Goal: Task Accomplishment & Management: Manage account settings

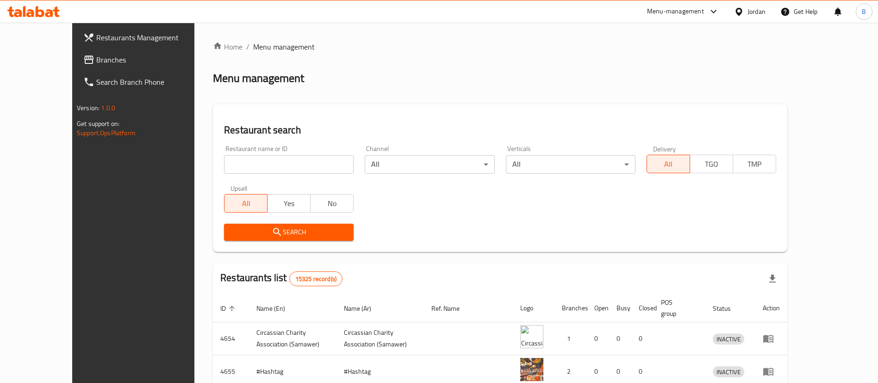
click at [292, 163] on input "search" at bounding box center [289, 164] width 130 height 19
paste input "766270"
type input "766270"
click button "Search" at bounding box center [289, 232] width 130 height 17
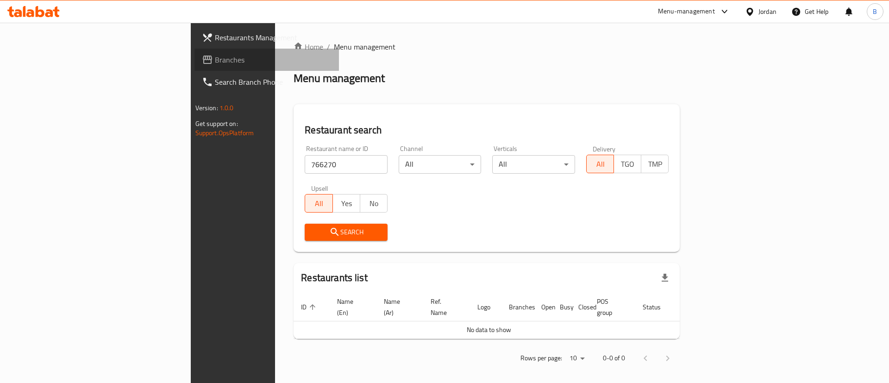
click at [215, 56] on span "Branches" at bounding box center [273, 59] width 117 height 11
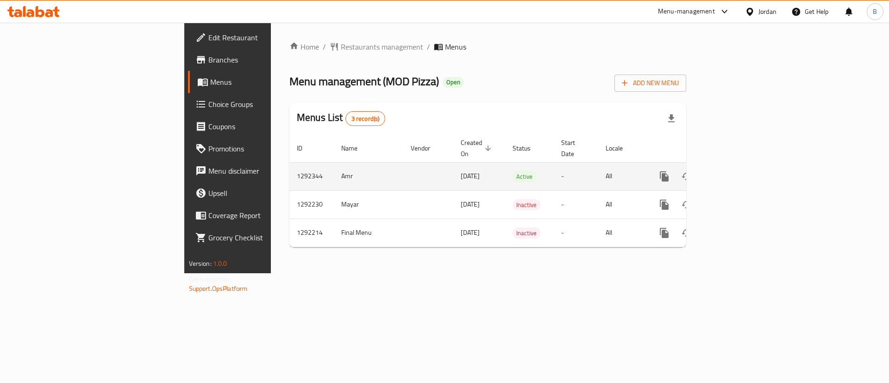
click at [736, 171] on icon "enhanced table" at bounding box center [730, 176] width 11 height 11
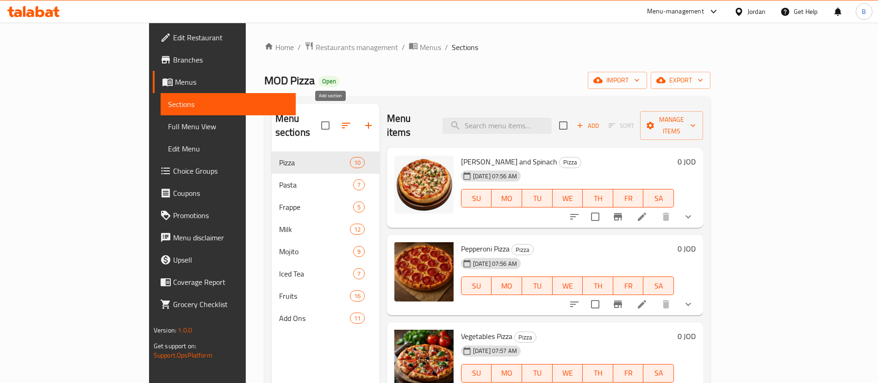
click at [363, 120] on icon "button" at bounding box center [368, 125] width 11 height 11
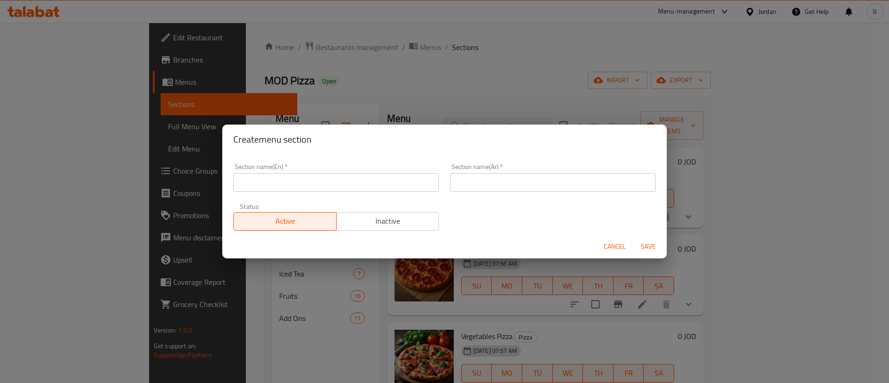
click at [343, 183] on input "text" at bounding box center [335, 182] width 205 height 19
type input "Buy 2 Get 1 Free"
click at [498, 178] on input "text" at bounding box center [552, 182] width 205 height 19
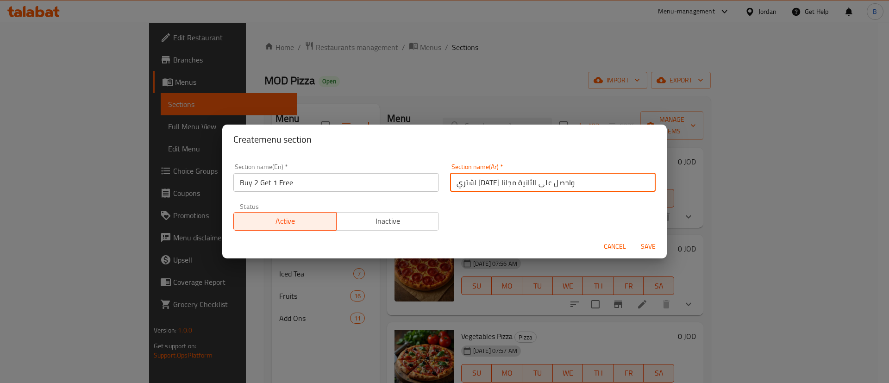
type input "اشتري اثنين واحصل على الثانية مجانا"
click at [652, 246] on span "Save" at bounding box center [648, 247] width 22 height 12
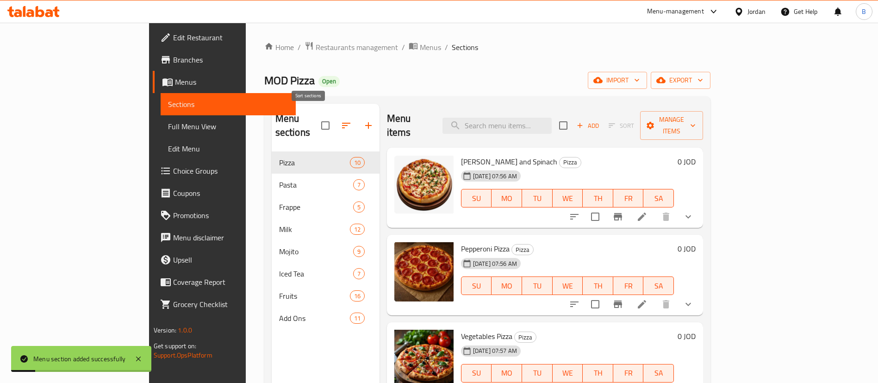
click at [341, 123] on icon "button" at bounding box center [346, 125] width 11 height 11
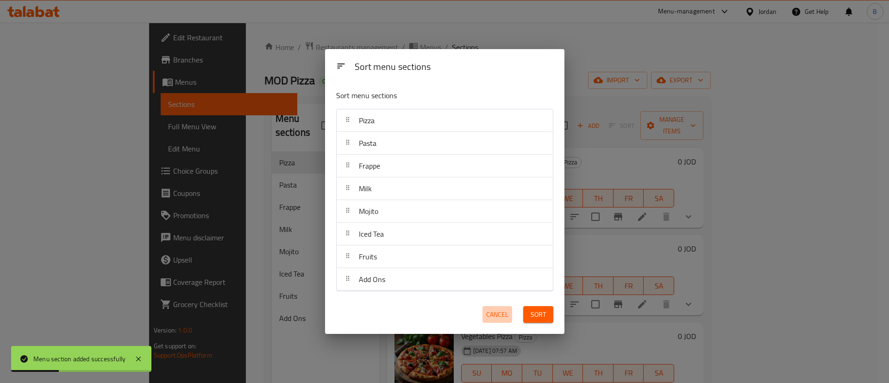
click at [494, 313] on span "Cancel" at bounding box center [497, 315] width 22 height 12
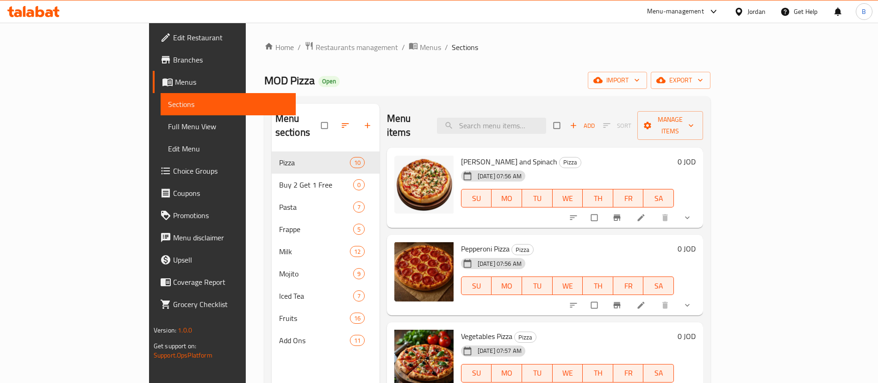
click at [341, 122] on icon "button" at bounding box center [345, 125] width 9 height 9
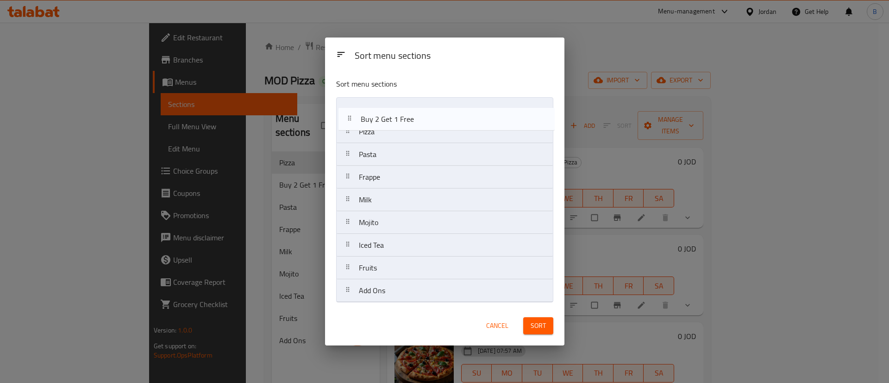
drag, startPoint x: 374, startPoint y: 140, endPoint x: 379, endPoint y: 116, distance: 24.1
click at [379, 116] on nav "Pizza Buy 2 Get 1 Free Pasta Frappe Milk Mojito Iced Tea Fruits Add Ons" at bounding box center [444, 199] width 217 height 205
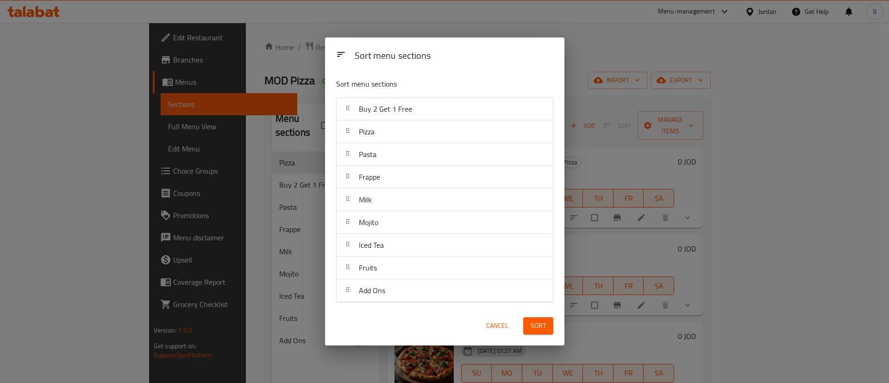
click at [546, 319] on button "Sort" at bounding box center [538, 325] width 30 height 17
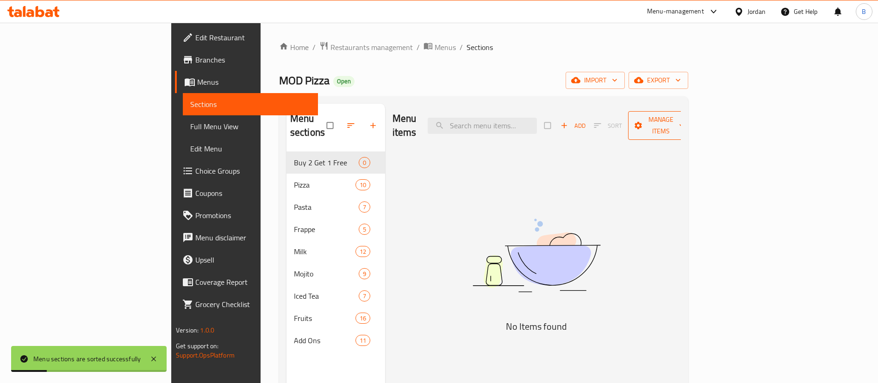
click at [686, 118] on span "Manage items" at bounding box center [660, 125] width 51 height 23
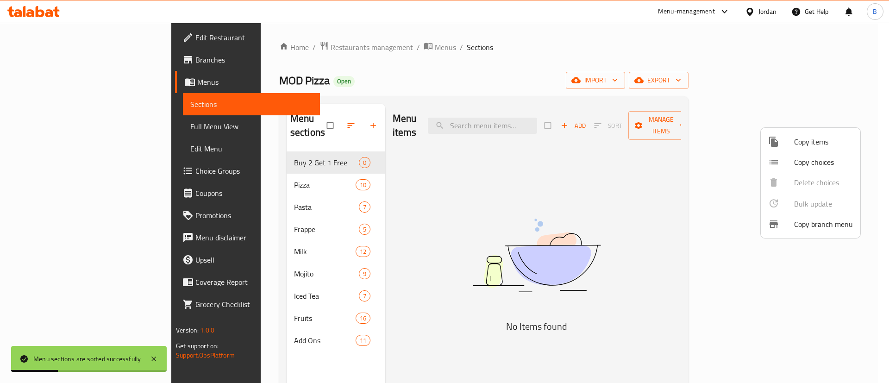
click at [811, 142] on span "Copy items" at bounding box center [823, 141] width 59 height 11
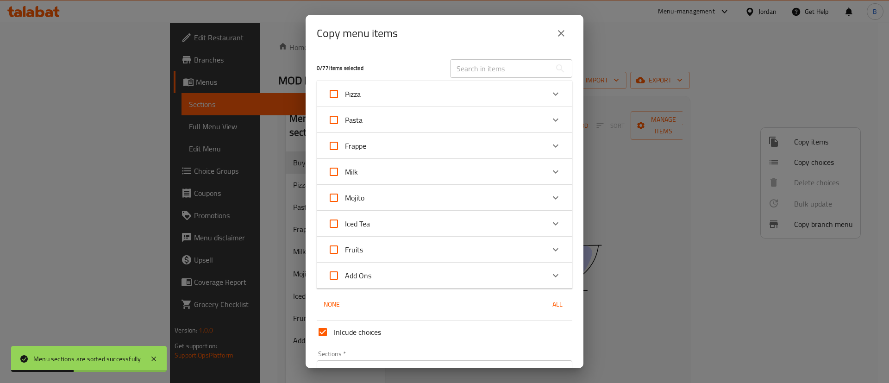
click at [333, 94] on input "Pizza" at bounding box center [334, 94] width 22 height 22
checkbox input "true"
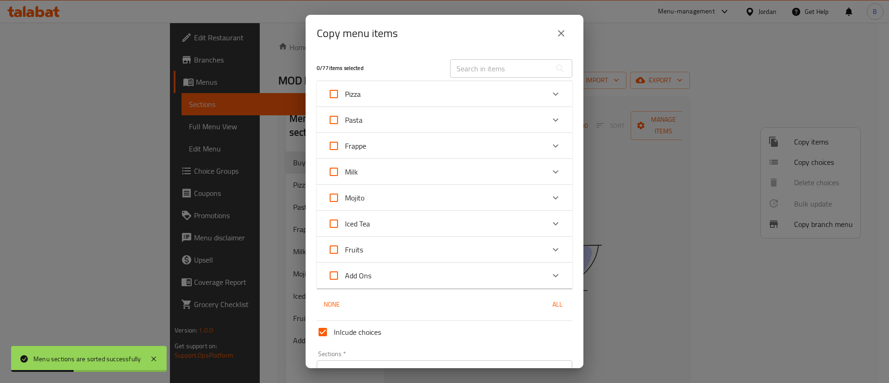
checkbox input "true"
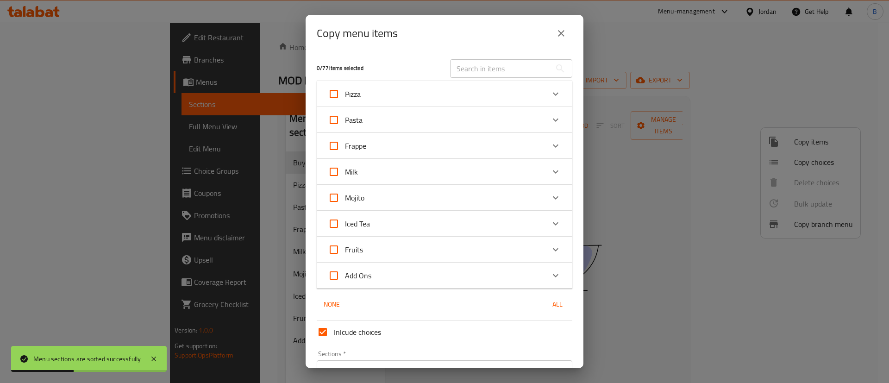
checkbox input "true"
click at [334, 119] on input "Pasta" at bounding box center [334, 120] width 22 height 22
checkbox input "true"
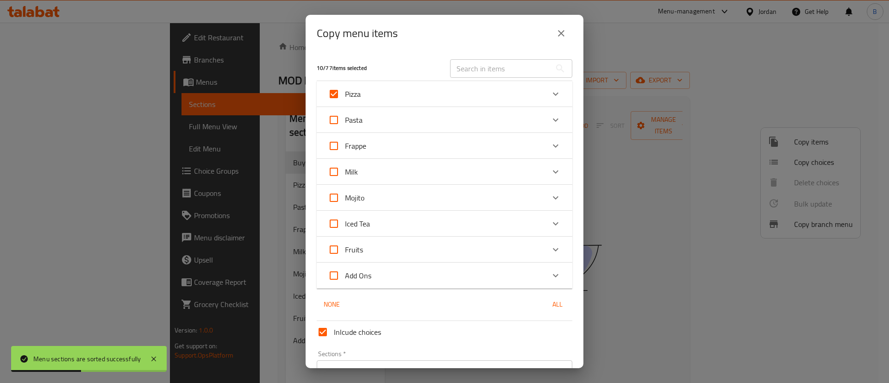
checkbox input "true"
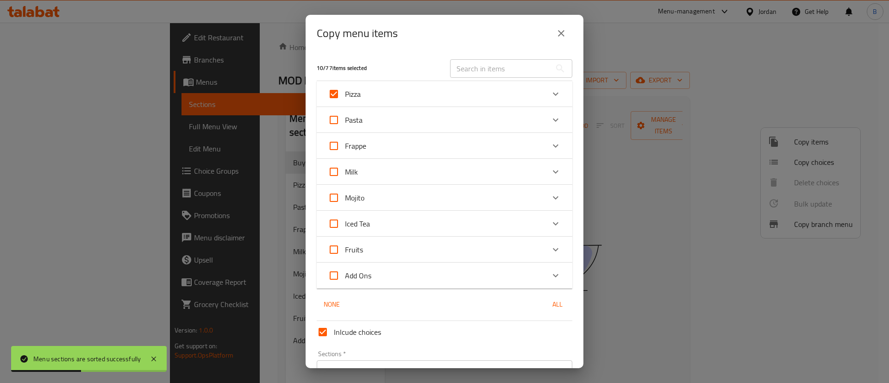
checkbox input "true"
click at [334, 152] on input "Frappe" at bounding box center [334, 146] width 22 height 22
checkbox input "true"
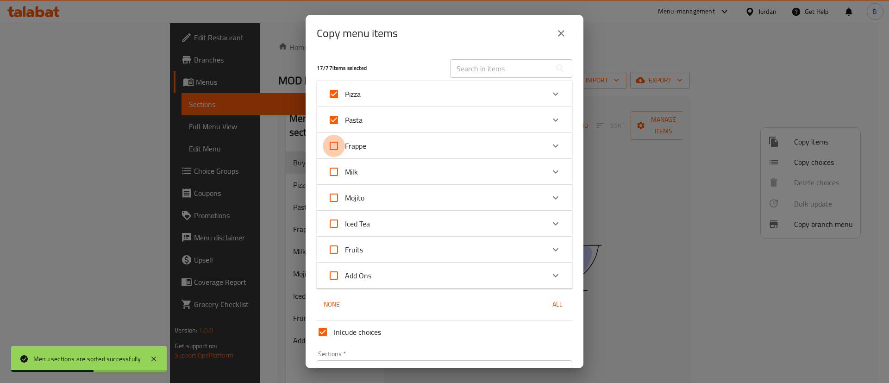
checkbox input "true"
drag, startPoint x: 332, startPoint y: 174, endPoint x: 332, endPoint y: 195, distance: 20.4
click at [332, 174] on input "Milk" at bounding box center [334, 172] width 22 height 22
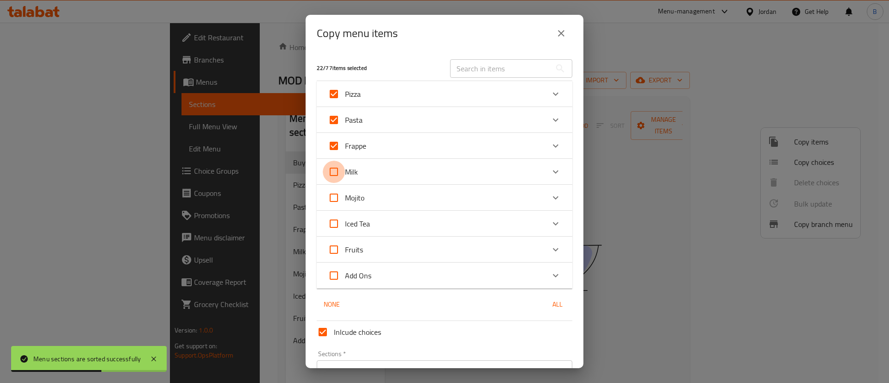
checkbox input "true"
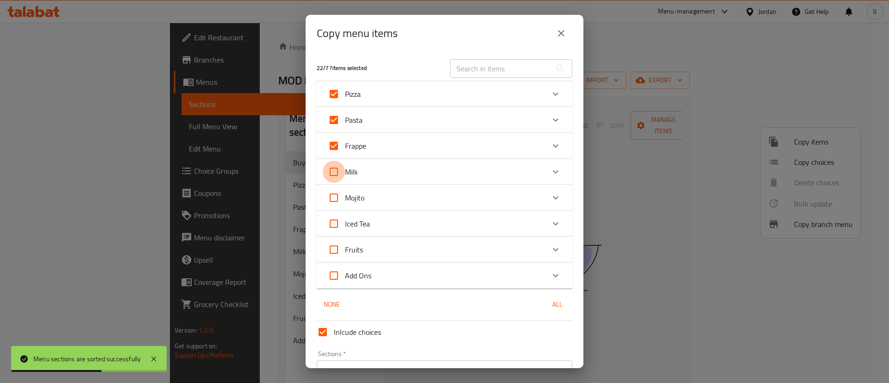
checkbox input "true"
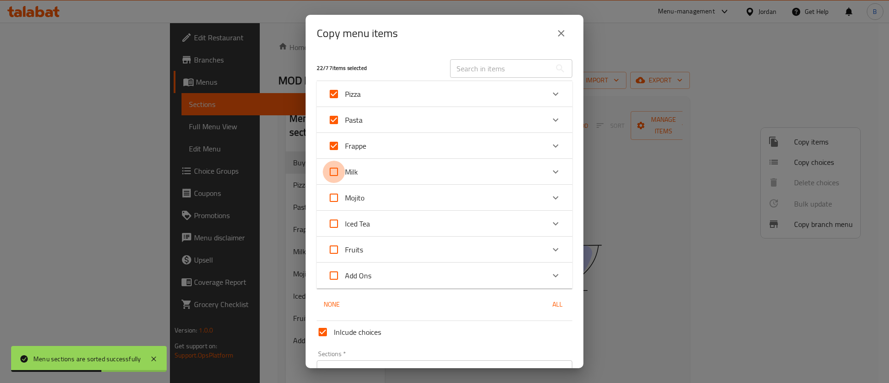
checkbox input "true"
click at [333, 202] on input "Mojito" at bounding box center [334, 198] width 22 height 22
checkbox input "true"
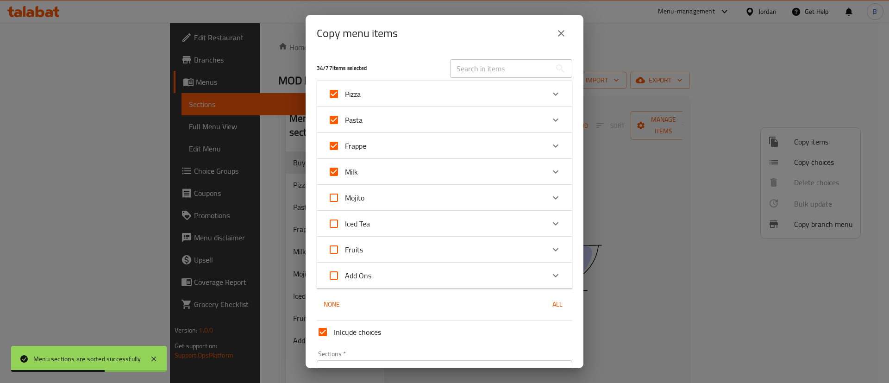
checkbox input "true"
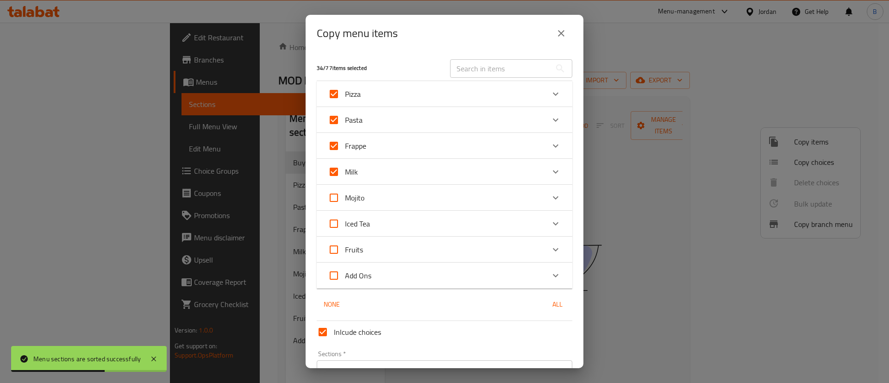
checkbox input "true"
click at [333, 223] on input "Iced Tea" at bounding box center [334, 223] width 22 height 22
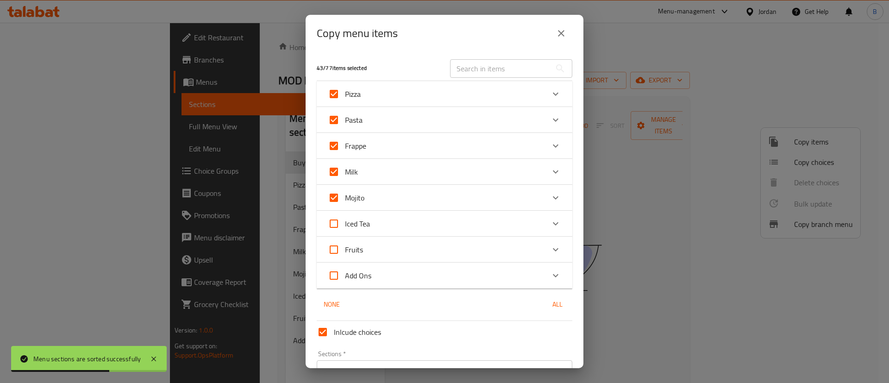
checkbox input "true"
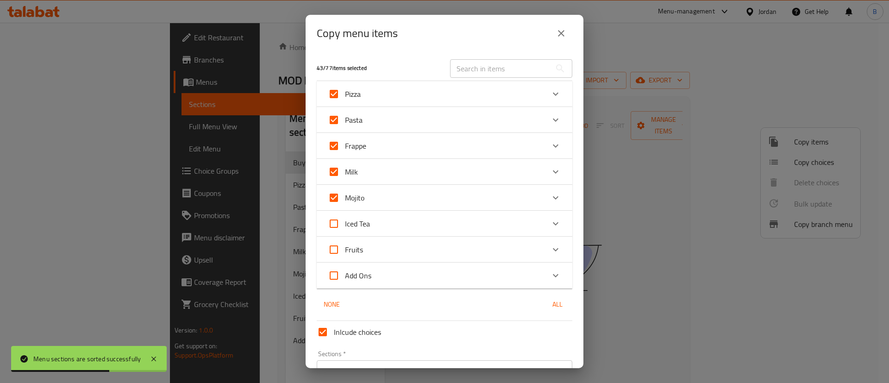
checkbox input "true"
click at [333, 246] on input "Fruits" at bounding box center [334, 249] width 22 height 22
checkbox input "true"
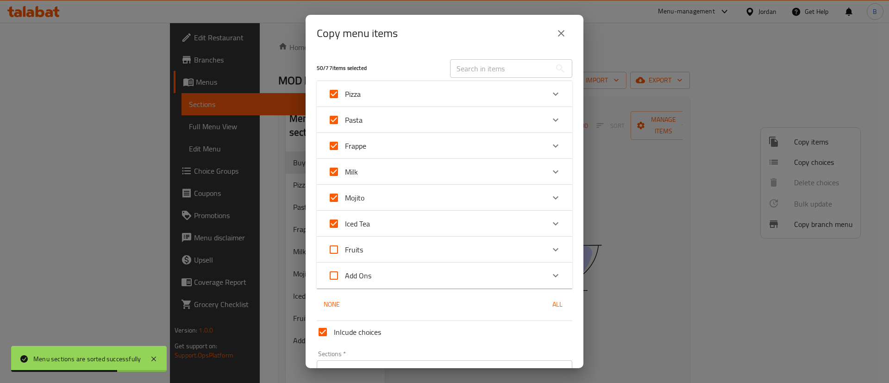
checkbox input "true"
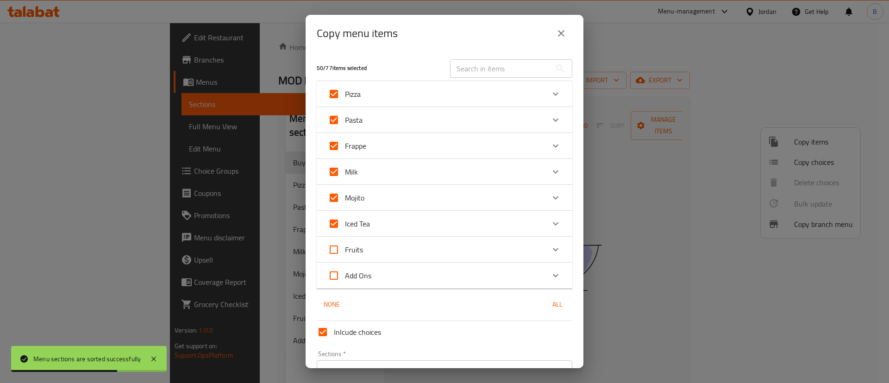
checkbox input "true"
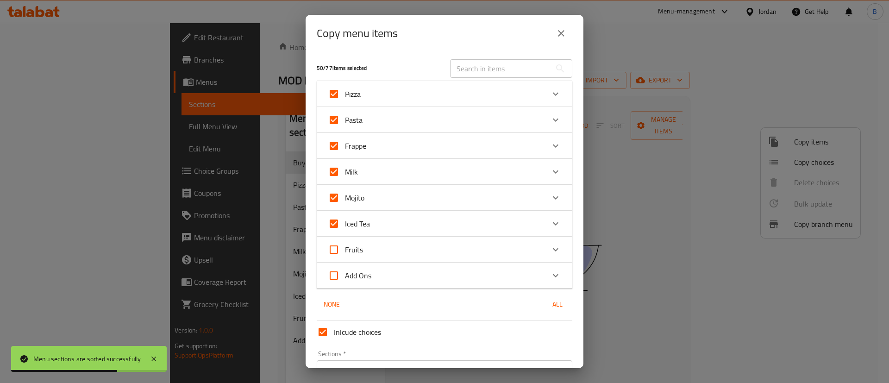
checkbox input "true"
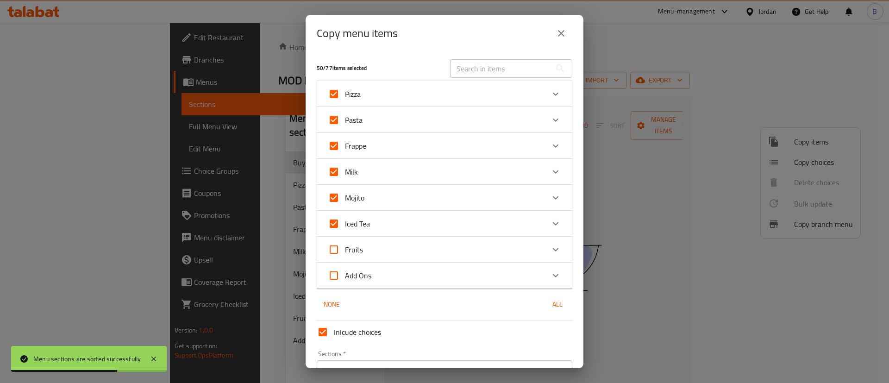
checkbox input "true"
click at [332, 279] on input "Add Ons" at bounding box center [334, 275] width 22 height 22
checkbox input "true"
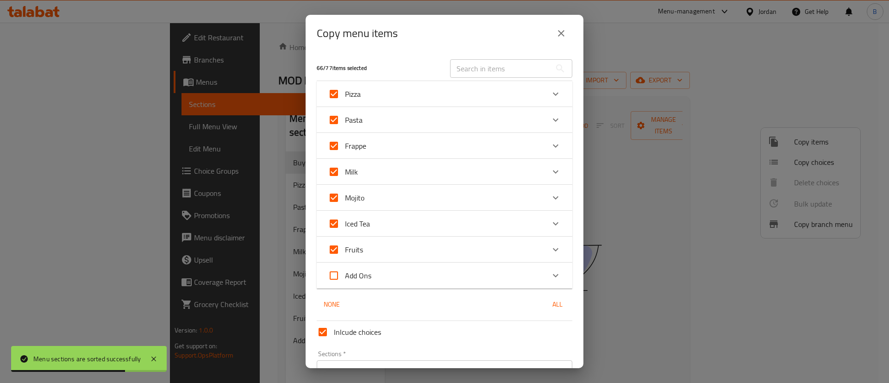
checkbox input "true"
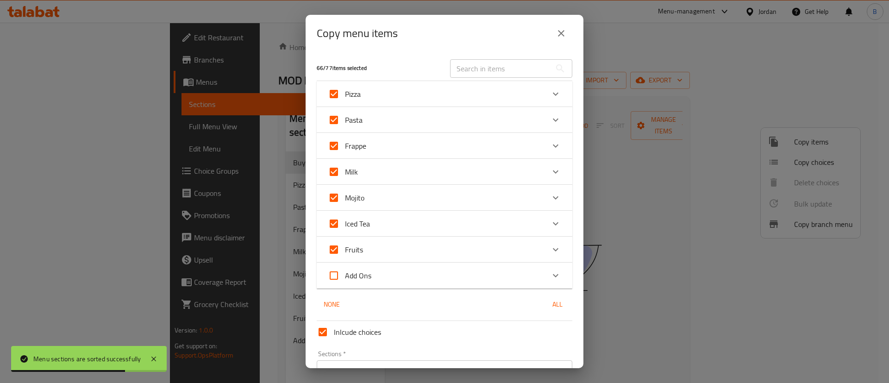
checkbox input "true"
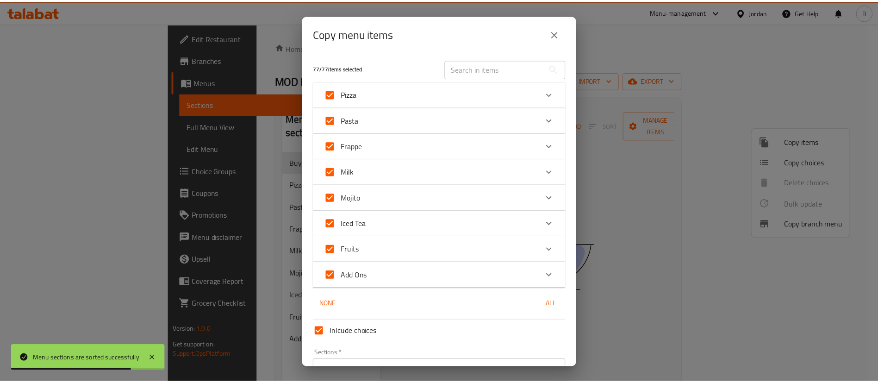
scroll to position [54, 0]
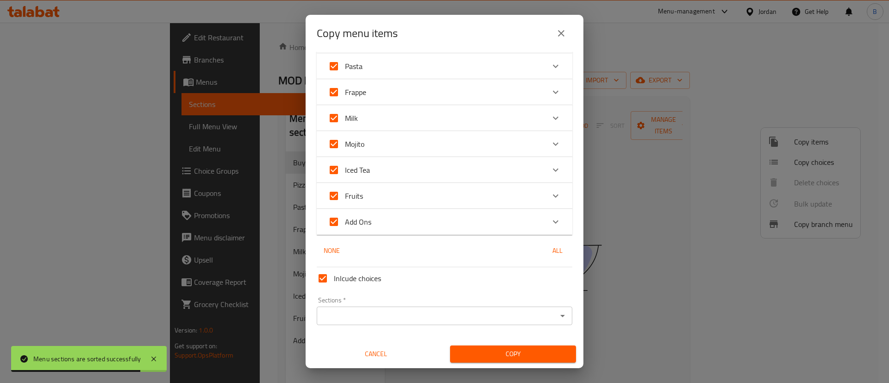
click at [373, 311] on input "Sections   *" at bounding box center [436, 315] width 235 height 13
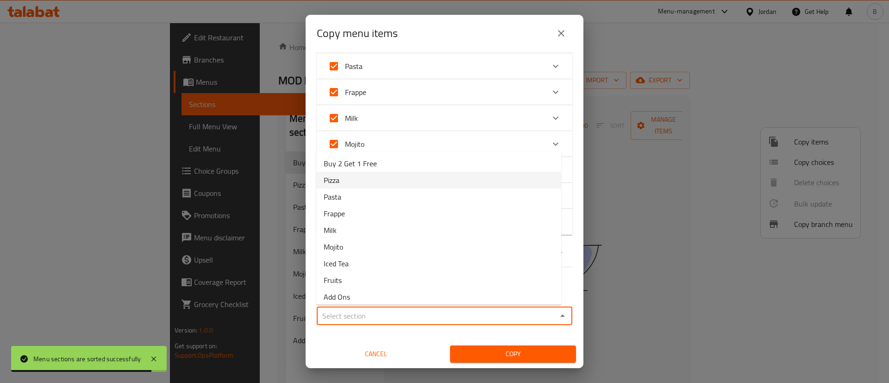
click at [343, 162] on span "Buy 2 Get 1 Free" at bounding box center [350, 163] width 53 height 11
type input "Buy 2 Get 1 Free"
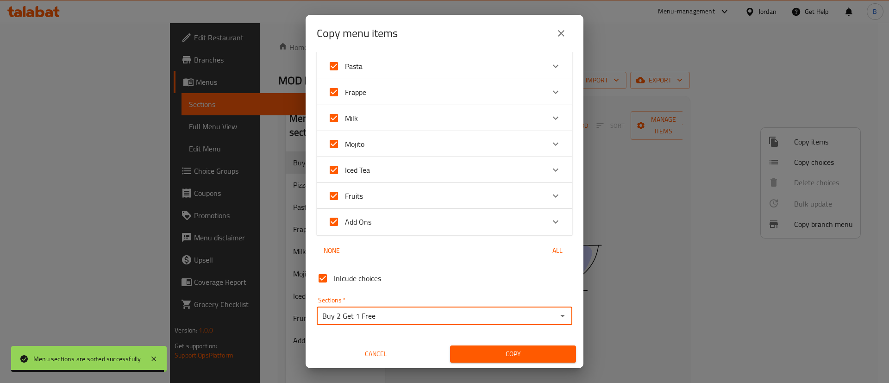
click at [501, 353] on span "Copy" at bounding box center [512, 354] width 111 height 12
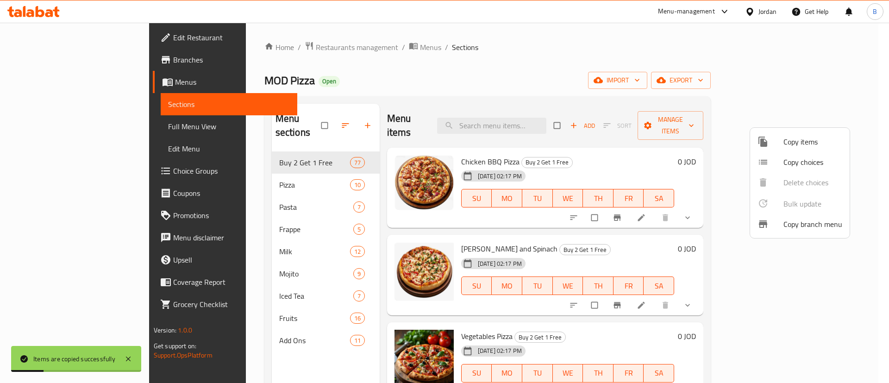
click at [676, 148] on div at bounding box center [444, 191] width 889 height 383
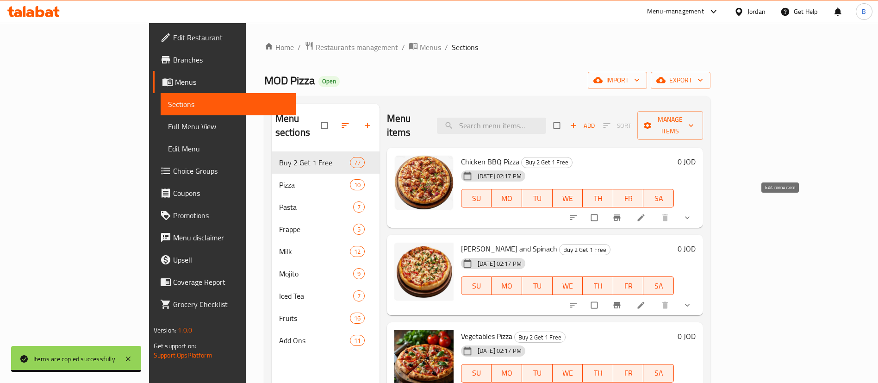
click at [646, 213] on icon at bounding box center [640, 217] width 9 height 9
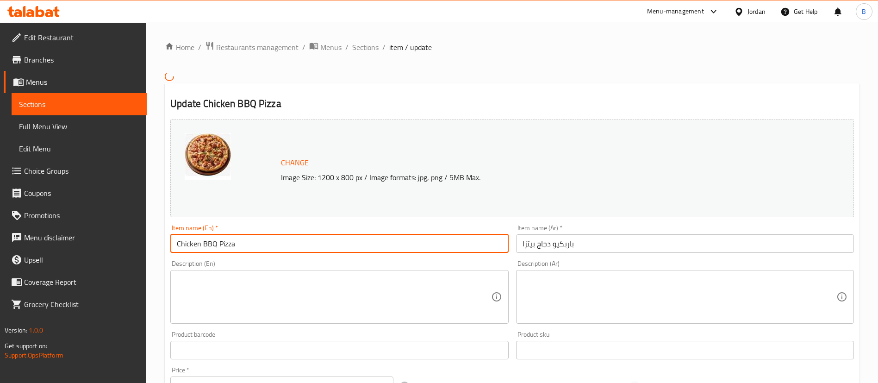
click at [176, 242] on input "Chicken BBQ Pizza" at bounding box center [339, 243] width 338 height 19
paste input "Buy 2 Get 1 Free"
type input "Buy 2 Get 1 Free Chicken BBQ Pizza"
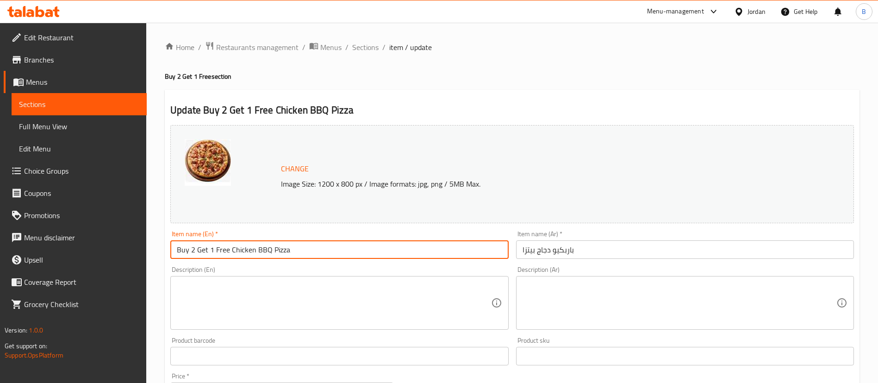
click at [612, 247] on input "باربكيو دجاج بيتزا" at bounding box center [685, 249] width 338 height 19
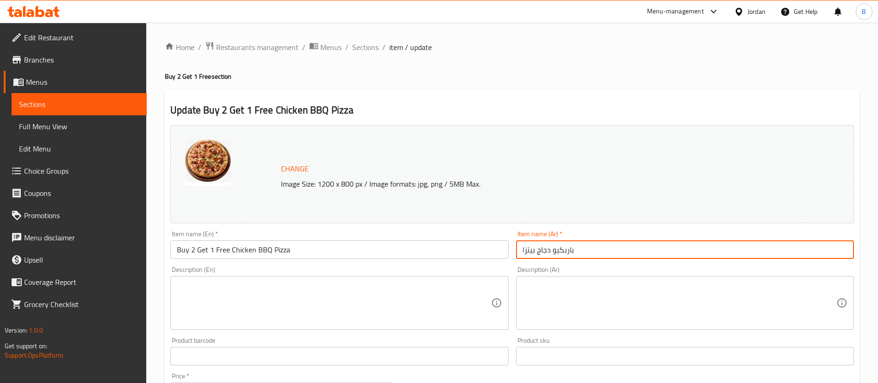
paste input "اشتري 2 واحصل على 1 مجانًا"
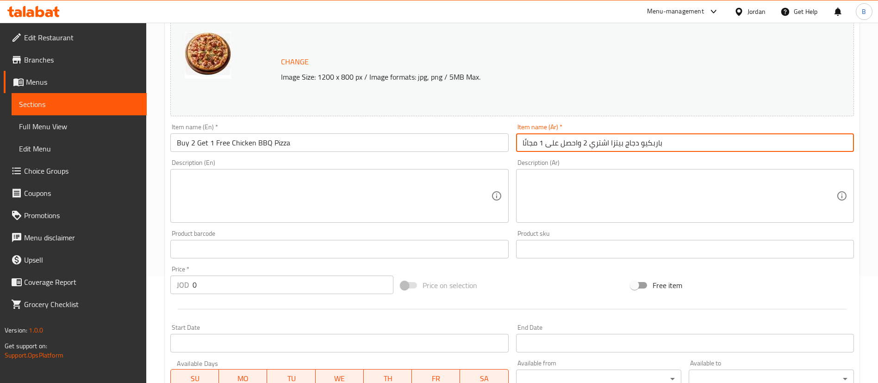
scroll to position [332, 0]
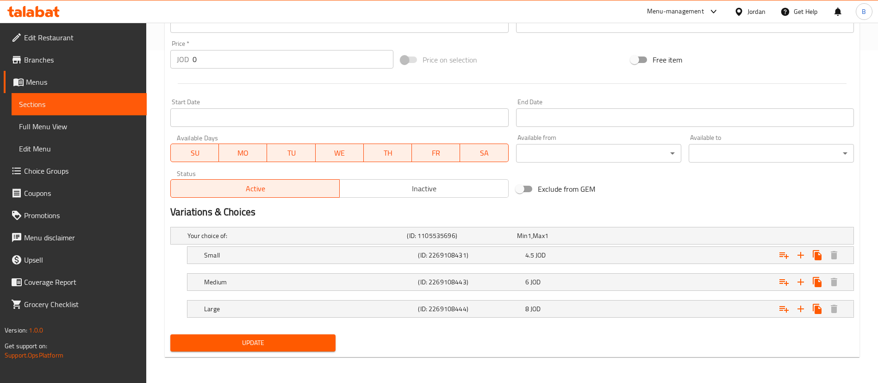
type input "باربكيو دجاج بيتزا اشتري 2 واحصل على 1 مجانًا"
click at [305, 340] on span "Update" at bounding box center [253, 343] width 150 height 12
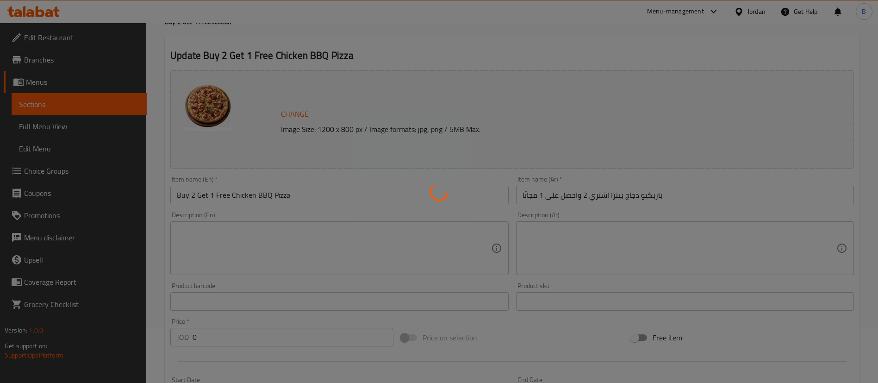
scroll to position [0, 0]
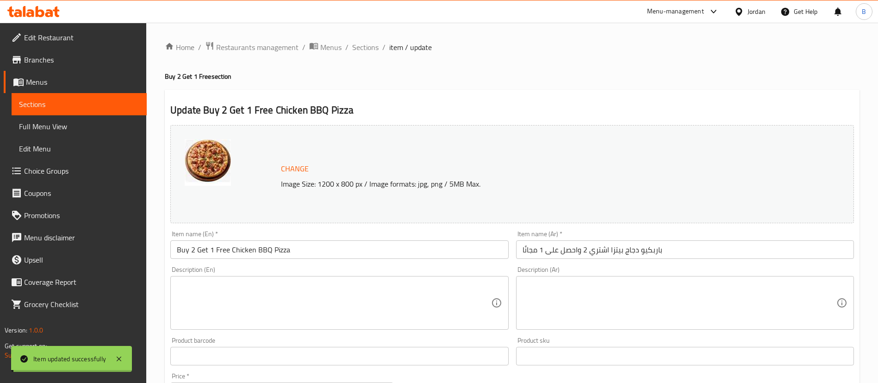
click at [366, 46] on span "Sections" at bounding box center [365, 47] width 26 height 11
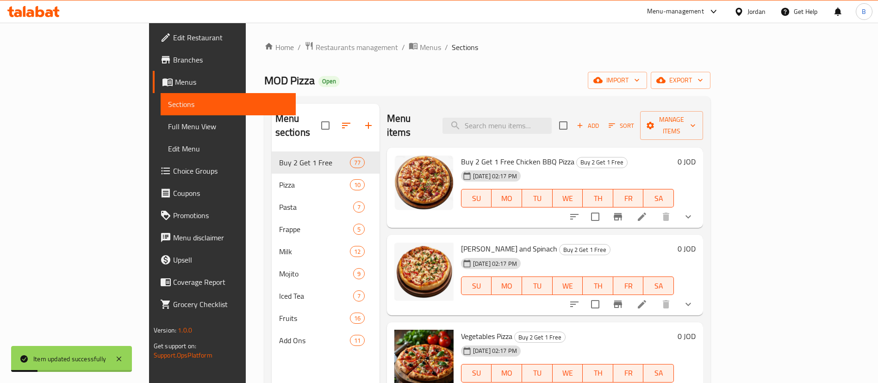
click at [655, 296] on li at bounding box center [642, 304] width 26 height 17
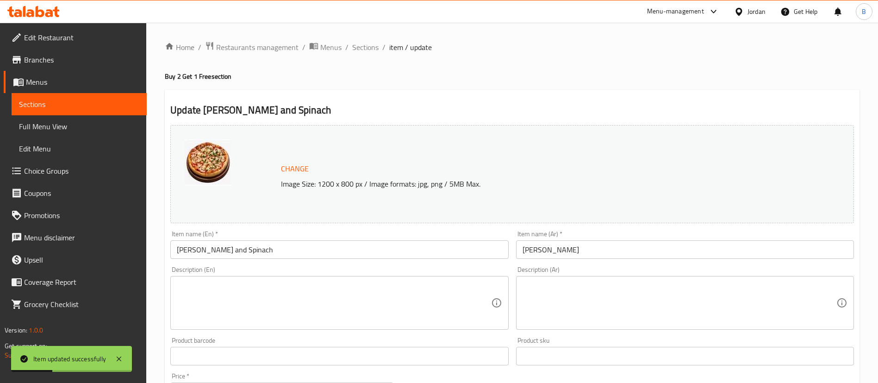
click at [178, 244] on input "Margherita and Spinach" at bounding box center [339, 249] width 338 height 19
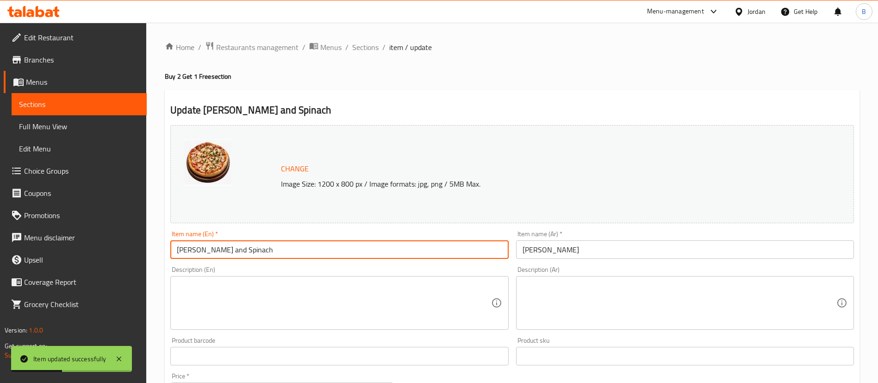
paste input "Buy 2 Get 1 Free"
type input "Buy 2 Get 1 Free [PERSON_NAME] and Spinach"
click at [593, 253] on input "مرجريتا سبانخ" at bounding box center [685, 249] width 338 height 19
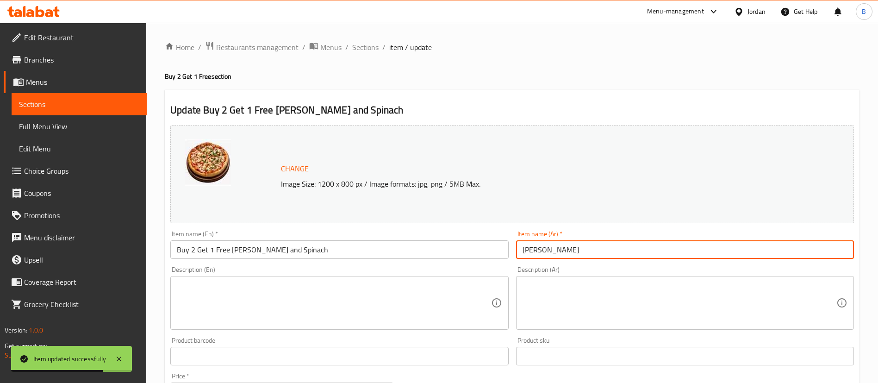
paste input "اشتري 2 واحصل على 1 مجانًا"
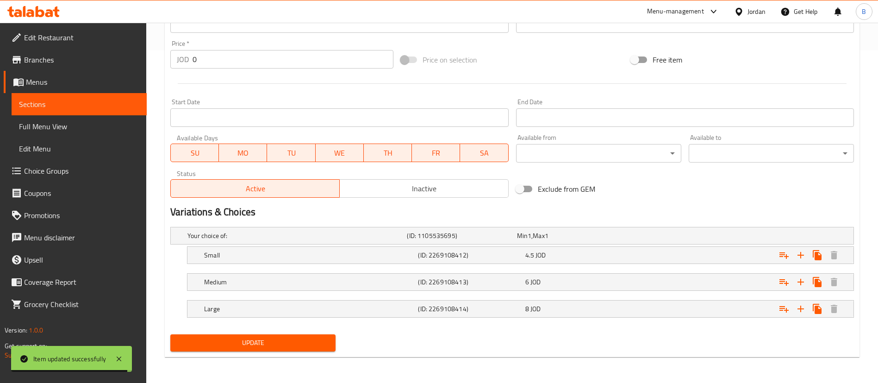
type input "مرجريتا سبانخ اشتري 2 واحصل على 1 مجانًا"
click at [309, 341] on span "Update" at bounding box center [253, 343] width 150 height 12
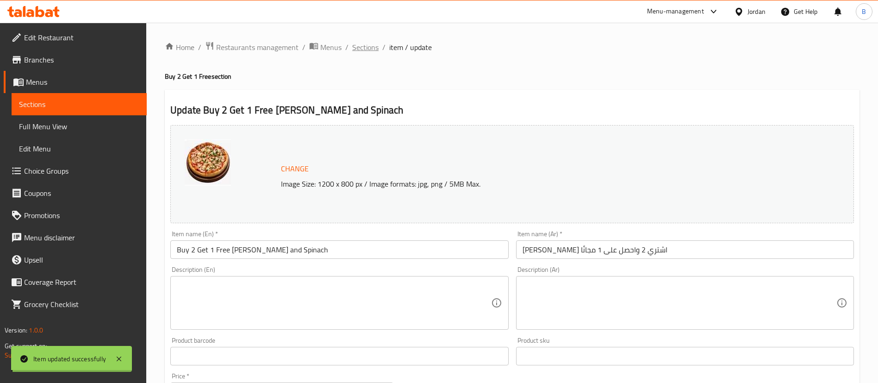
click at [361, 47] on span "Sections" at bounding box center [365, 47] width 26 height 11
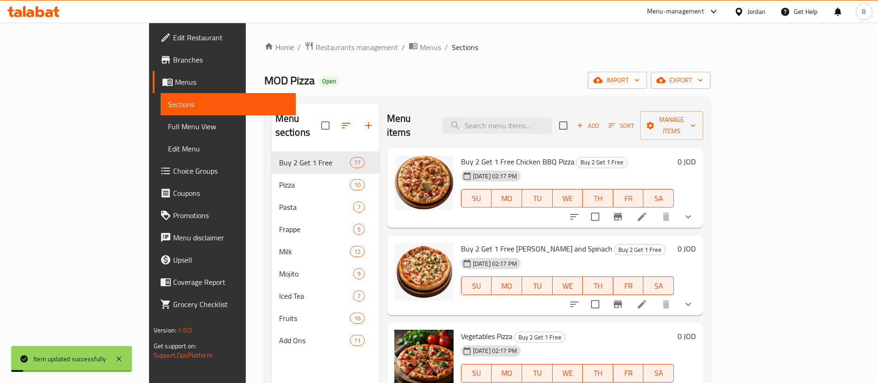
scroll to position [69, 0]
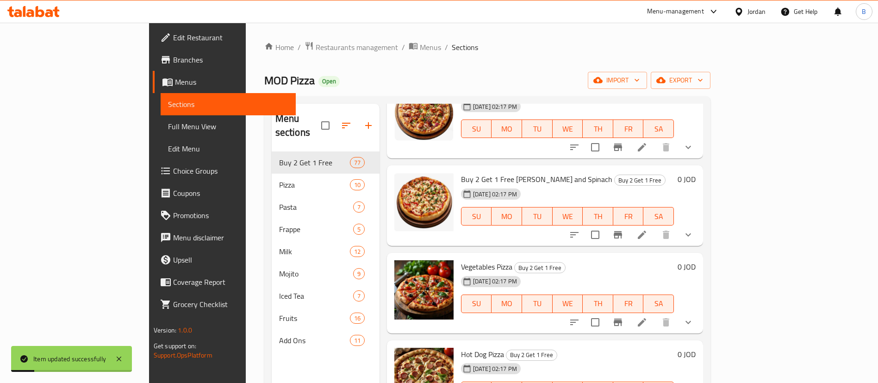
click at [655, 314] on li at bounding box center [642, 322] width 26 height 17
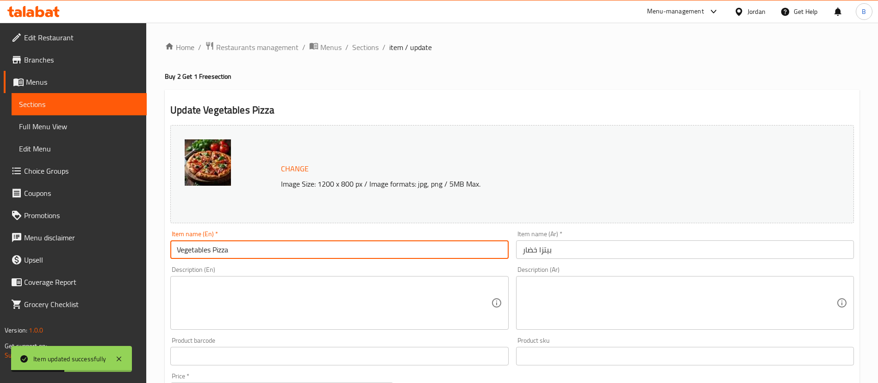
drag, startPoint x: 176, startPoint y: 247, endPoint x: 234, endPoint y: 267, distance: 61.2
click at [176, 247] on input "Vegetables Pizza" at bounding box center [339, 249] width 338 height 19
paste input "Buy 2 Get 1 Free"
type input "Buy 2 Get 1 Free Vegetables Pizza"
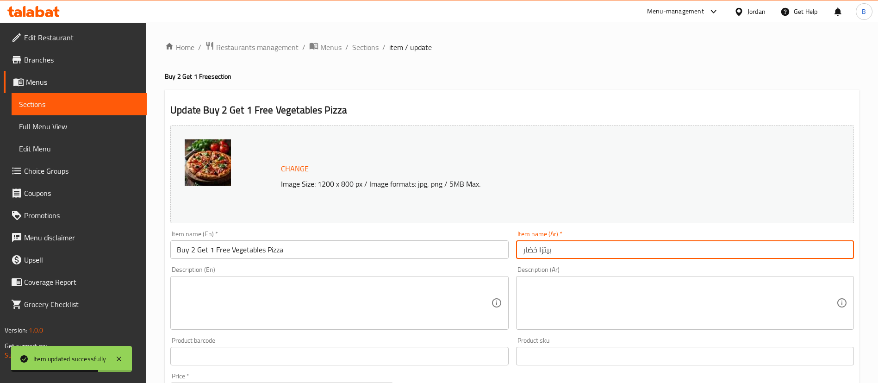
click at [593, 249] on input "بيتزا خضار" at bounding box center [685, 249] width 338 height 19
paste input "اشتري 2 واحصل على 1 مجانًا"
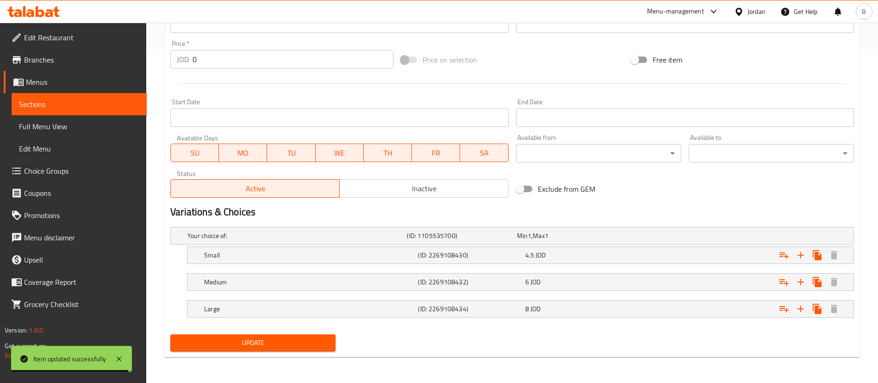
type input "بيتزا خضار اشتري 2 واحصل على 1 مجانًا"
click at [267, 348] on button "Update" at bounding box center [252, 342] width 165 height 17
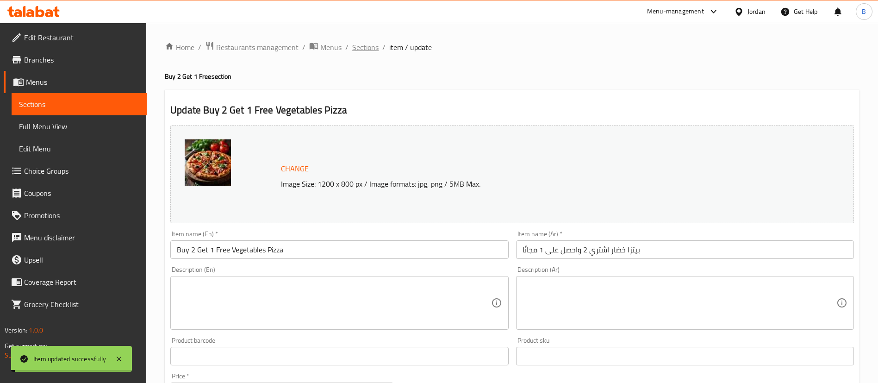
click at [365, 48] on span "Sections" at bounding box center [365, 47] width 26 height 11
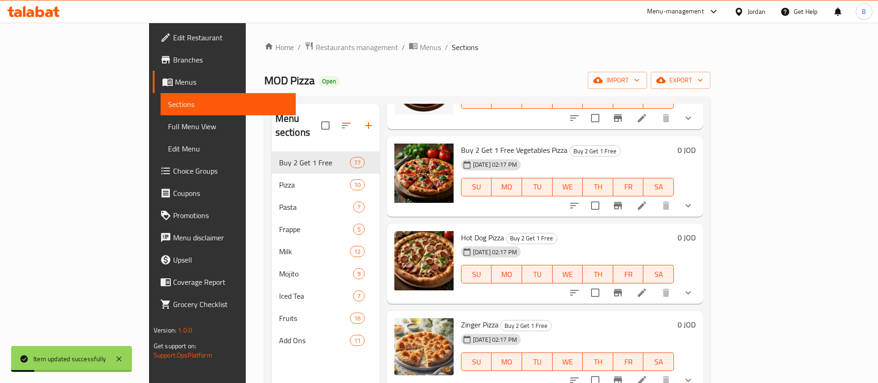
scroll to position [208, 0]
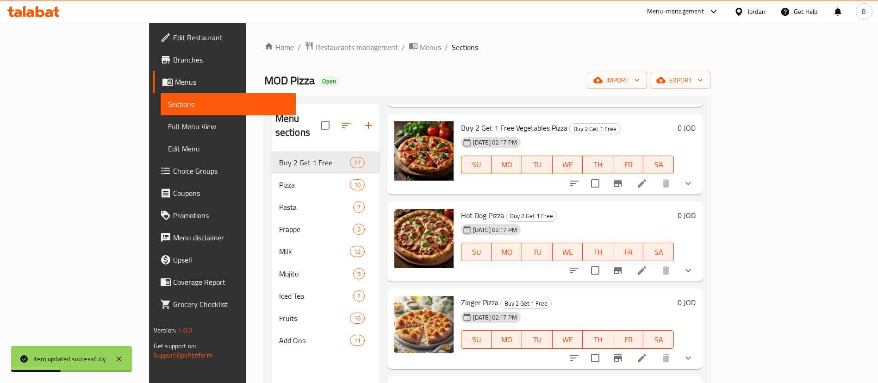
click at [647, 265] on icon at bounding box center [641, 270] width 11 height 11
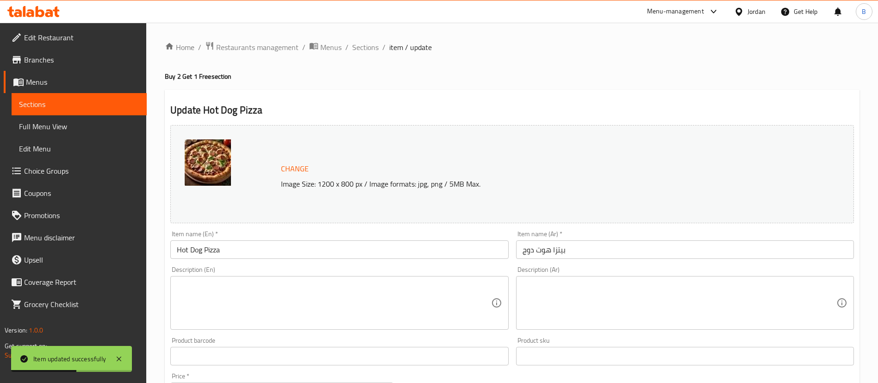
drag, startPoint x: 177, startPoint y: 249, endPoint x: 235, endPoint y: 273, distance: 62.9
click at [177, 249] on input "Hot Dog Pizza" at bounding box center [339, 249] width 338 height 19
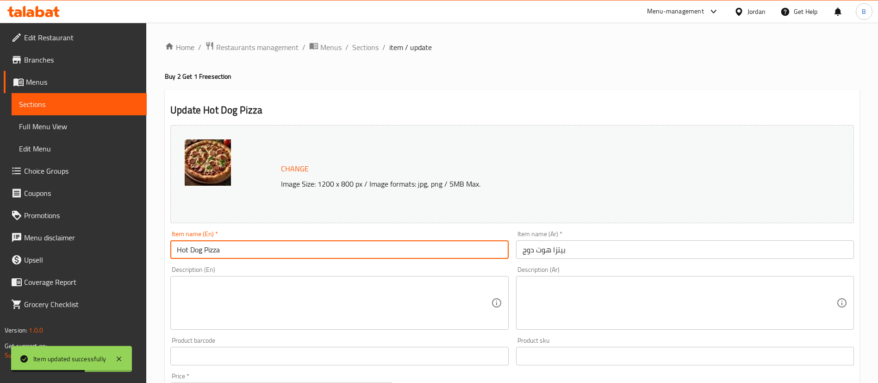
paste input "Buy 2 Get 1 Free"
type input "Buy 2 Get 1 Free Hot Dog Pizza"
click at [603, 247] on input "بيتزا هوت دوج" at bounding box center [685, 249] width 338 height 19
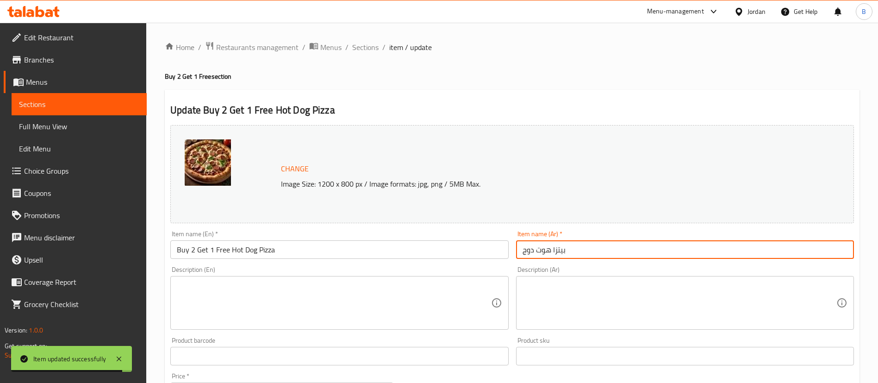
paste input "اشتري 2 واحصل على 1 مجانًا"
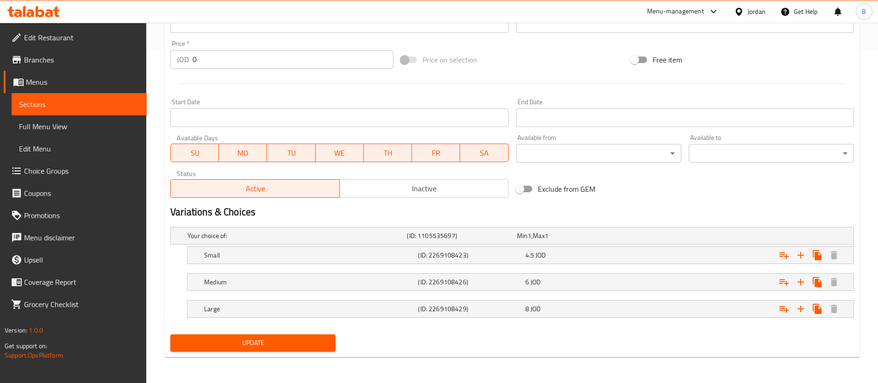
type input "بيتزا هوت دوج اشتري 2 واحصل على 1 مجانًا"
click at [279, 353] on div "Update" at bounding box center [253, 342] width 173 height 25
click at [280, 345] on span "Update" at bounding box center [253, 343] width 150 height 12
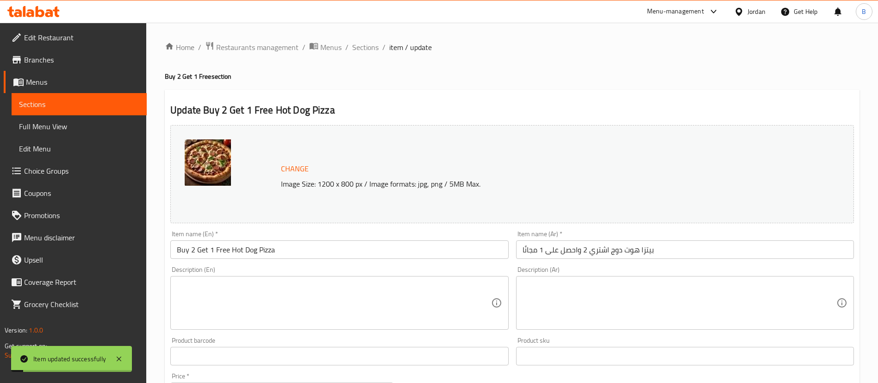
click at [368, 37] on div "Home / Restaurants management / Menus / Sections / item / update Buy 2 Get 1 Fr…" at bounding box center [512, 369] width 732 height 692
click at [367, 44] on span "Sections" at bounding box center [365, 47] width 26 height 11
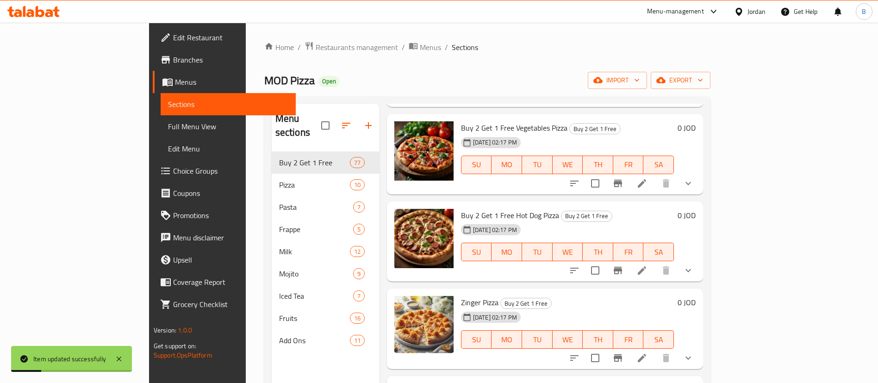
scroll to position [278, 0]
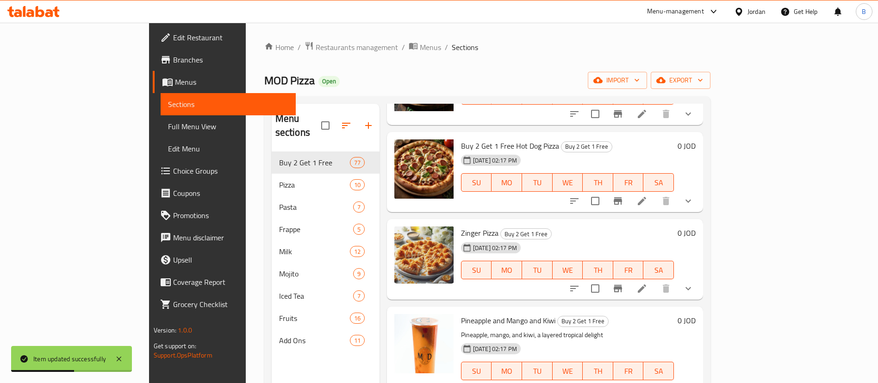
click at [655, 280] on li at bounding box center [642, 288] width 26 height 17
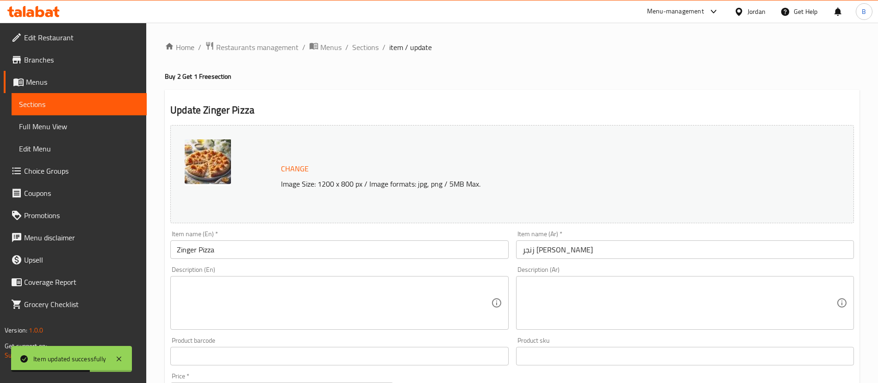
click at [177, 249] on input "Zinger Pizza" at bounding box center [339, 249] width 338 height 19
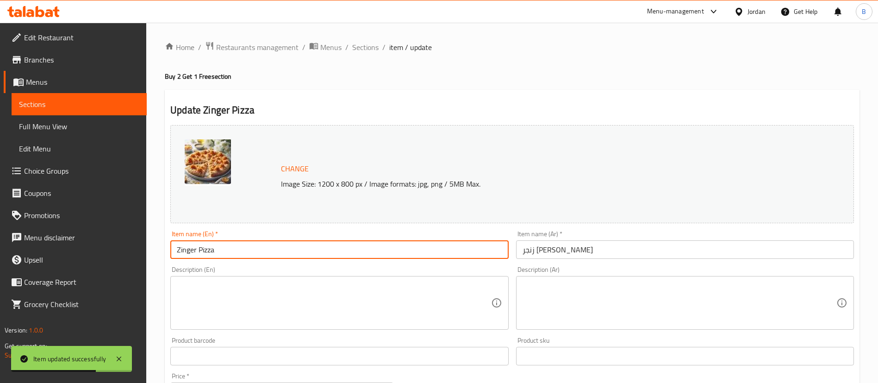
paste input "Buy 2 Get 1 Free"
type input "Buy 2 Get 1 Free Zinger Pizza"
click at [569, 253] on input "زنجر بيتزا" at bounding box center [685, 249] width 338 height 19
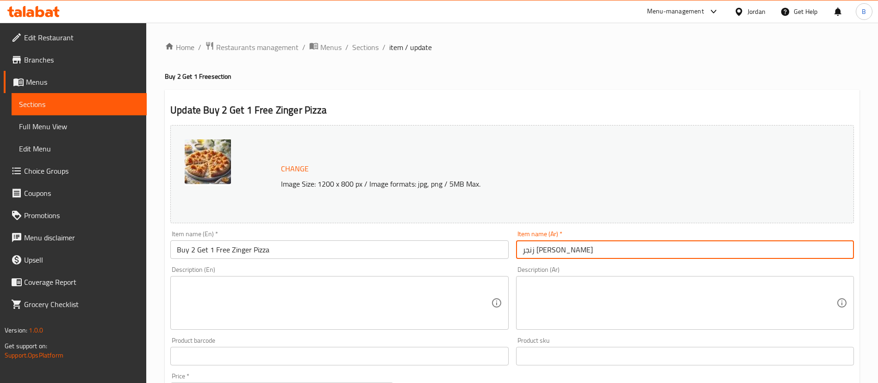
paste input "اشتري 2 واحصل على 1 مجانًا"
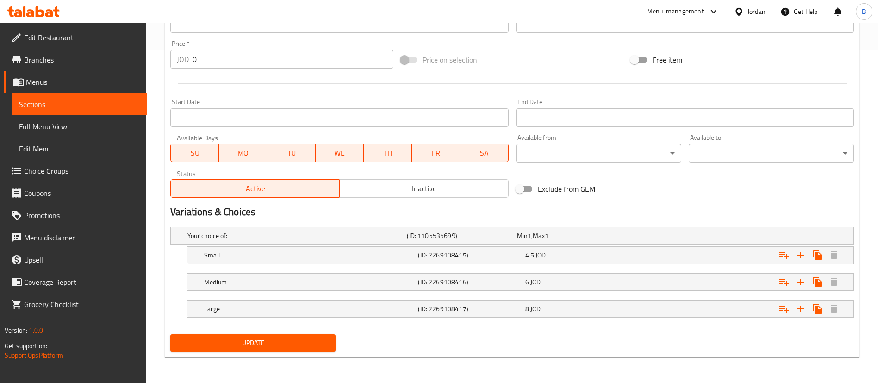
type input "زنجر بيتزا اشتري 2 واحصل على 1 مجانًا"
click at [253, 345] on span "Update" at bounding box center [253, 343] width 150 height 12
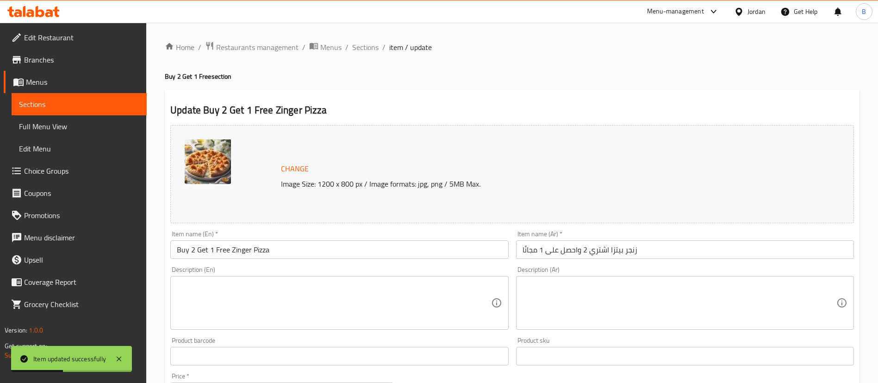
drag, startPoint x: 358, startPoint y: 49, endPoint x: 656, endPoint y: 2, distance: 302.2
click at [358, 49] on span "Sections" at bounding box center [365, 47] width 26 height 11
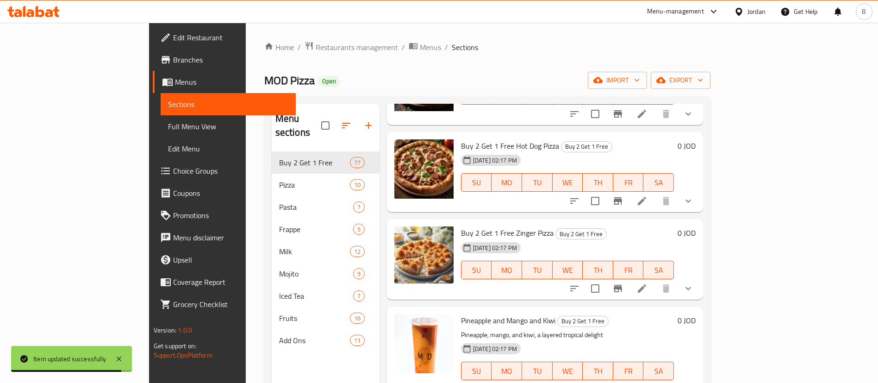
scroll to position [347, 0]
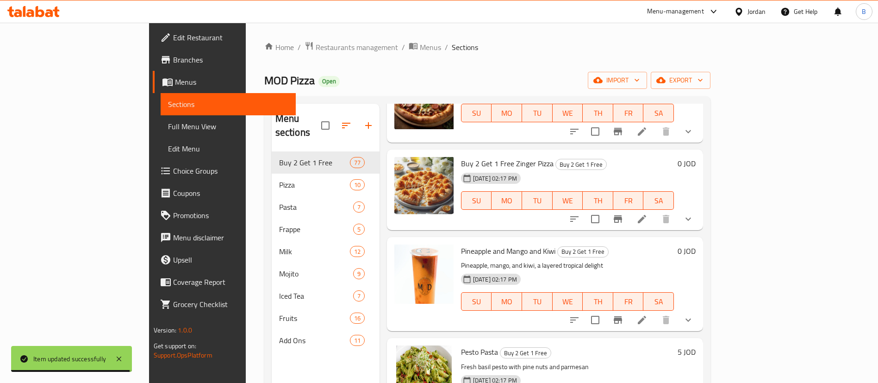
click at [646, 316] on icon at bounding box center [642, 320] width 8 height 8
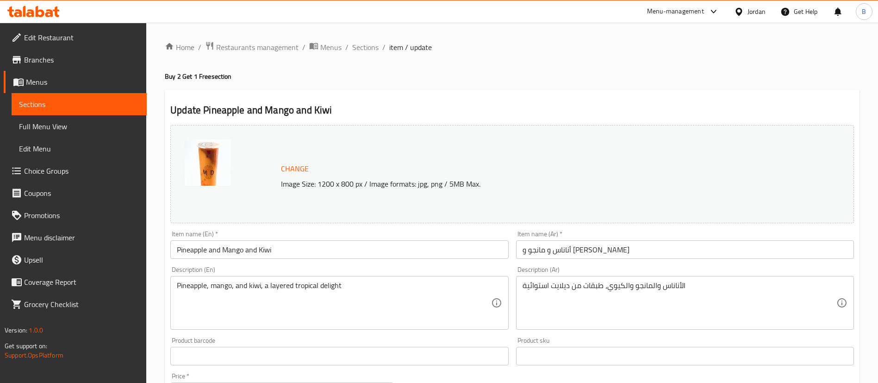
click at [174, 247] on input "Pineapple and Mango and Kiwi" at bounding box center [339, 249] width 338 height 19
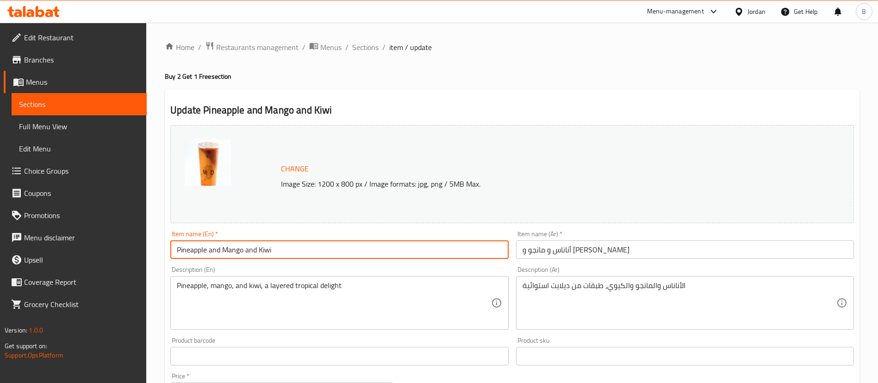
paste input "Buy 2 Get 1 Free"
type input "Buy 2 Get 1 Free Pineapple and Mango and Kiwi"
click at [620, 253] on input "أناناس و مانجو و كيوي" at bounding box center [685, 249] width 338 height 19
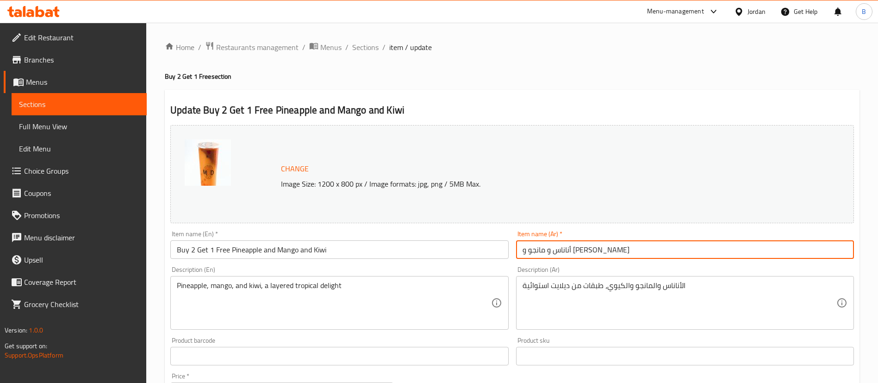
paste input "اشتري 2 واحصل على 1 مجانًا"
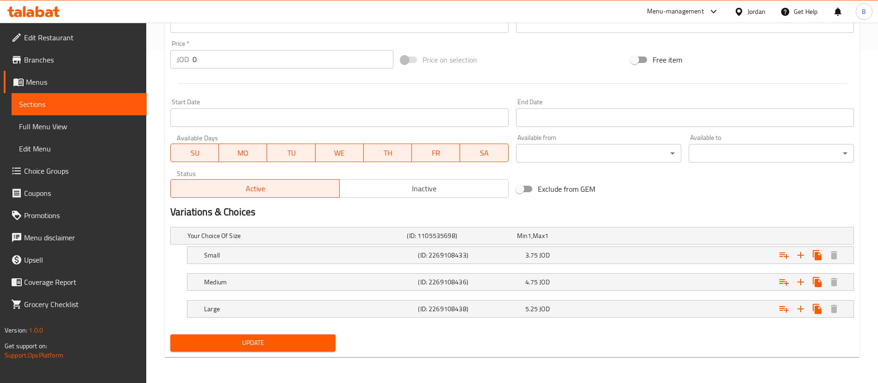
type input "أناناس و مانجو و كيوي اشتري 2 واحصل على 1 مجانًا"
click at [299, 336] on button "Update" at bounding box center [252, 342] width 165 height 17
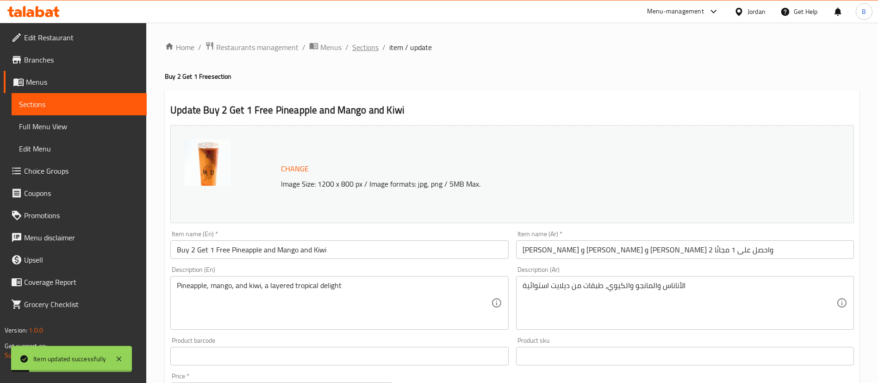
click at [357, 48] on span "Sections" at bounding box center [365, 47] width 26 height 11
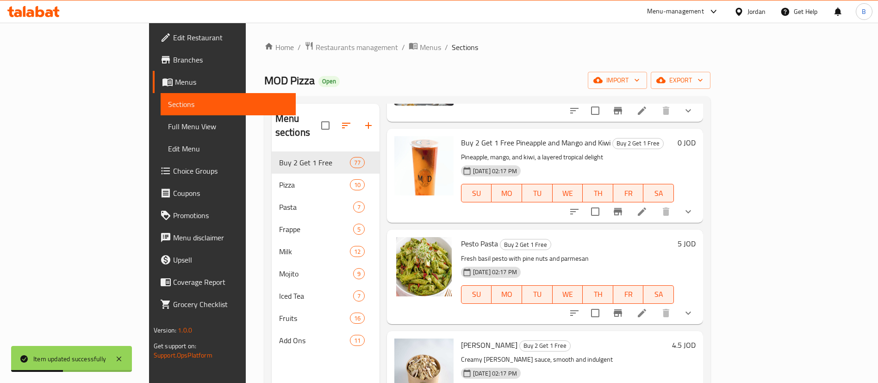
scroll to position [486, 0]
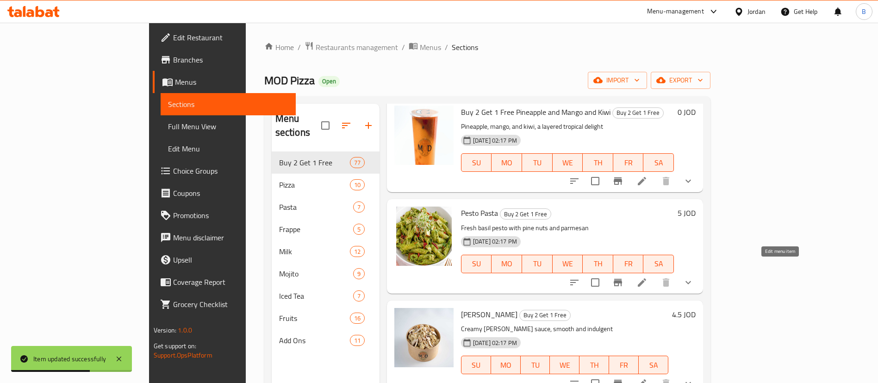
click at [647, 277] on icon at bounding box center [641, 282] width 11 height 11
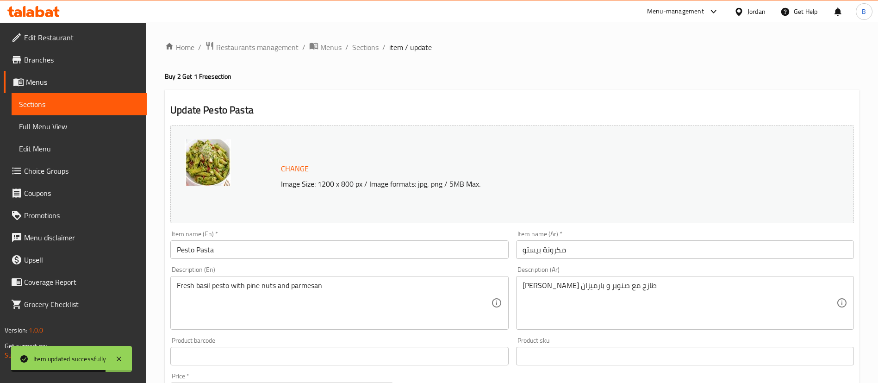
click at [178, 248] on input "Pesto Pasta" at bounding box center [339, 249] width 338 height 19
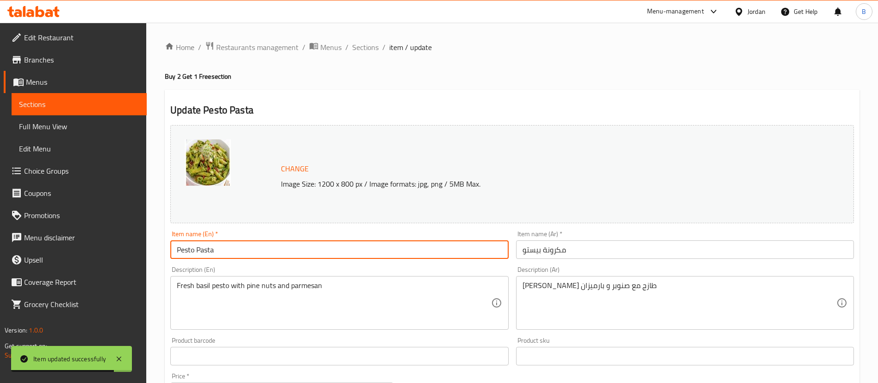
paste input "Buy 2 Get 1 Free"
type input "Buy 2 Get 1 Free Pesto Pasta"
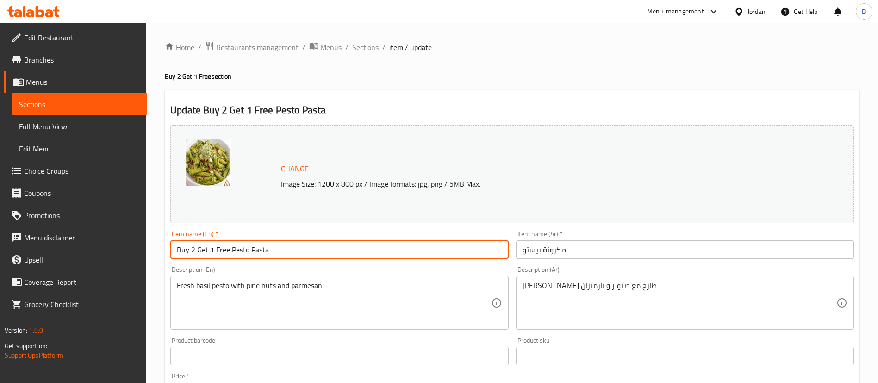
click at [586, 248] on input "مكرونة بيستو" at bounding box center [685, 249] width 338 height 19
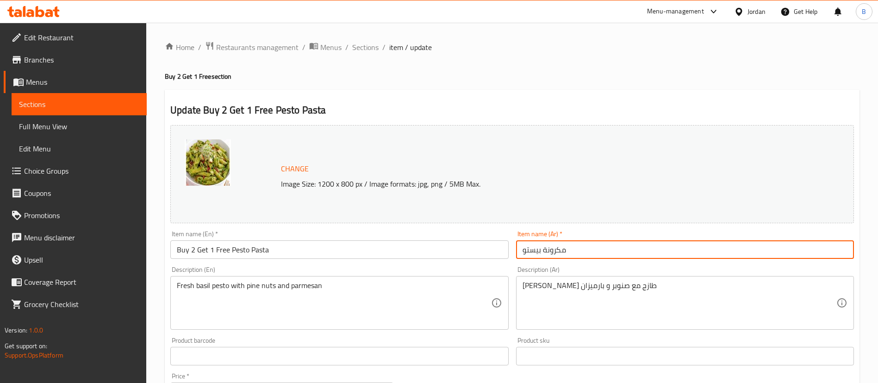
paste input "اشتري 2 واحصل على 1 مجانًا"
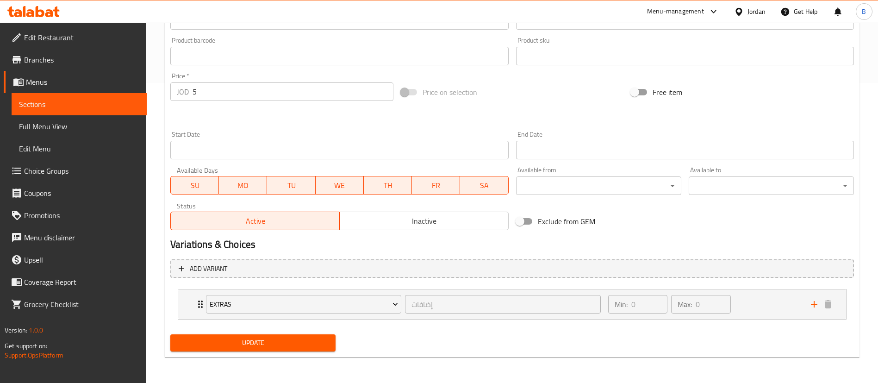
type input "مكرونة بيستو اشتري 2 واحصل على 1 مجانًا"
click at [278, 340] on span "Update" at bounding box center [253, 343] width 150 height 12
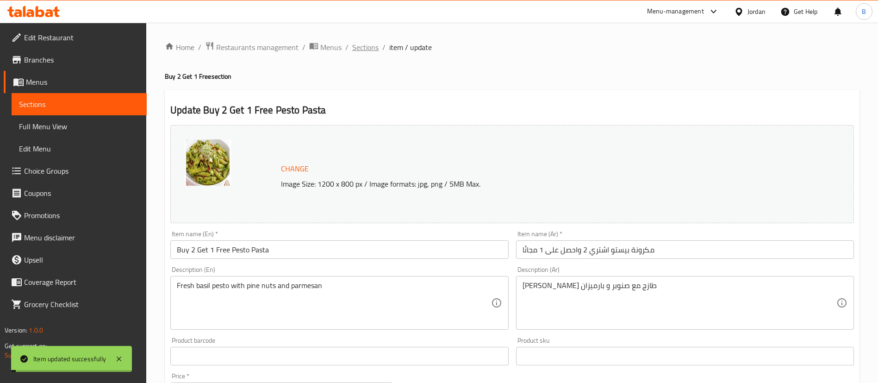
click at [369, 47] on span "Sections" at bounding box center [365, 47] width 26 height 11
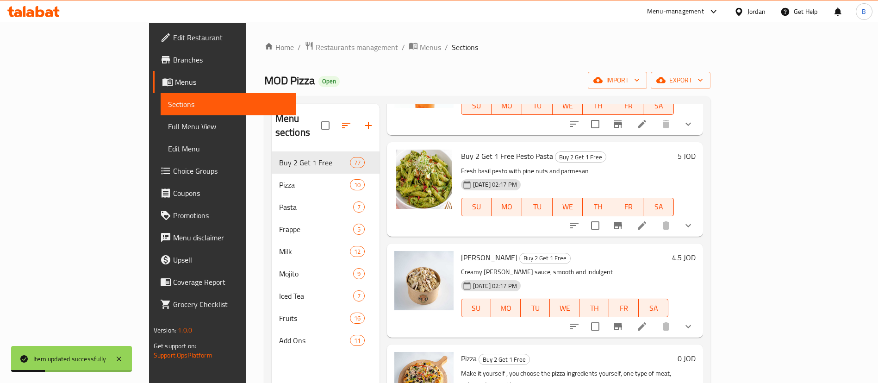
scroll to position [555, 0]
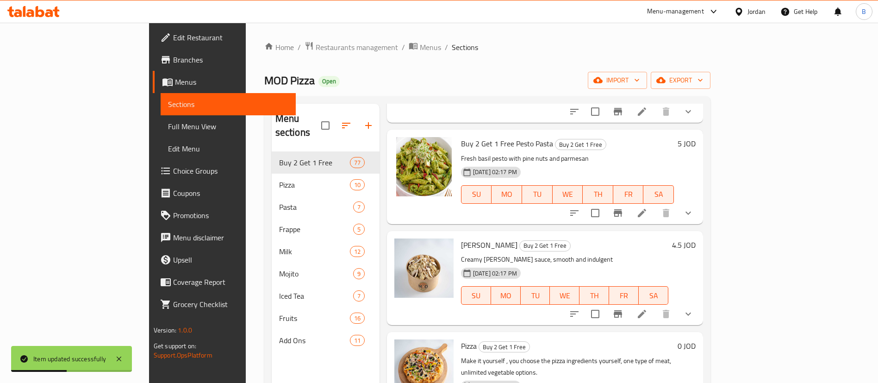
click at [655, 305] on li at bounding box center [642, 313] width 26 height 17
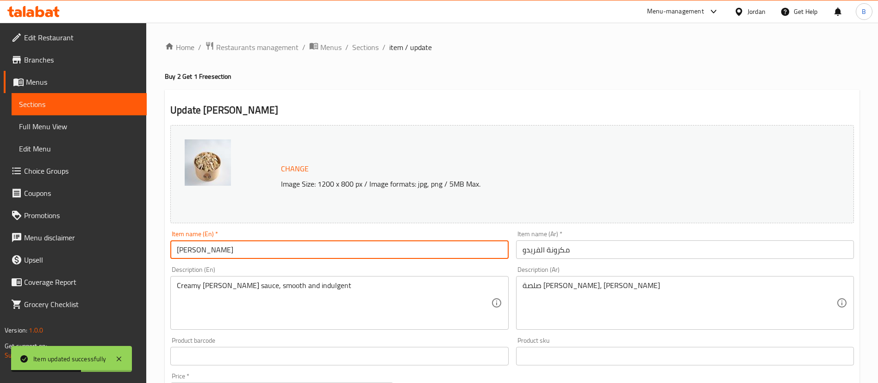
click at [177, 250] on input "Alfredo Pasta" at bounding box center [339, 249] width 338 height 19
paste input "Buy 2 Get 1 Free"
type input "Buy 2 Get 1 Free [PERSON_NAME]"
click at [590, 249] on input "مكرونة الفريدو" at bounding box center [685, 249] width 338 height 19
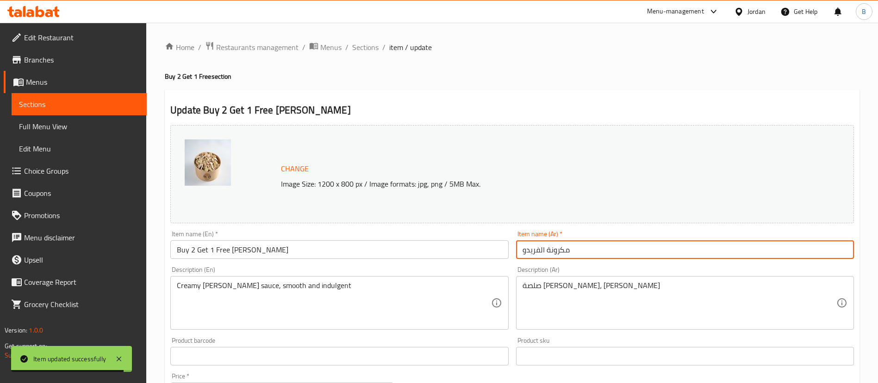
paste input "اشتري 2 واحصل على 1 مجانًا"
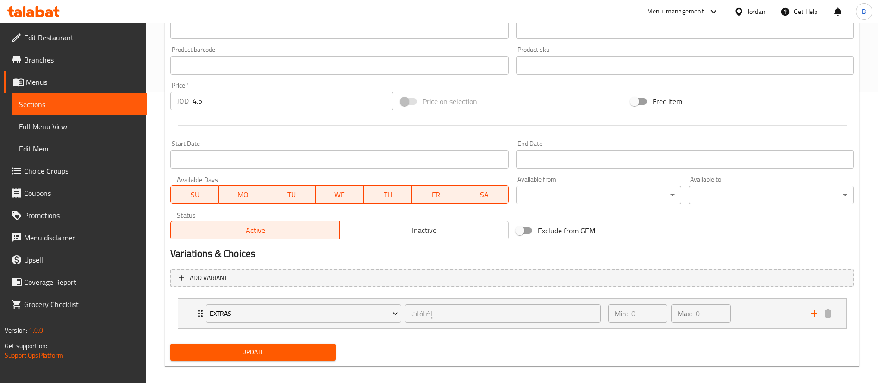
scroll to position [300, 0]
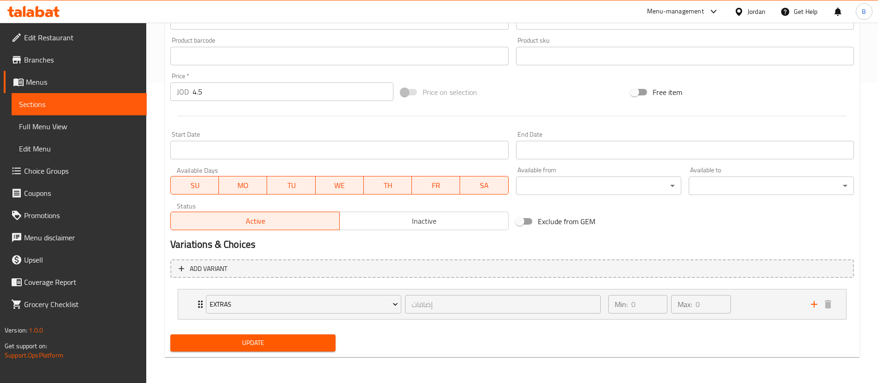
type input "مكرونة الفريدو اشتري 2 واحصل على 1 مجانًا"
click at [286, 343] on span "Update" at bounding box center [253, 343] width 150 height 12
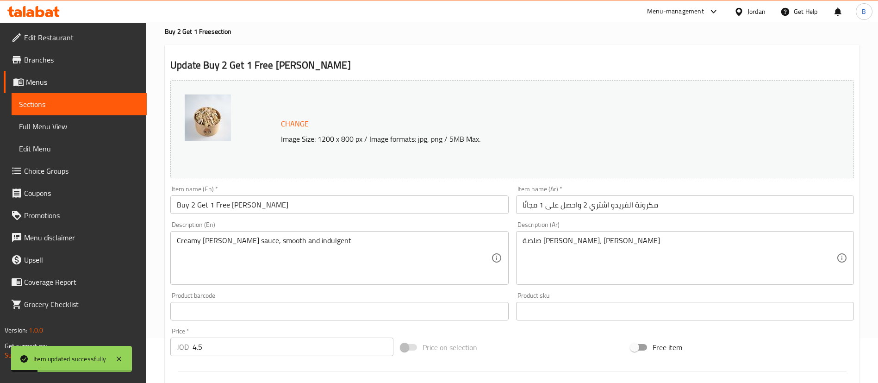
scroll to position [0, 0]
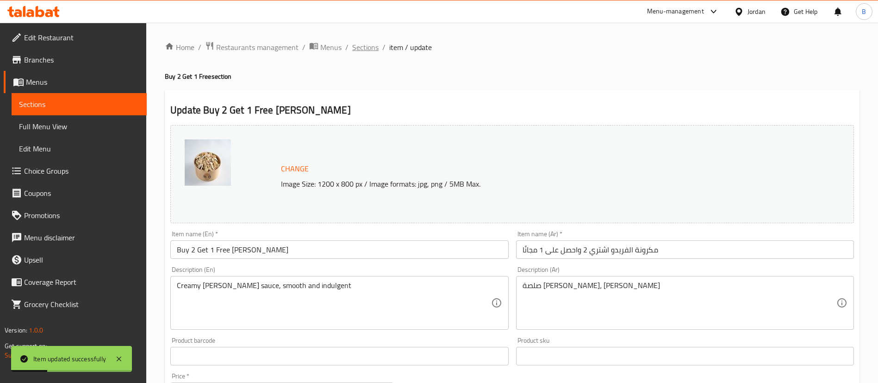
click at [354, 51] on span "Sections" at bounding box center [365, 47] width 26 height 11
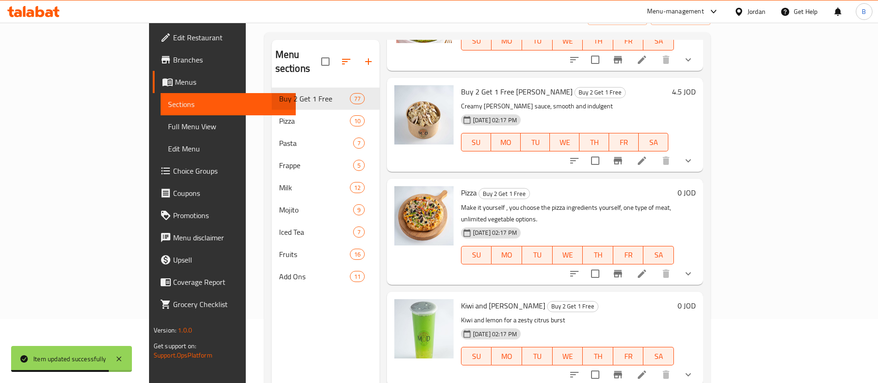
scroll to position [625, 0]
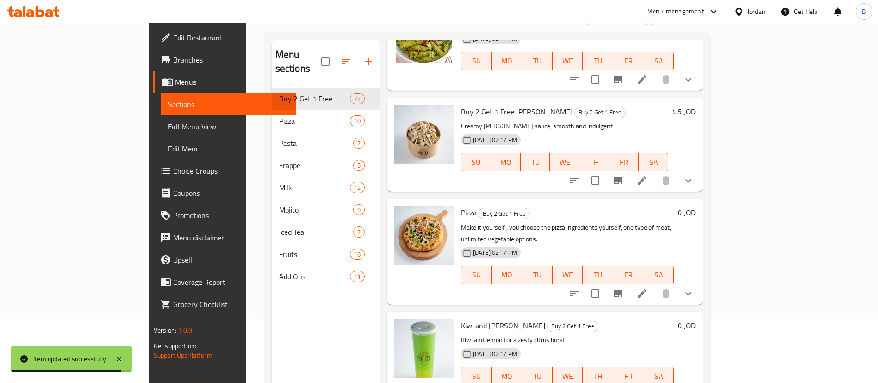
click at [655, 285] on li at bounding box center [642, 293] width 26 height 17
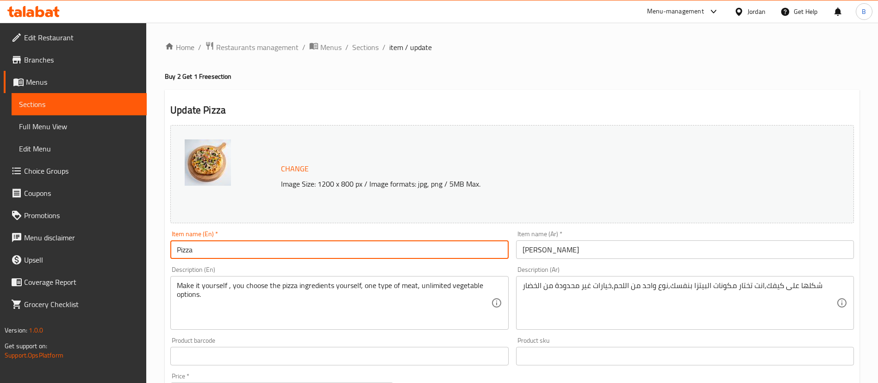
drag, startPoint x: 178, startPoint y: 247, endPoint x: 297, endPoint y: 276, distance: 122.5
click at [178, 247] on input "Pizza" at bounding box center [339, 249] width 338 height 19
paste input "Buy 2 Get 1 Free"
type input "Buy 2 Get 1 Free Pizza"
click at [598, 255] on input "بيتزا" at bounding box center [685, 249] width 338 height 19
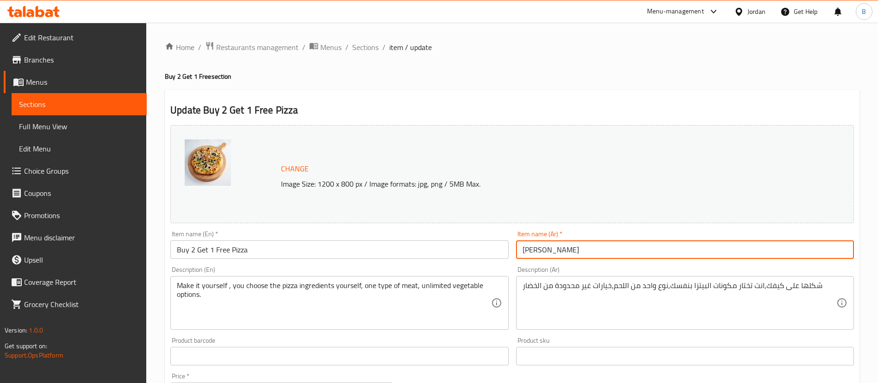
paste input "اشتري 2 واحصل على 1 مجانًا"
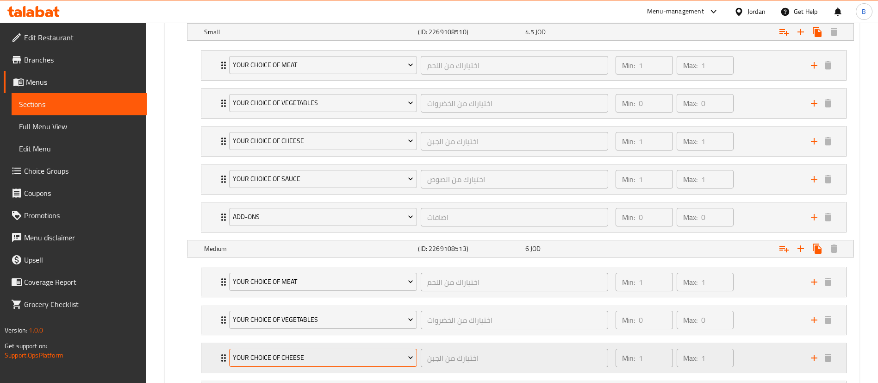
scroll to position [902, 0]
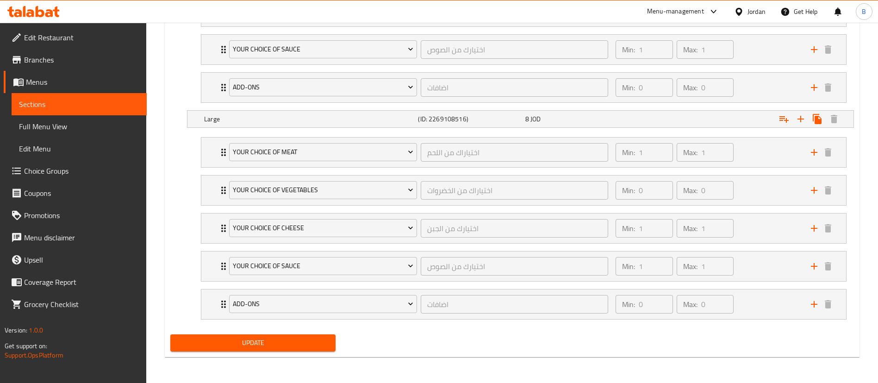
type input "بيتزا اشتري 2 واحصل على 1 مجانًا"
click at [267, 333] on div "Update" at bounding box center [253, 342] width 173 height 25
click at [274, 339] on span "Update" at bounding box center [253, 343] width 150 height 12
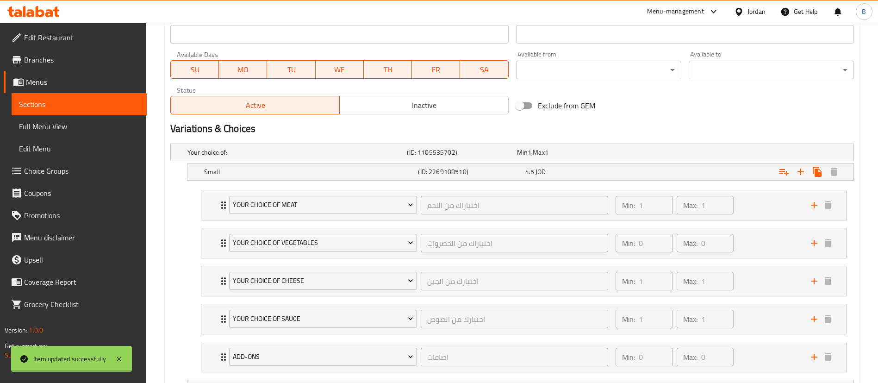
scroll to position [0, 0]
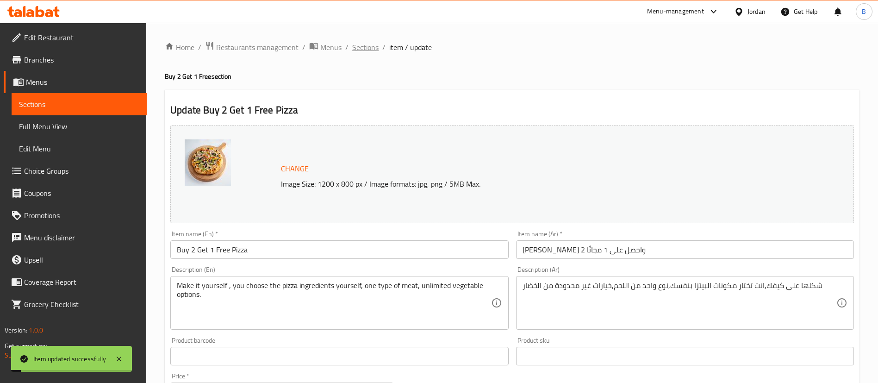
click at [369, 45] on span "Sections" at bounding box center [365, 47] width 26 height 11
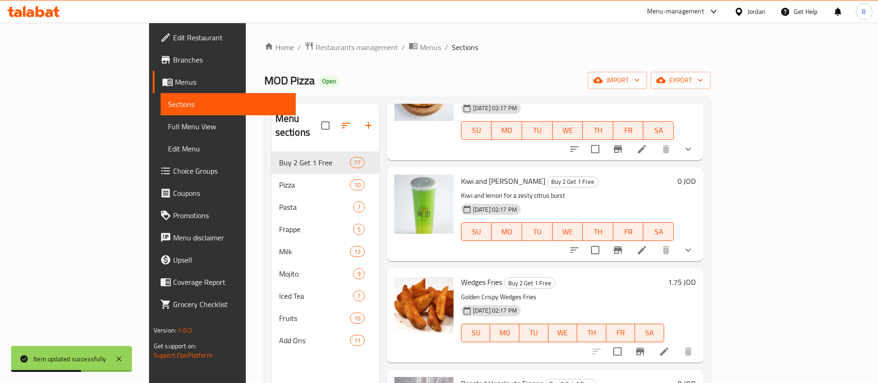
scroll to position [764, 0]
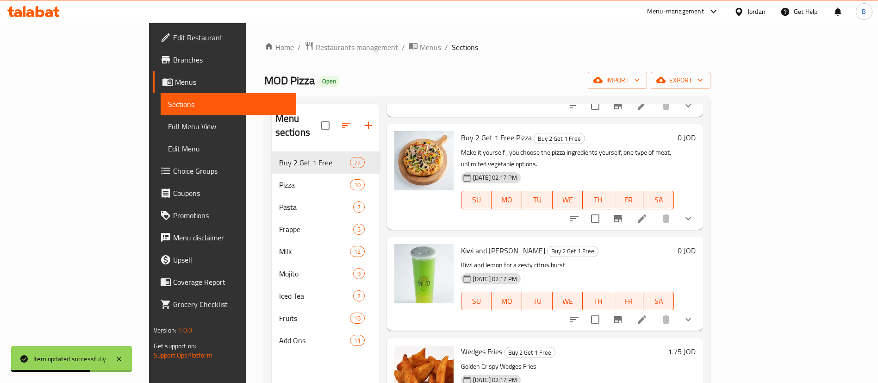
click at [646, 315] on icon at bounding box center [642, 319] width 8 height 8
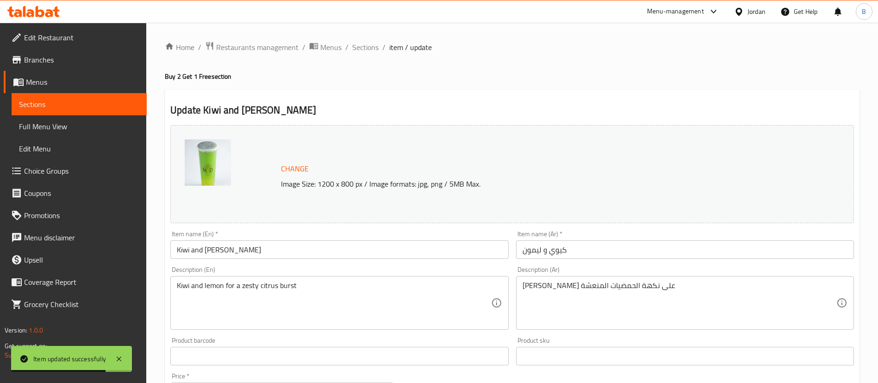
click at [272, 255] on input "Kiwi and Lemon" at bounding box center [339, 249] width 338 height 19
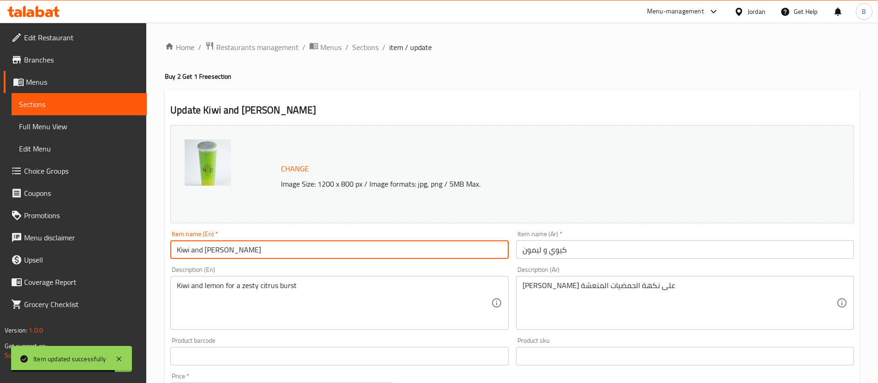
paste input "Buy 2 Get 1 Free"
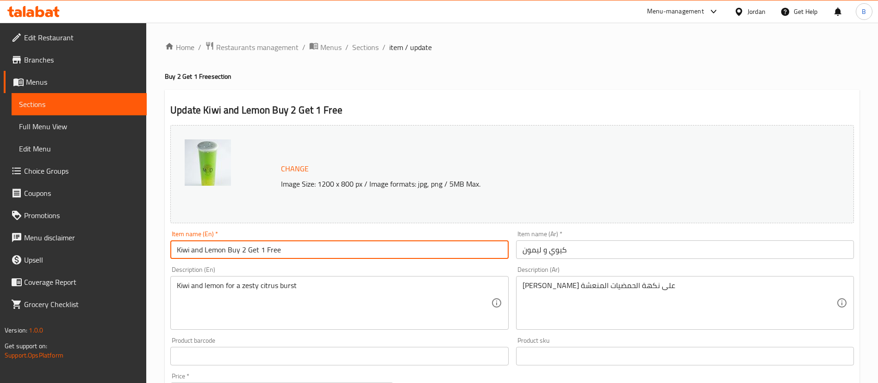
type input "Kiwi and Lemon Buy 2 Get 1 Free"
click at [589, 251] on input "كيوي و ليمون" at bounding box center [685, 249] width 338 height 19
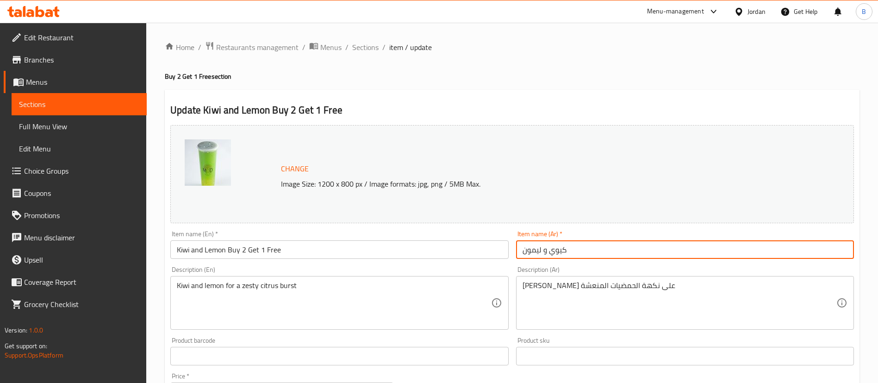
paste input "اشتري 2 واحصل على 1 مجانًا"
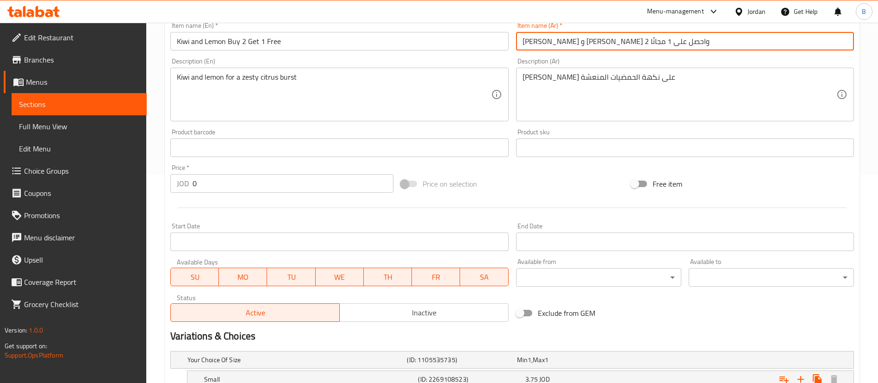
scroll to position [332, 0]
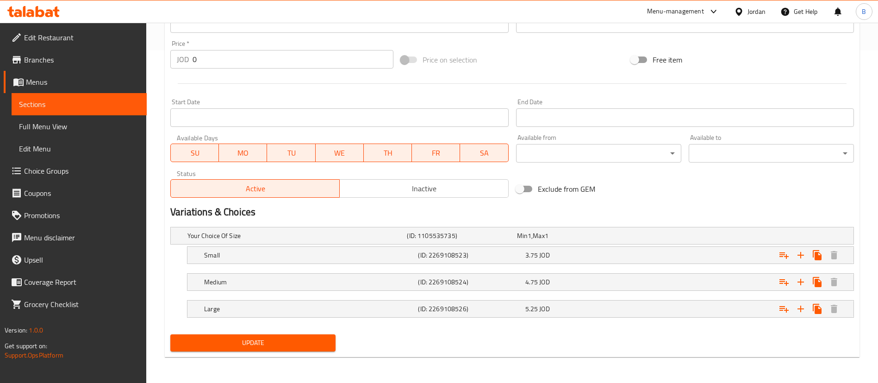
type input "كيوي و ليمون اشتري 2 واحصل على 1 مجانًا"
click at [280, 348] on button "Update" at bounding box center [252, 342] width 165 height 17
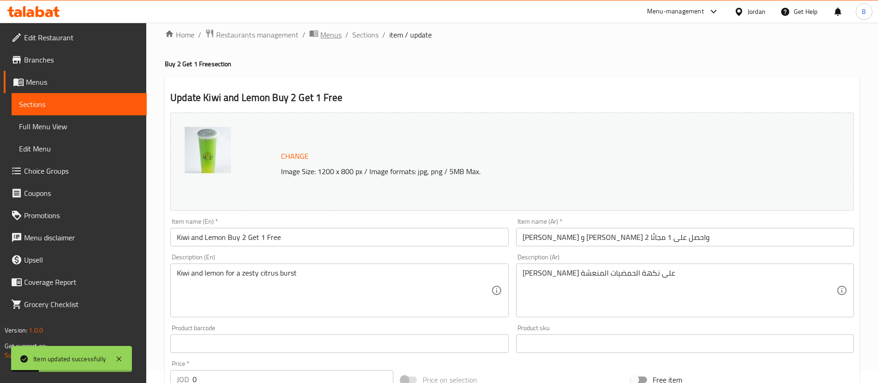
scroll to position [0, 0]
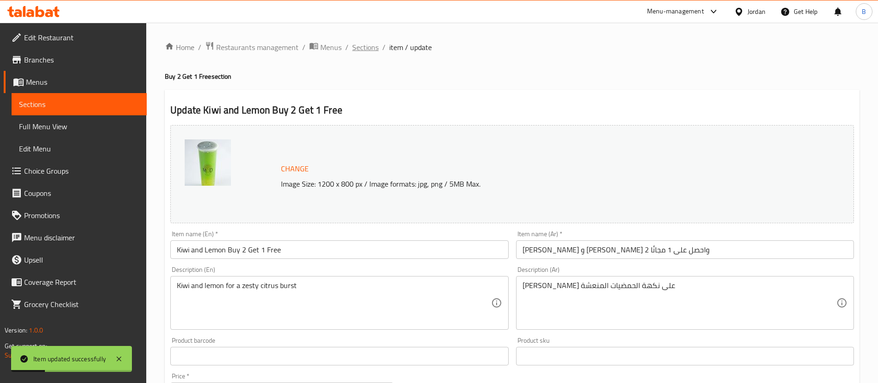
click at [372, 47] on span "Sections" at bounding box center [365, 47] width 26 height 11
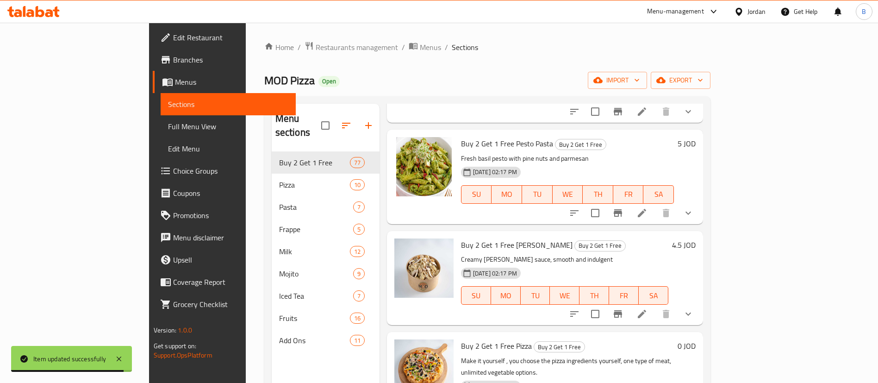
scroll to position [694, 0]
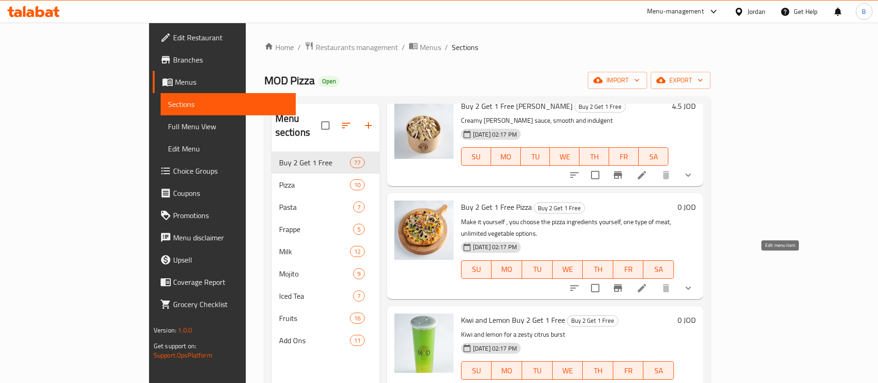
click at [646, 284] on icon at bounding box center [642, 288] width 8 height 8
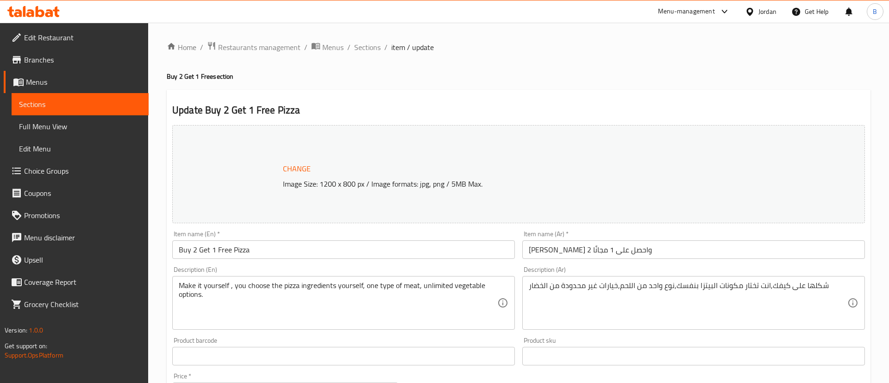
click at [368, 42] on div at bounding box center [444, 191] width 889 height 383
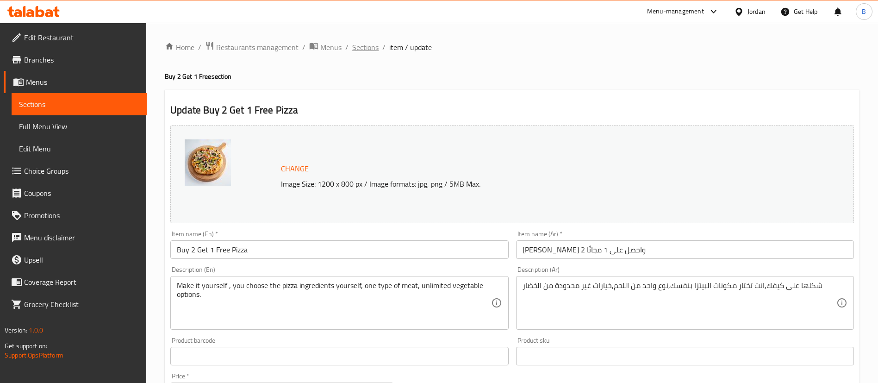
click at [370, 48] on span "Sections" at bounding box center [365, 47] width 26 height 11
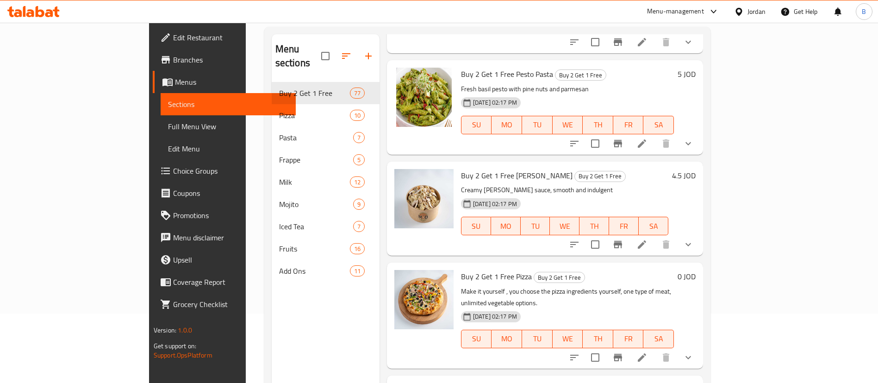
scroll to position [694, 0]
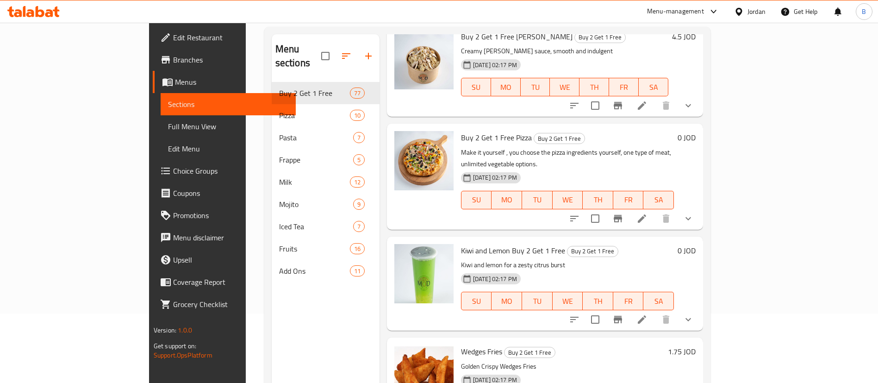
click at [655, 311] on li at bounding box center [642, 319] width 26 height 17
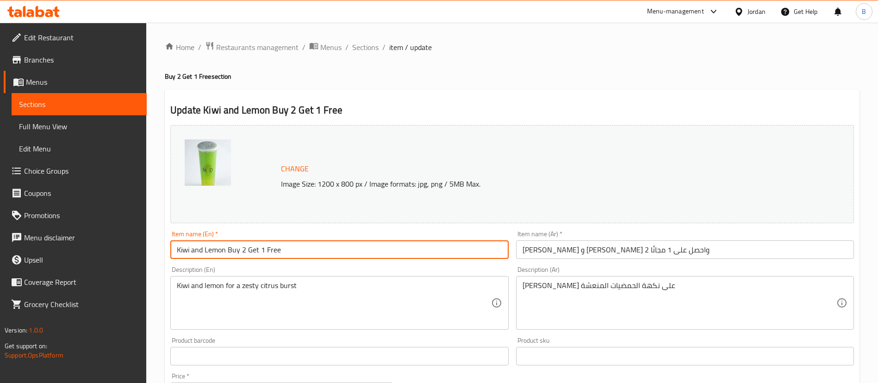
drag, startPoint x: 316, startPoint y: 247, endPoint x: 228, endPoint y: 247, distance: 87.9
click at [228, 247] on input "Kiwi and Lemon Buy 2 Get 1 Free" at bounding box center [339, 249] width 338 height 19
drag, startPoint x: 174, startPoint y: 249, endPoint x: 219, endPoint y: 260, distance: 46.2
click at [174, 249] on input "Kiwi and Lemon" at bounding box center [339, 249] width 338 height 19
paste input "Buy 2 Get 1 Free"
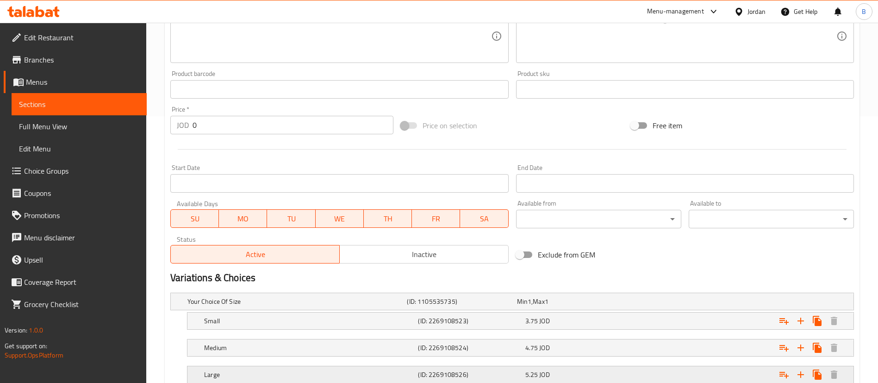
scroll to position [332, 0]
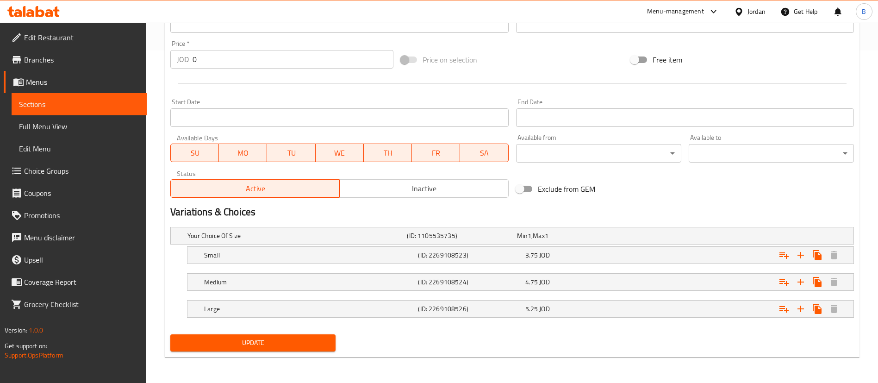
type input "Buy 2 Get 1 Free Kiwi and Lemon"
click at [248, 342] on span "Update" at bounding box center [253, 343] width 150 height 12
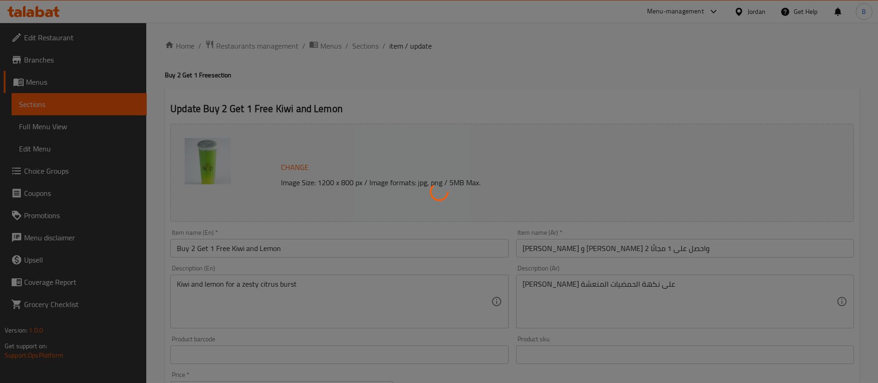
scroll to position [0, 0]
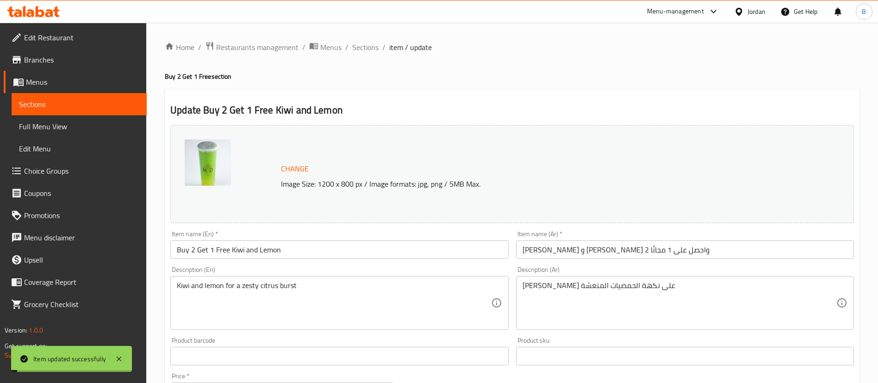
click at [362, 48] on span "Sections" at bounding box center [365, 47] width 26 height 11
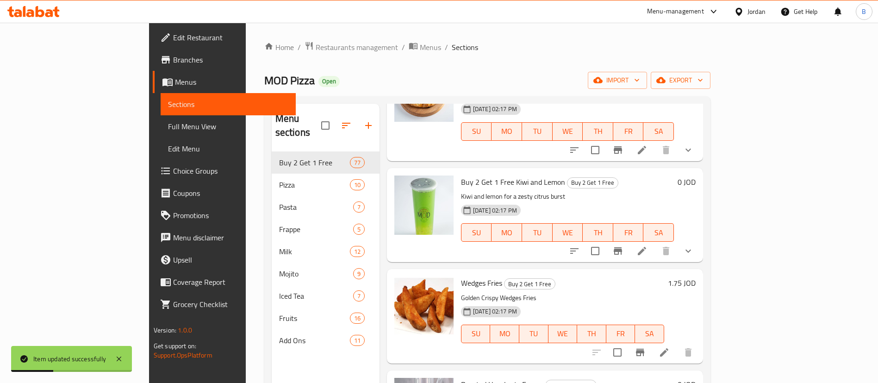
scroll to position [903, 0]
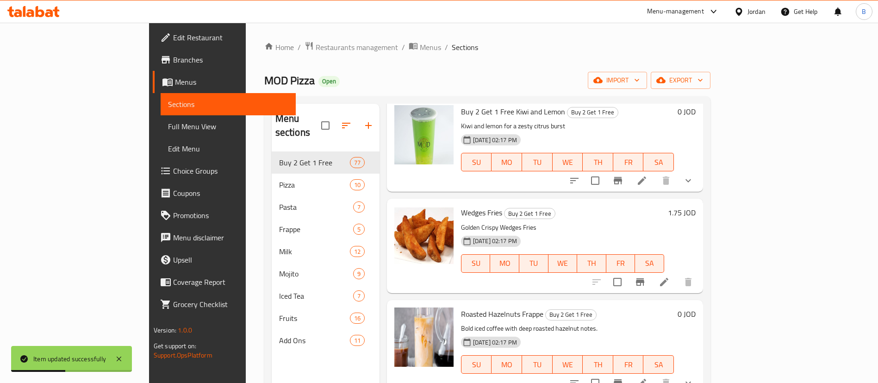
click at [677, 274] on li at bounding box center [664, 282] width 26 height 17
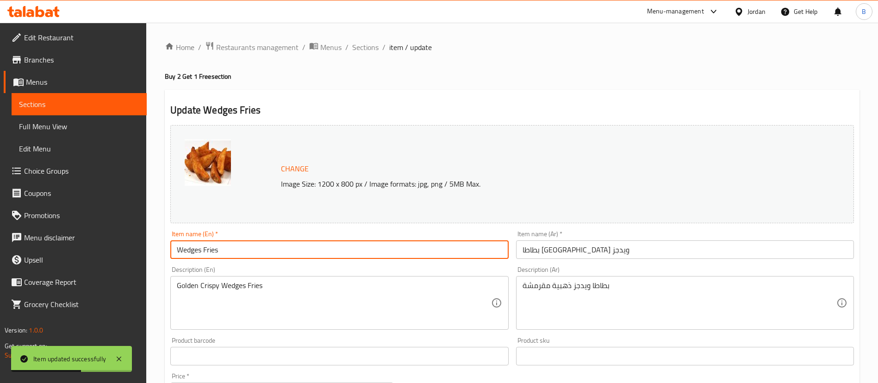
click at [174, 245] on input "Wedges Fries" at bounding box center [339, 249] width 338 height 19
paste input "Buy 2 Get 1 Free"
type input "Buy 2 Get 1 Free Wedges Fries"
click at [613, 254] on input "بطاطا مقلية ويدجز" at bounding box center [685, 249] width 338 height 19
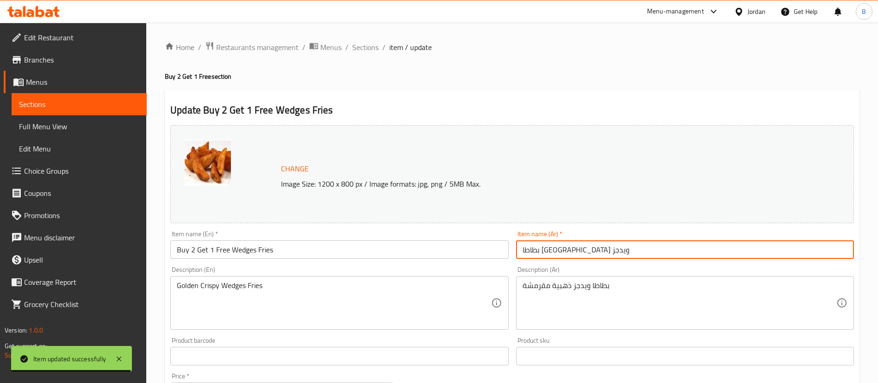
paste input "اشتري 2 واحصل على 1 مجانًا"
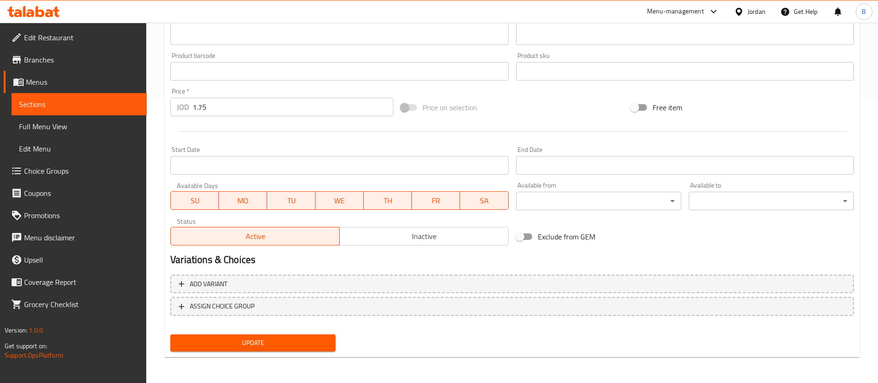
type input "بطاطا مقلية ويدجز اشتري 2 واحصل على 1 مجانًا"
drag, startPoint x: 282, startPoint y: 348, endPoint x: 285, endPoint y: 321, distance: 27.4
click at [282, 348] on span "Update" at bounding box center [253, 343] width 150 height 12
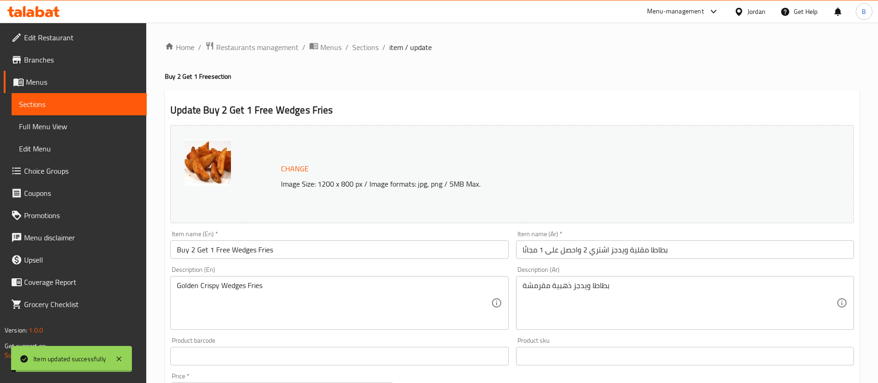
drag, startPoint x: 366, startPoint y: 50, endPoint x: 416, endPoint y: 3, distance: 69.1
click at [366, 50] on span "Sections" at bounding box center [365, 47] width 26 height 11
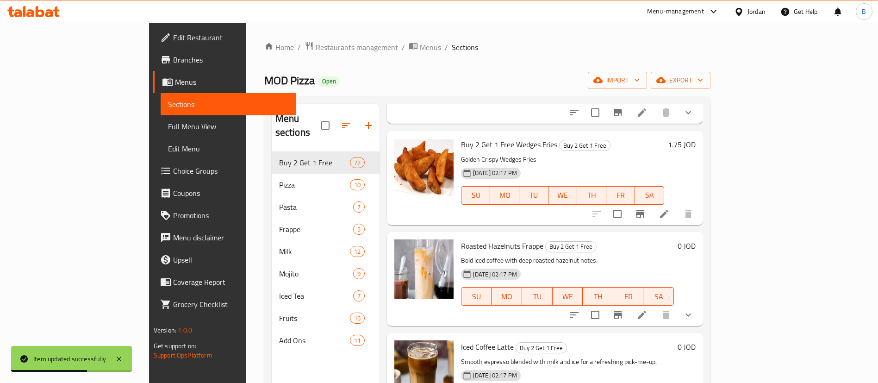
scroll to position [972, 0]
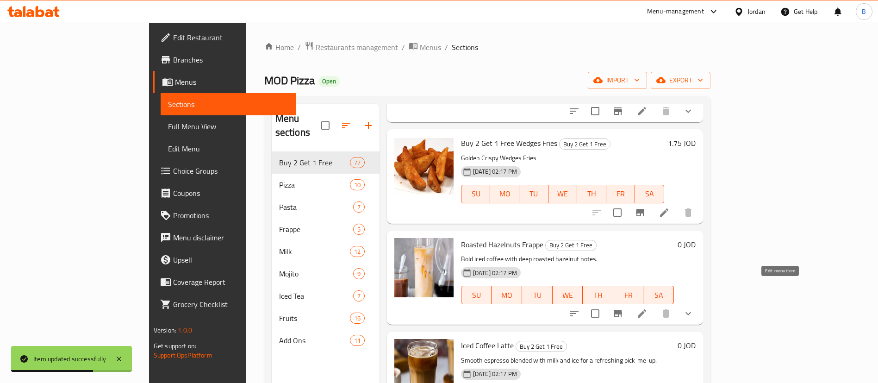
click at [647, 308] on icon at bounding box center [641, 313] width 11 height 11
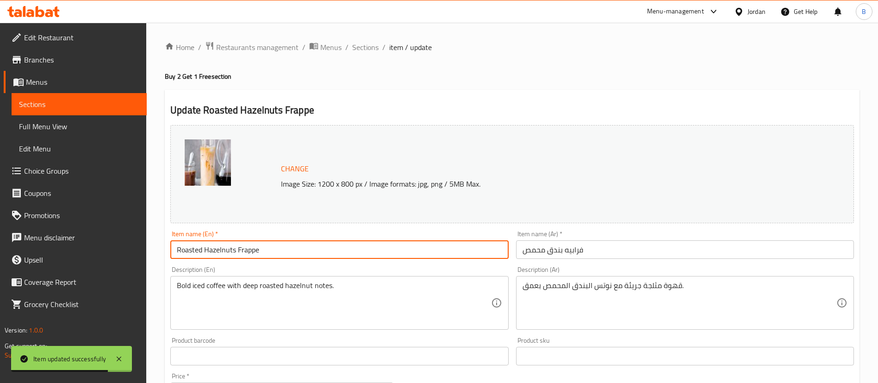
click at [173, 249] on input "Roasted Hazelnuts Frappe" at bounding box center [339, 249] width 338 height 19
paste input "Buy 2 Get 1 Free"
type input "Buy 2 Get 1 Free Roasted Hazelnuts Frappe"
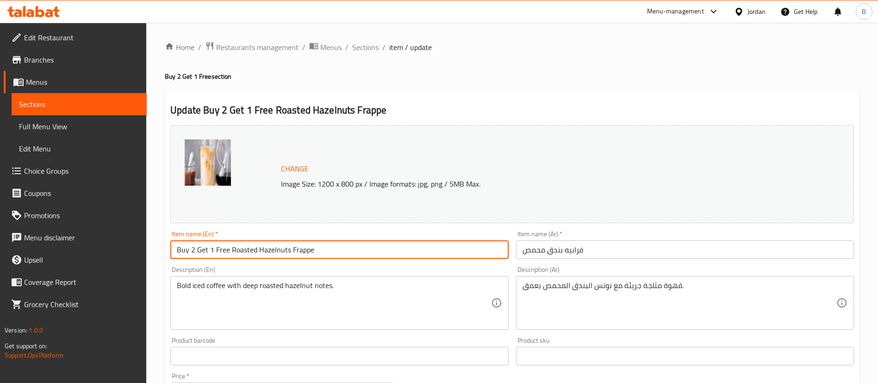
click at [597, 254] on input "فرابيه بندق محمص" at bounding box center [685, 249] width 338 height 19
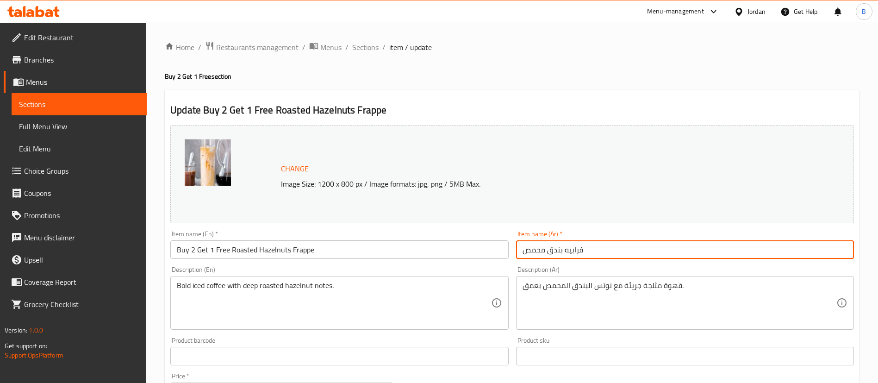
paste input "اشتري 2 واحصل على 1 مجانًا"
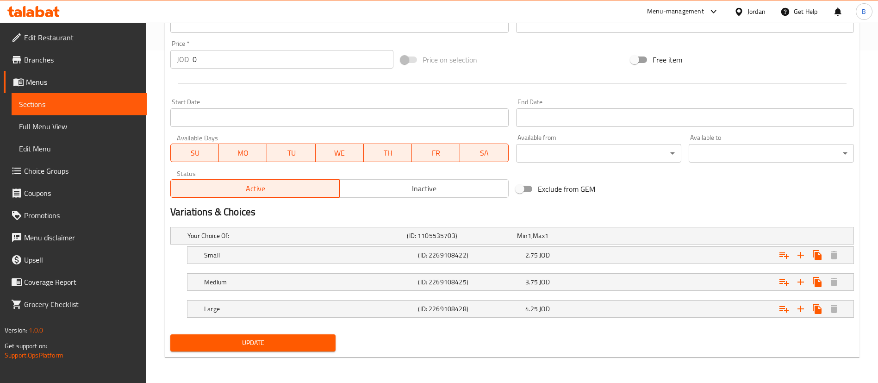
type input "فرابيه بندق محمص اشتري 2 واحصل على 1 مجانًا"
click at [286, 345] on span "Update" at bounding box center [253, 343] width 150 height 12
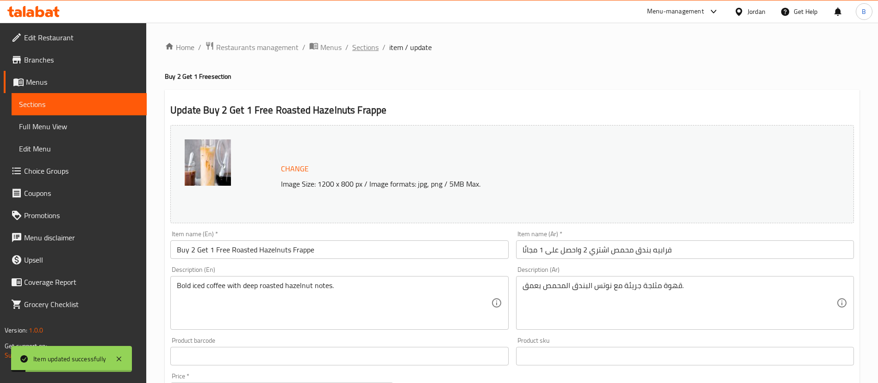
click at [370, 46] on span "Sections" at bounding box center [365, 47] width 26 height 11
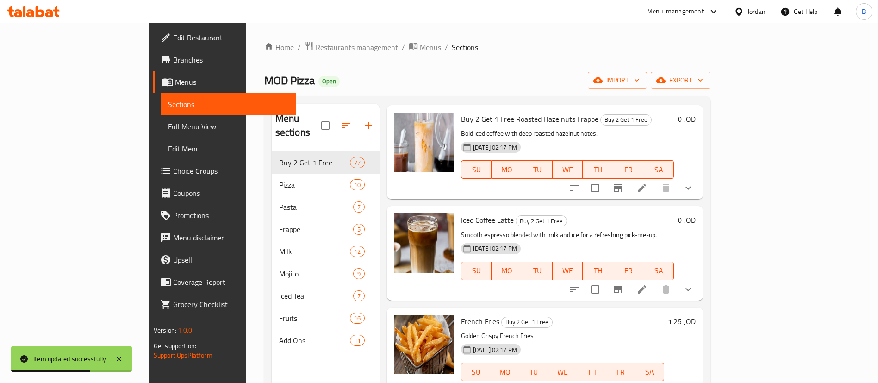
scroll to position [1111, 0]
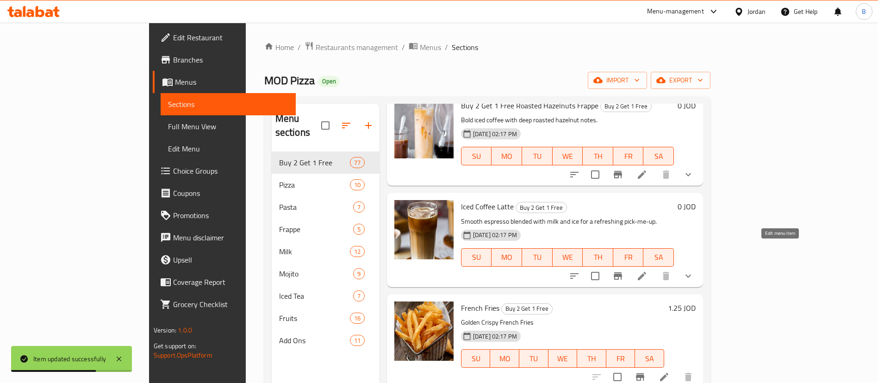
click at [647, 270] on icon at bounding box center [641, 275] width 11 height 11
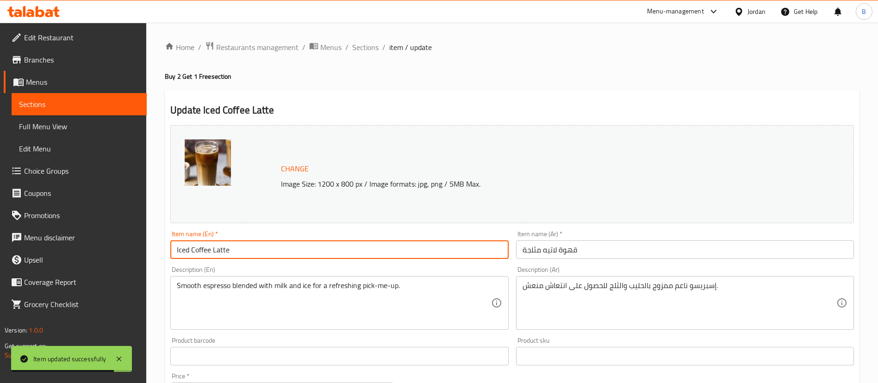
click at [176, 248] on input "Iced Coffee Latte" at bounding box center [339, 249] width 338 height 19
paste input "Buy 2 Get 1 Free"
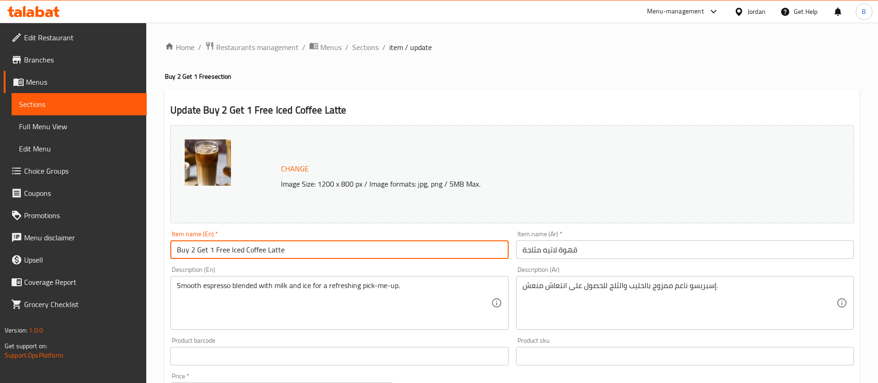
type input "Buy 2 Get 1 Free Iced Coffee Latte"
click at [584, 255] on input "قهوة لاتيه مثلجة" at bounding box center [685, 249] width 338 height 19
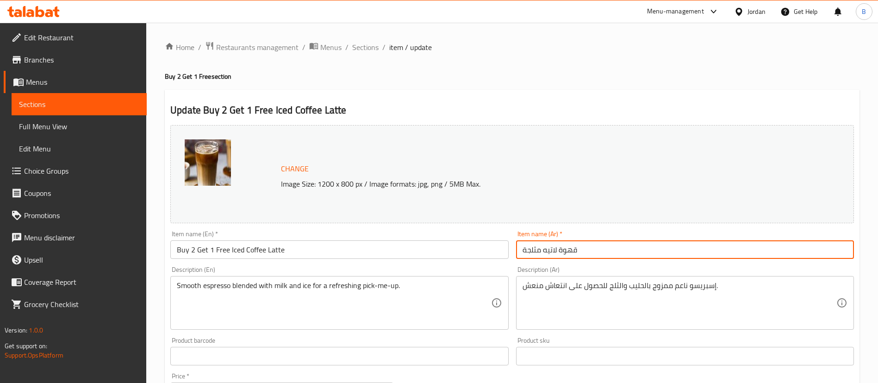
paste input "اشتري 2 واحصل على 1 مجانًا"
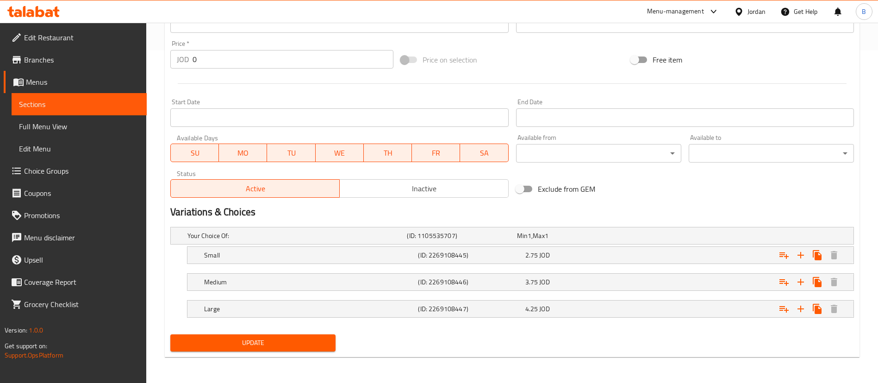
type input "قهوة لاتيه مثلجة اشتري 2 واحصل على 1 مجانًا"
click at [275, 342] on span "Update" at bounding box center [253, 343] width 150 height 12
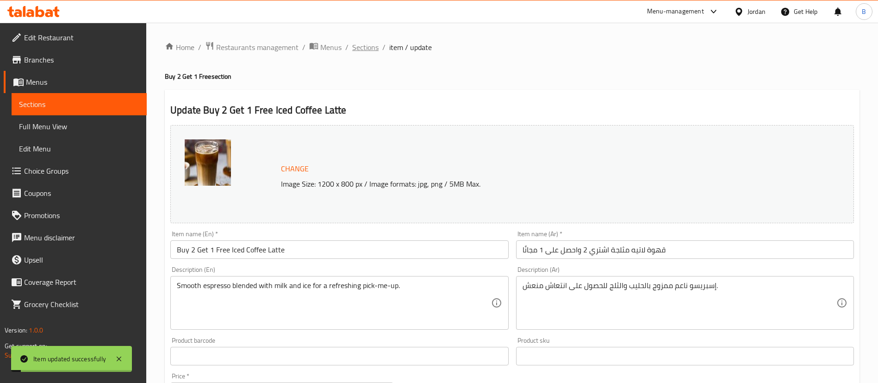
click at [362, 49] on span "Sections" at bounding box center [365, 47] width 26 height 11
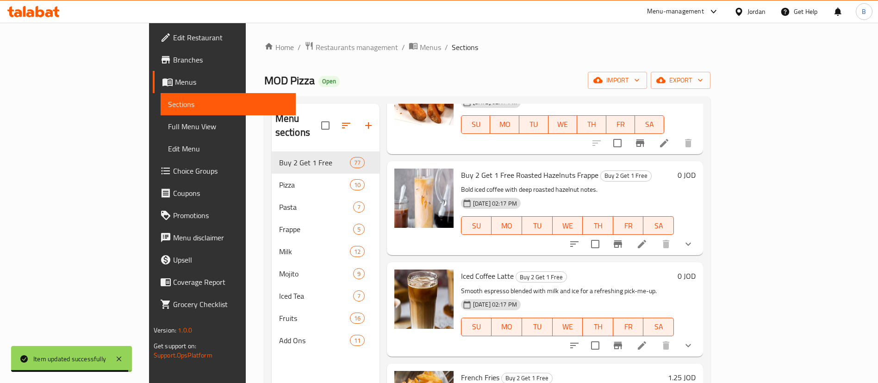
scroll to position [1111, 0]
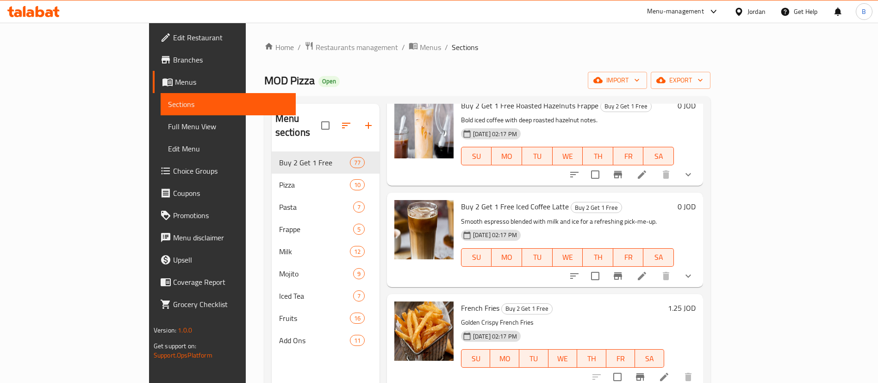
click at [670, 371] on icon at bounding box center [664, 376] width 11 height 11
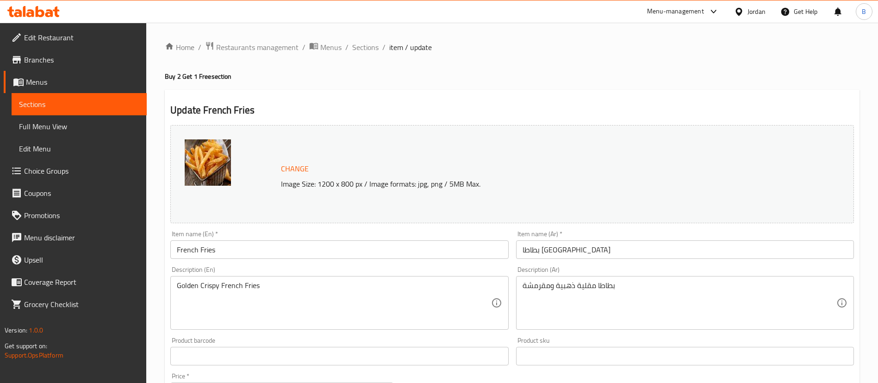
drag, startPoint x: 175, startPoint y: 250, endPoint x: 337, endPoint y: 277, distance: 164.3
click at [175, 250] on input "French Fries" at bounding box center [339, 249] width 338 height 19
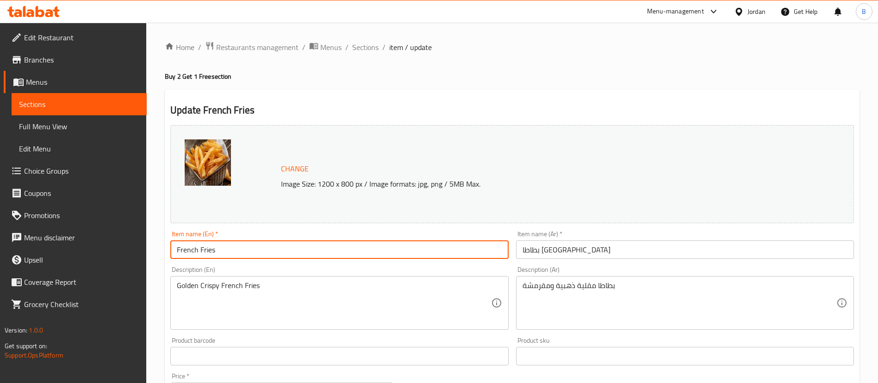
paste input "Buy 2 Get 1 Free"
type input "Buy 2 Get 1 Free French Fries"
click at [592, 237] on div "Item name (Ar)   * بطاطا مقلية Item name (Ar) *" at bounding box center [685, 244] width 338 height 28
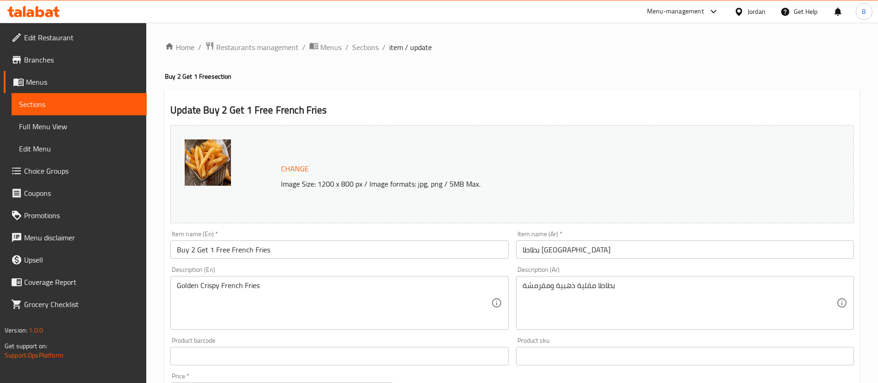
click at [590, 242] on input "بطاطا مقلية" at bounding box center [685, 249] width 338 height 19
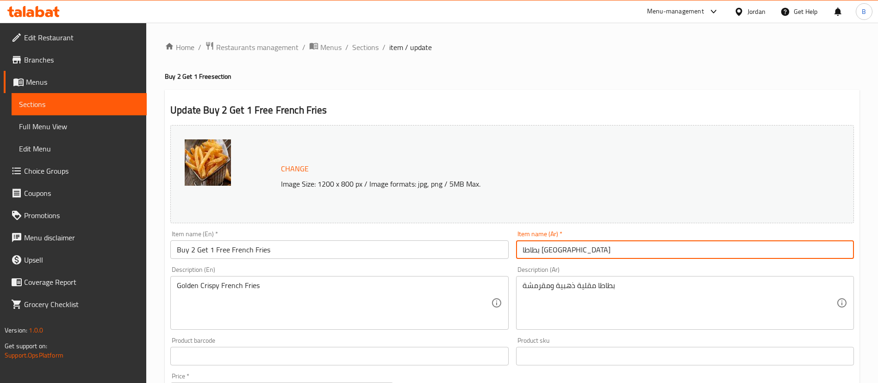
paste input "اشتري 2 واحصل على 1 مجانًا"
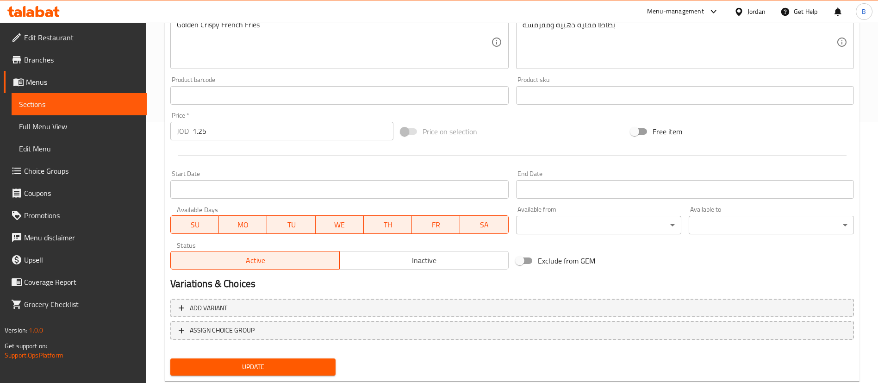
scroll to position [278, 0]
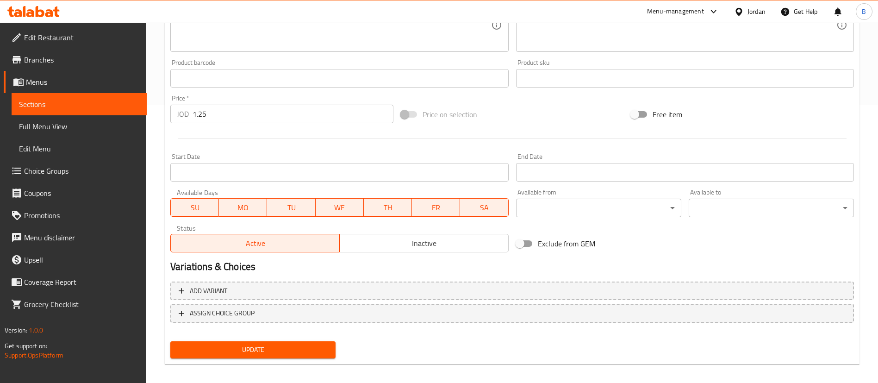
type input "بطاطا مقلية اشتري 2 واحصل على 1 مجانًا"
click at [268, 356] on button "Update" at bounding box center [252, 349] width 165 height 17
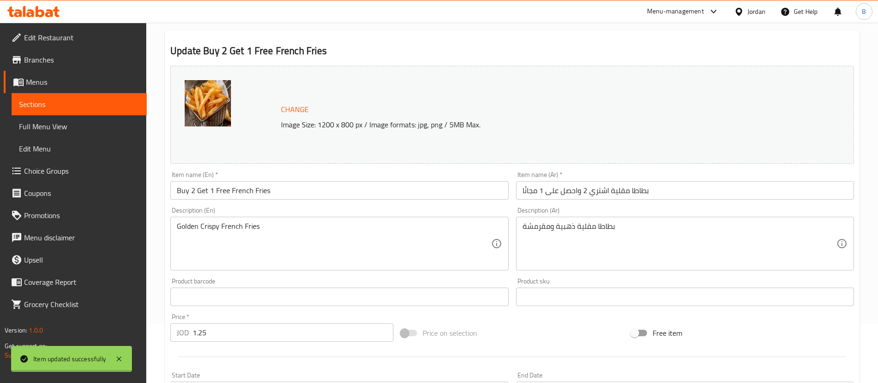
scroll to position [0, 0]
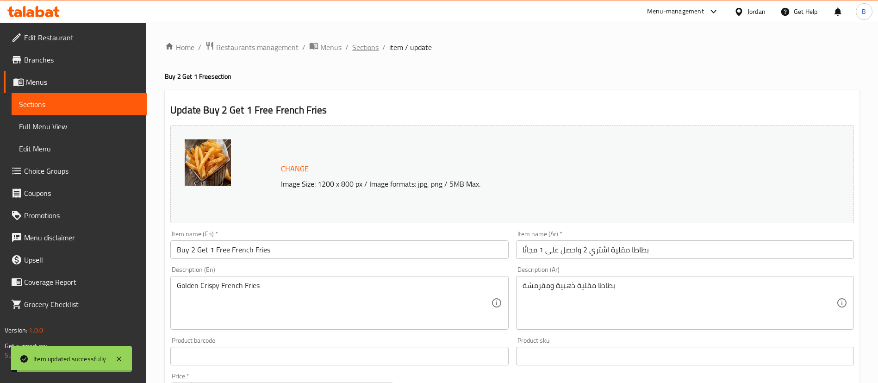
click at [370, 50] on span "Sections" at bounding box center [365, 47] width 26 height 11
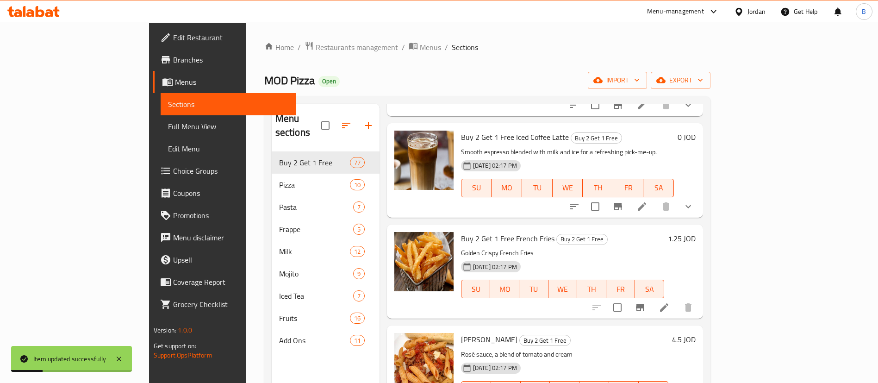
scroll to position [1250, 0]
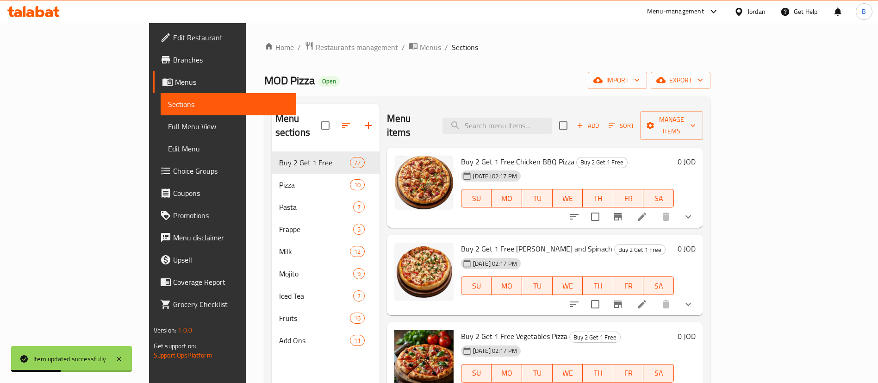
scroll to position [1250, 0]
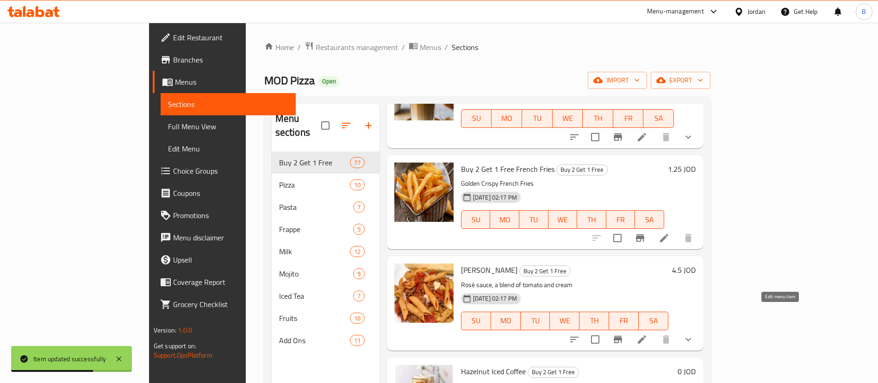
click at [647, 334] on icon at bounding box center [641, 339] width 11 height 11
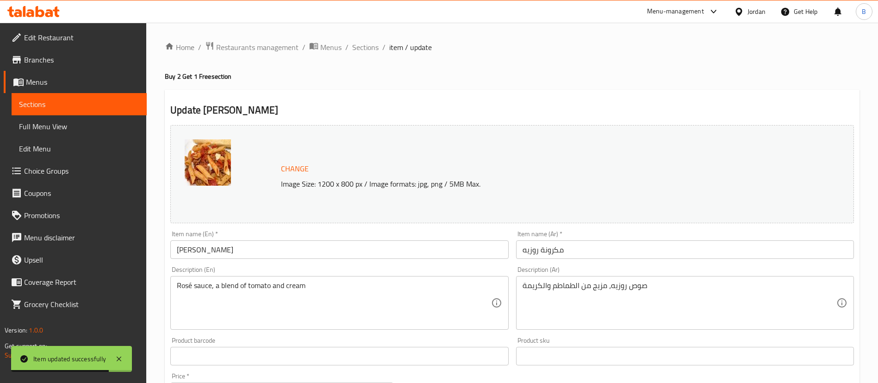
click at [175, 250] on input "Rosie Pasta" at bounding box center [339, 249] width 338 height 19
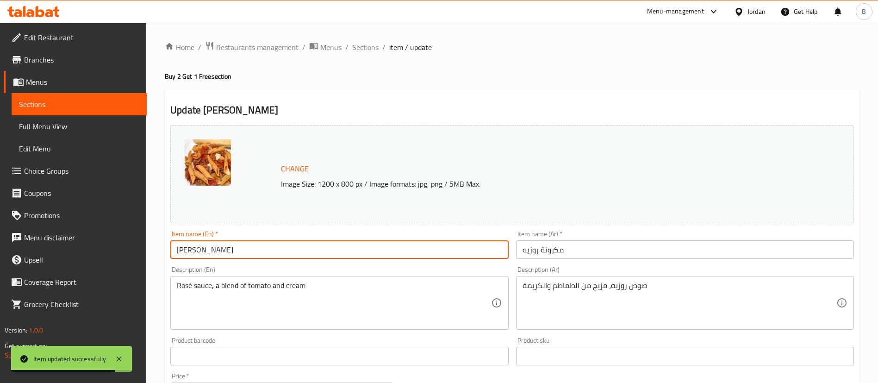
paste input "Buy 2 Get 1 Free"
type input "Buy 2 Get 1 Free [PERSON_NAME]"
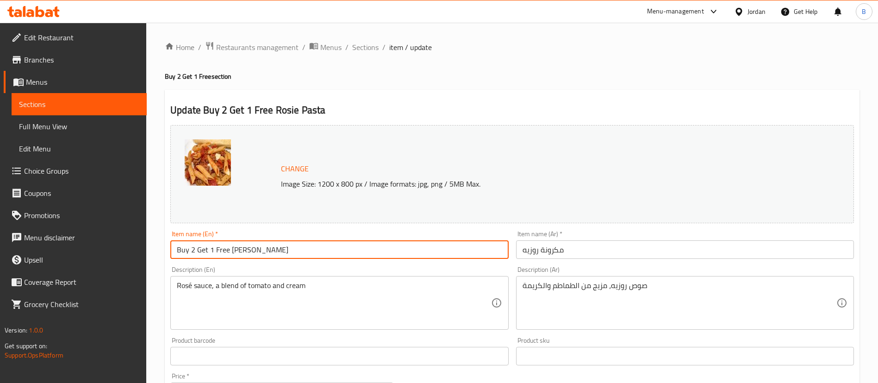
click at [604, 243] on input "مكرونة روزيه" at bounding box center [685, 249] width 338 height 19
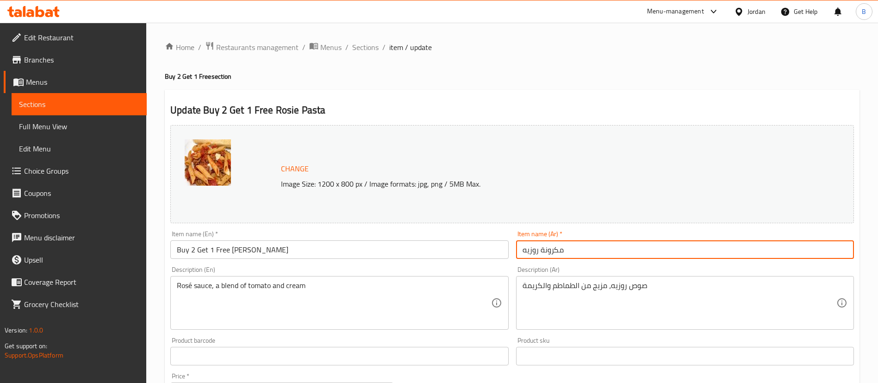
paste input "اشتري 2 واحصل على 1 مجانًا"
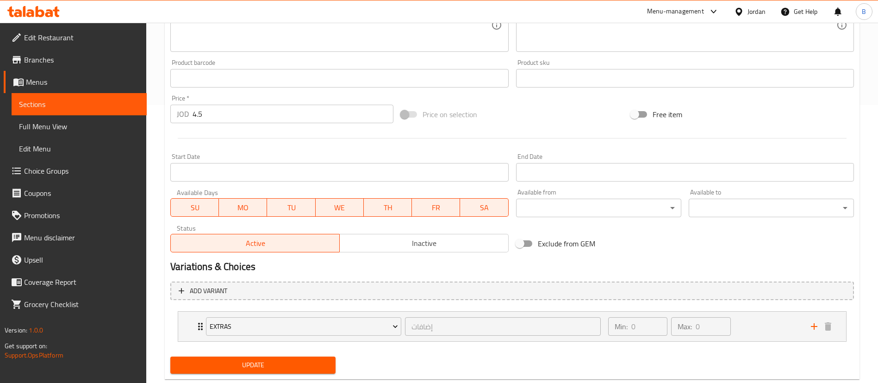
type input "مكرونة روزيه اشتري 2 واحصل على 1 مجانًا"
click at [276, 359] on span "Update" at bounding box center [253, 365] width 150 height 12
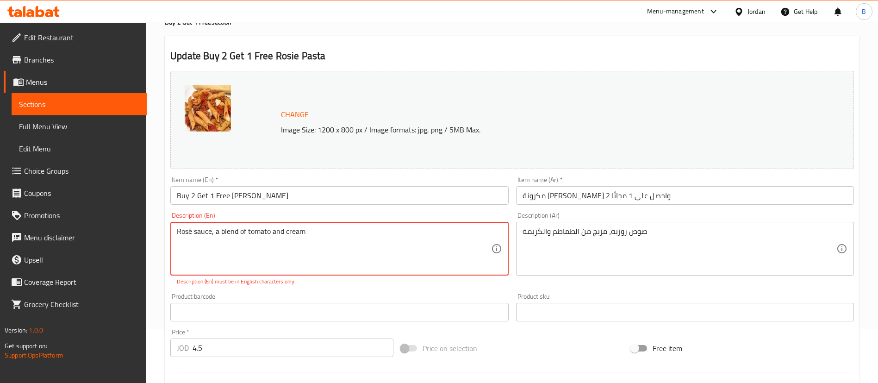
scroll to position [32, 0]
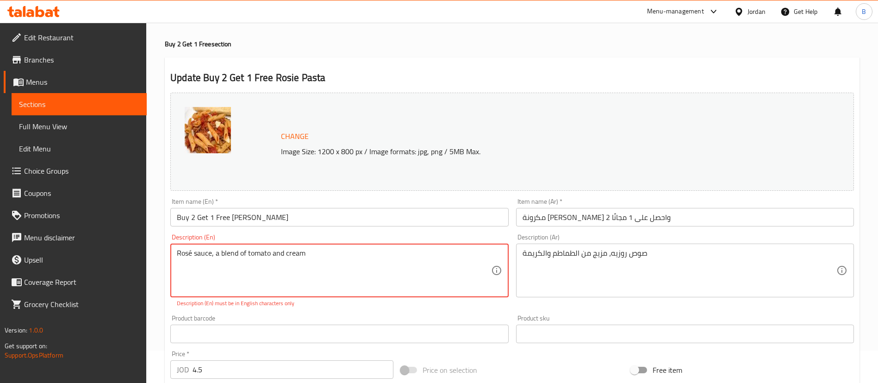
click at [192, 252] on textarea "Rosé sauce, a blend of tomato and cream" at bounding box center [334, 271] width 314 height 44
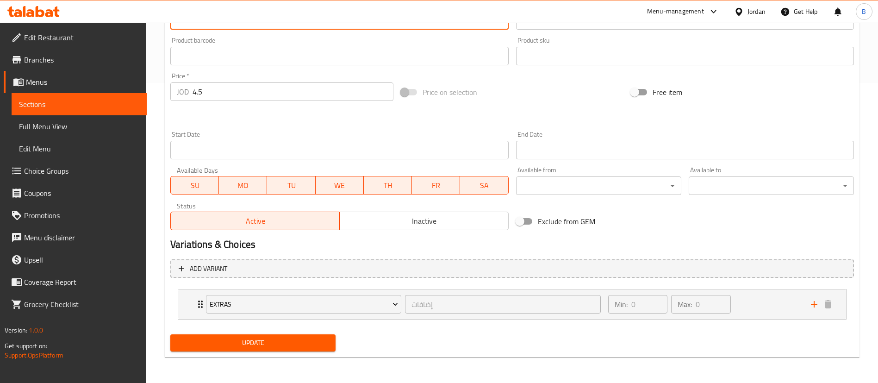
type textarea "Rose sauce, a blend of tomato and cream"
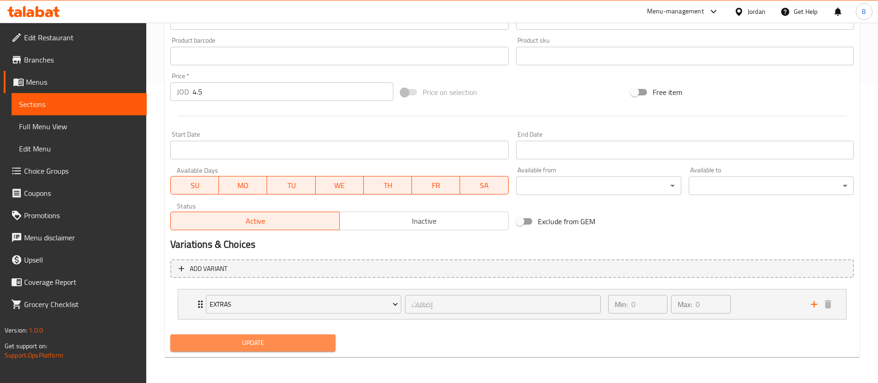
click at [252, 341] on span "Update" at bounding box center [253, 343] width 150 height 12
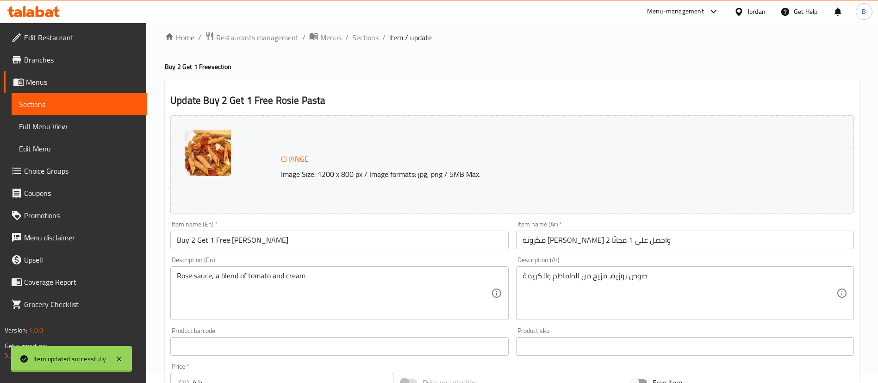
scroll to position [0, 0]
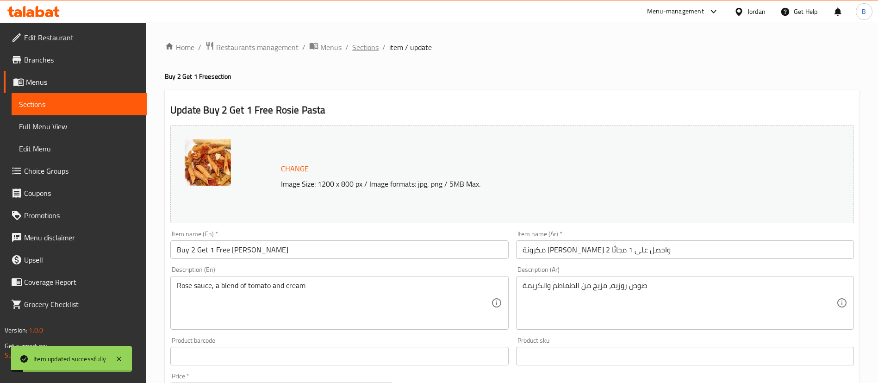
click at [371, 50] on span "Sections" at bounding box center [365, 47] width 26 height 11
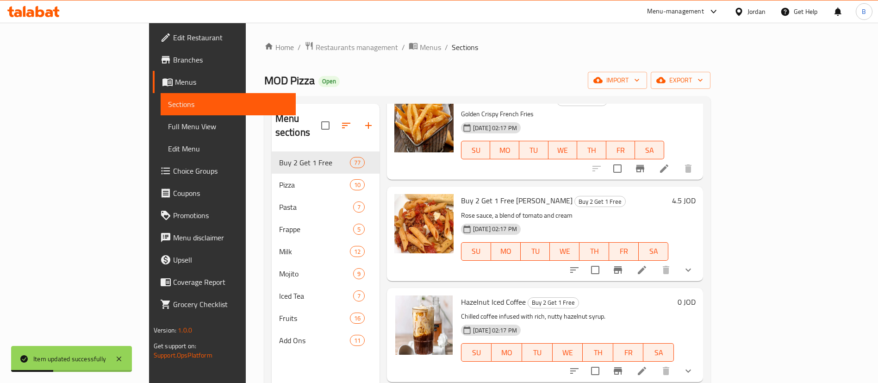
scroll to position [1388, 0]
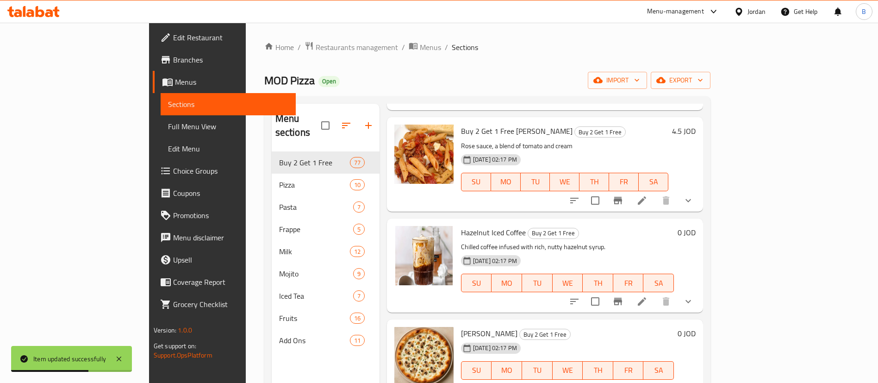
click at [655, 293] on li at bounding box center [642, 301] width 26 height 17
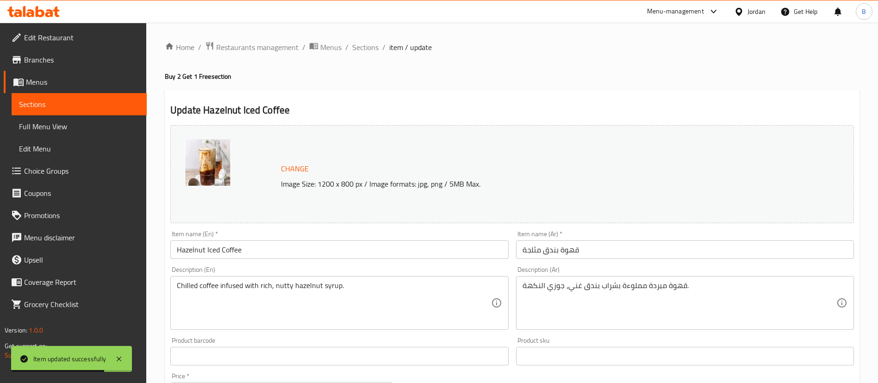
click at [178, 249] on input "Hazelnut Iced Coffee" at bounding box center [339, 249] width 338 height 19
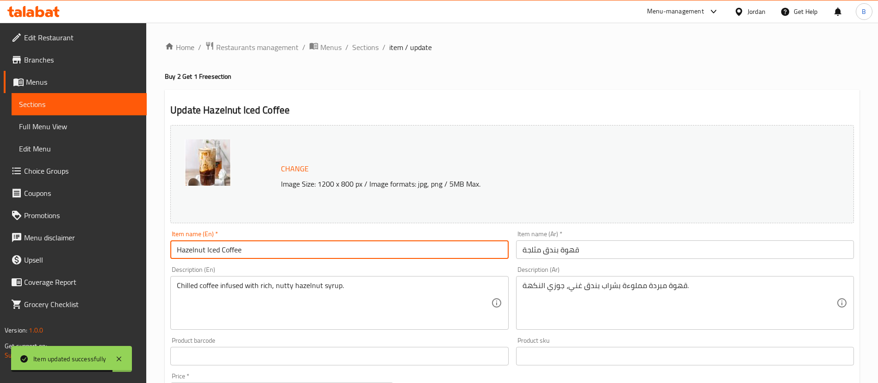
paste input "Buy 2 Get 1 Free"
type input "Buy 2 Get 1 Free Hazelnut Iced Coffee"
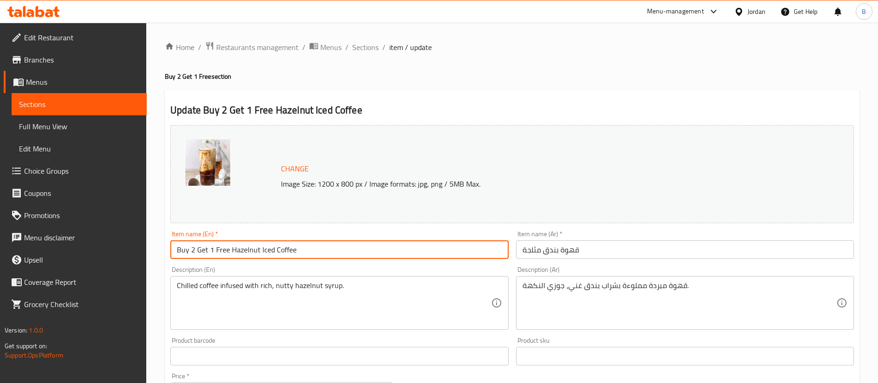
click at [626, 247] on input "قهوة بندق مثلجة" at bounding box center [685, 249] width 338 height 19
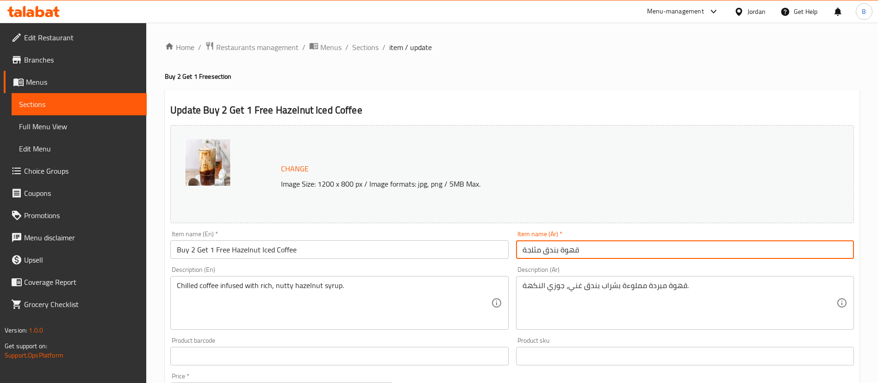
paste input "اشتري 2 واحصل على 1 مجانًا"
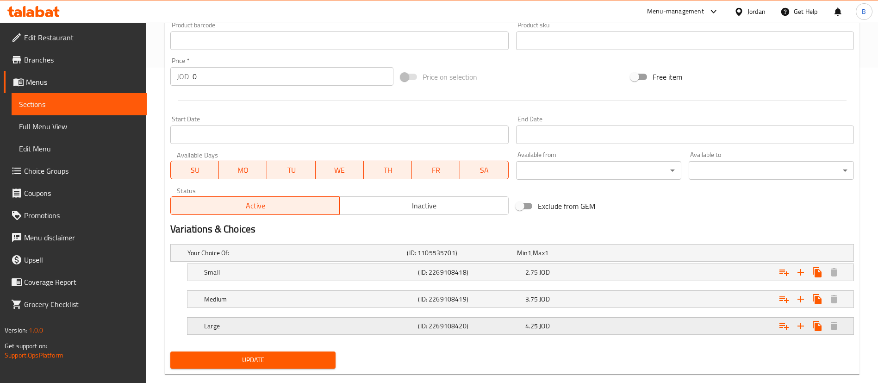
scroll to position [332, 0]
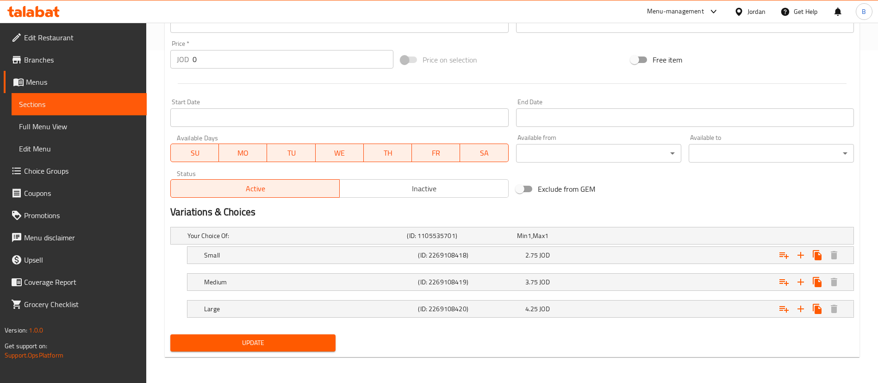
type input "قهوة بندق مثلجة اشتري 2 واحصل على 1 مجانًا"
click at [291, 342] on span "Update" at bounding box center [253, 343] width 150 height 12
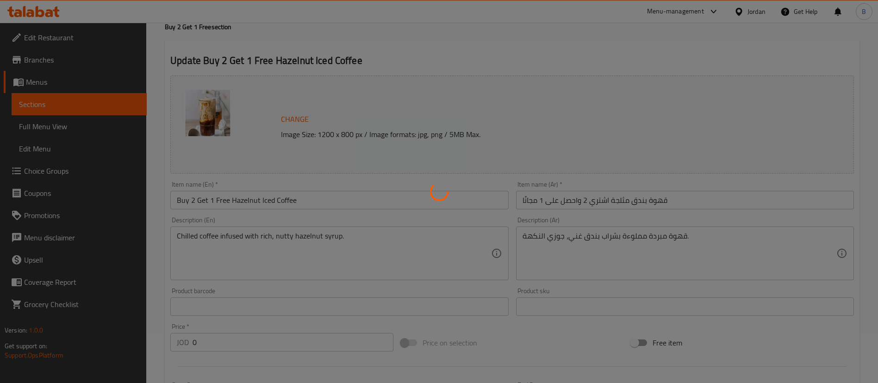
scroll to position [0, 0]
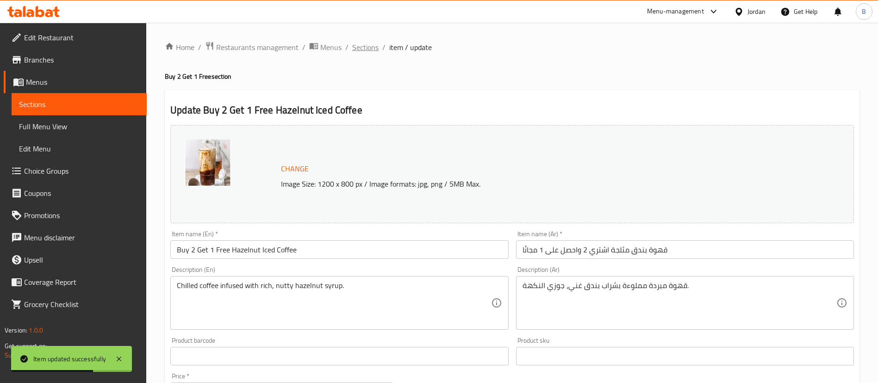
click at [358, 42] on span "Sections" at bounding box center [365, 47] width 26 height 11
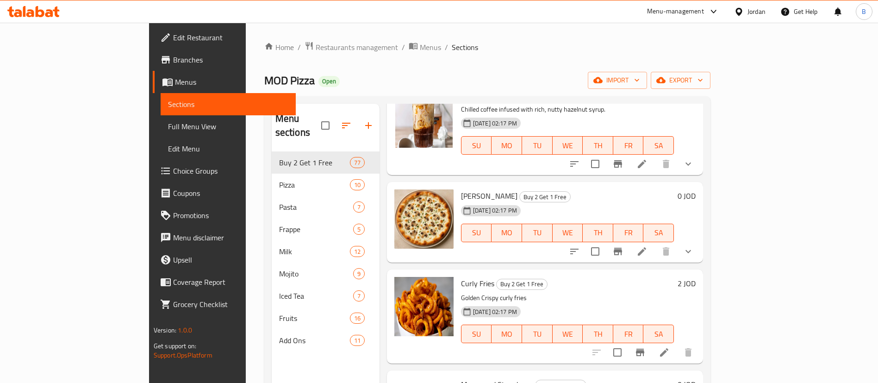
scroll to position [1527, 0]
click at [655, 242] on li at bounding box center [642, 250] width 26 height 17
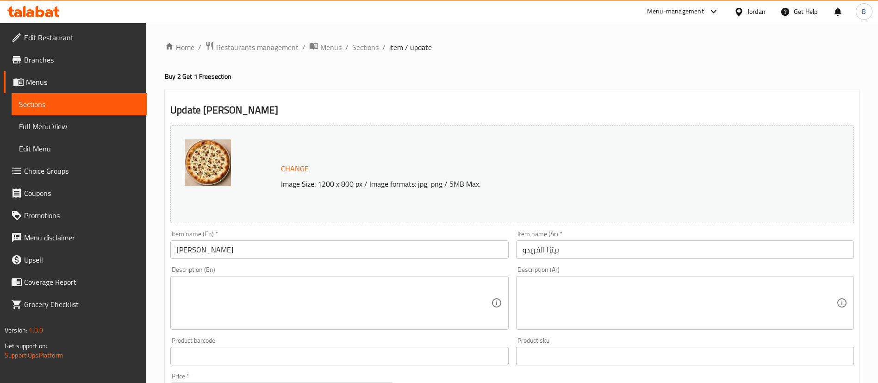
drag, startPoint x: 174, startPoint y: 247, endPoint x: 196, endPoint y: 247, distance: 22.2
click at [174, 247] on input "Alfredo Pizza" at bounding box center [339, 249] width 338 height 19
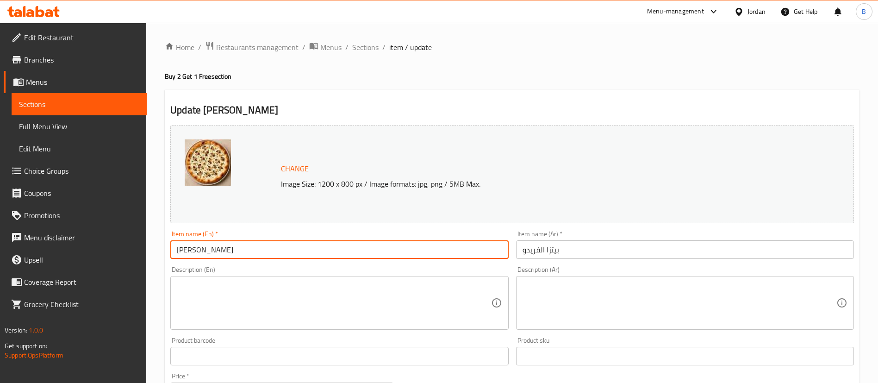
paste input "Buy 2 Get 1 Free"
type input "Buy 2 Get 1 Free [PERSON_NAME]"
click at [588, 248] on input "بيتزا الفريدو" at bounding box center [685, 249] width 338 height 19
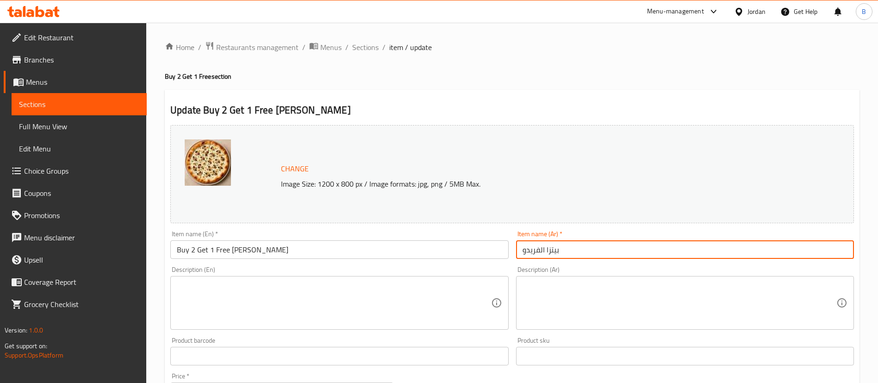
paste input "اشتري 2 واحصل على 1 مجانًا"
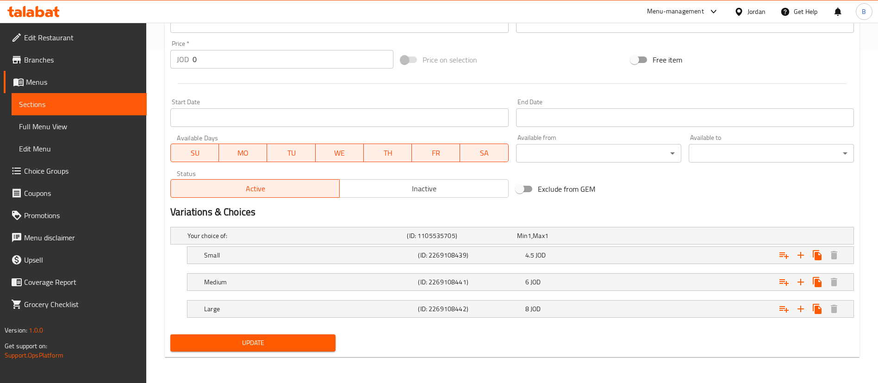
type input "بيتزا الفريدو اشتري 2 واحصل على 1 مجانًا"
click at [263, 347] on span "Update" at bounding box center [253, 343] width 150 height 12
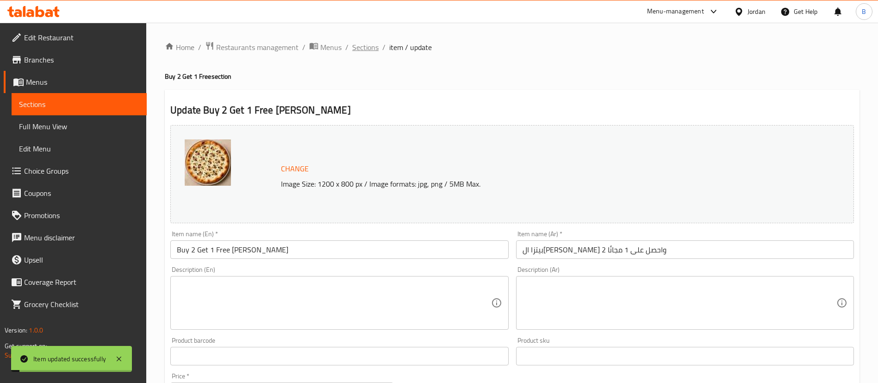
click at [374, 51] on span "Sections" at bounding box center [365, 47] width 26 height 11
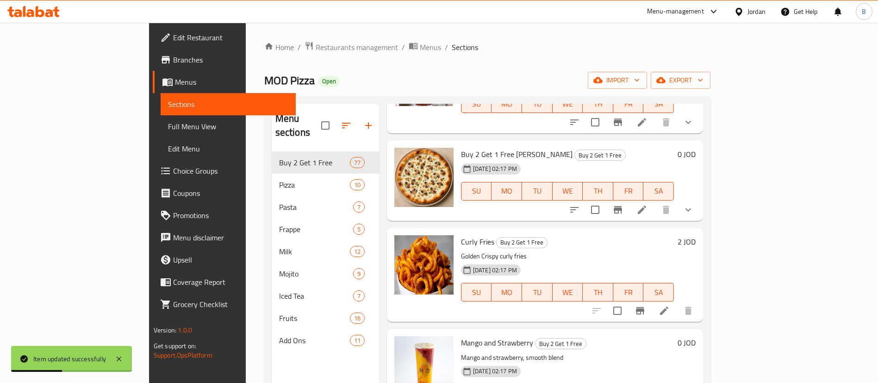
scroll to position [1597, 0]
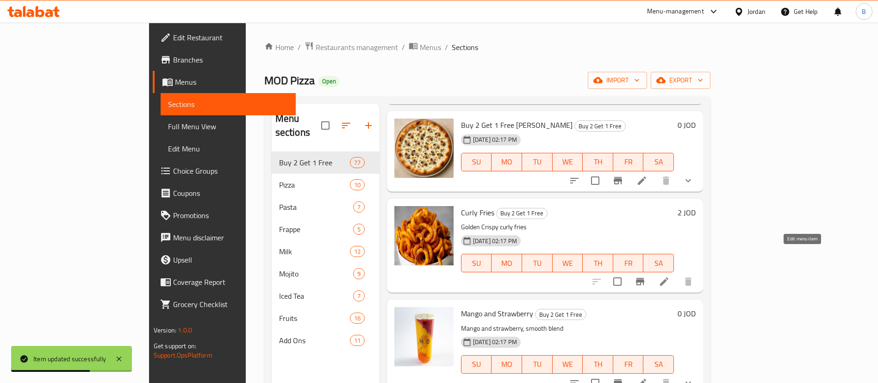
click at [668, 277] on icon at bounding box center [664, 281] width 8 height 8
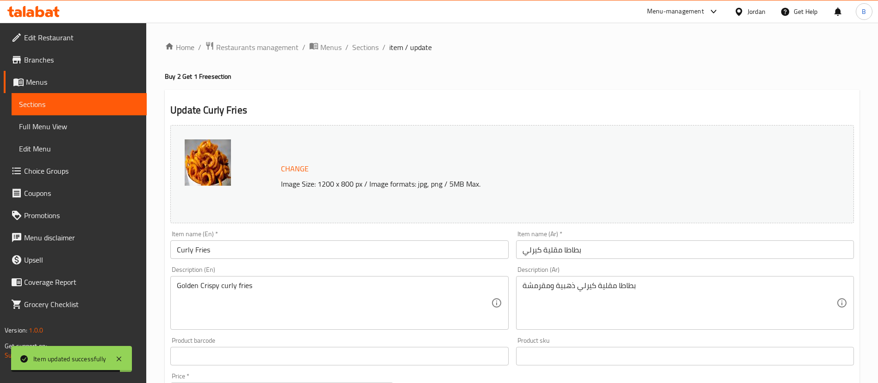
drag, startPoint x: 179, startPoint y: 245, endPoint x: 205, endPoint y: 258, distance: 28.8
click at [179, 245] on input "Curly Fries" at bounding box center [339, 249] width 338 height 19
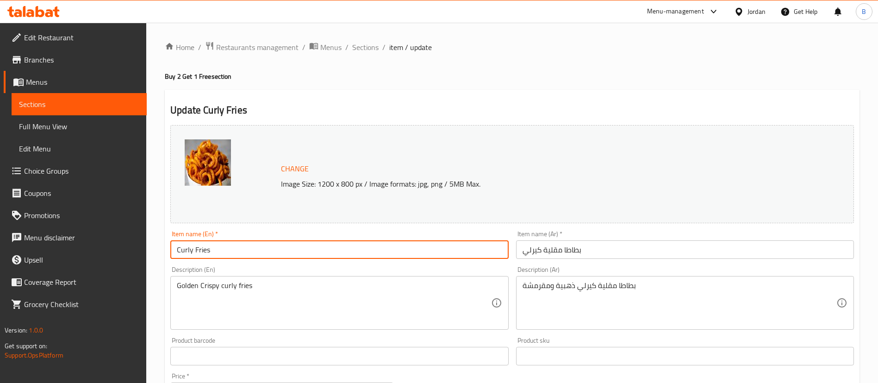
paste input "Buy 2 Get 1 Free"
type input "Buy 2 Get 1 Free Curly Fries"
click at [612, 258] on input "بطاطا مقلية كيرلي" at bounding box center [685, 249] width 338 height 19
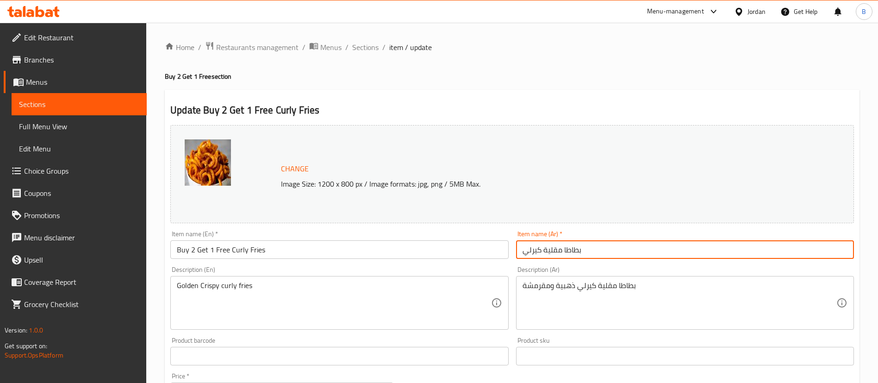
paste input "اشتري 2 واحصل على 1 مجانًا"
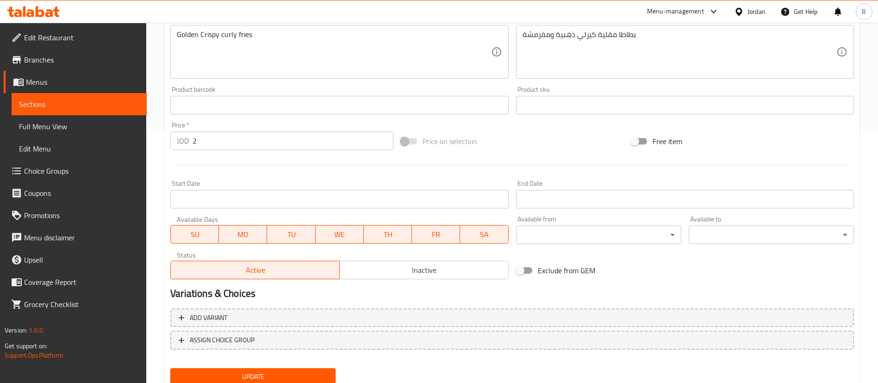
scroll to position [278, 0]
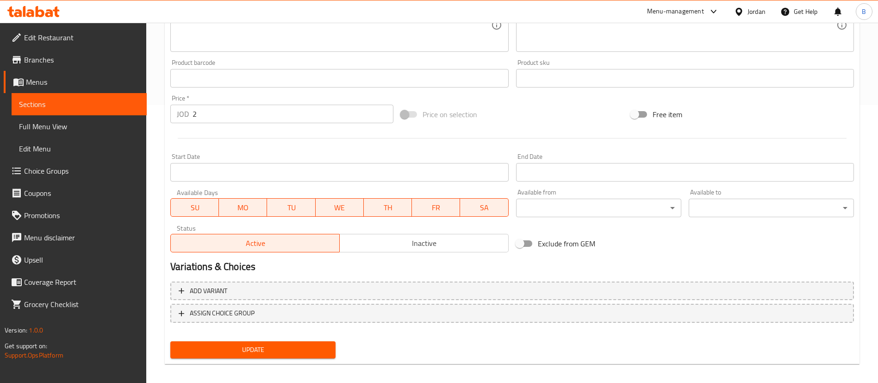
type input "بطاطا مقلية كيرلي اشتري 2 واحصل على 1 مجانًا"
click at [292, 347] on span "Update" at bounding box center [253, 350] width 150 height 12
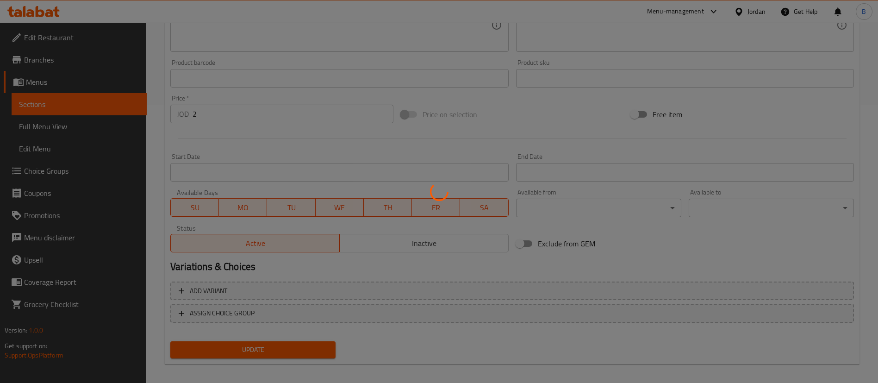
scroll to position [0, 0]
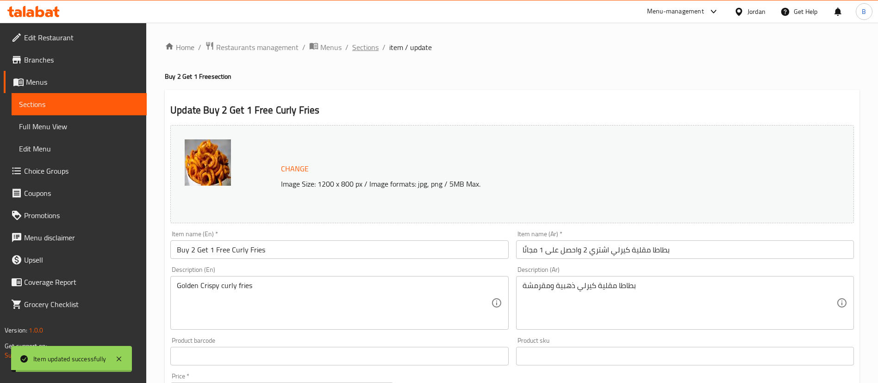
click at [366, 48] on span "Sections" at bounding box center [365, 47] width 26 height 11
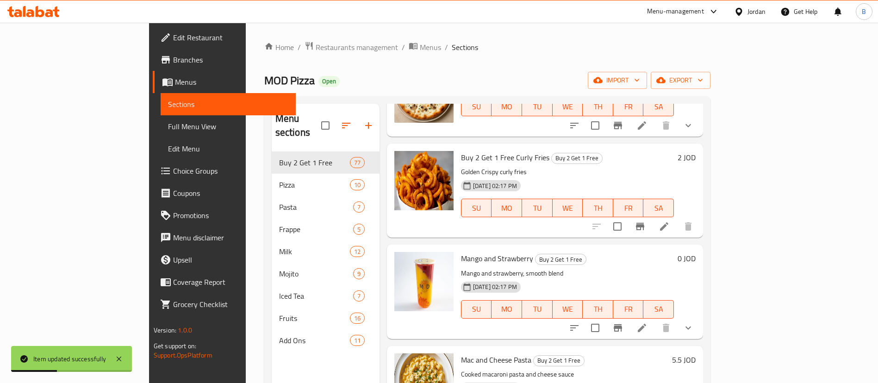
scroll to position [1666, 0]
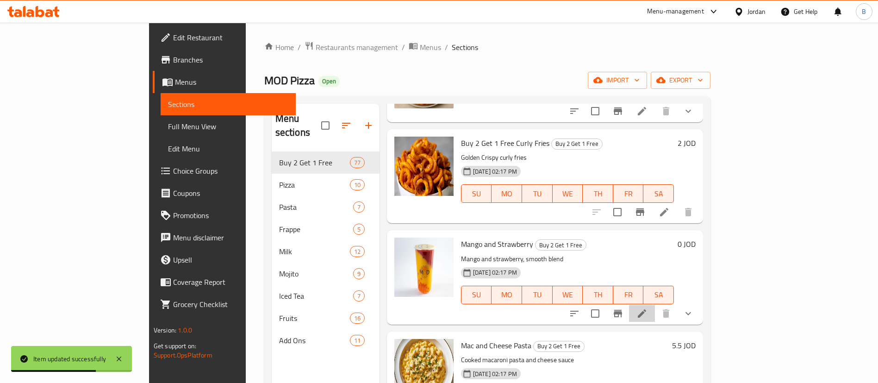
click at [655, 305] on li at bounding box center [642, 313] width 26 height 17
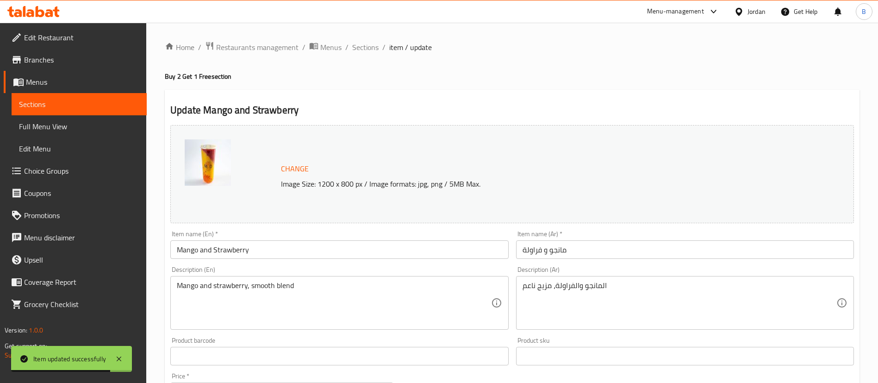
click at [174, 252] on input "Mango and Strawberry" at bounding box center [339, 249] width 338 height 19
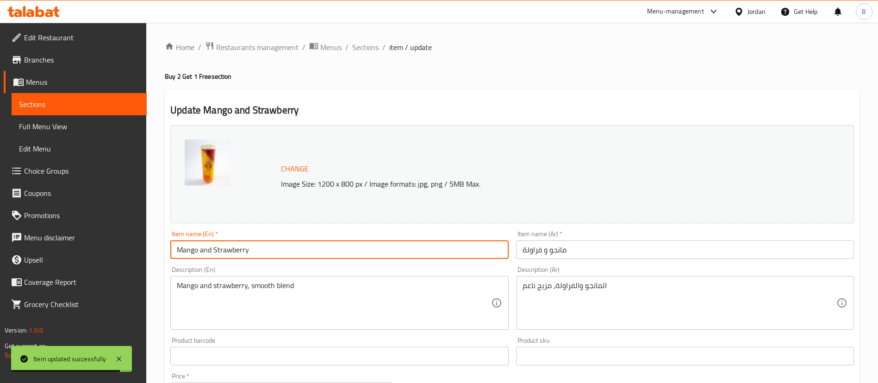
paste input "Buy 2 Get 1 Free"
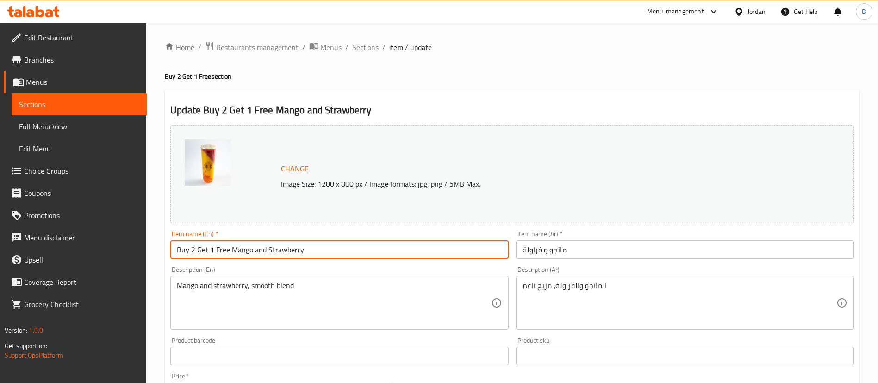
type input "Buy 2 Get 1 Free Mango and Strawberry"
click at [622, 247] on input "مانجو و فراولة" at bounding box center [685, 249] width 338 height 19
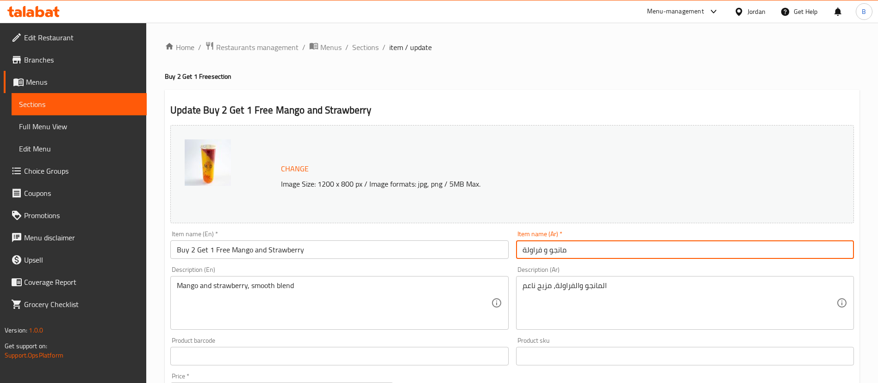
paste input "اشتري 2 واحصل على 1 مجانًا"
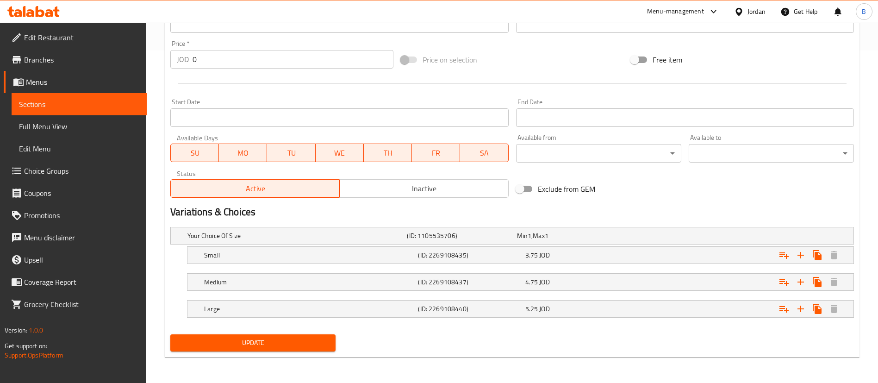
type input "مانجو و فراولة اشتري 2 واحصل على 1 مجانًا"
click at [278, 336] on button "Update" at bounding box center [252, 342] width 165 height 17
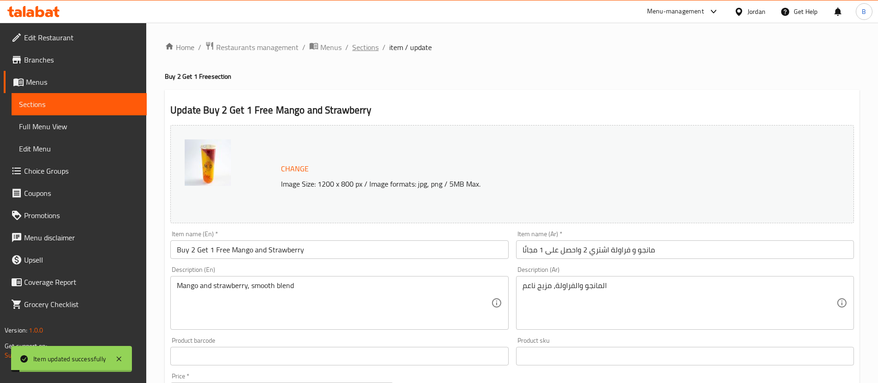
click at [356, 48] on span "Sections" at bounding box center [365, 47] width 26 height 11
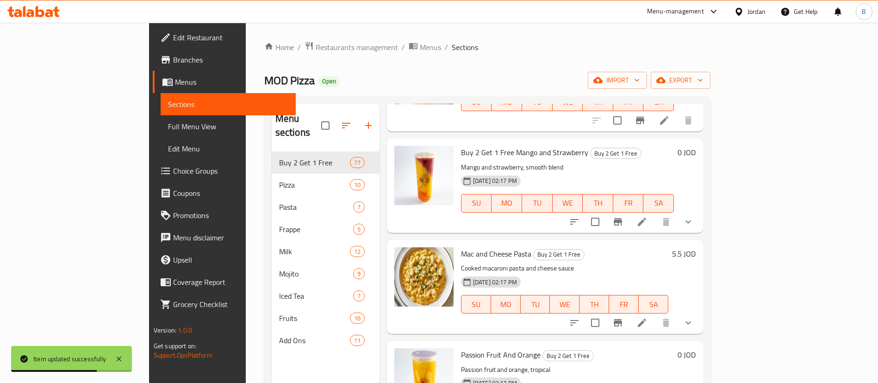
scroll to position [1736, 0]
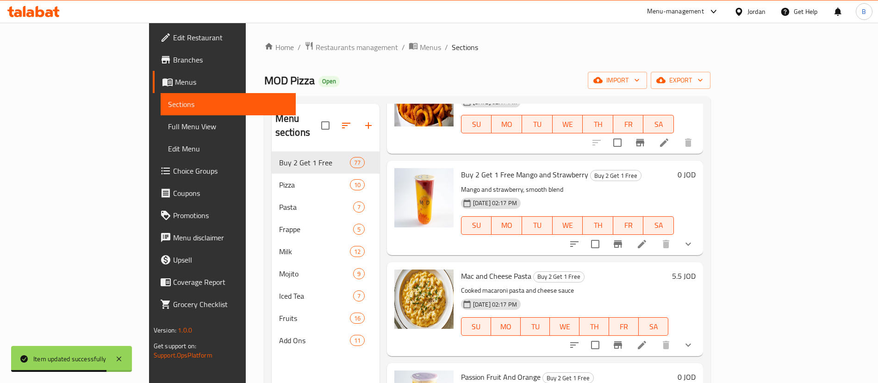
click at [646, 341] on icon at bounding box center [642, 345] width 8 height 8
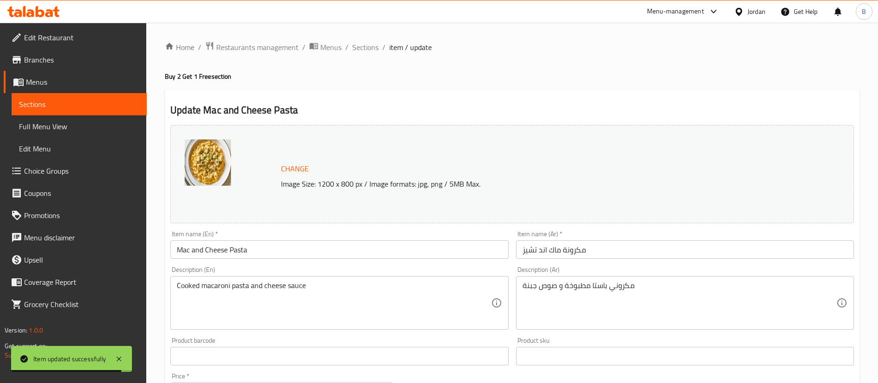
click at [176, 249] on input "Mac and Cheese Pasta" at bounding box center [339, 249] width 338 height 19
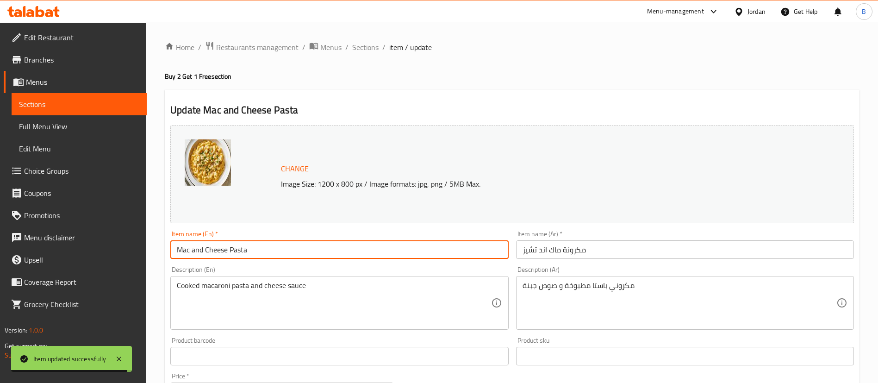
paste input "Buy 2 Get 1 Free"
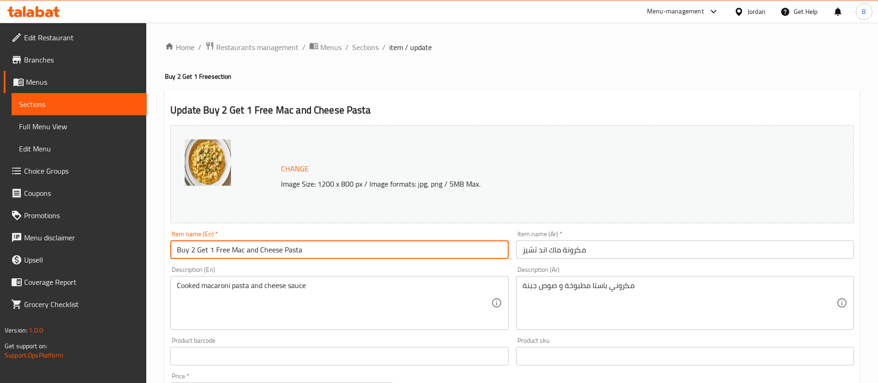
type input "Buy 2 Get 1 Free Mac and Cheese Pasta"
click at [628, 252] on input "مكرونة ماك اند تشيز" at bounding box center [685, 249] width 338 height 19
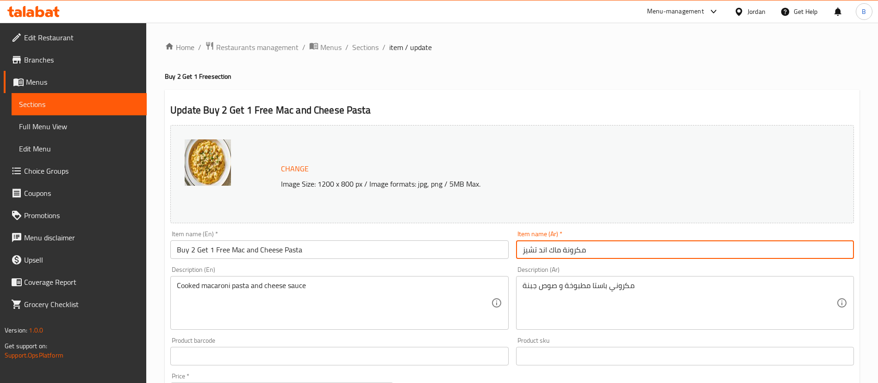
paste input "اشتري 2 واحصل على 1 مجانًا"
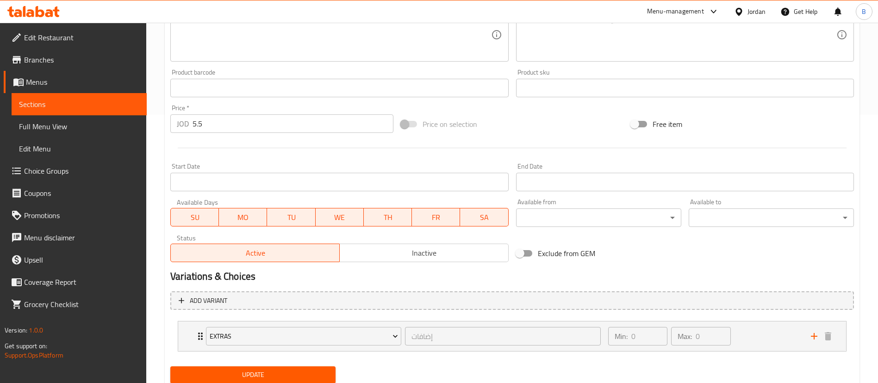
scroll to position [278, 0]
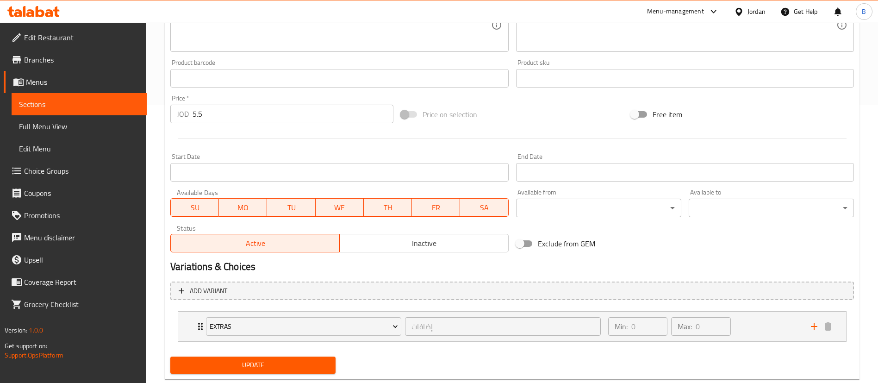
type input "مكرونة ماك اند تشيز اشتري 2 واحصل على 1 مجانًا"
click at [305, 364] on span "Update" at bounding box center [253, 365] width 150 height 12
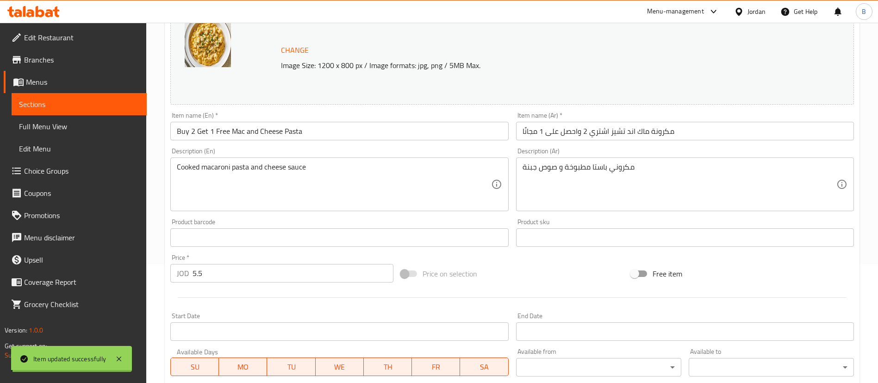
scroll to position [0, 0]
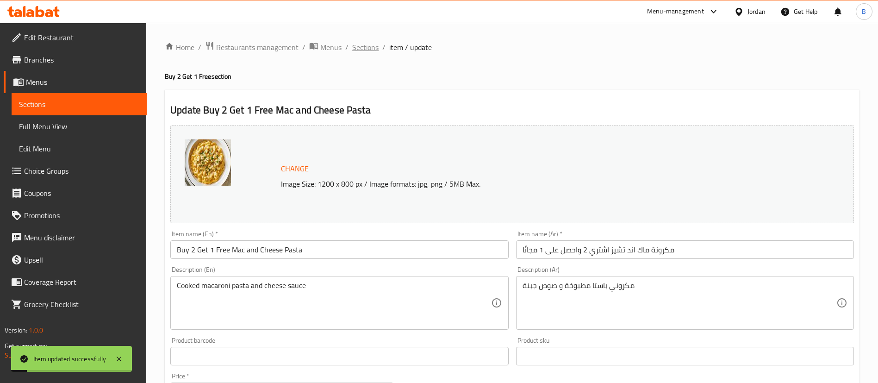
click at [365, 49] on span "Sections" at bounding box center [365, 47] width 26 height 11
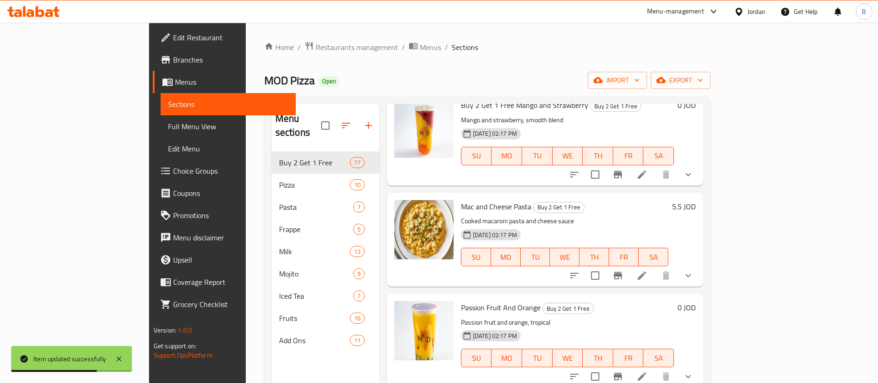
scroll to position [1874, 0]
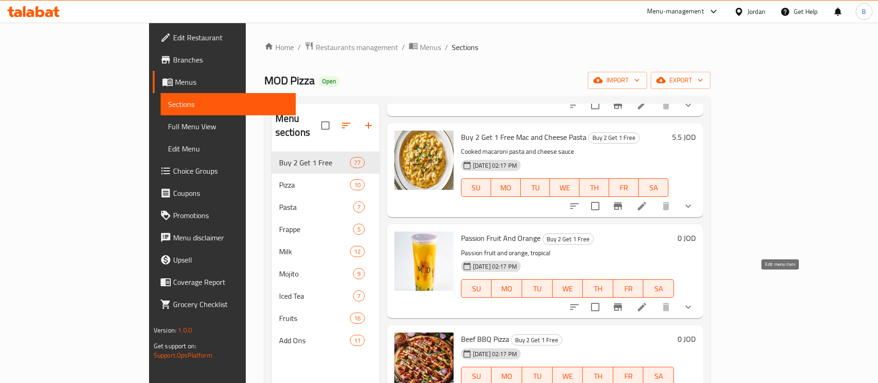
click at [647, 301] on icon at bounding box center [641, 306] width 11 height 11
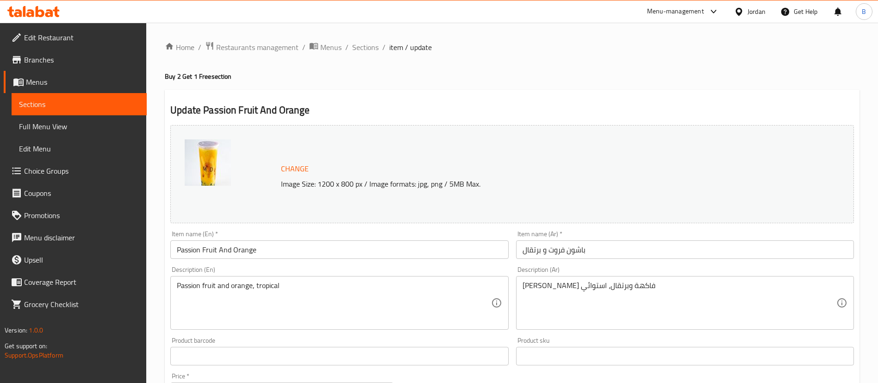
click at [179, 246] on input "Passion Fruit And Orange" at bounding box center [339, 249] width 338 height 19
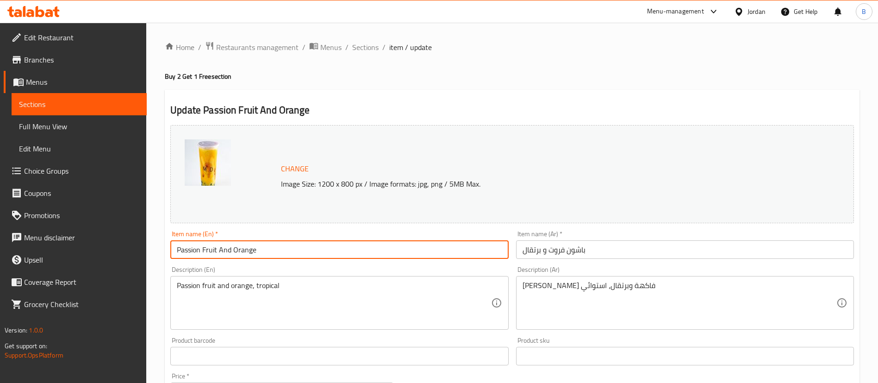
paste input "Buy 2 Get 1 Free"
type input "Buy 2 Get 1 Free Passion Fruit And Orange"
click at [636, 248] on input "باشون فروت و برتقال" at bounding box center [685, 249] width 338 height 19
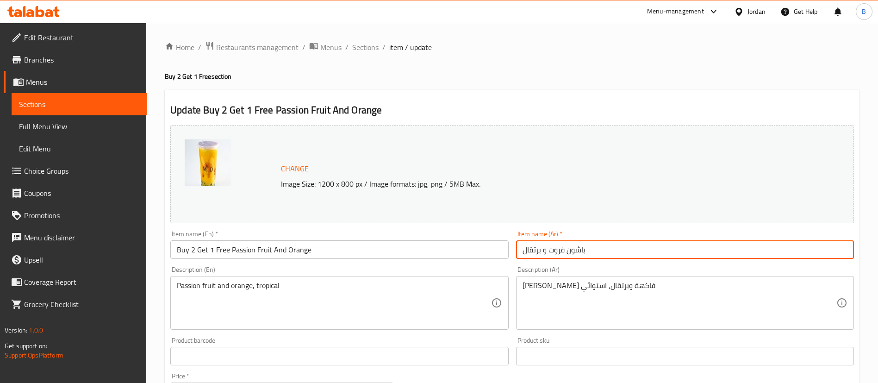
paste input "اشتري 2 واحصل على 1 مجانًا"
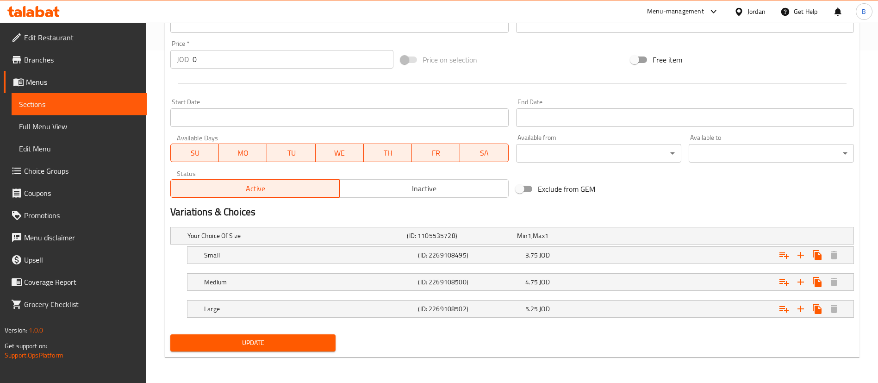
type input "باشون فروت و برتقال اشتري 2 واحصل على 1 مجانًا"
click at [291, 348] on button "Update" at bounding box center [252, 342] width 165 height 17
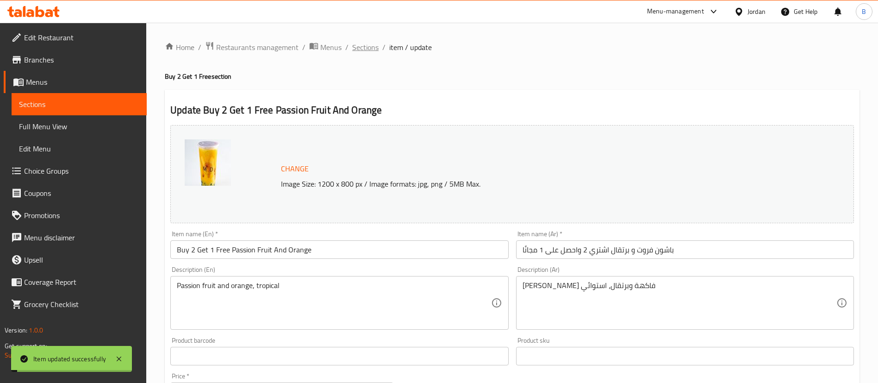
click at [365, 50] on span "Sections" at bounding box center [365, 47] width 26 height 11
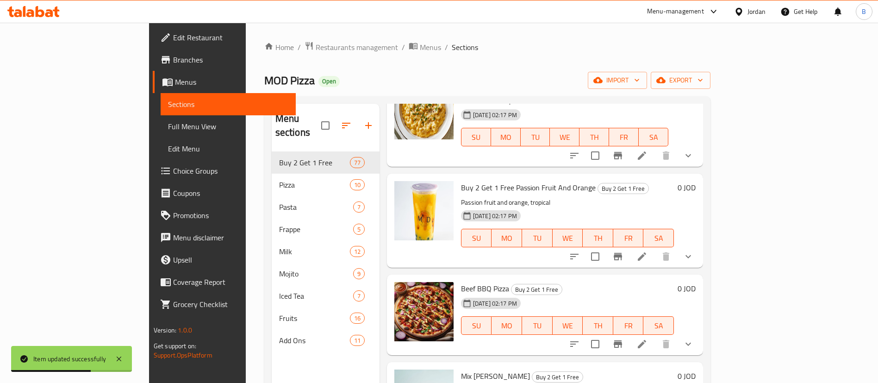
scroll to position [1944, 0]
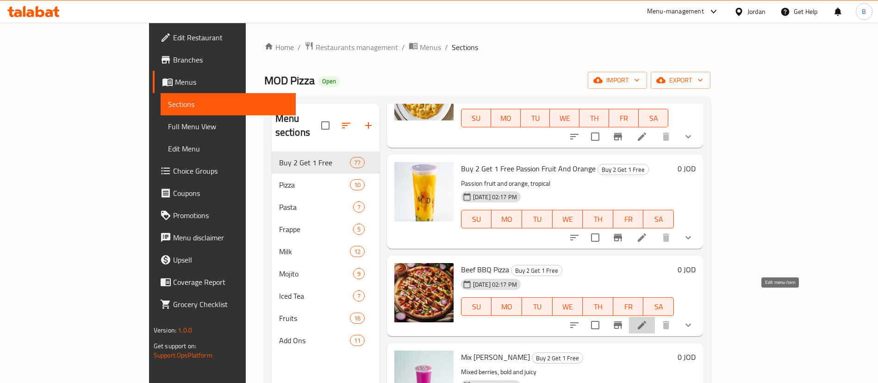
click at [646, 321] on icon at bounding box center [642, 325] width 8 height 8
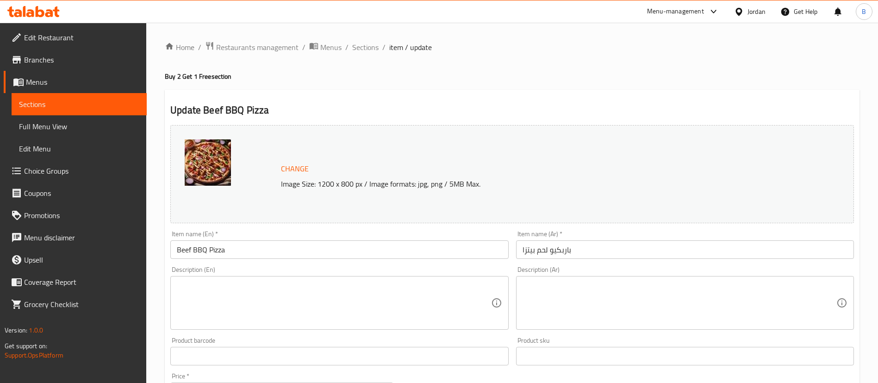
drag, startPoint x: 175, startPoint y: 250, endPoint x: 187, endPoint y: 254, distance: 13.2
click at [175, 250] on input "Beef BBQ Pizza" at bounding box center [339, 249] width 338 height 19
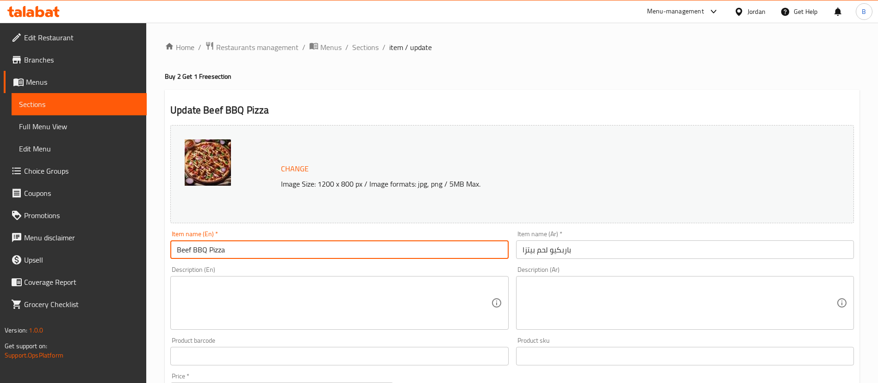
paste input "Buy 2 Get 1 Free"
type input "Buy 2 Get 1 Free Beef BBQ Pizza"
click at [616, 247] on input "باربكيو لحم بيتزا" at bounding box center [685, 249] width 338 height 19
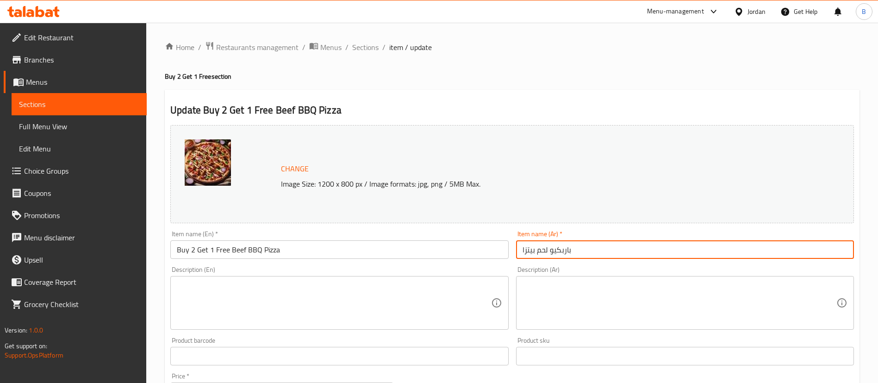
paste input "اشتري 2 واحصل على 1 مجانًا"
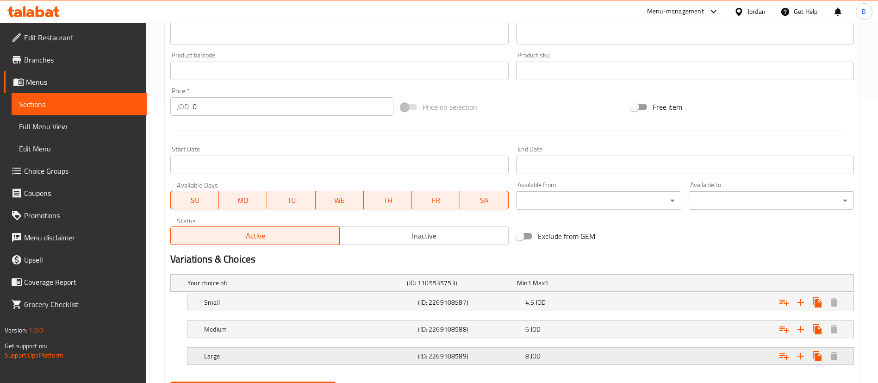
scroll to position [332, 0]
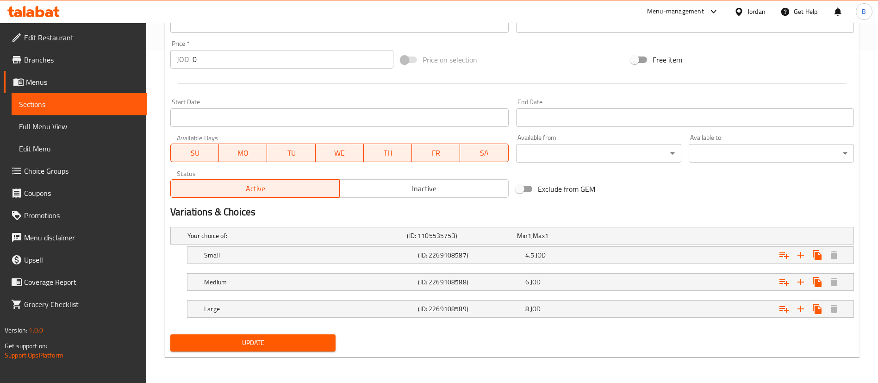
type input "باربكيو لحم بيتزا اشتري 2 واحصل على 1 مجانًا"
click at [311, 342] on span "Update" at bounding box center [253, 343] width 150 height 12
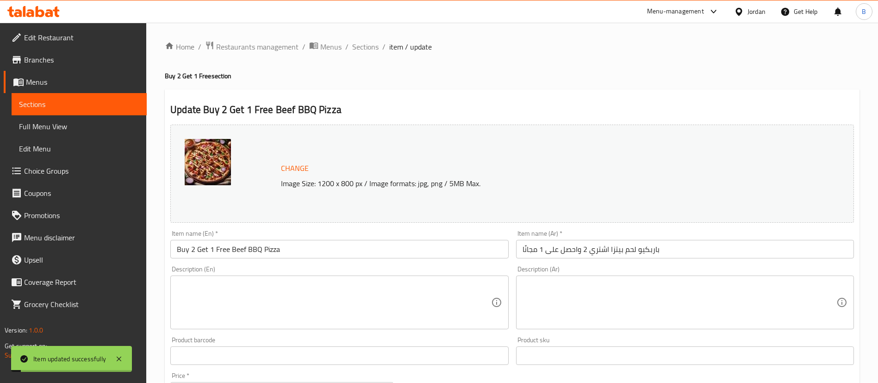
scroll to position [0, 0]
click at [367, 49] on span "Sections" at bounding box center [365, 47] width 26 height 11
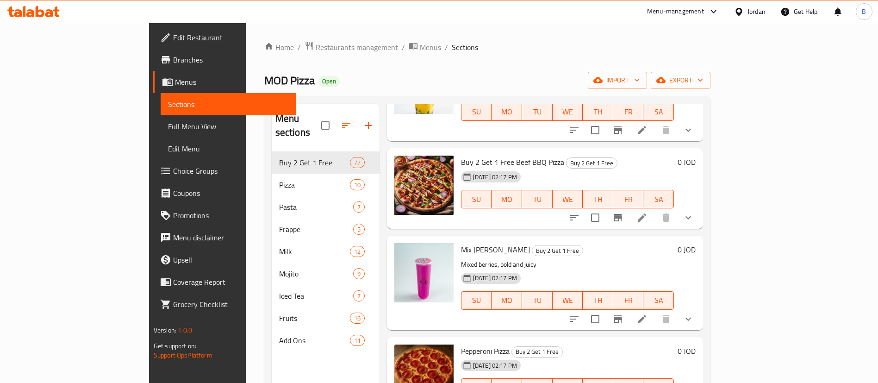
scroll to position [2083, 0]
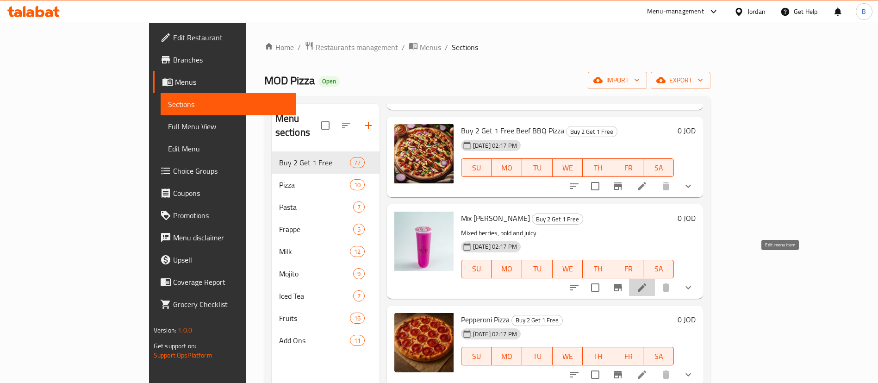
click at [647, 282] on icon at bounding box center [641, 287] width 11 height 11
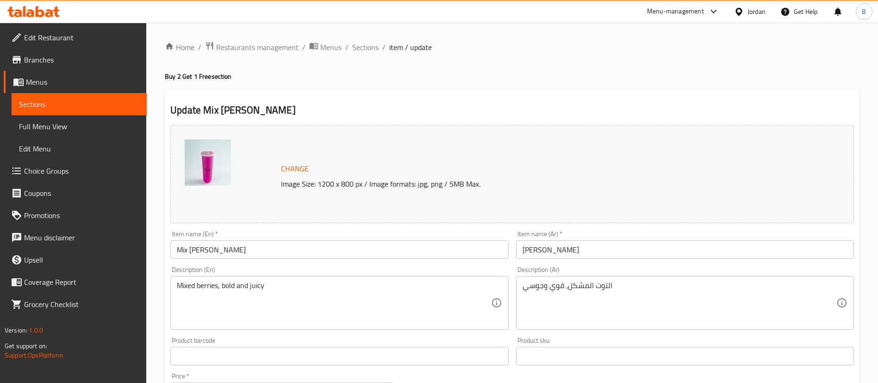
drag, startPoint x: 172, startPoint y: 249, endPoint x: 199, endPoint y: 258, distance: 28.2
click at [172, 249] on input "Mix Berry" at bounding box center [339, 249] width 338 height 19
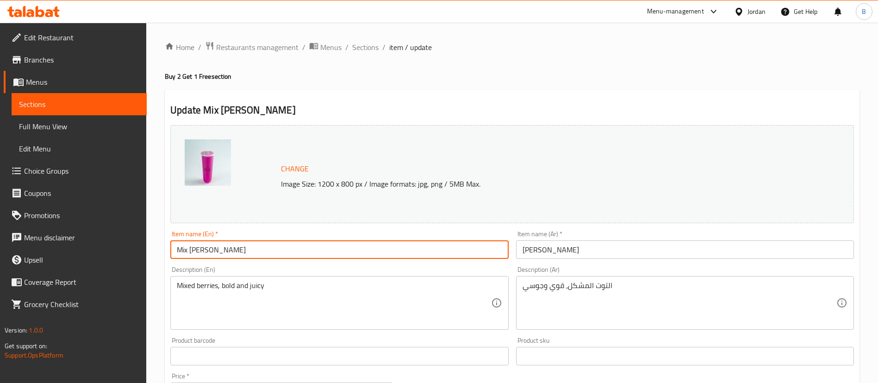
paste input "Buy 2 Get 1 Free"
type input "Buy 2 Get 1 Free Mix [PERSON_NAME]"
click at [596, 246] on input "ميكس بيري" at bounding box center [685, 249] width 338 height 19
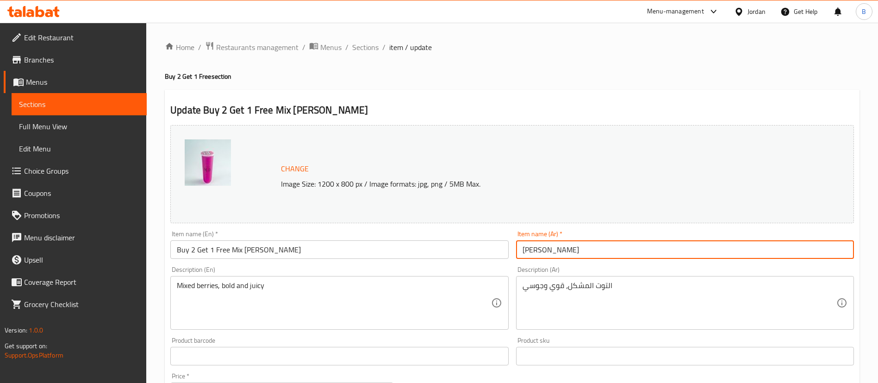
paste input "اشتري 2 واحصل على 1 مجانًا"
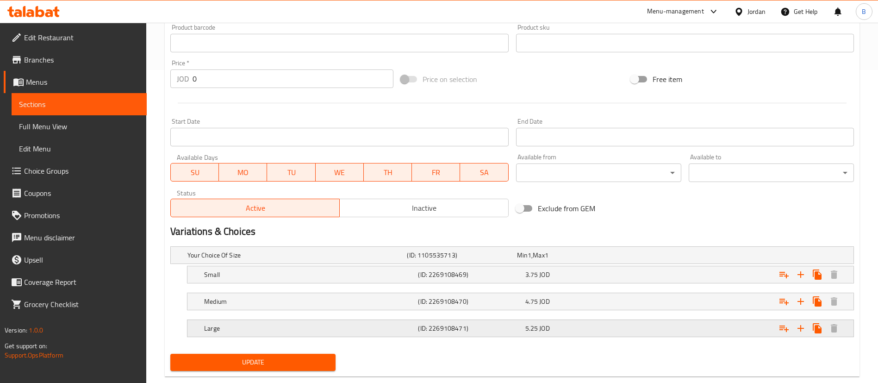
scroll to position [332, 0]
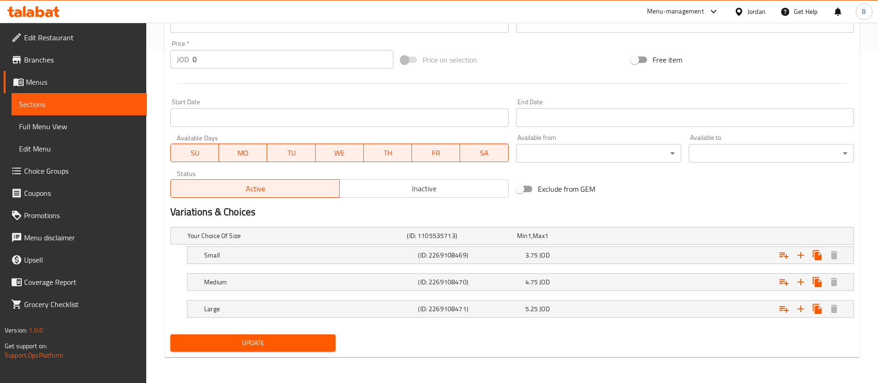
type input "ميكس بيري اشتري 2 واحصل على 1 مجانًا"
click at [259, 339] on span "Update" at bounding box center [253, 343] width 150 height 12
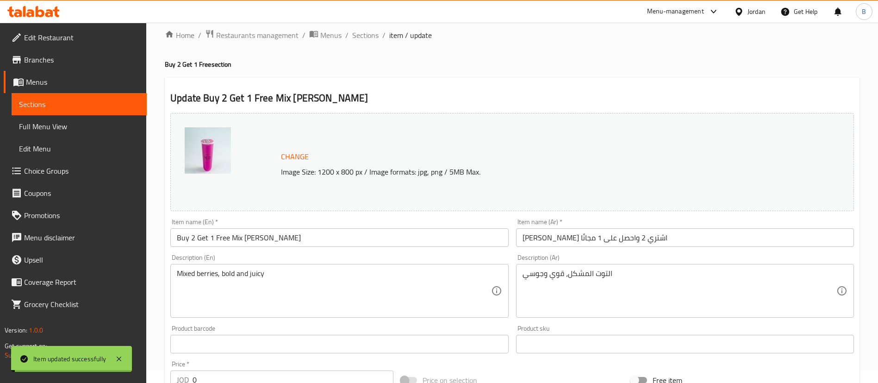
scroll to position [0, 0]
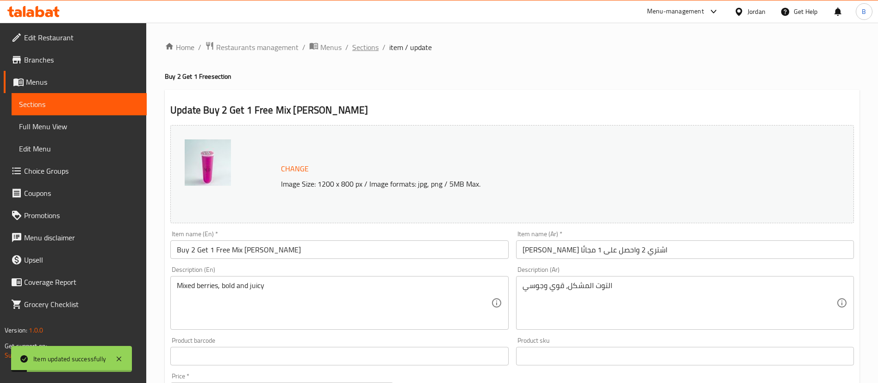
click at [367, 45] on span "Sections" at bounding box center [365, 47] width 26 height 11
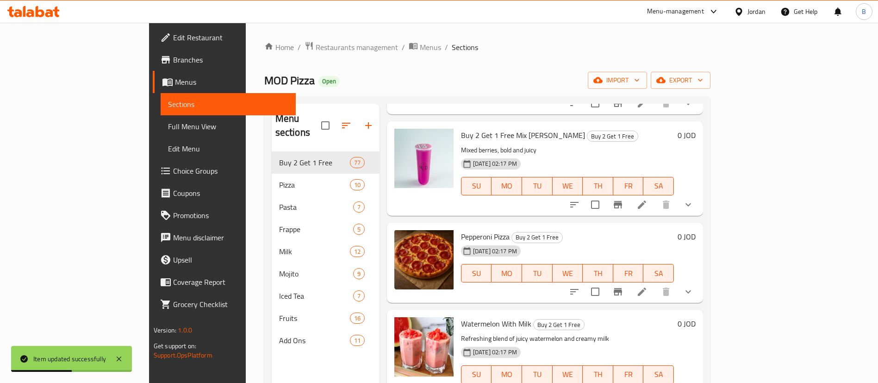
scroll to position [2152, 0]
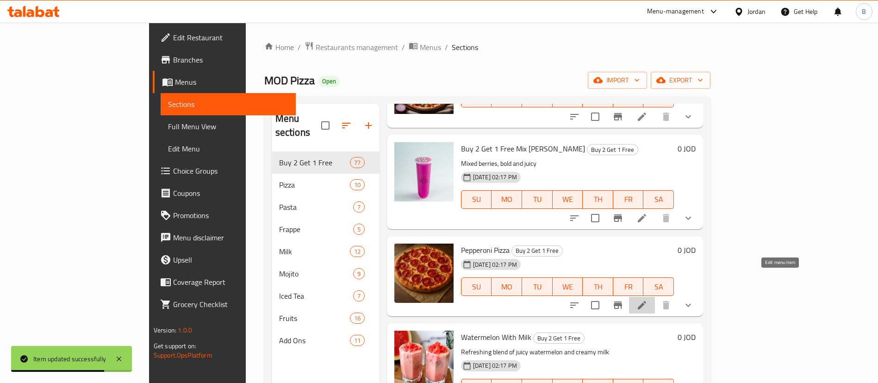
click at [647, 299] on icon at bounding box center [641, 304] width 11 height 11
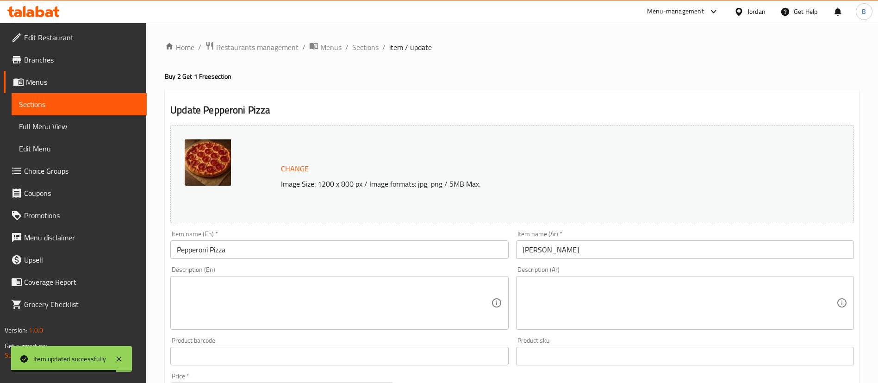
click at [178, 246] on input "Pepperoni Pizza" at bounding box center [339, 249] width 338 height 19
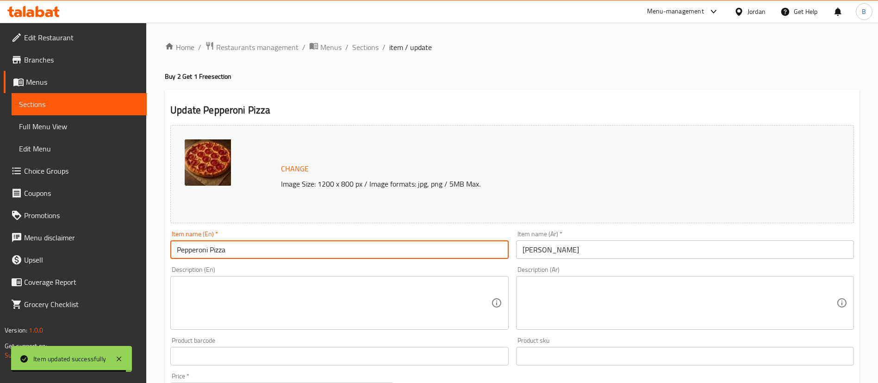
paste input "Buy 2 Get 1 Free"
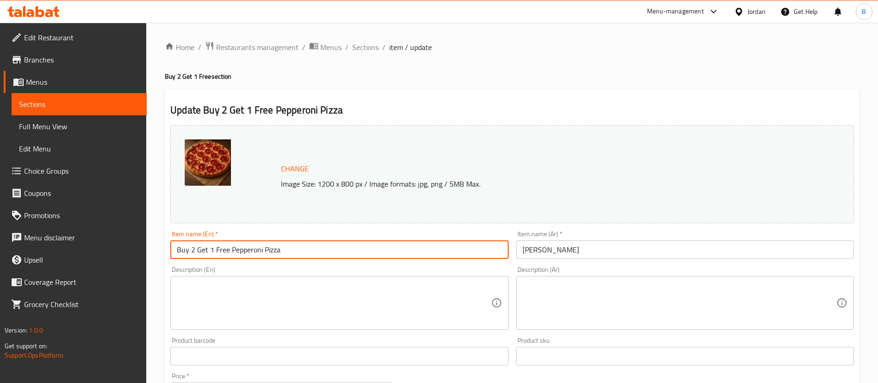
type input "Buy 2 Get 1 Free Pepperoni Pizza"
click at [580, 248] on input "بيتزا بيبروني" at bounding box center [685, 249] width 338 height 19
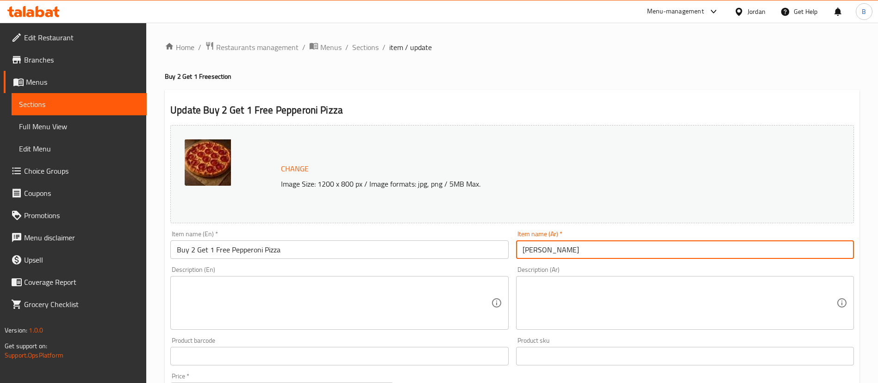
paste input "اشتري 2 واحصل على 1 مجانًا"
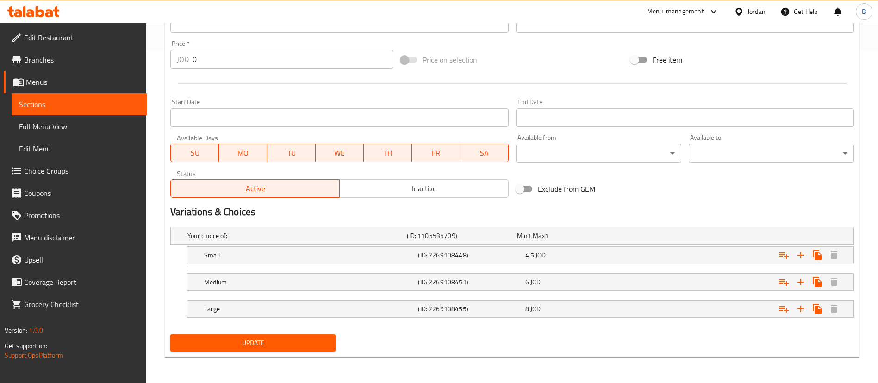
type input "بيتزا بيبروني اشتري 2 واحصل على 1 مجانًا"
click at [317, 339] on span "Update" at bounding box center [253, 343] width 150 height 12
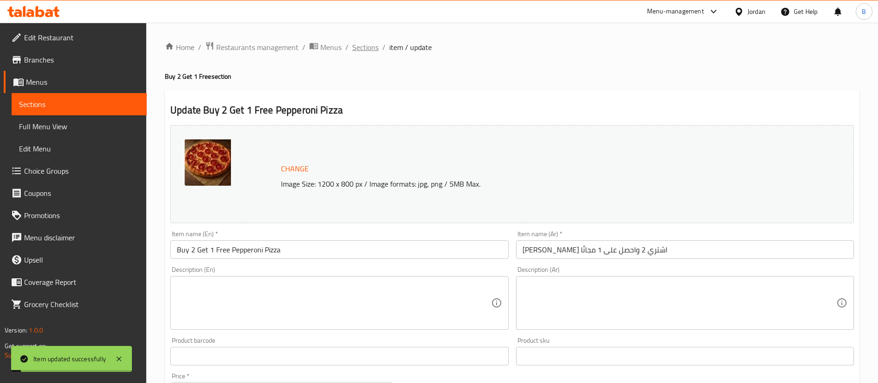
click at [365, 44] on span "Sections" at bounding box center [365, 47] width 26 height 11
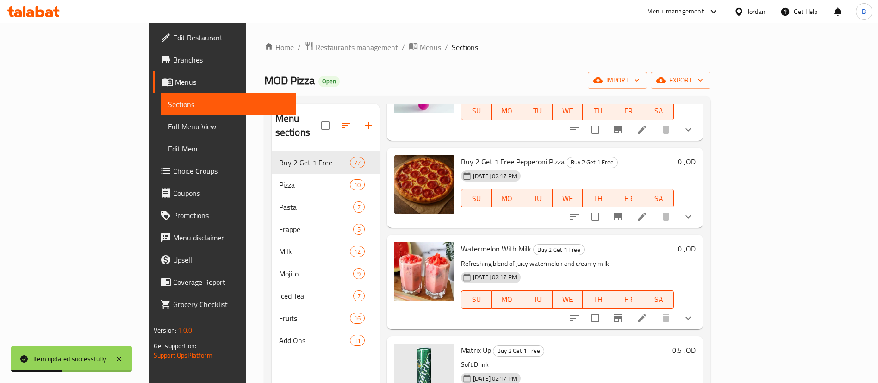
scroll to position [2222, 0]
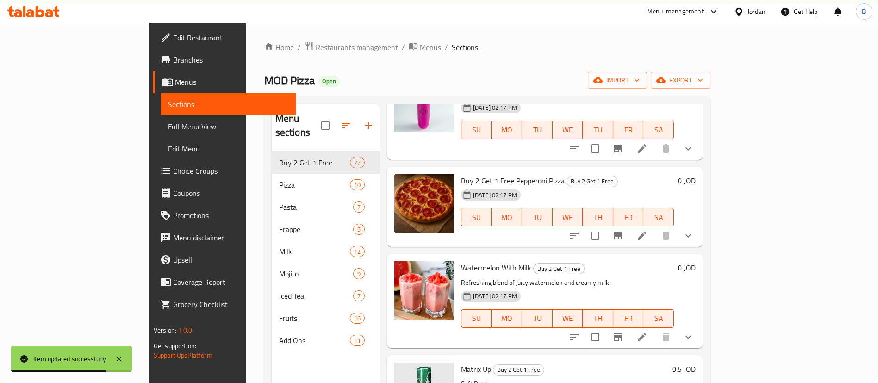
click at [647, 331] on icon at bounding box center [641, 336] width 11 height 11
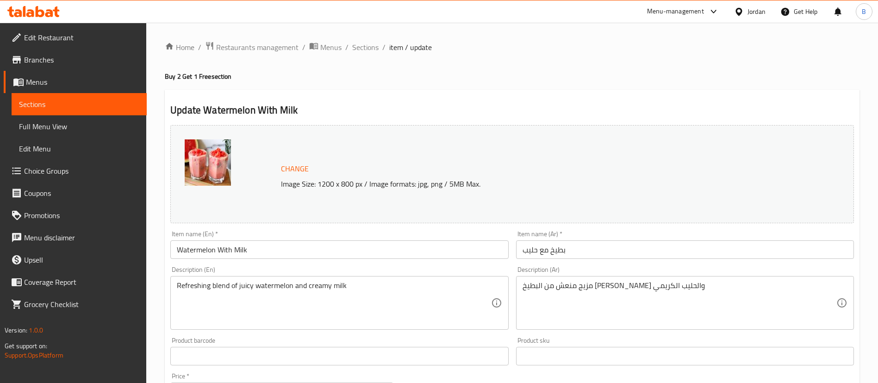
click at [175, 248] on input "Watermelon With Milk" at bounding box center [339, 249] width 338 height 19
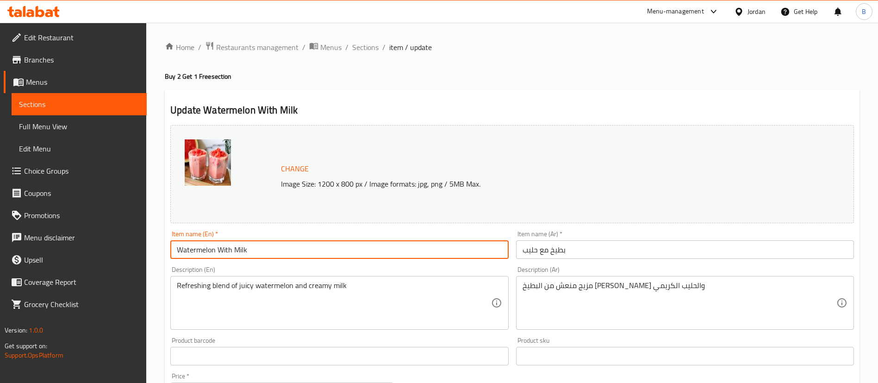
paste input "Buy 2 Get 1 Free"
type input "Buy 2 Get 1 Free Watermelon With Milk"
click at [605, 249] on input "بطيخ مع حليب" at bounding box center [685, 249] width 338 height 19
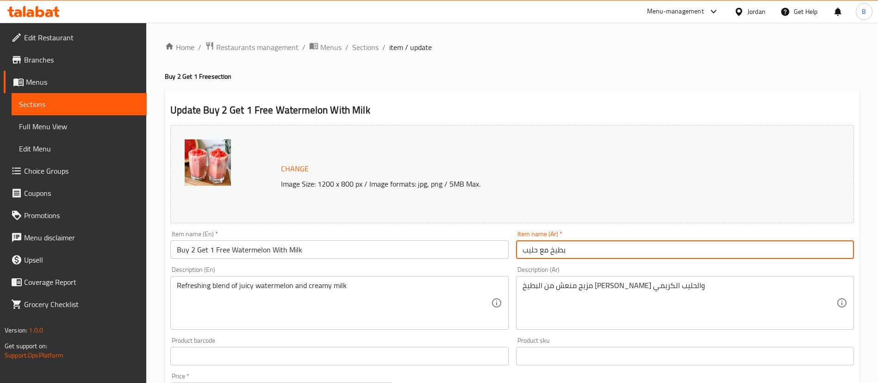
paste input "اشتري 2 واحصل على 1 مجانًا"
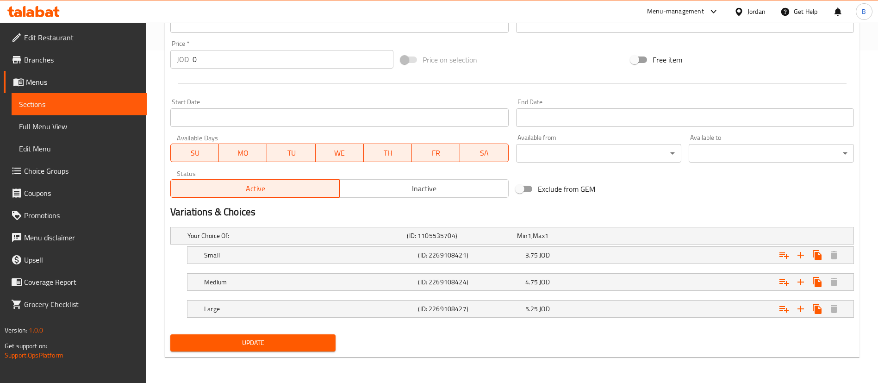
type input "بطيخ مع حليب اشتري 2 واحصل على 1 مجانًا"
click at [255, 348] on span "Update" at bounding box center [253, 343] width 150 height 12
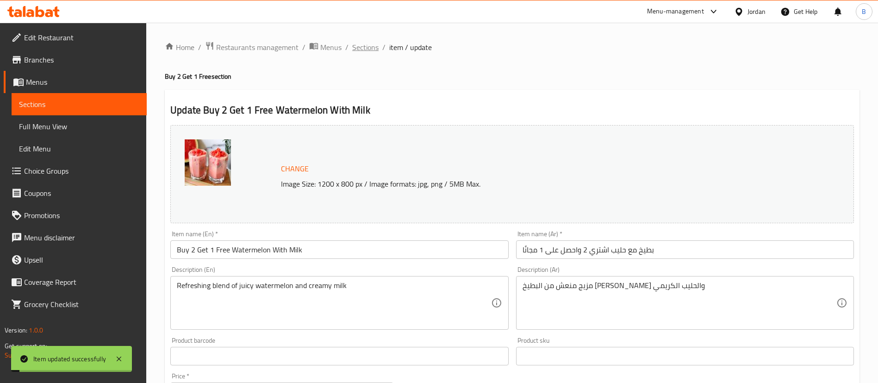
click at [369, 45] on span "Sections" at bounding box center [365, 47] width 26 height 11
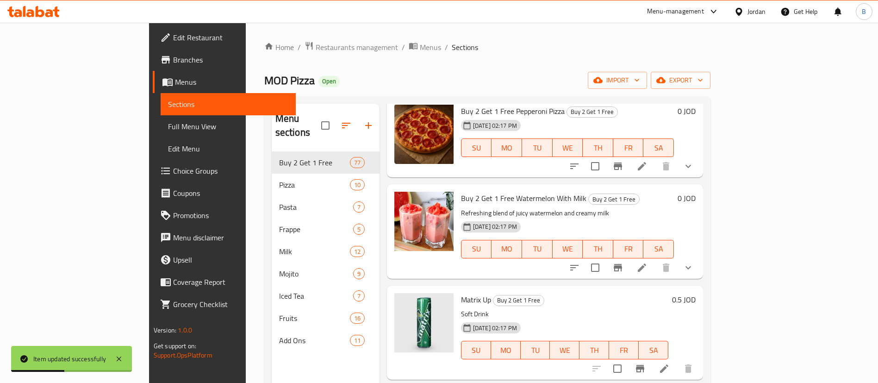
scroll to position [2360, 0]
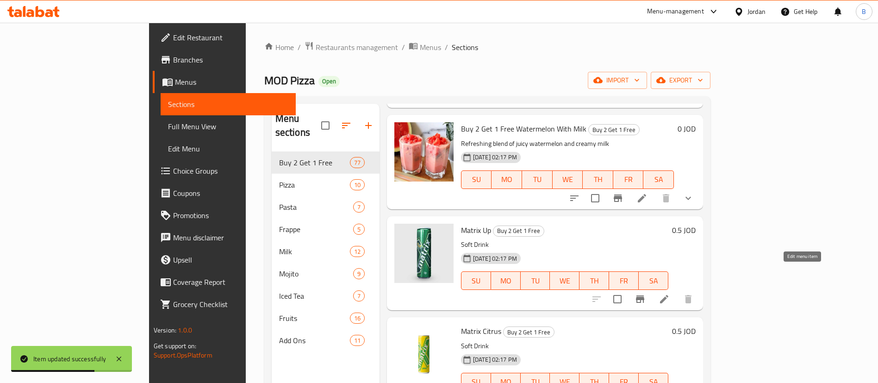
click at [668, 295] on icon at bounding box center [664, 299] width 8 height 8
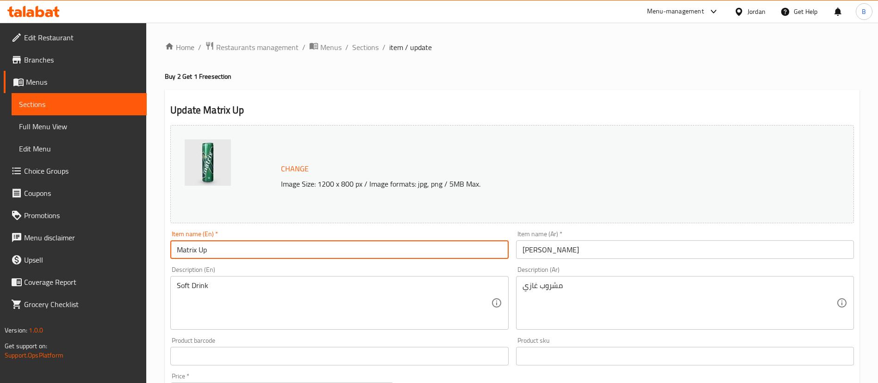
click at [180, 249] on input "Matrix Up" at bounding box center [339, 249] width 338 height 19
paste input "Buy 2 Get 1 Free"
type input "Buy 2 Get 1 Free Matrix Up"
click at [583, 253] on input "ماتريكس أب" at bounding box center [685, 249] width 338 height 19
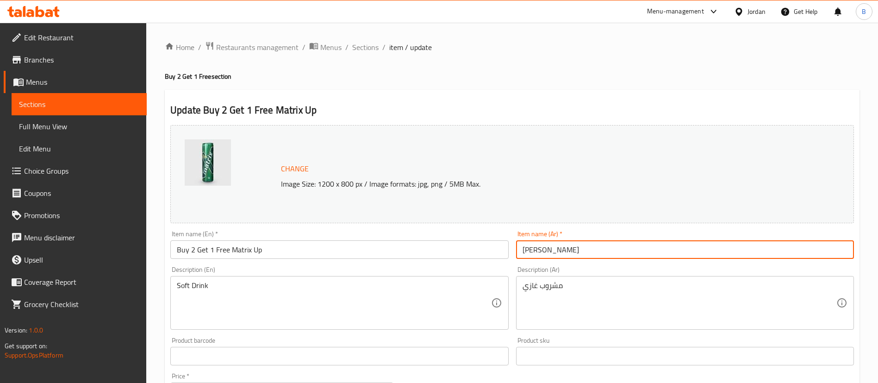
paste input "اشتري 2 واحصل على 1 مجانًا"
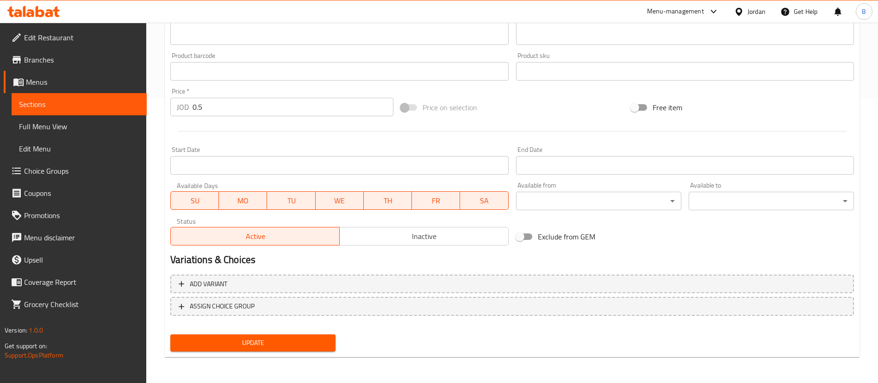
type input "ماتريكس أب اشتري 2 واحصل على 1 مجانًا"
click at [312, 349] on button "Update" at bounding box center [252, 342] width 165 height 17
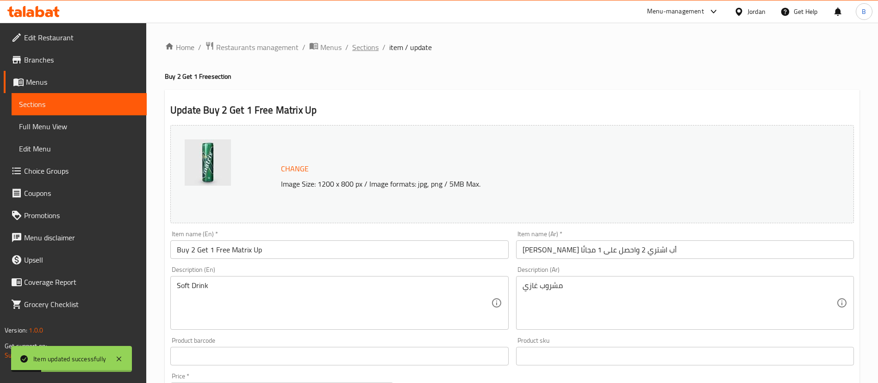
click at [367, 50] on span "Sections" at bounding box center [365, 47] width 26 height 11
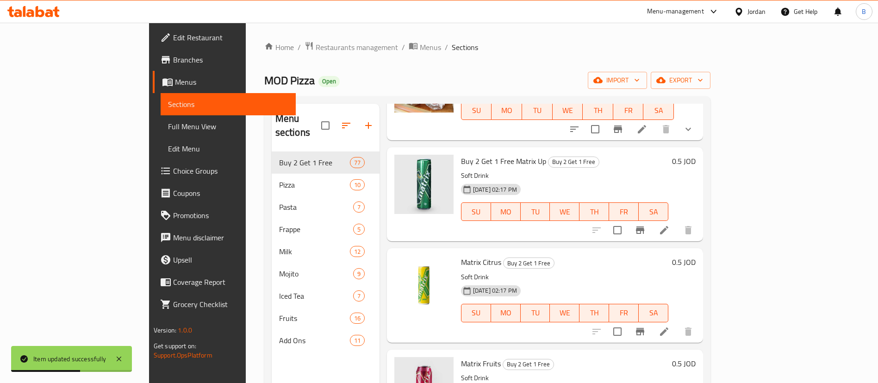
scroll to position [2430, 0]
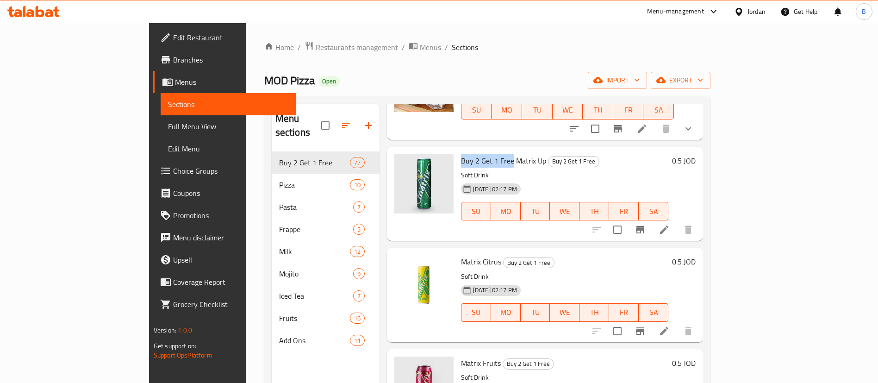
drag, startPoint x: 423, startPoint y: 137, endPoint x: 474, endPoint y: 139, distance: 50.9
click at [474, 150] on div "Buy 2 Get 1 Free Matrix Up Buy 2 Get 1 Free Soft Drink 01-09-2025 02:17 PM SU M…" at bounding box center [564, 193] width 215 height 87
copy span "Buy 2 Get 1 Free"
click at [670, 325] on icon at bounding box center [664, 330] width 11 height 11
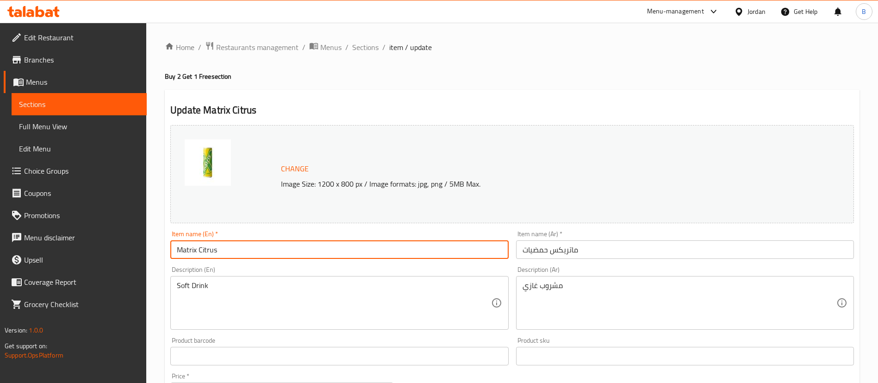
click at [179, 249] on input "Matrix Citrus" at bounding box center [339, 249] width 338 height 19
paste input "Buy 2 Get 1 Free"
type input "Buy 2 Get 1 Free Matrix Citrus"
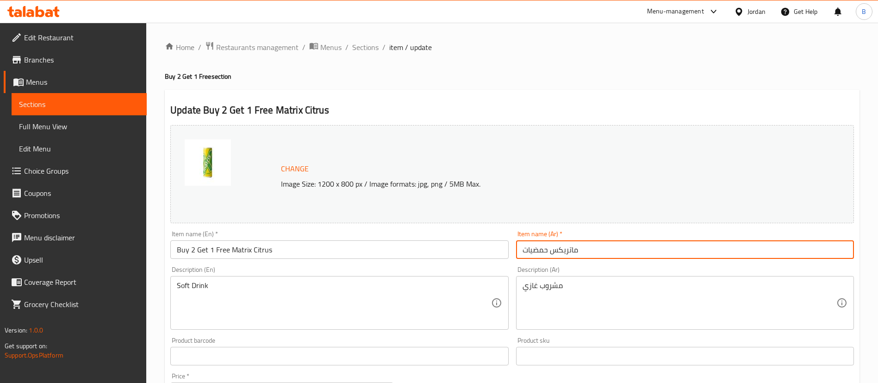
click at [605, 254] on input "ماتريكس حمضيات" at bounding box center [685, 249] width 338 height 19
paste input "اشتري 2 واحصل على 1 مجانًا"
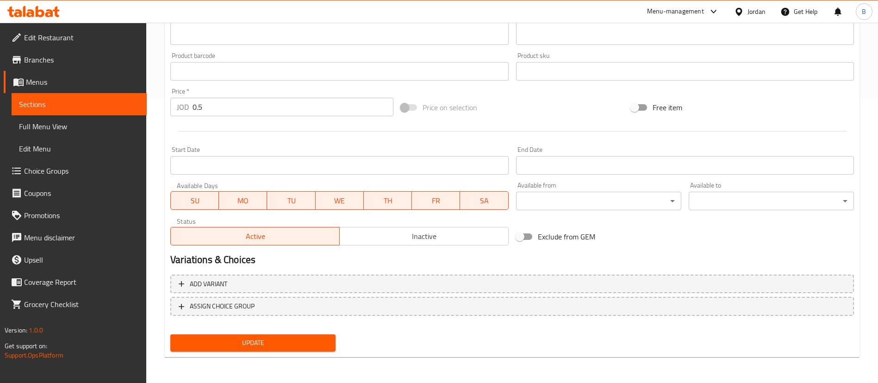
type input "ماتريكس حمضيات اشتري 2 واحصل على 1 مجانًا"
click at [291, 343] on span "Update" at bounding box center [253, 343] width 150 height 12
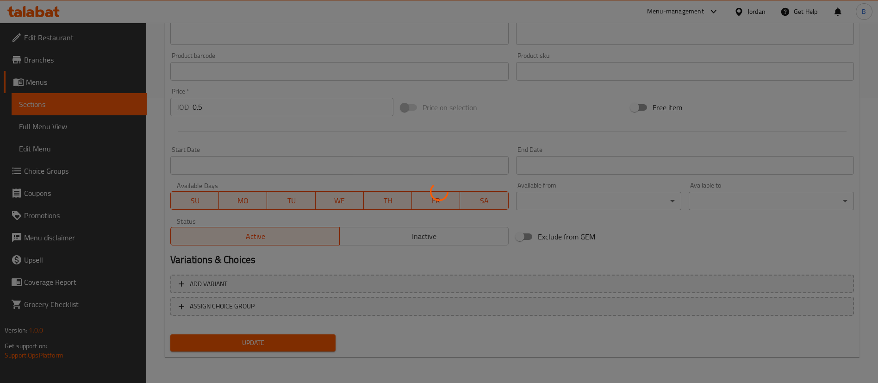
scroll to position [0, 0]
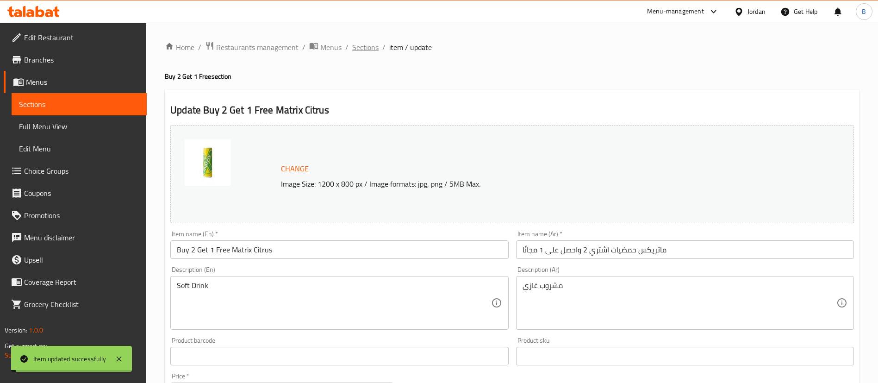
click at [363, 49] on span "Sections" at bounding box center [365, 47] width 26 height 11
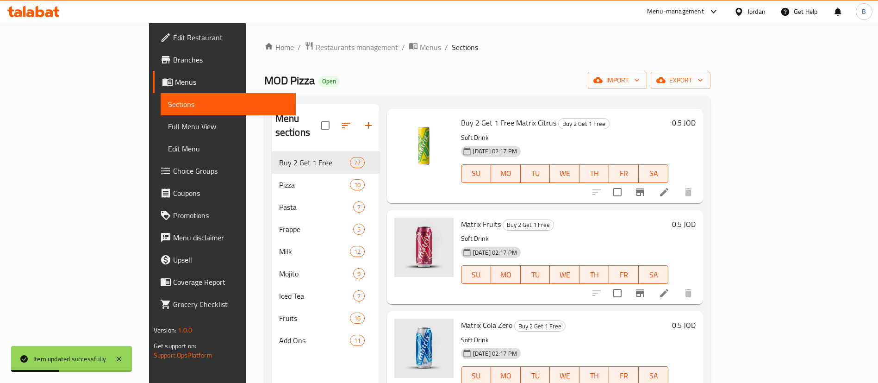
scroll to position [2499, 0]
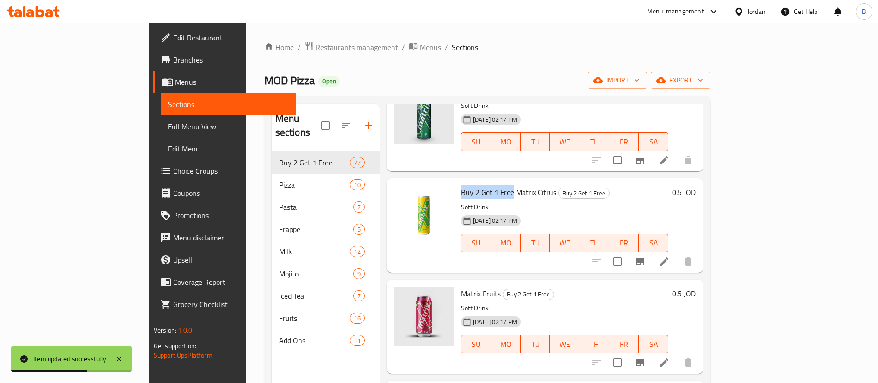
drag, startPoint x: 424, startPoint y: 172, endPoint x: 474, endPoint y: 170, distance: 50.0
click at [474, 185] on span "Buy 2 Get 1 Free Matrix Citrus" at bounding box center [508, 192] width 95 height 14
copy span "Buy 2 Get 1 Free"
click at [677, 354] on li at bounding box center [664, 362] width 26 height 17
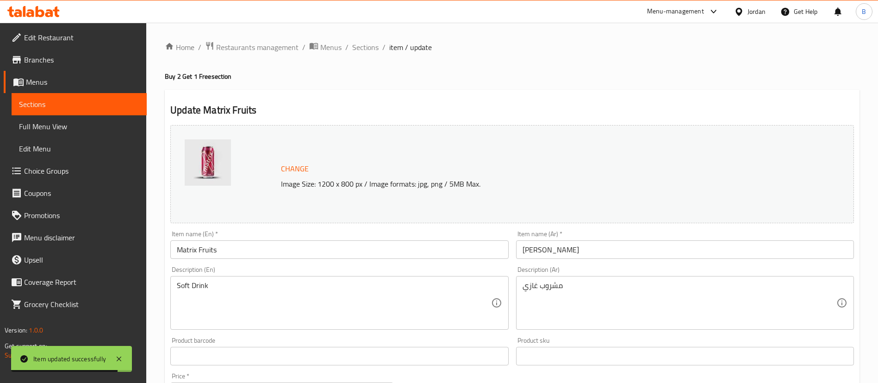
drag, startPoint x: 177, startPoint y: 251, endPoint x: 226, endPoint y: 265, distance: 51.0
click at [177, 251] on input "Matrix Fruits" at bounding box center [339, 249] width 338 height 19
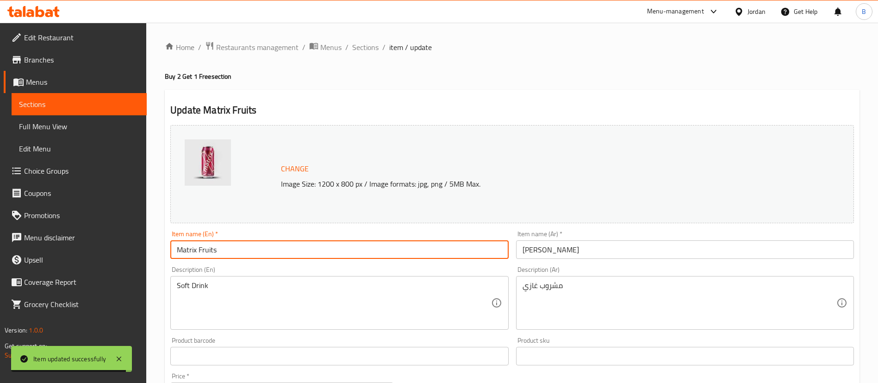
paste input "Buy 2 Get 1 Free"
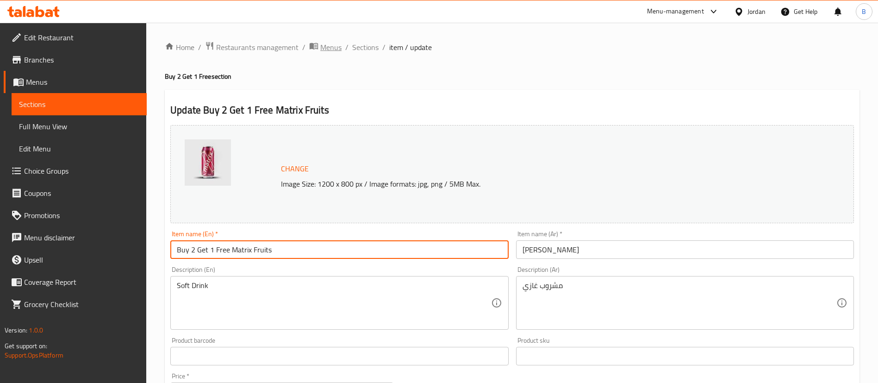
type input "Buy 2 Get 1 Free Matrix Fruits"
click at [593, 244] on input "ماتريكس فواكه" at bounding box center [685, 249] width 338 height 19
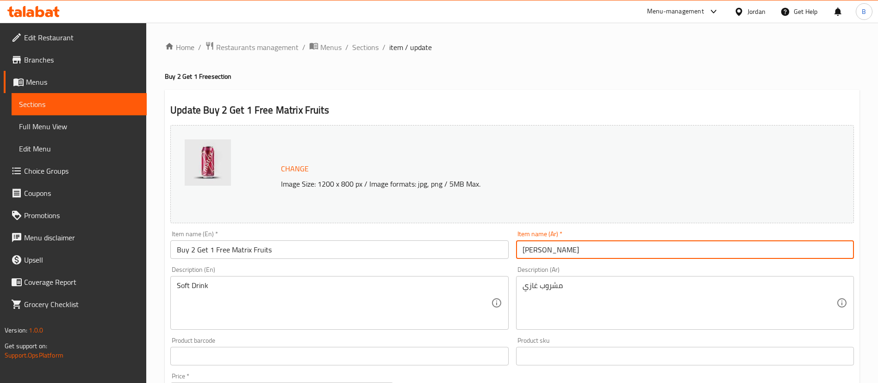
paste input "اشتري 2 واحصل على 1 مجانًا"
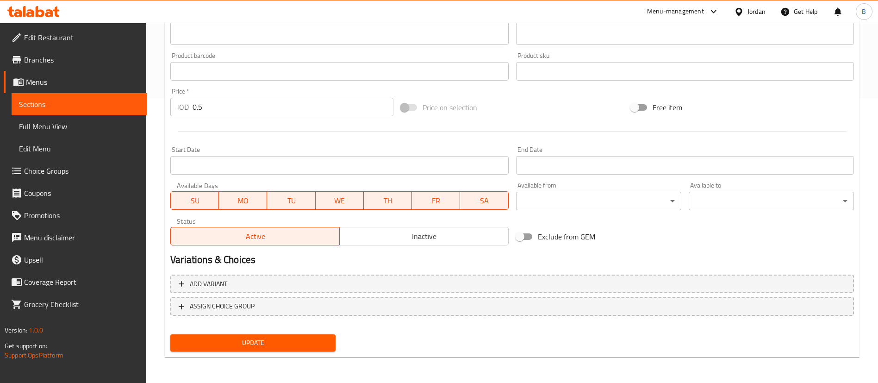
type input "ماتريكس فواكه اشتري 2 واحصل على 1 مجانًا"
click at [291, 338] on span "Update" at bounding box center [253, 343] width 150 height 12
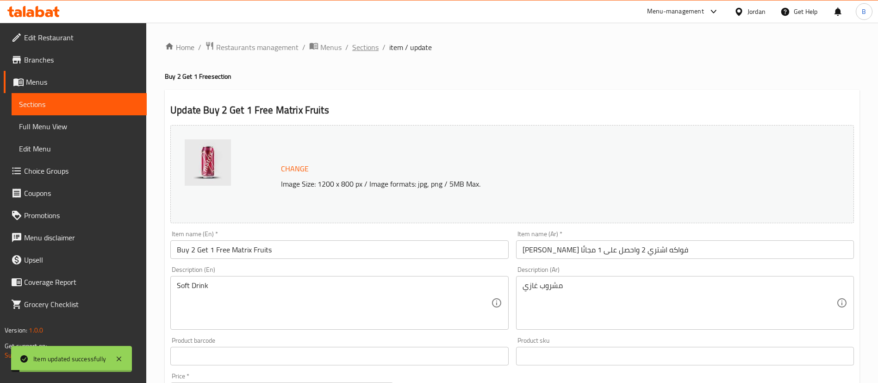
click at [364, 50] on span "Sections" at bounding box center [365, 47] width 26 height 11
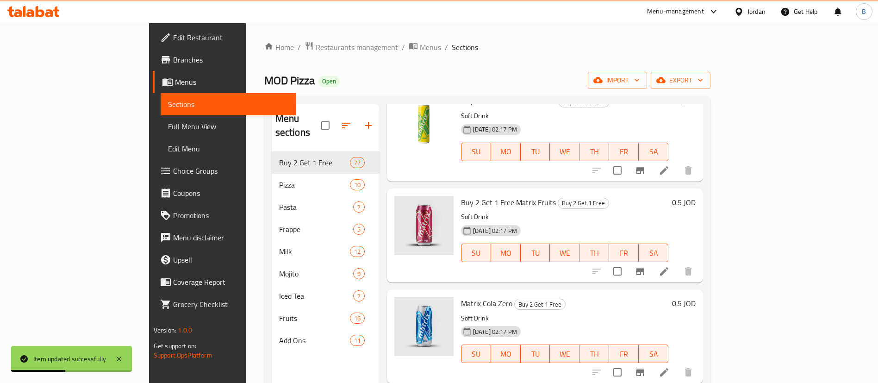
scroll to position [2638, 0]
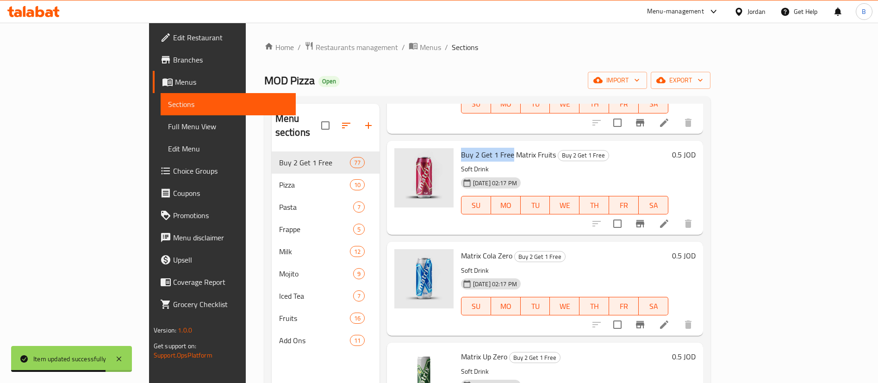
drag, startPoint x: 424, startPoint y: 133, endPoint x: 474, endPoint y: 131, distance: 50.5
click at [474, 148] on span "Buy 2 Get 1 Free Matrix Fruits" at bounding box center [508, 155] width 95 height 14
copy span "Buy 2 Get 1 Free"
click at [670, 319] on icon at bounding box center [664, 324] width 11 height 11
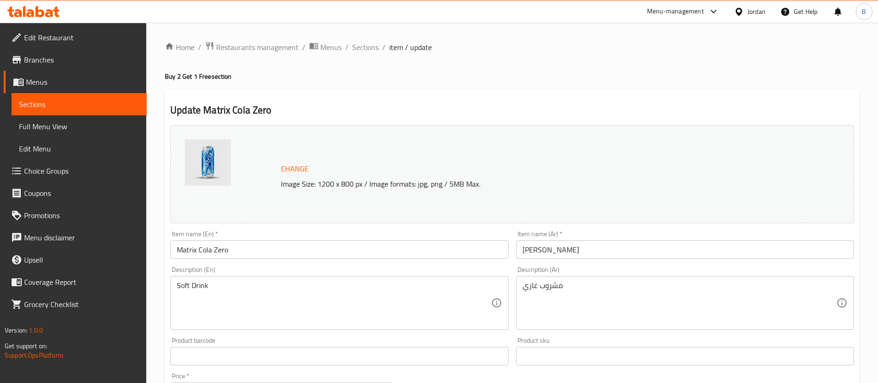
click at [178, 249] on input "Matrix Cola Zero" at bounding box center [339, 249] width 338 height 19
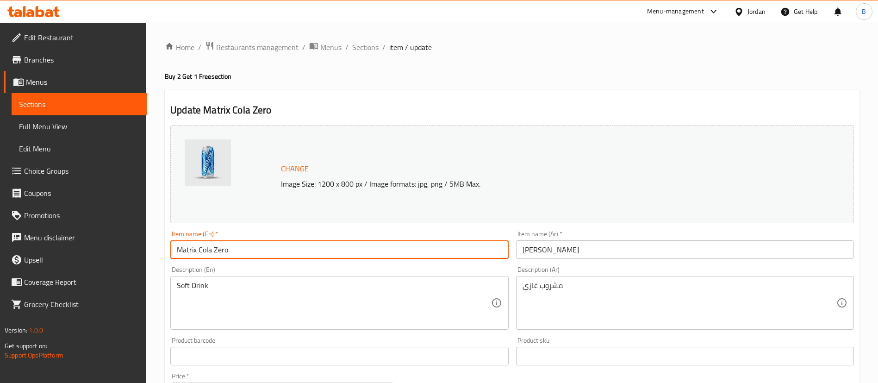
paste input "Buy 2 Get 1 Free"
type input "Buy 2 Get 1 Free Matrix Cola Zero"
click at [587, 248] on input "ماتريكس كولا زيرو" at bounding box center [685, 249] width 338 height 19
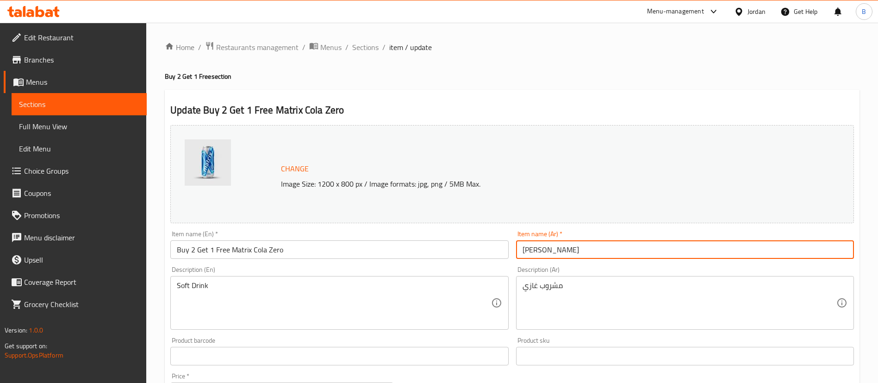
paste input "اشتري 2 واحصل على 1 مجانًا"
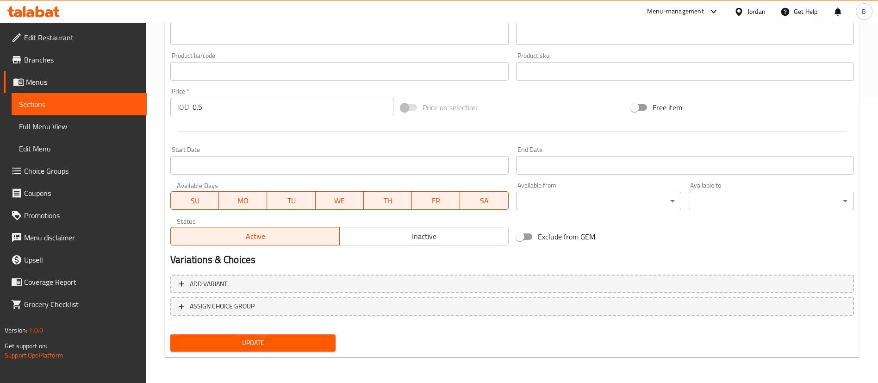
type input "ماتريكس كولا زيرو اشتري 2 واحصل على 1 مجانًا"
click at [287, 349] on button "Update" at bounding box center [252, 342] width 165 height 17
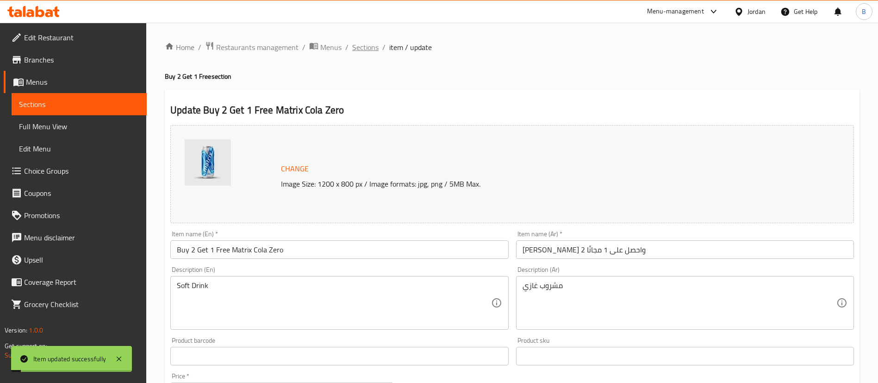
click at [370, 47] on span "Sections" at bounding box center [365, 47] width 26 height 11
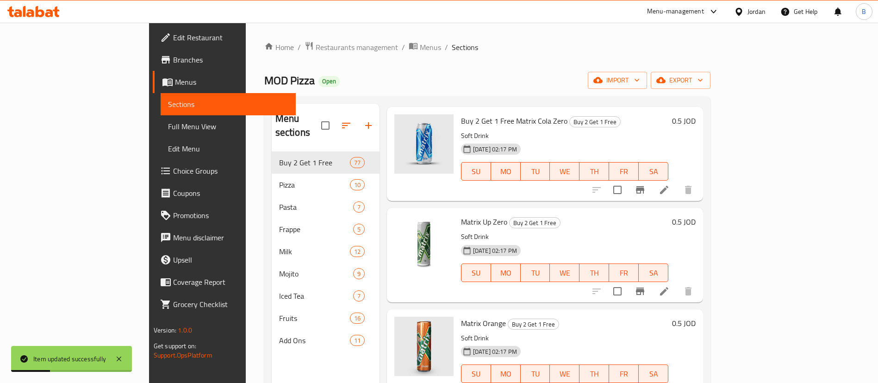
scroll to position [2777, 0]
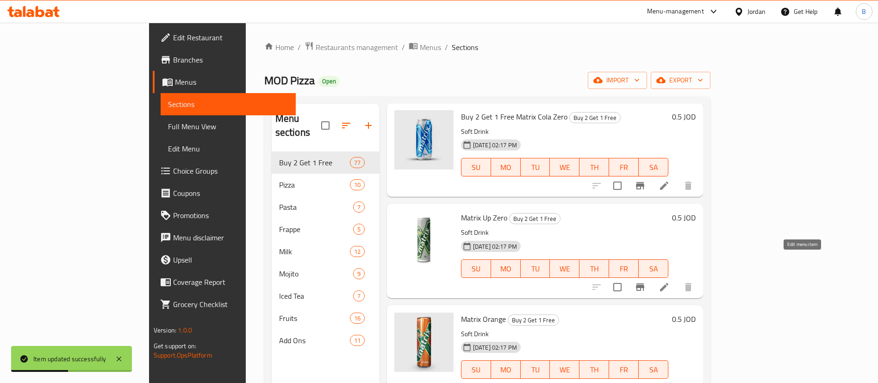
click at [670, 281] on icon at bounding box center [664, 286] width 11 height 11
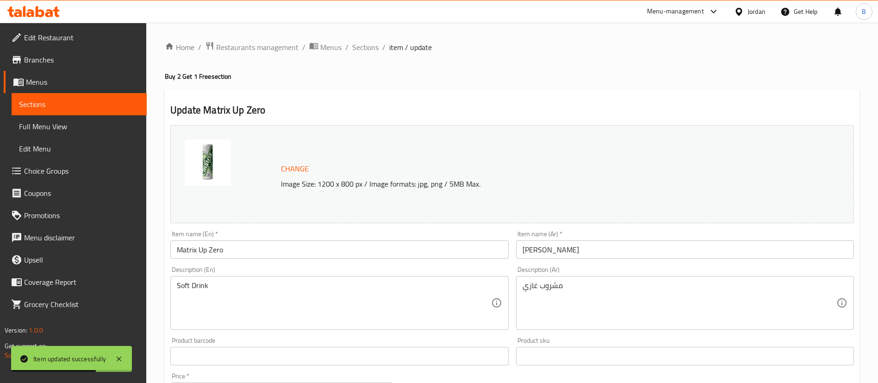
click at [177, 248] on input "Matrix Up Zero" at bounding box center [339, 249] width 338 height 19
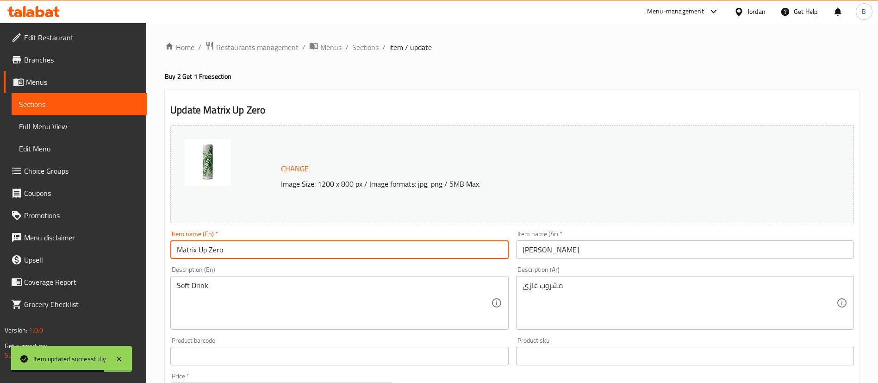
paste input "Buy 2 Get 1 Free"
type input "Buy 2 Get 1 Free Matrix Up Zero"
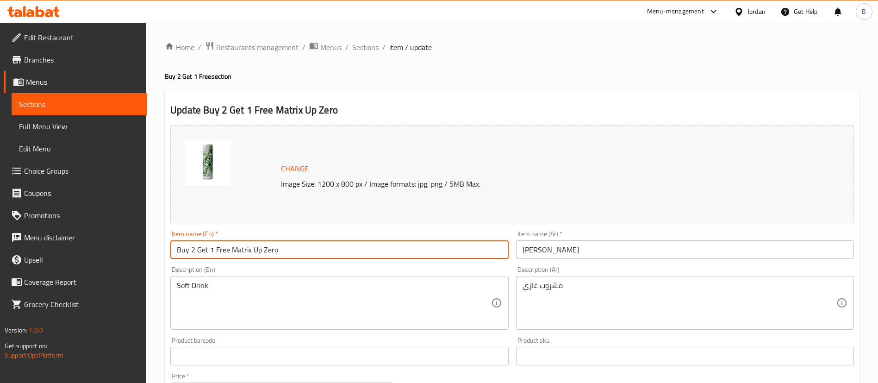
click at [601, 250] on input "ماتريكس أب زيرو" at bounding box center [685, 249] width 338 height 19
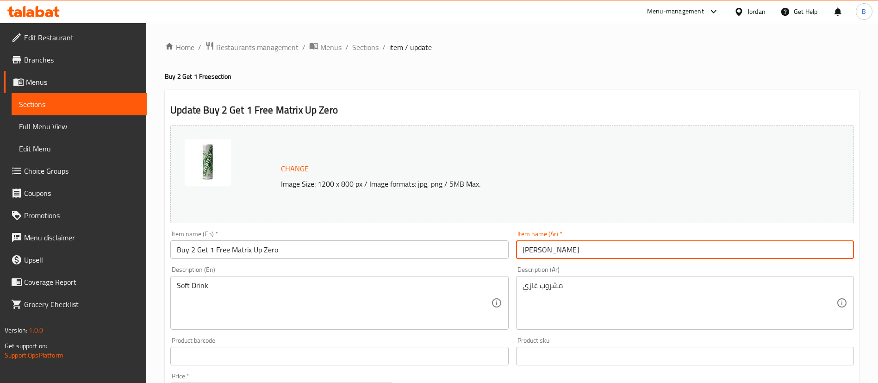
paste input "اشتري 2 واحصل على 1 مجانًا"
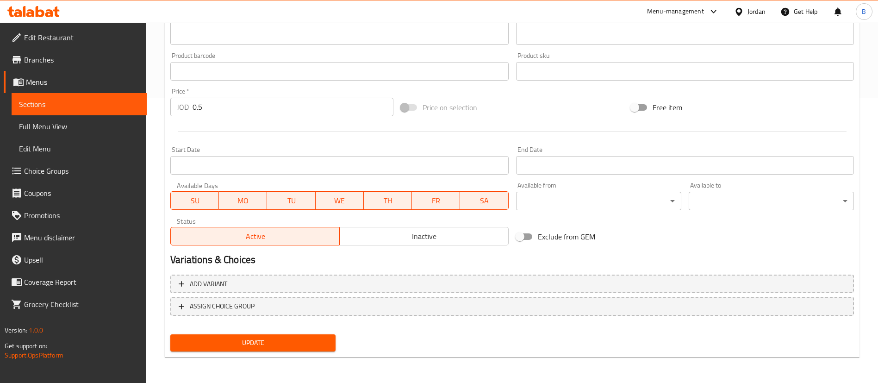
type input "ماتريكس أب زيرو اشتري 2 واحصل على 1 مجانًا"
click at [259, 340] on span "Update" at bounding box center [253, 343] width 150 height 12
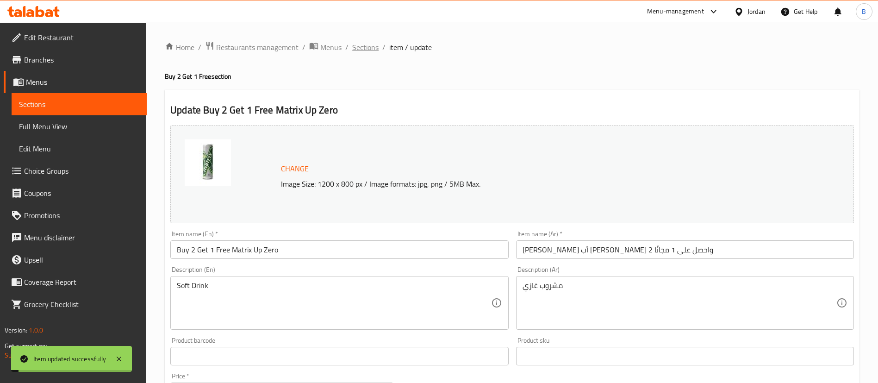
click at [368, 48] on span "Sections" at bounding box center [365, 47] width 26 height 11
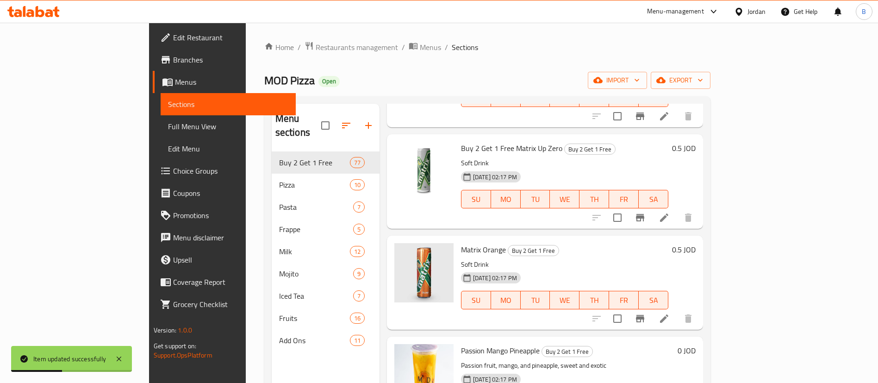
scroll to position [2916, 0]
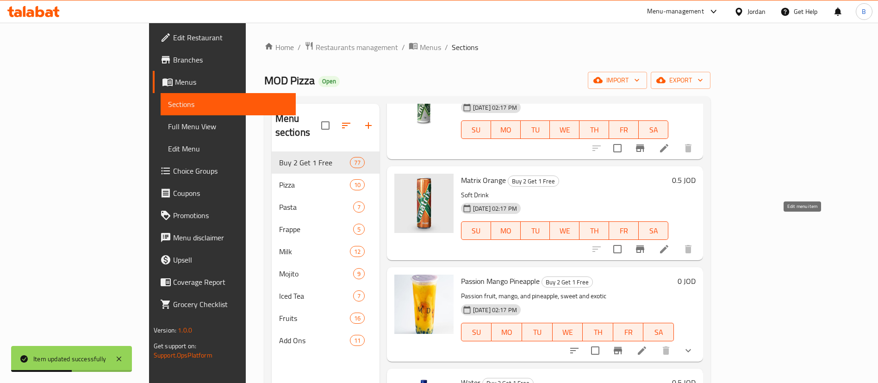
click at [668, 245] on icon at bounding box center [664, 249] width 8 height 8
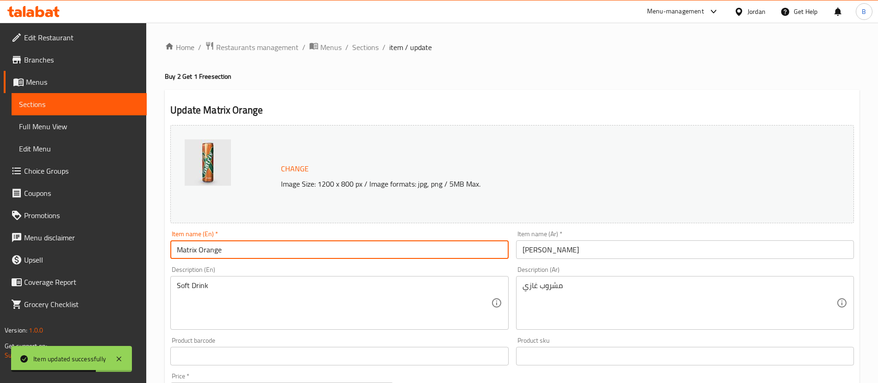
drag, startPoint x: 175, startPoint y: 251, endPoint x: 224, endPoint y: 280, distance: 57.1
click at [175, 251] on input "Matrix Orange" at bounding box center [339, 249] width 338 height 19
paste input "Buy 2 Get 1 Free"
type input "Buy 2 Get 1 Free Matrix Orange"
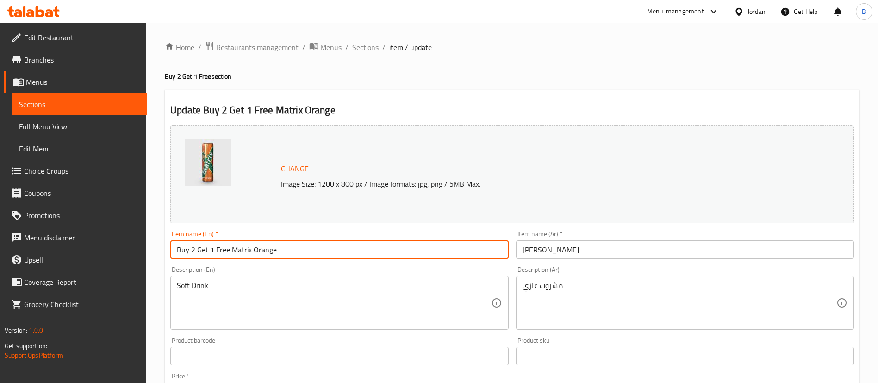
click at [585, 250] on input "ماتريكس برتقال" at bounding box center [685, 249] width 338 height 19
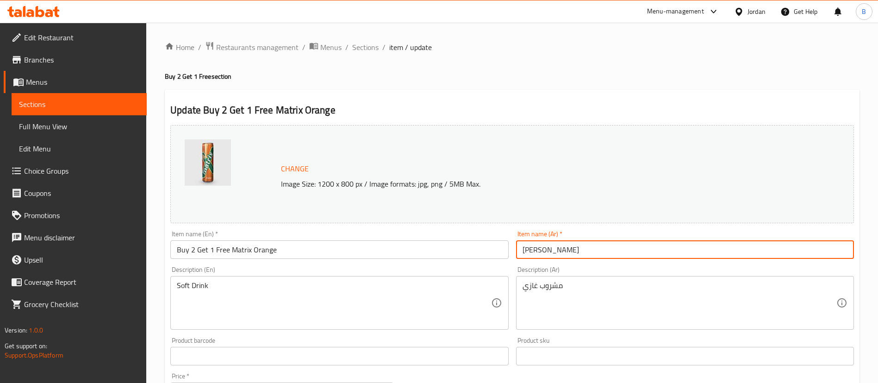
paste input "اشتري 2 واحصل على 1 مجانًا"
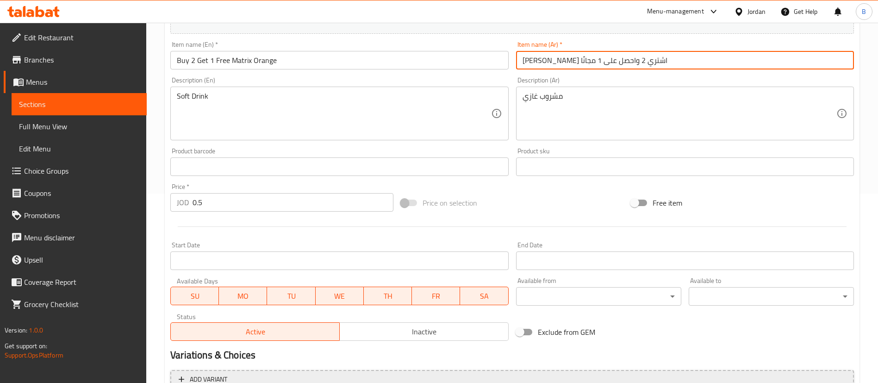
scroll to position [285, 0]
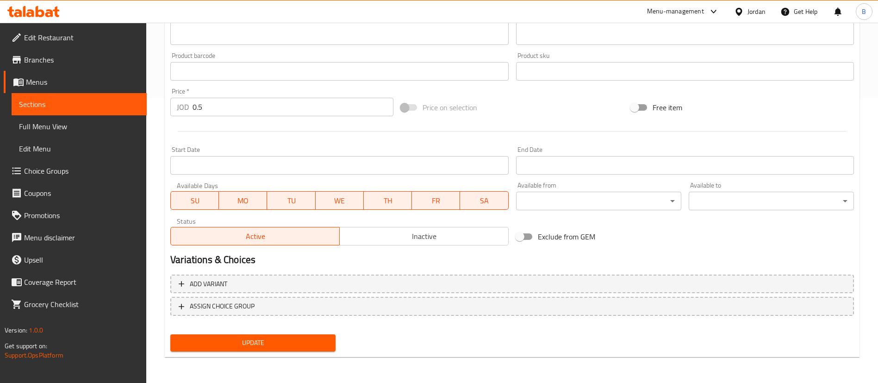
type input "ماتريكس برتقال اشتري 2 واحصل على 1 مجانًا"
click at [260, 334] on button "Update" at bounding box center [252, 342] width 165 height 17
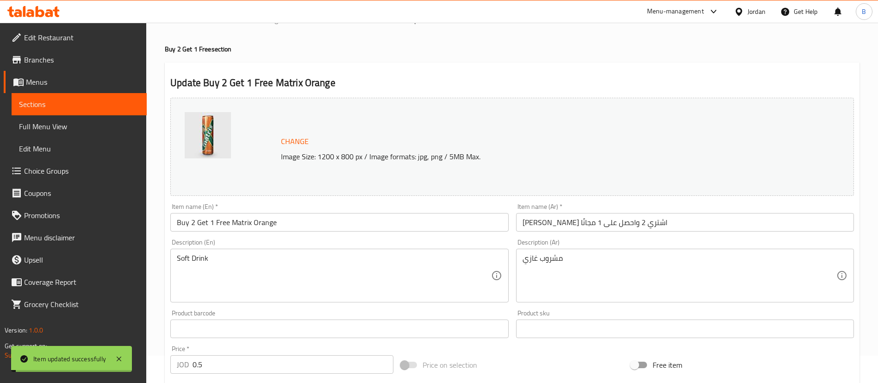
scroll to position [7, 0]
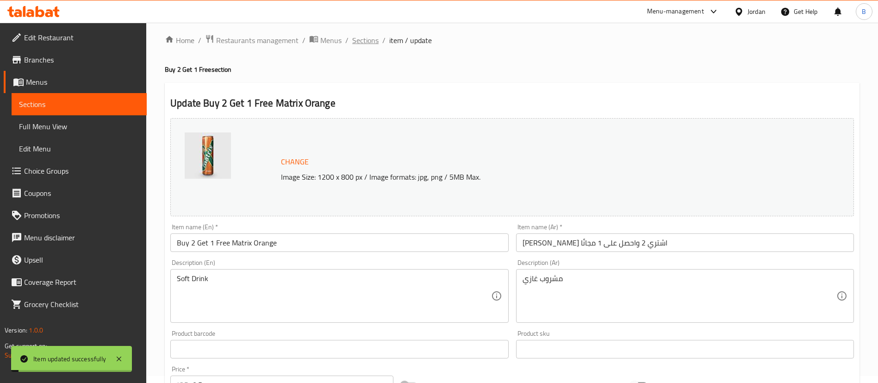
click at [365, 42] on span "Sections" at bounding box center [365, 40] width 26 height 11
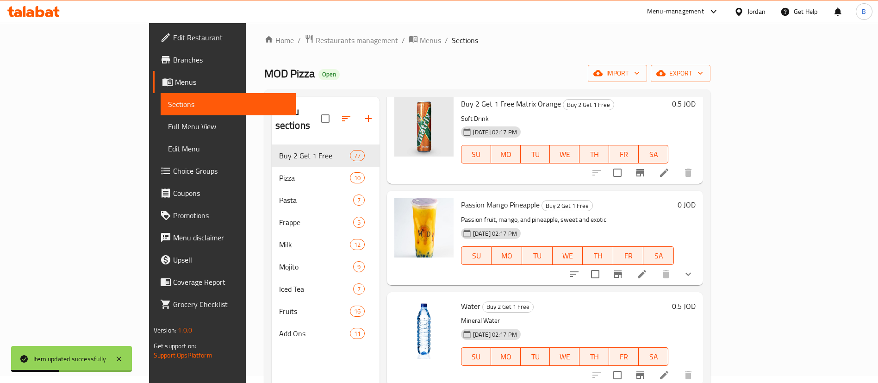
scroll to position [2916, 0]
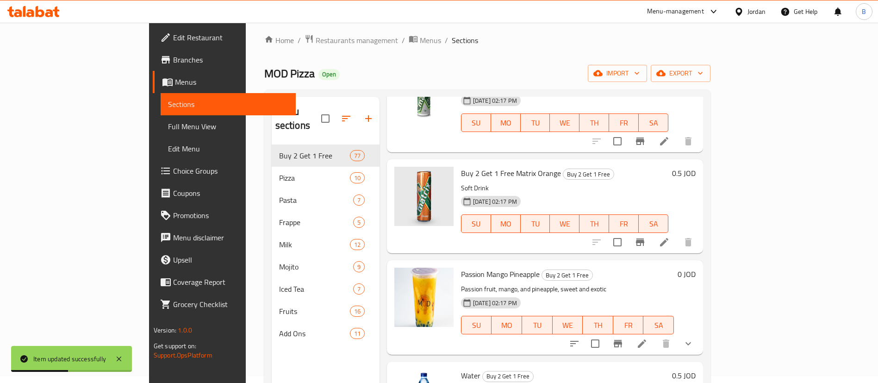
click at [646, 339] on icon at bounding box center [642, 343] width 8 height 8
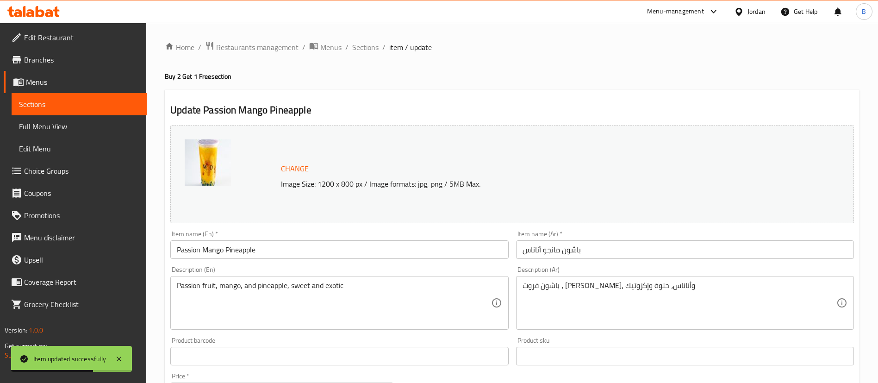
click at [180, 250] on input "Passion Mango Pineapple" at bounding box center [339, 249] width 338 height 19
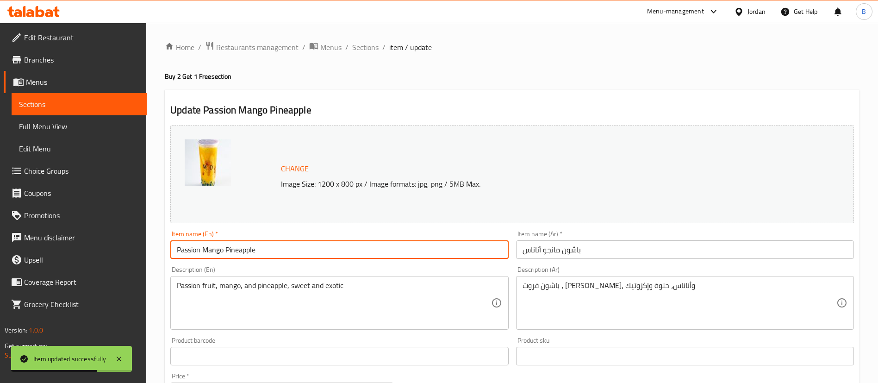
click at [170, 249] on input "Passion Mango Pineapple" at bounding box center [339, 249] width 338 height 19
paste input "Buy 2 Get 1 Free"
type input "Buy 2 Get 1 Free Passion Mango Pineapple"
click at [623, 252] on input "باشون مانجو أناناس" at bounding box center [685, 249] width 338 height 19
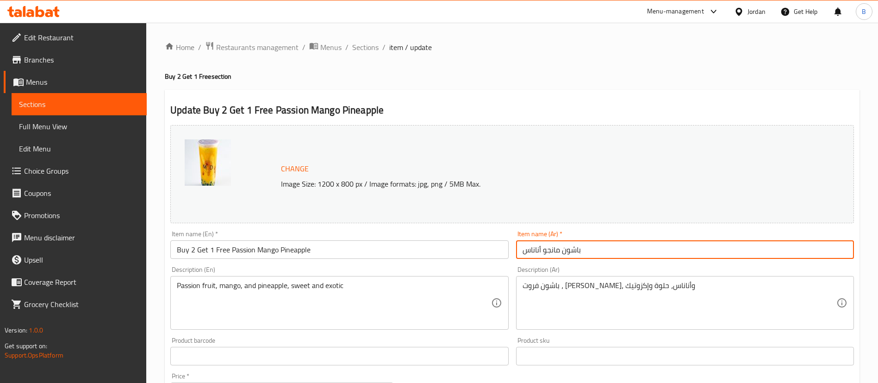
paste input "اشتري 2 واحصل على 1 مجانًا"
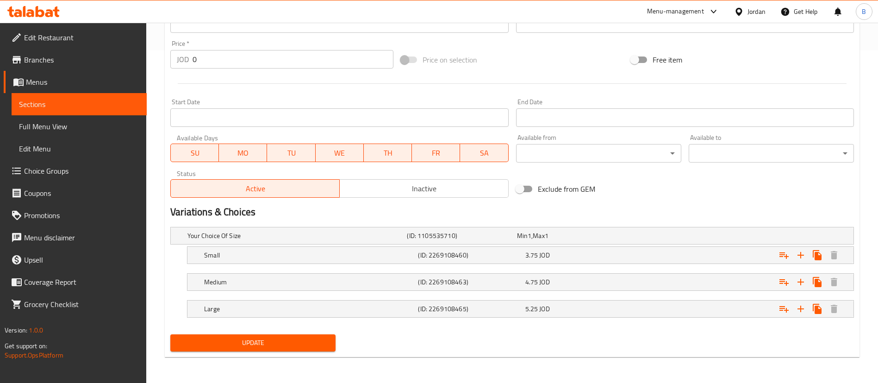
type input "باشون مانجو أناناس اشتري 2 واحصل على 1 مجانًا"
click at [294, 340] on span "Update" at bounding box center [253, 343] width 150 height 12
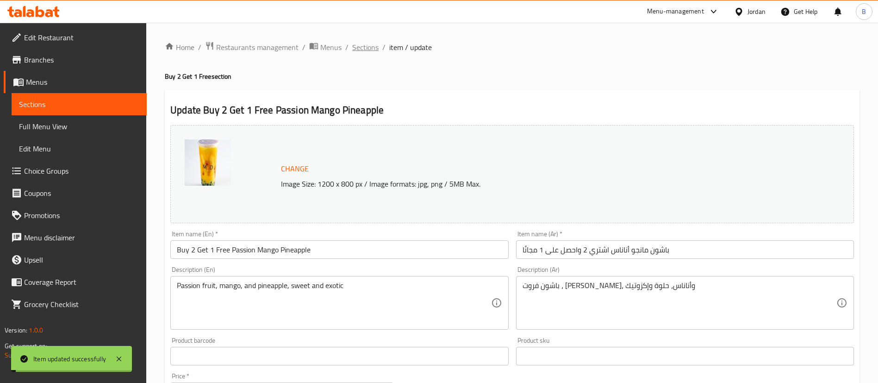
click at [368, 46] on span "Sections" at bounding box center [365, 47] width 26 height 11
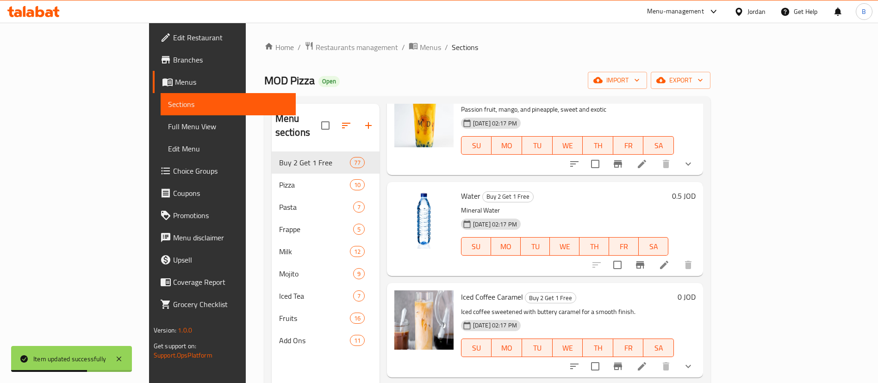
scroll to position [3124, 0]
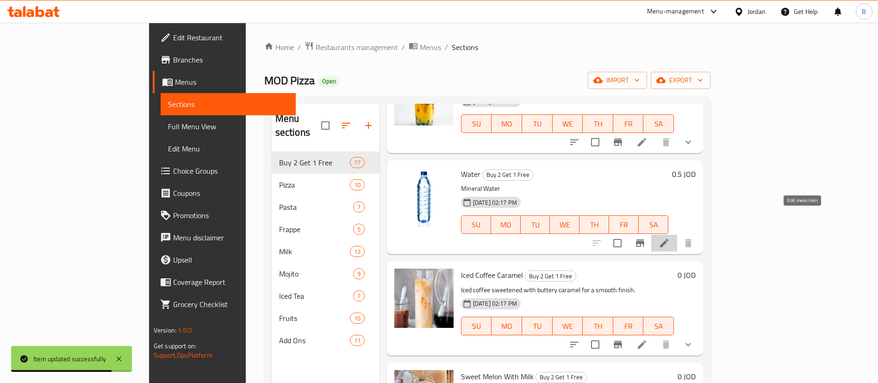
click at [670, 237] on icon at bounding box center [664, 242] width 11 height 11
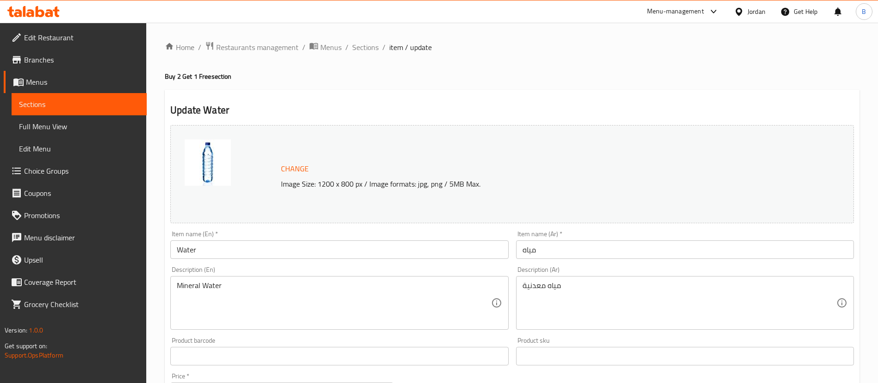
click at [174, 249] on input "Water" at bounding box center [339, 249] width 338 height 19
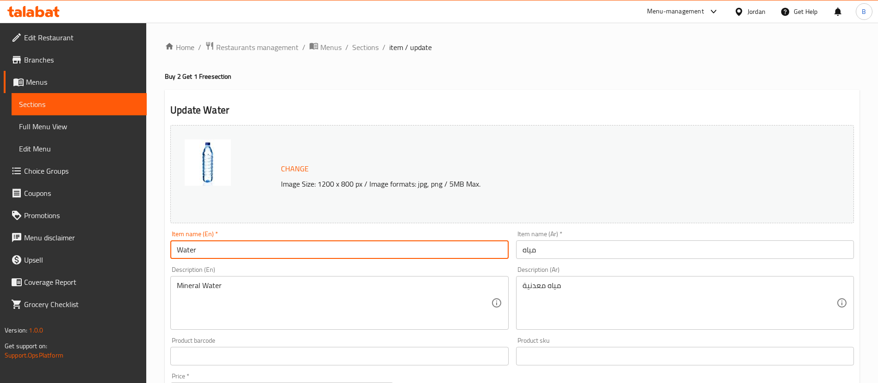
paste input "Buy 2 Get 1 Free"
type input "Buy 2 Get 1 Free Water"
click at [575, 248] on input "مياه" at bounding box center [685, 249] width 338 height 19
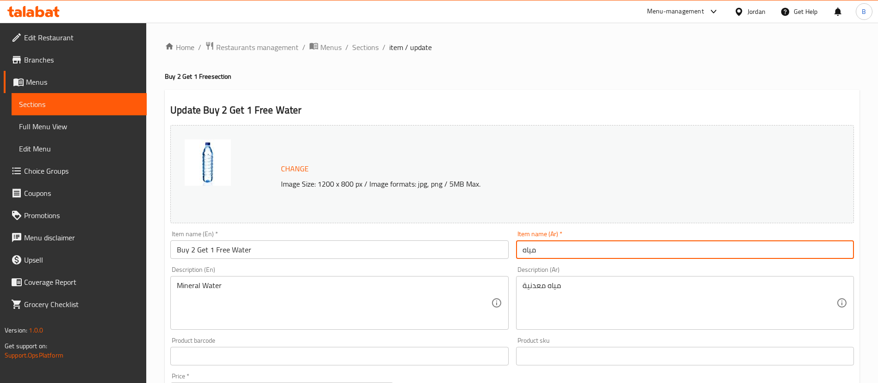
paste input "Buy 2 Get 1 Free"
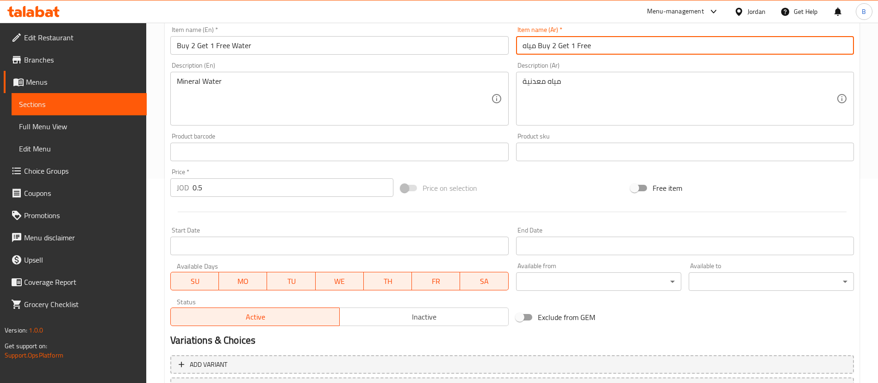
scroll to position [139, 0]
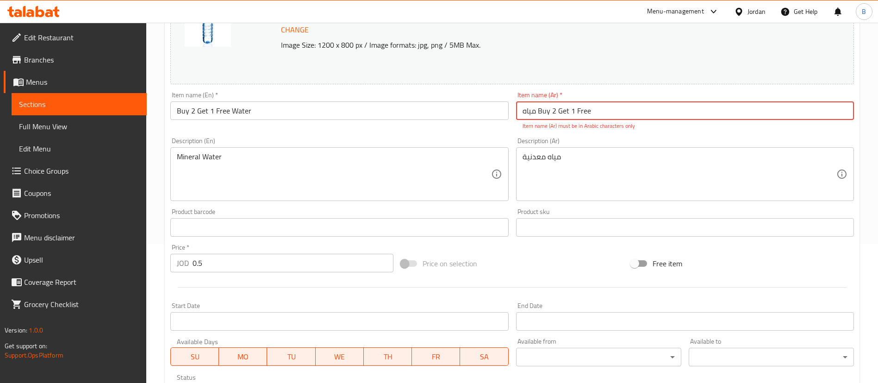
drag, startPoint x: 613, startPoint y: 111, endPoint x: 539, endPoint y: 111, distance: 73.6
click at [539, 111] on input "مياه Buy 2 Get 1 Free" at bounding box center [685, 110] width 338 height 19
paste input "اشتري 2 واحصل على 1 مجانًا"
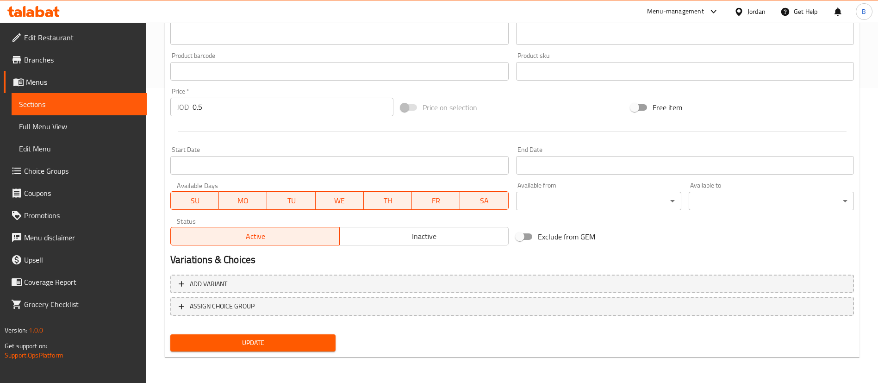
type input "مياه اشتري 2 واحصل على 1 مجانًا"
click at [297, 339] on span "Update" at bounding box center [253, 343] width 150 height 12
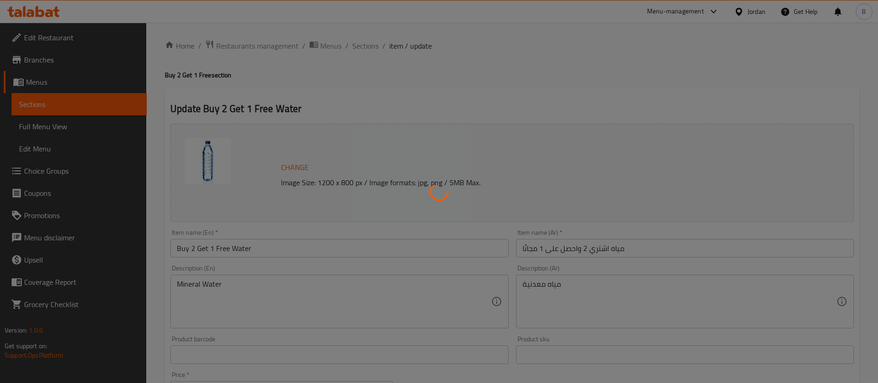
scroll to position [0, 0]
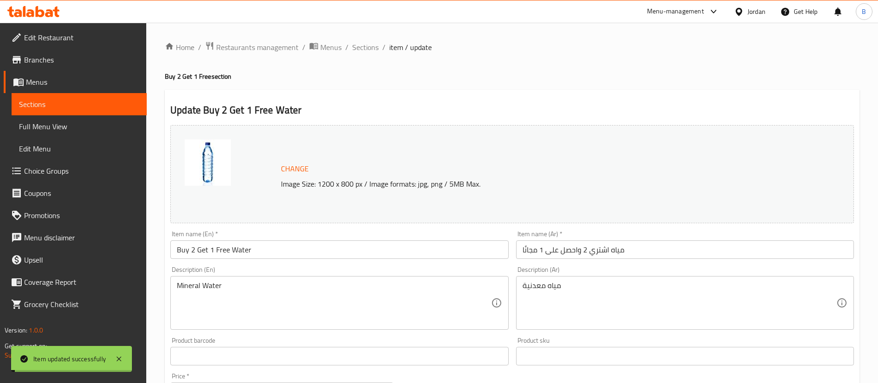
drag, startPoint x: 356, startPoint y: 47, endPoint x: 367, endPoint y: 58, distance: 15.7
click at [356, 47] on span "Sections" at bounding box center [365, 47] width 26 height 11
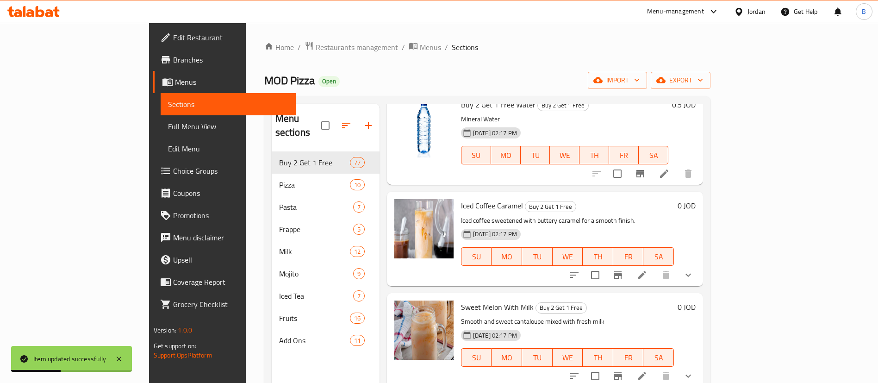
scroll to position [3124, 0]
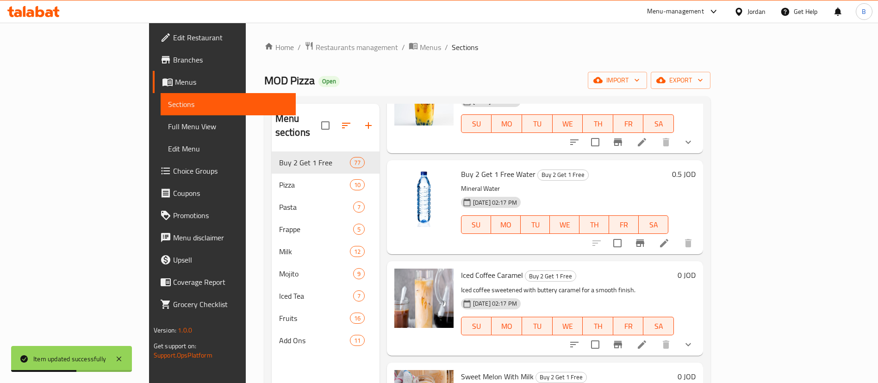
click at [655, 336] on li at bounding box center [642, 344] width 26 height 17
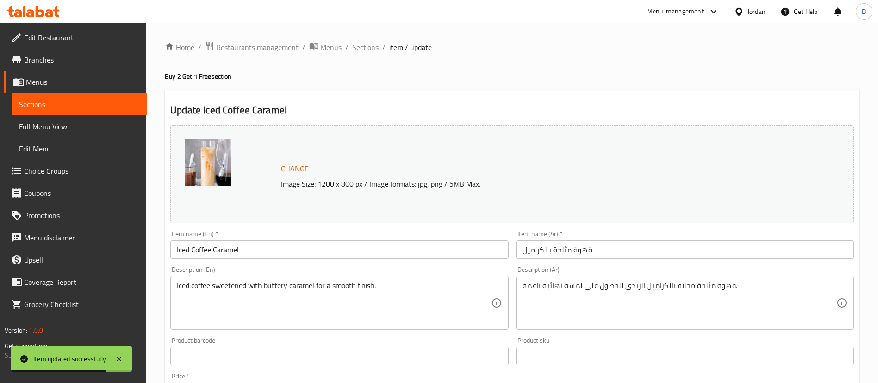
click at [175, 251] on input "Iced Coffee Caramel" at bounding box center [339, 249] width 338 height 19
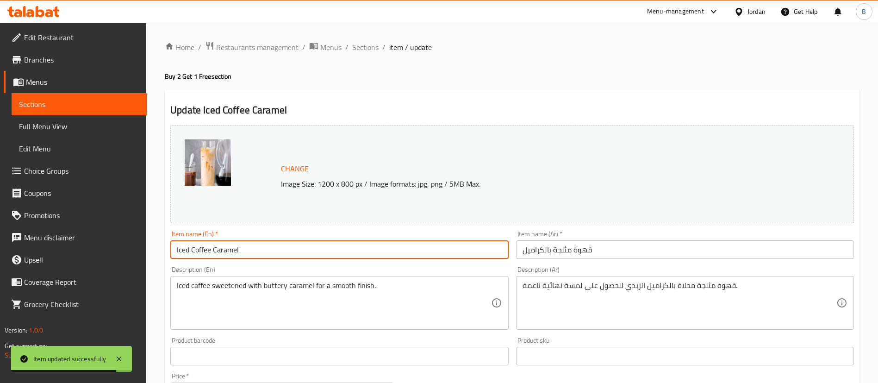
paste input "Buy 2 Get 1 Free"
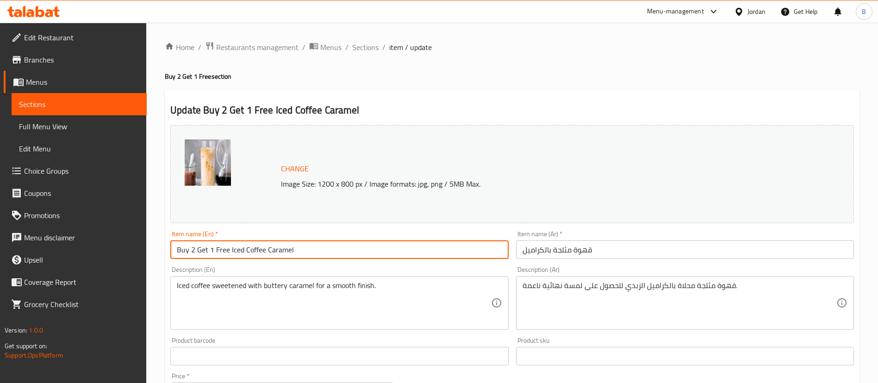
type input "Buy 2 Get 1 Free Iced Coffee Caramel"
click at [623, 253] on input "قهوة مثلجة بالكراميل" at bounding box center [685, 249] width 338 height 19
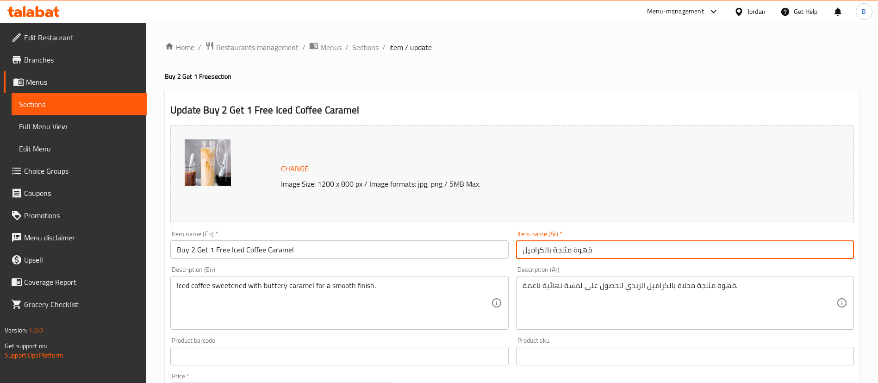
paste input "اشتري 2 واحصل على 1 مجانًا"
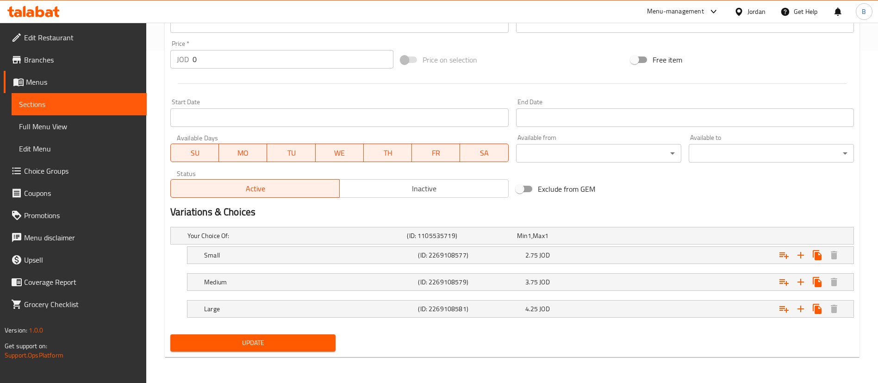
type input "قهوة مثلجة بالكراميل اشتري 2 واحصل على 1 مجانًا"
click at [280, 346] on span "Update" at bounding box center [253, 343] width 150 height 12
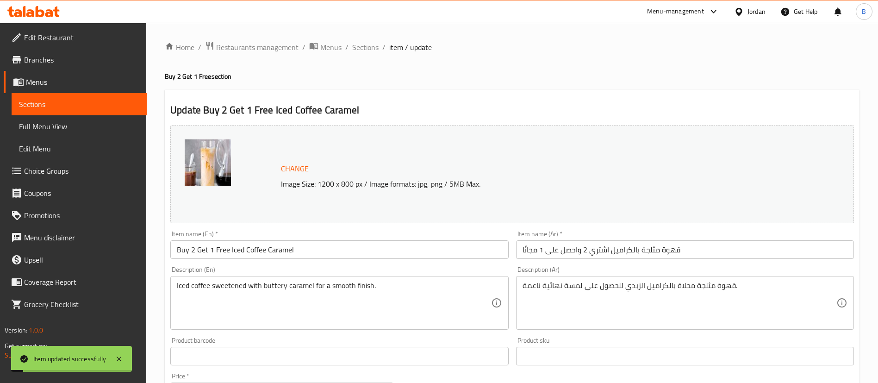
drag, startPoint x: 372, startPoint y: 49, endPoint x: 367, endPoint y: 93, distance: 45.1
click at [372, 49] on span "Sections" at bounding box center [365, 47] width 26 height 11
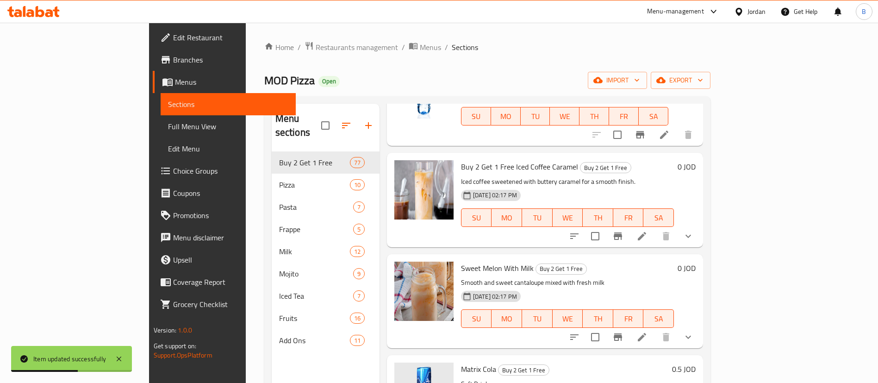
scroll to position [3263, 0]
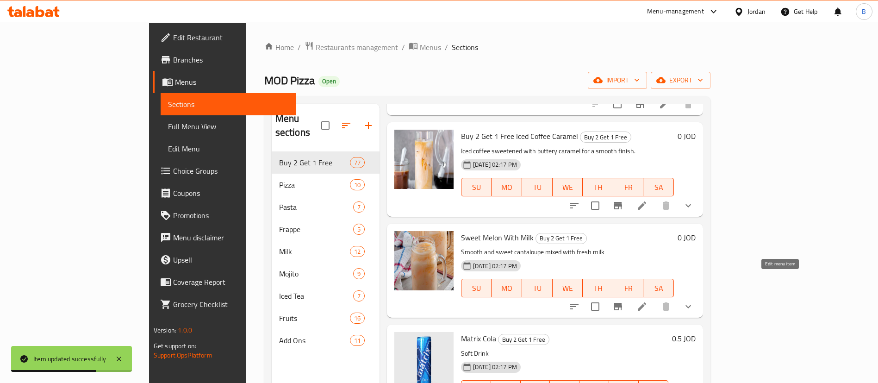
click at [646, 302] on icon at bounding box center [642, 306] width 8 height 8
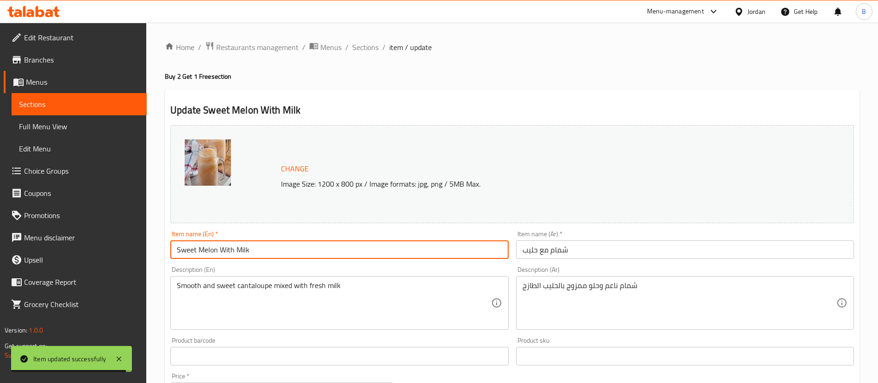
click at [177, 249] on input "Sweet Melon With Milk" at bounding box center [339, 249] width 338 height 19
paste input "Buy 2 Get 1 Free"
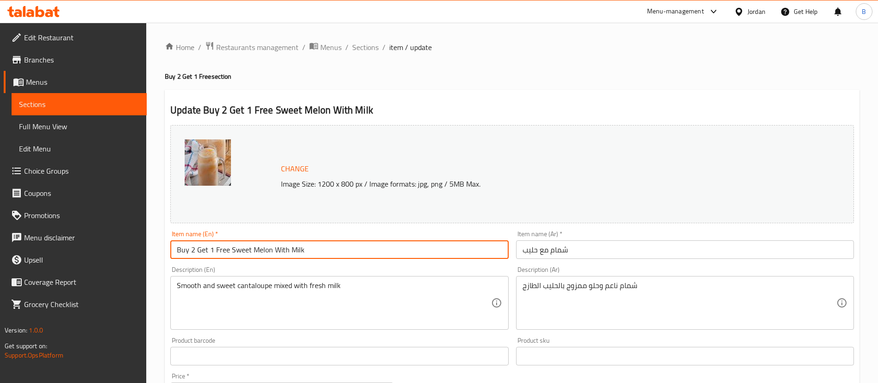
type input "Buy 2 Get 1 Free Sweet Melon With Milk"
click at [584, 247] on input "شمام مع حليب" at bounding box center [685, 249] width 338 height 19
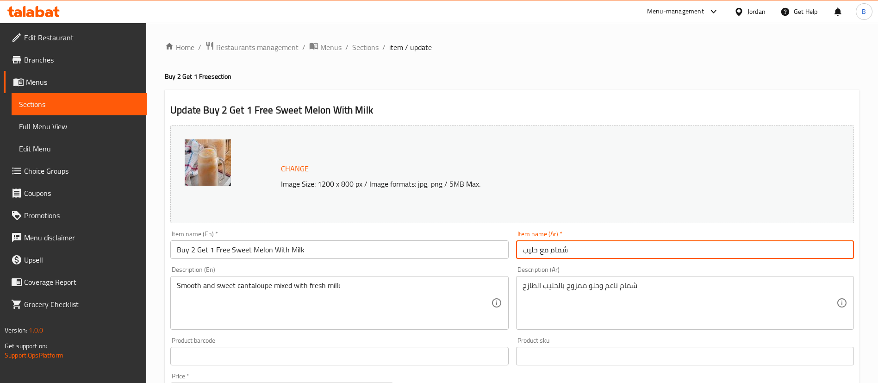
paste input "اشتري 2 واحصل على 1 مجانًا"
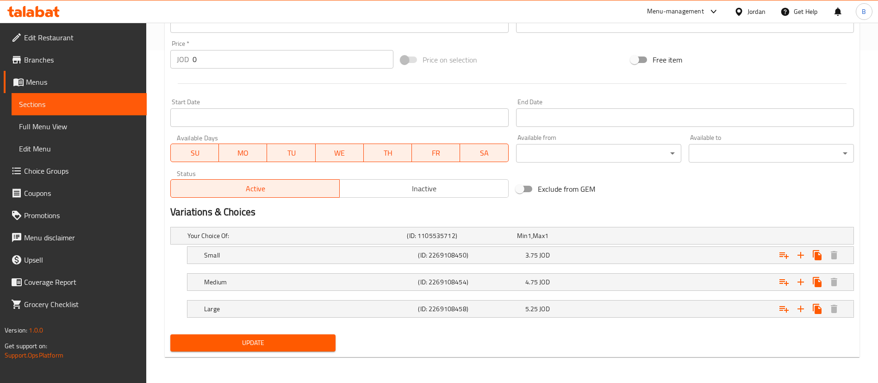
type input "شمام مع حليب اشتري 2 واحصل على 1 مجانًا"
click at [268, 345] on span "Update" at bounding box center [253, 343] width 150 height 12
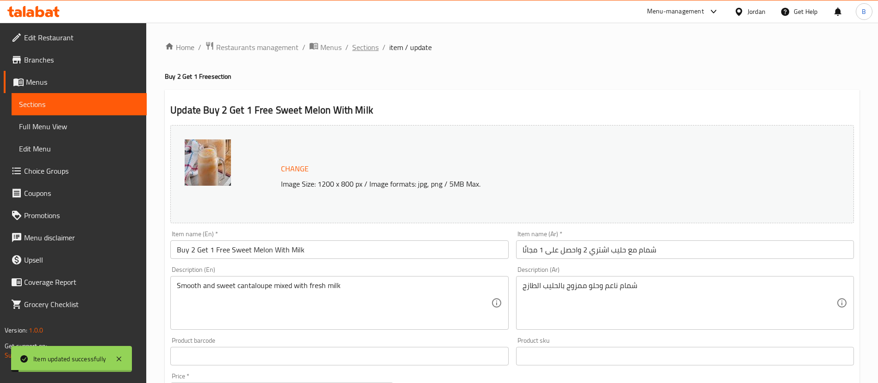
click at [362, 48] on span "Sections" at bounding box center [365, 47] width 26 height 11
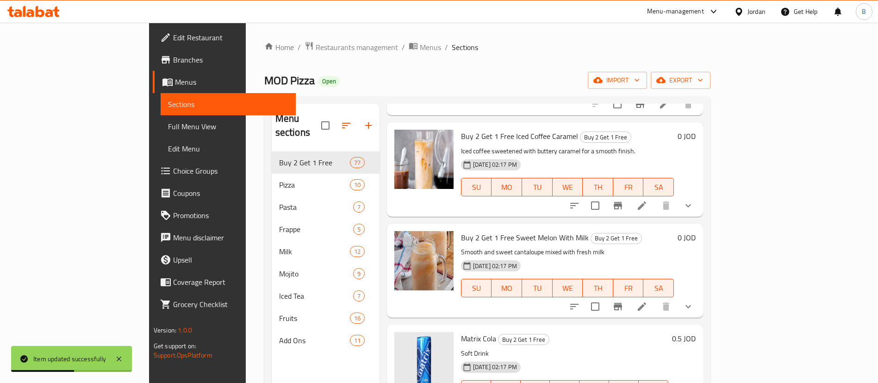
scroll to position [3332, 0]
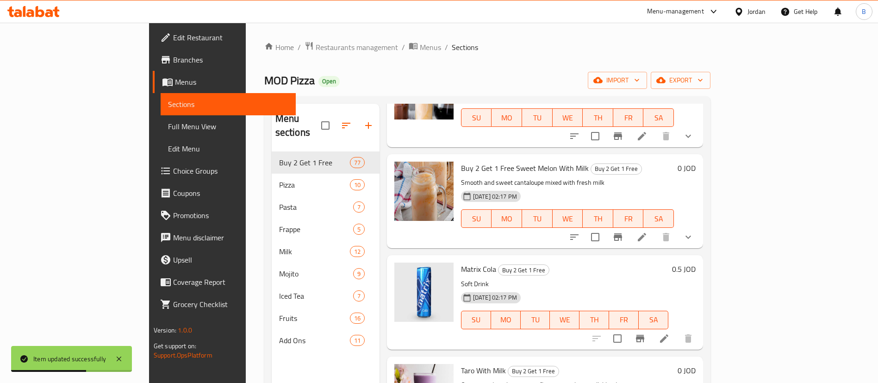
click at [670, 333] on icon at bounding box center [664, 338] width 11 height 11
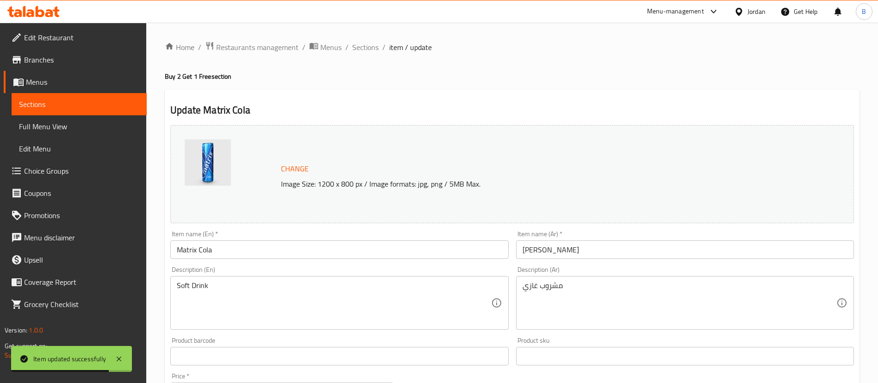
click at [222, 250] on input "Matrix Cola" at bounding box center [339, 249] width 338 height 19
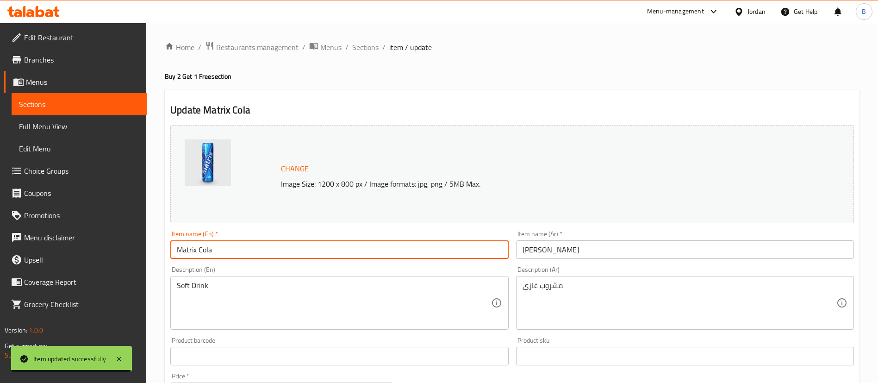
click at [180, 245] on input "Matrix Cola" at bounding box center [339, 249] width 338 height 19
paste input "Buy 2 Get 1 Free"
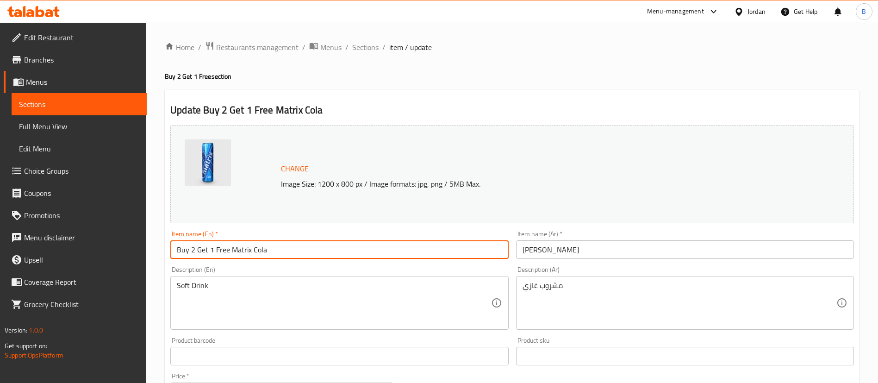
type input "Buy 2 Get 1 Free Matrix Cola"
click at [593, 250] on input "ماتريكس كولا" at bounding box center [685, 249] width 338 height 19
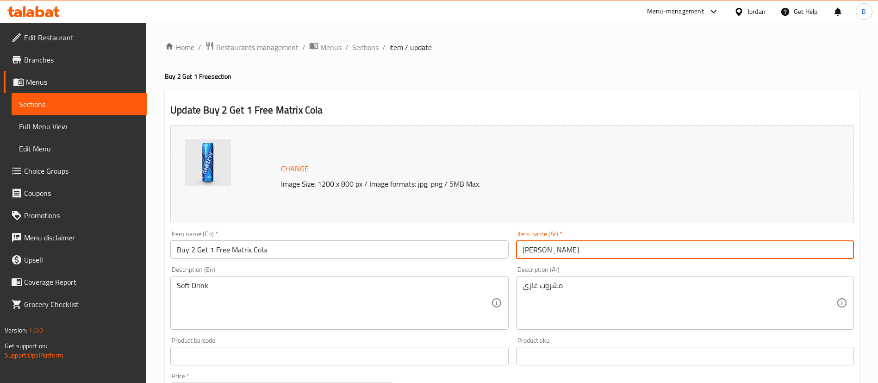
paste input "اشتري 2 واحصل على 1 مجانًا"
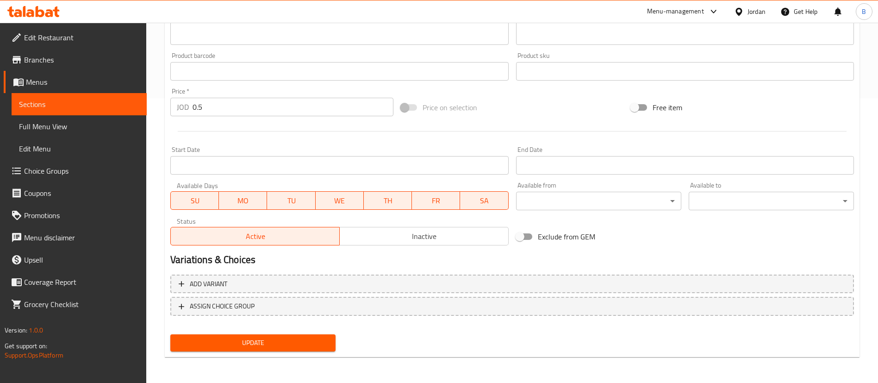
type input "ماتريكس كولا اشتري 2 واحصل على 1 مجانًا"
click at [257, 342] on span "Update" at bounding box center [253, 343] width 150 height 12
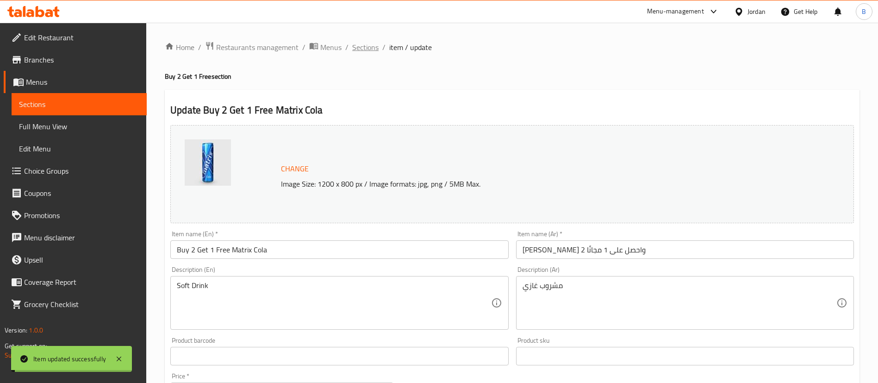
click at [365, 48] on span "Sections" at bounding box center [365, 47] width 26 height 11
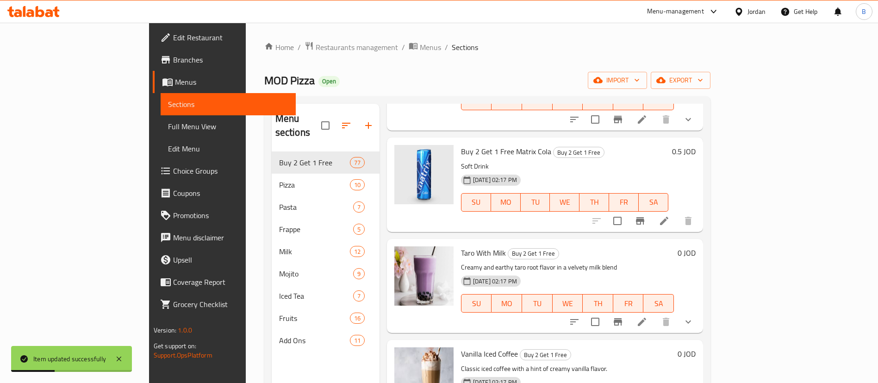
scroll to position [3471, 0]
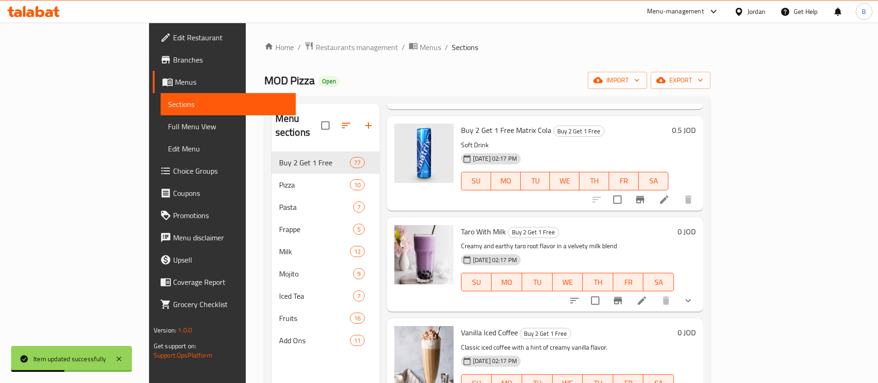
click at [655, 292] on li at bounding box center [642, 300] width 26 height 17
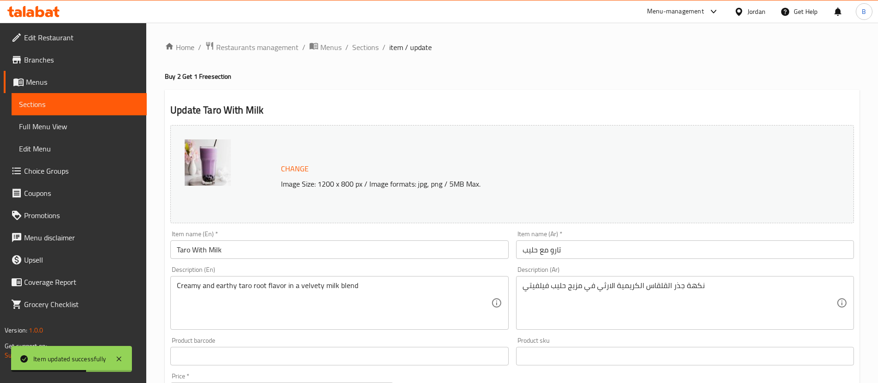
click at [178, 251] on input "Taro With Milk" at bounding box center [339, 249] width 338 height 19
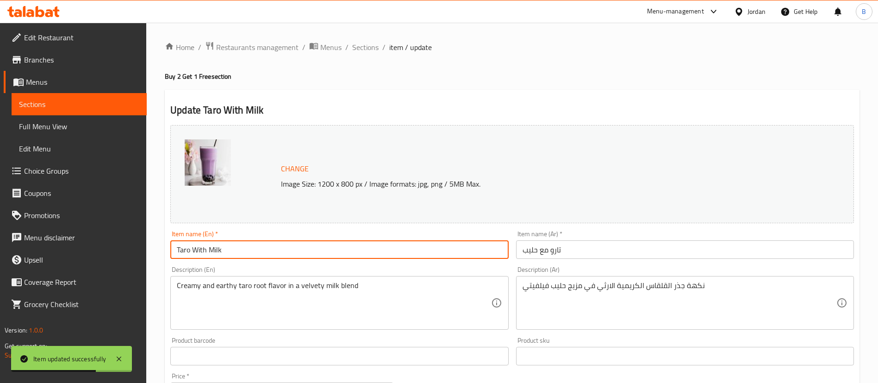
paste input "Buy 2 Get 1 Free"
type input "Buy 2 Get 1 Free Taro With Milk"
click at [582, 251] on input "تارو مع حليب" at bounding box center [685, 249] width 338 height 19
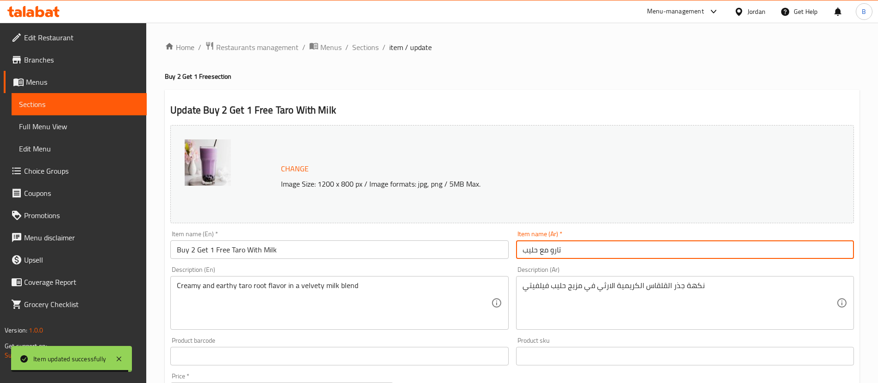
paste input "اشتري 2 واحصل على 1 مجانًا"
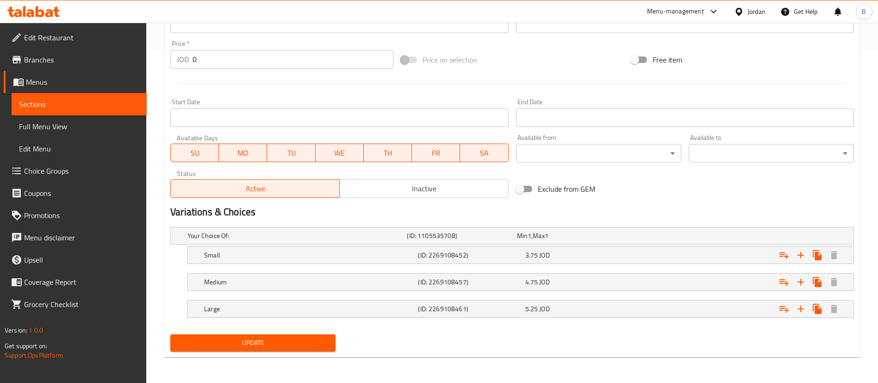
type input "تارو مع حليب اشتري 2 واحصل على 1 مجانًا"
click at [260, 343] on span "Update" at bounding box center [253, 343] width 150 height 12
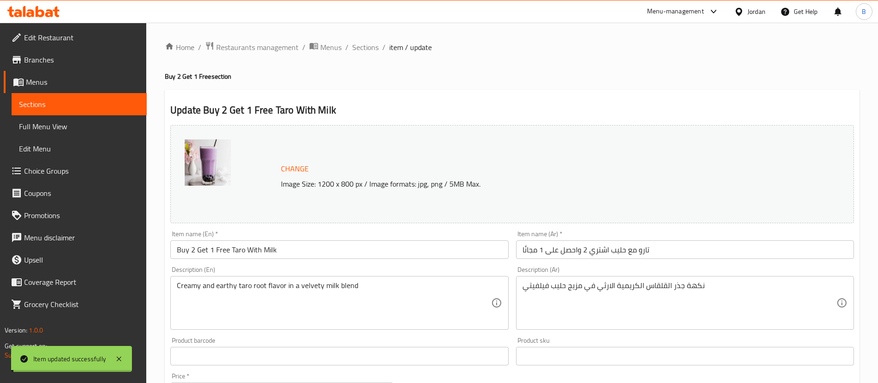
click at [367, 48] on span "Sections" at bounding box center [365, 47] width 26 height 11
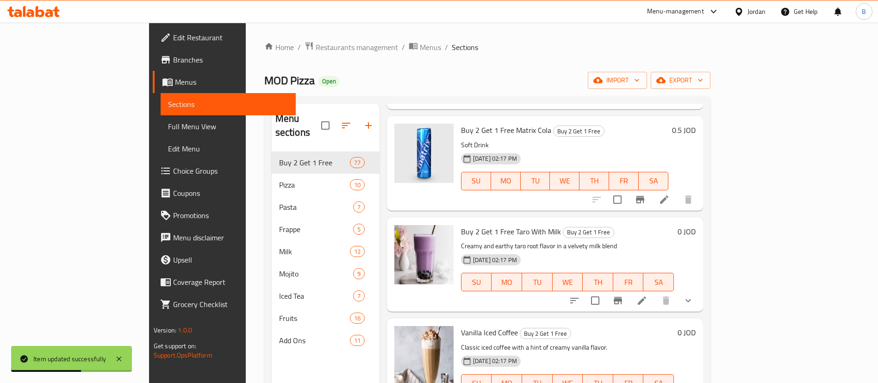
scroll to position [3541, 0]
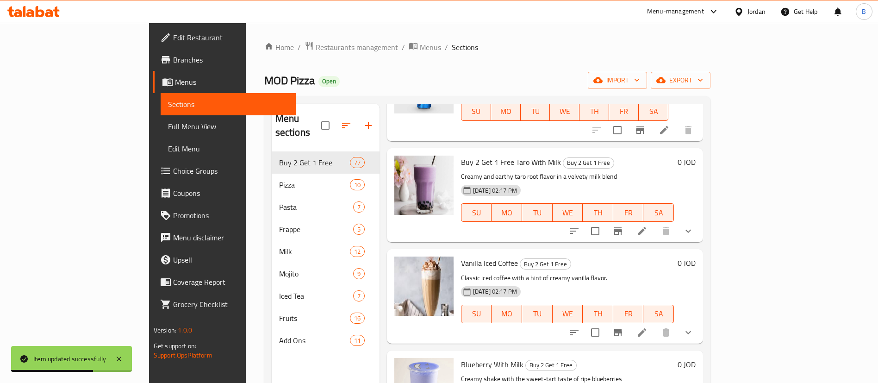
click at [647, 327] on icon at bounding box center [641, 332] width 11 height 11
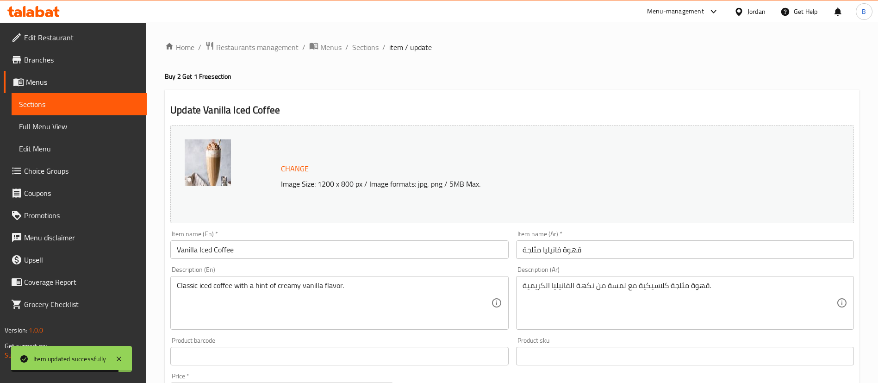
click at [178, 251] on input "Vanilla Iced Coffee" at bounding box center [339, 249] width 338 height 19
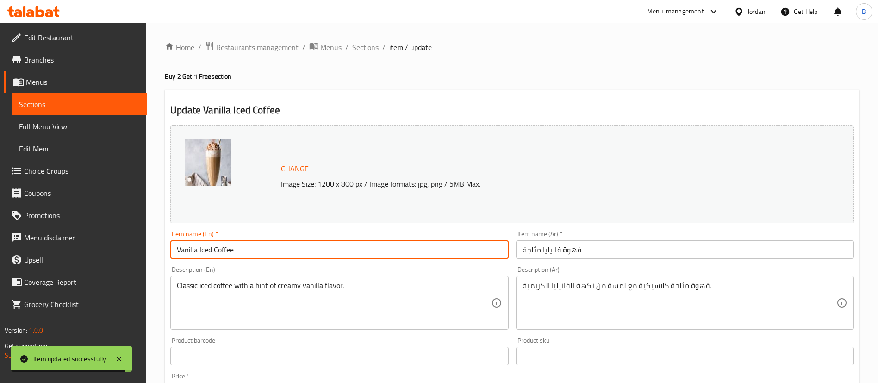
paste input "Buy 2 Get 1 Free"
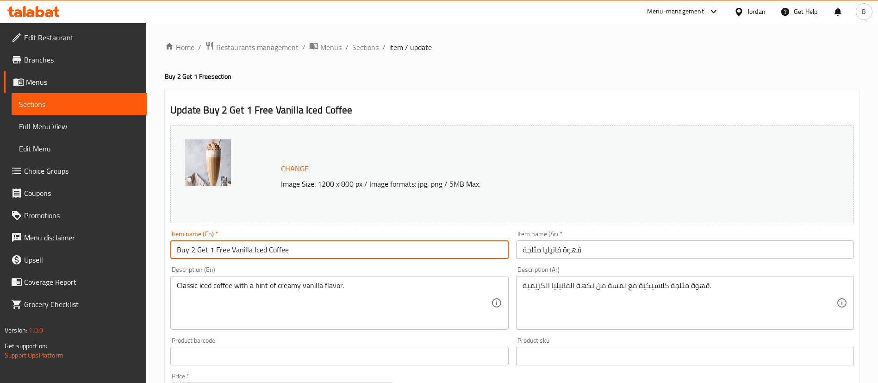
type input "Buy 2 Get 1 Free Vanilla Iced Coffee"
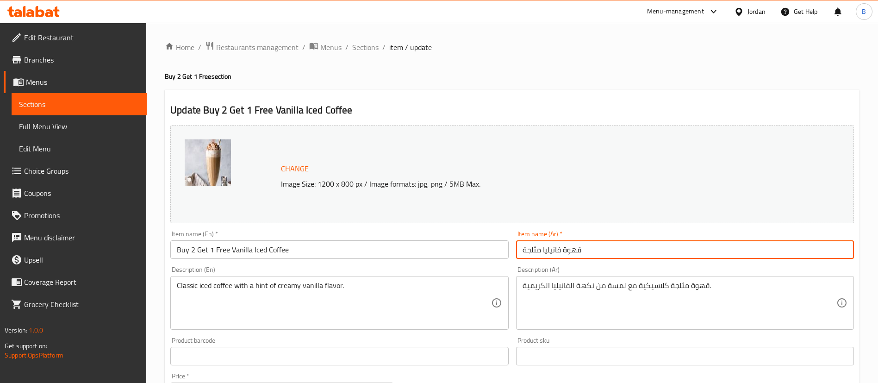
click at [618, 258] on input "قهوة فانيليا مثلجة" at bounding box center [685, 249] width 338 height 19
paste input "اشتري 2 واحصل على 1 مجانًا"
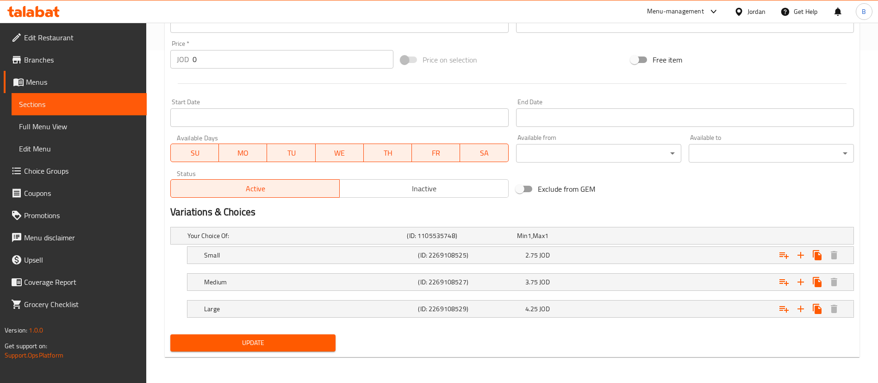
type input "قهوة فانيليا مثلجة اشتري 2 واحصل على 1 مجانًا"
click at [275, 347] on span "Update" at bounding box center [253, 343] width 150 height 12
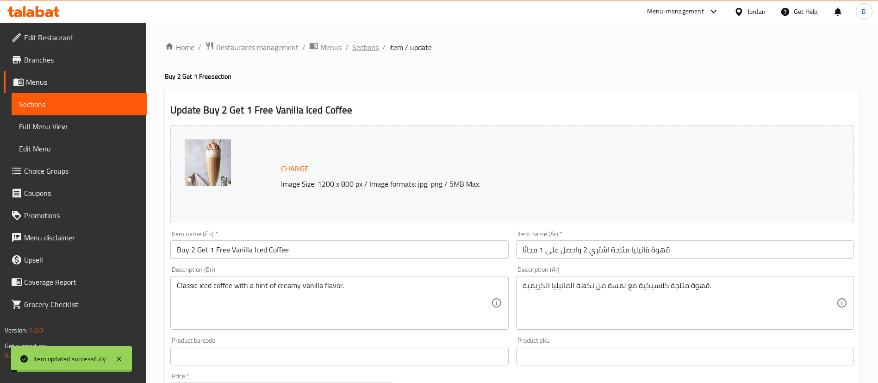
click at [366, 48] on span "Sections" at bounding box center [365, 47] width 26 height 11
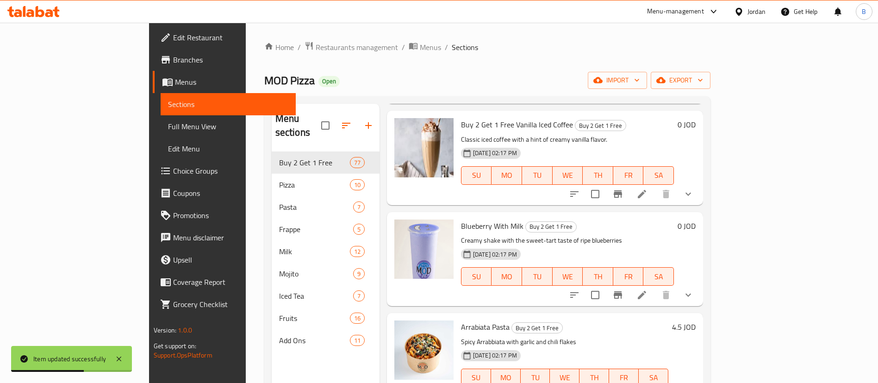
scroll to position [3610, 0]
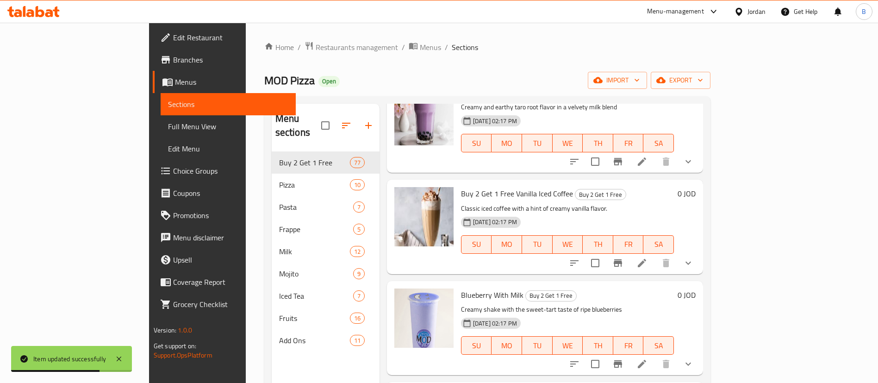
click at [655, 355] on li at bounding box center [642, 363] width 26 height 17
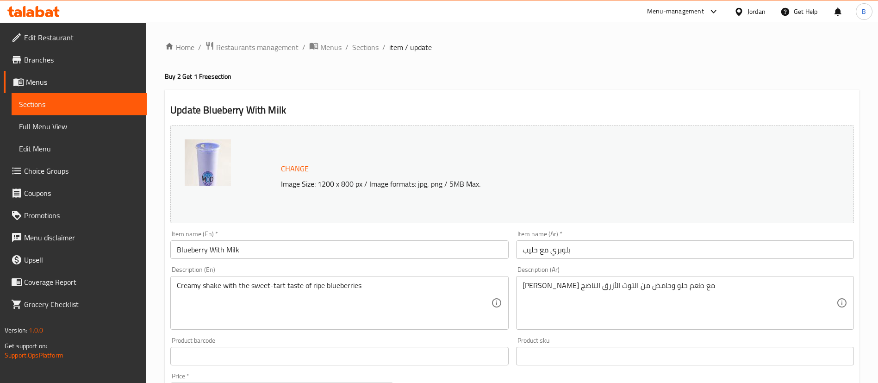
click at [175, 249] on input "Blueberry With Milk" at bounding box center [339, 249] width 338 height 19
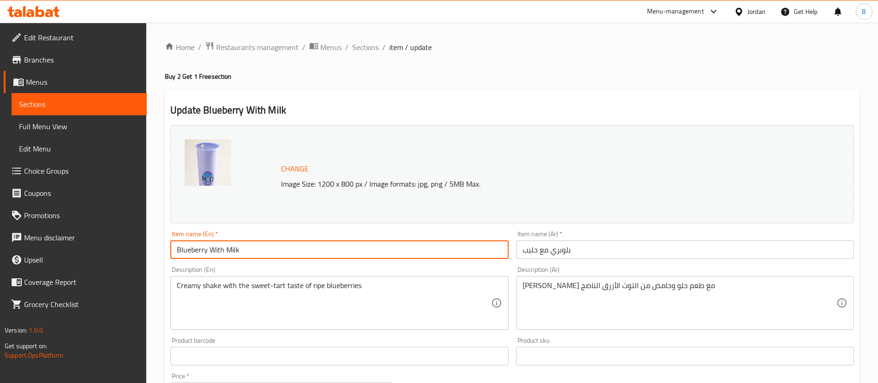
paste input "Buy 2 Get 1 Free"
type input "Buy 2 Get 1 Free Blueberry With Milk"
click at [611, 251] on input "بلوبري مع حليب" at bounding box center [685, 249] width 338 height 19
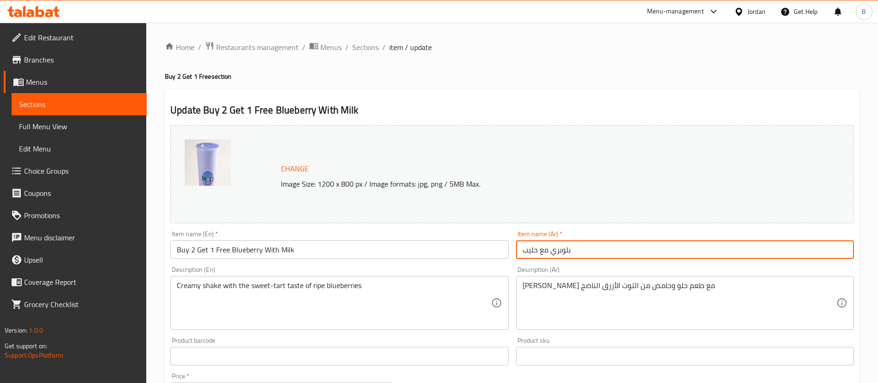
paste input "اشتري 2 واحصل على 1 مجانًا"
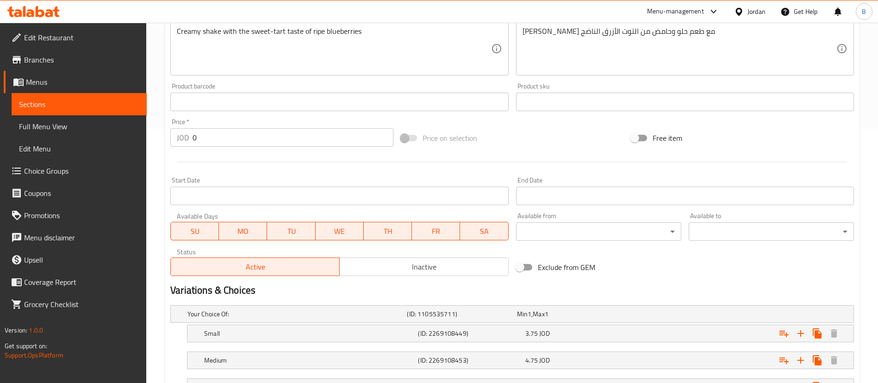
scroll to position [332, 0]
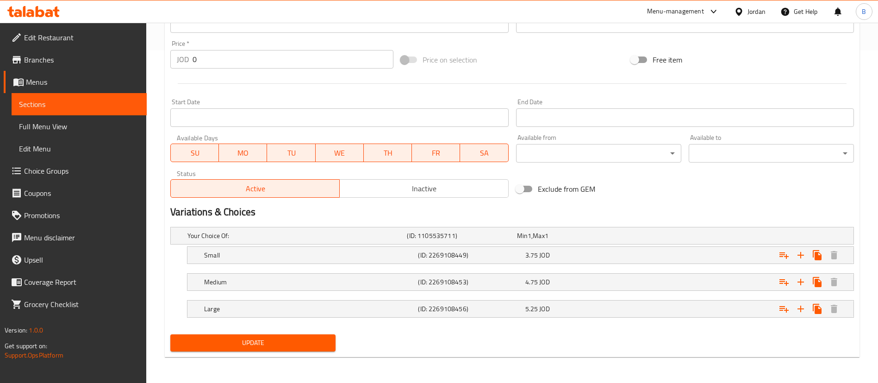
type input "بلوبري مع حليب اشتري 2 واحصل على 1 مجانًا"
click at [216, 339] on span "Update" at bounding box center [253, 343] width 150 height 12
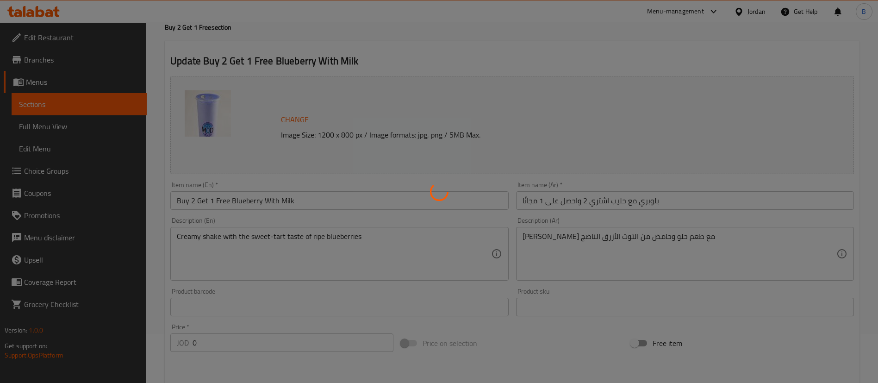
scroll to position [0, 0]
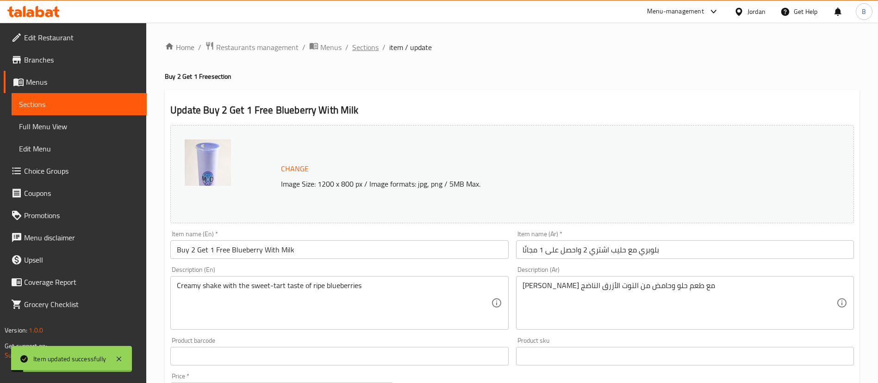
click at [359, 49] on span "Sections" at bounding box center [365, 47] width 26 height 11
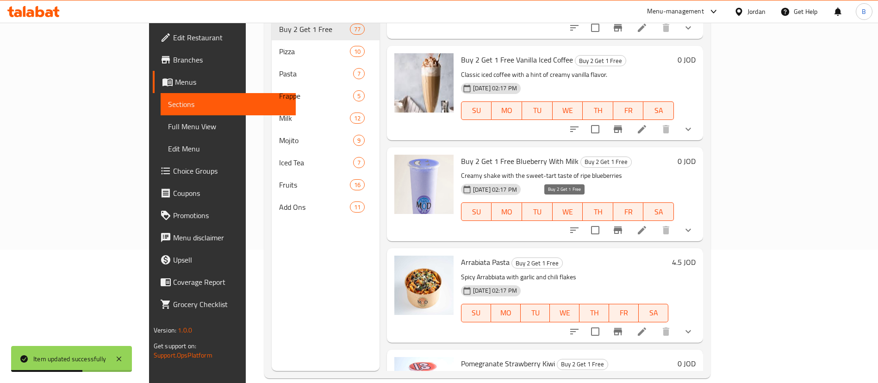
scroll to position [3679, 0]
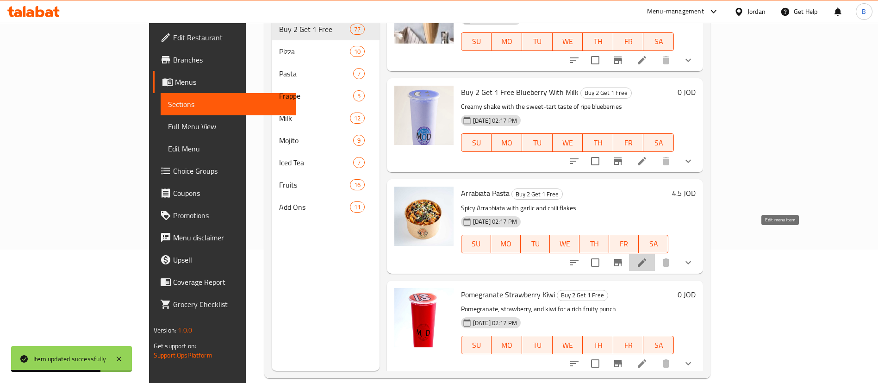
click at [647, 257] on icon at bounding box center [641, 262] width 11 height 11
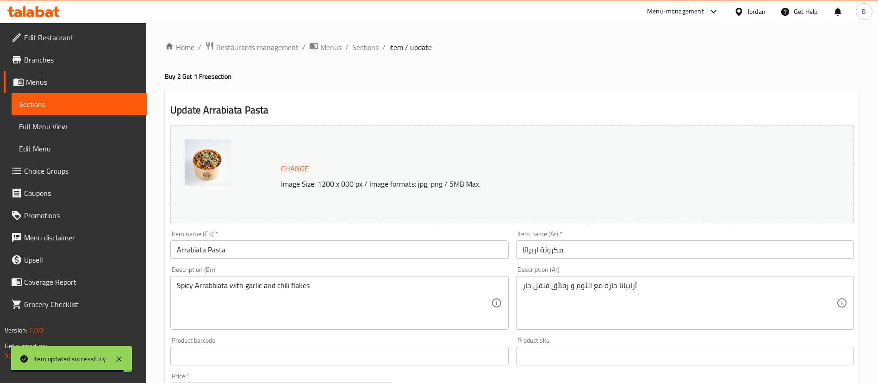
click at [179, 249] on input "Arrabiata Pasta" at bounding box center [339, 249] width 338 height 19
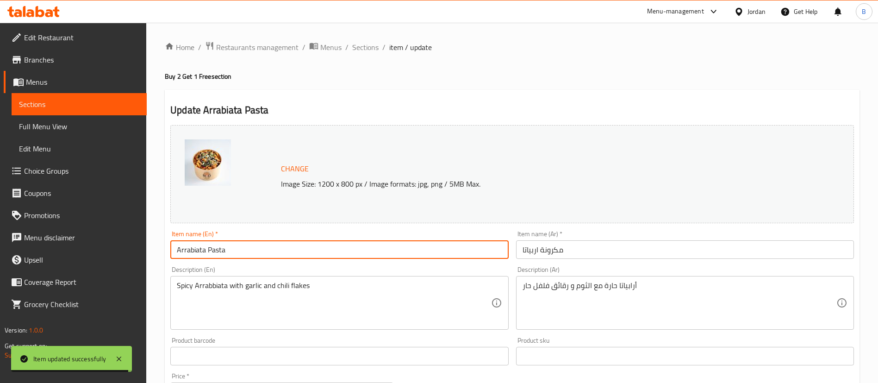
paste input "Buy 2 Get 1 Free"
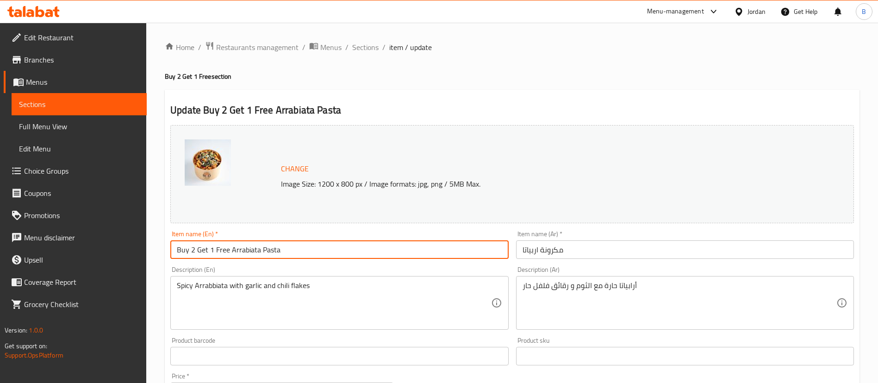
type input "Buy 2 Get 1 Free Arrabiata Pasta"
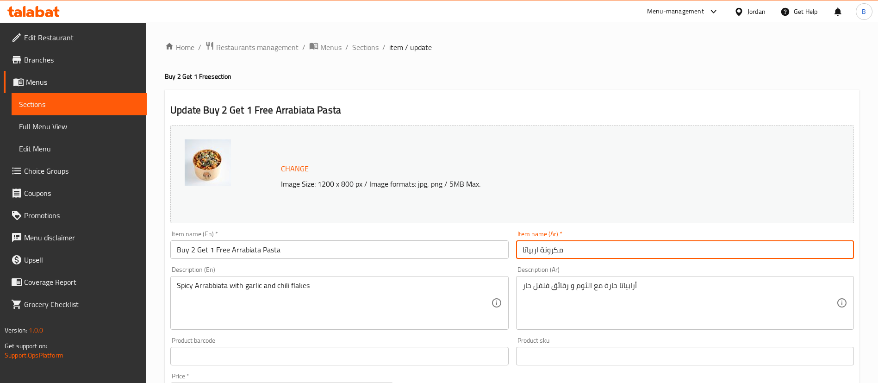
click at [596, 248] on input "مكرونة اربياتا" at bounding box center [685, 249] width 338 height 19
paste input "اشتري 2 واحصل على 1 مجانًا"
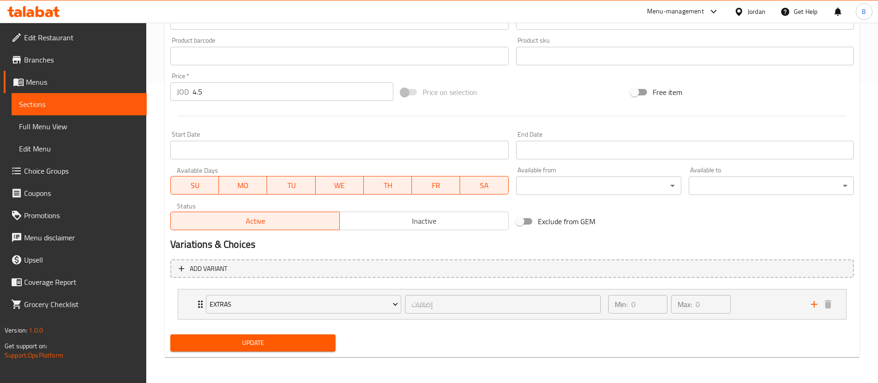
type input "مكرونة اربياتا اشتري 2 واحصل على 1 مجانًا"
click at [305, 350] on button "Update" at bounding box center [252, 342] width 165 height 17
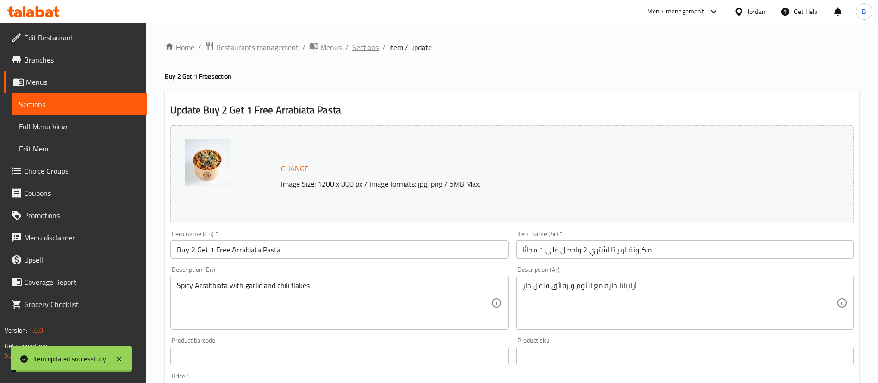
click at [363, 45] on span "Sections" at bounding box center [365, 47] width 26 height 11
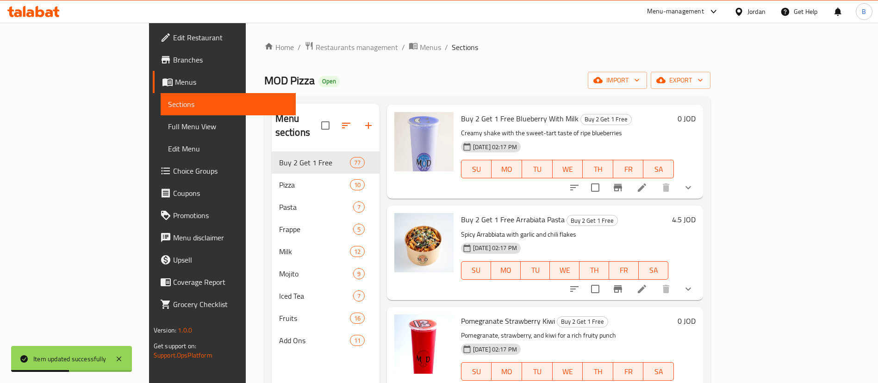
scroll to position [3818, 0]
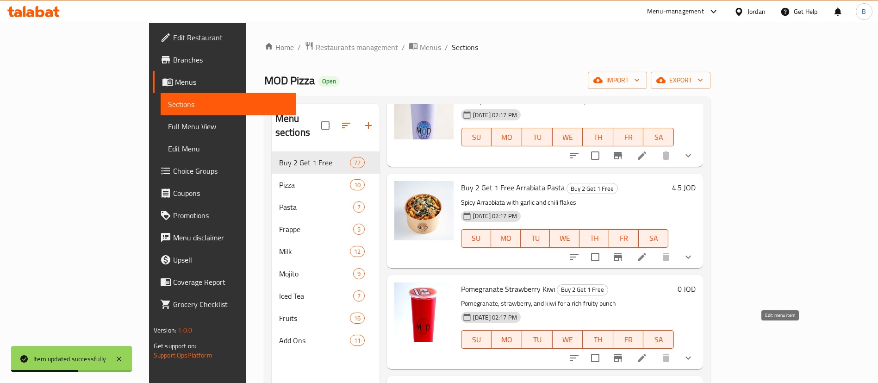
click at [646, 354] on icon at bounding box center [642, 358] width 8 height 8
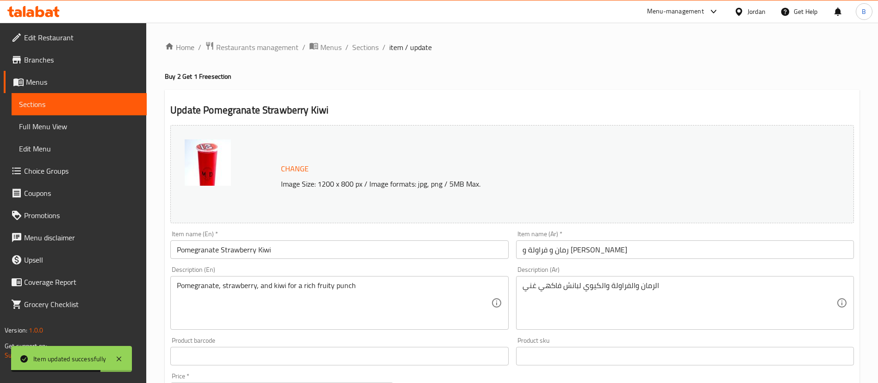
drag, startPoint x: 174, startPoint y: 249, endPoint x: 206, endPoint y: 252, distance: 32.5
click at [174, 249] on input "Pomegranate Strawberry Kiwi" at bounding box center [339, 249] width 338 height 19
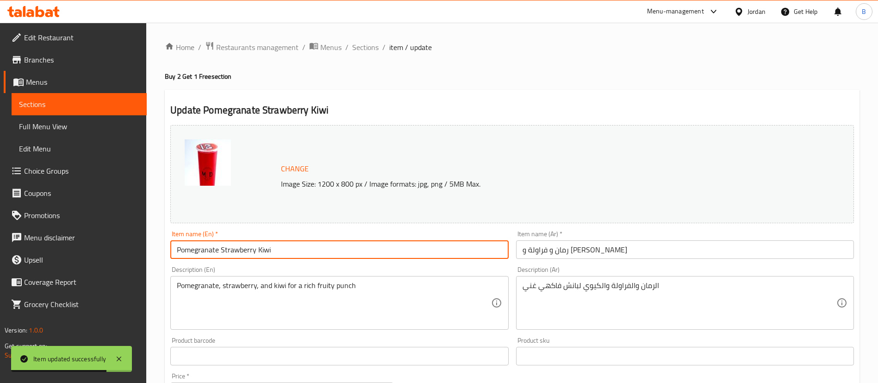
paste input "Buy 2 Get 1 Free"
type input "Buy 2 Get 1 FreePomegranate Strawberry Kiwi"
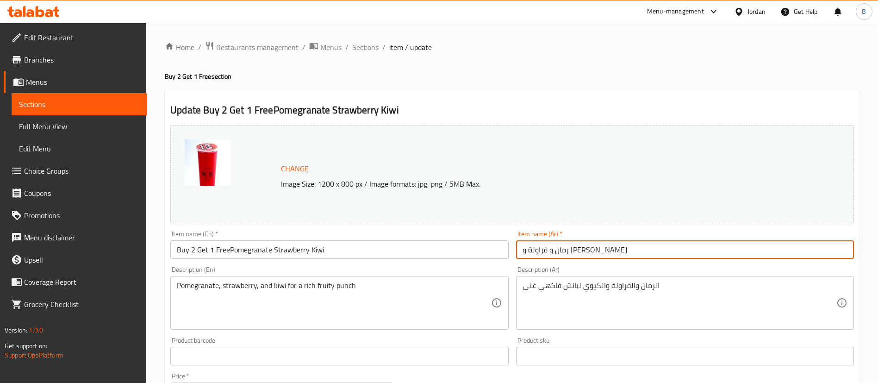
click at [615, 247] on input "رمان و فراولة و كيوي" at bounding box center [685, 249] width 338 height 19
paste input "اشتري 2 واحصل على 1 مجانًا"
type input "رمان و فراولة و كيوي اشتري 2 واحصل على 1 مجانًا"
click at [229, 248] on input "Buy 2 Get 1 FreePomegranate Strawberry Kiwi" at bounding box center [339, 249] width 338 height 19
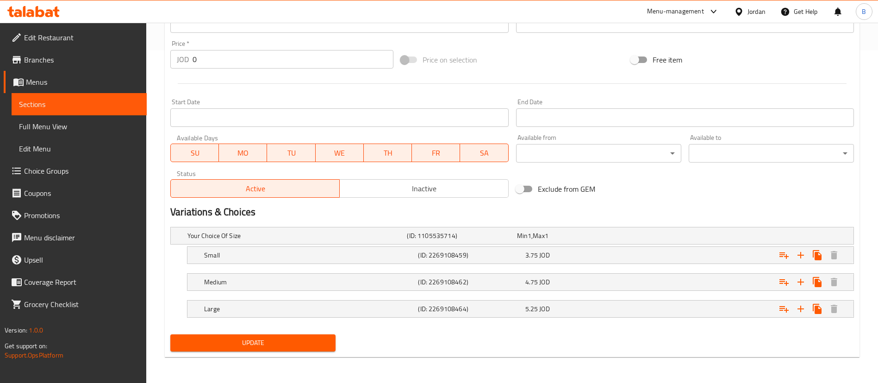
type input "Buy 2 Get 1 Free Pomegranate Strawberry Kiwi"
click at [286, 337] on button "Update" at bounding box center [252, 342] width 165 height 17
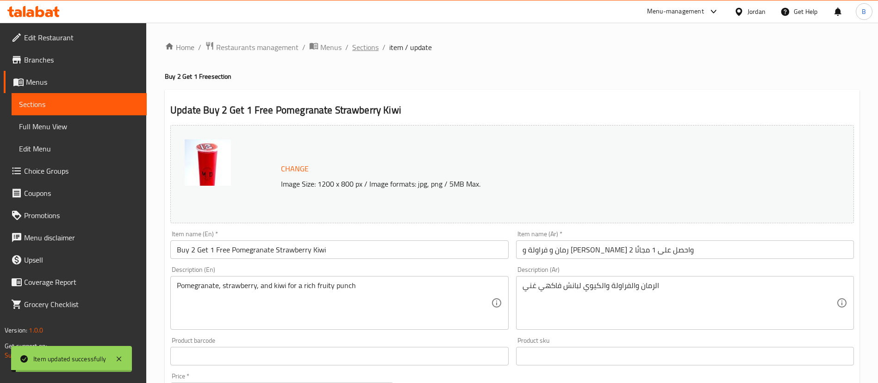
click at [362, 46] on span "Sections" at bounding box center [365, 47] width 26 height 11
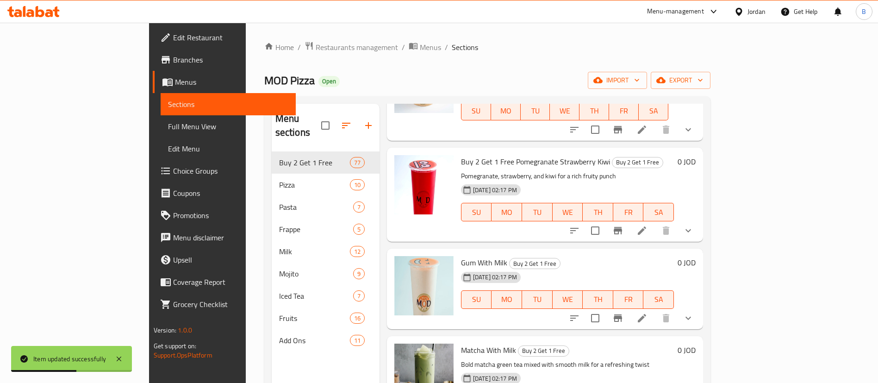
scroll to position [3957, 0]
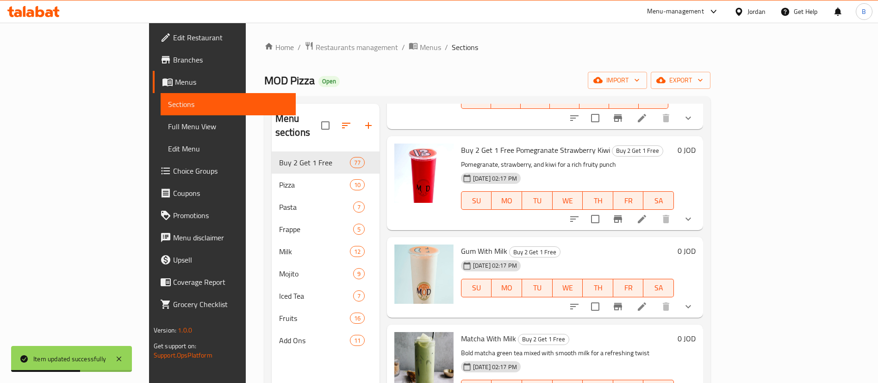
click at [647, 301] on icon at bounding box center [641, 306] width 11 height 11
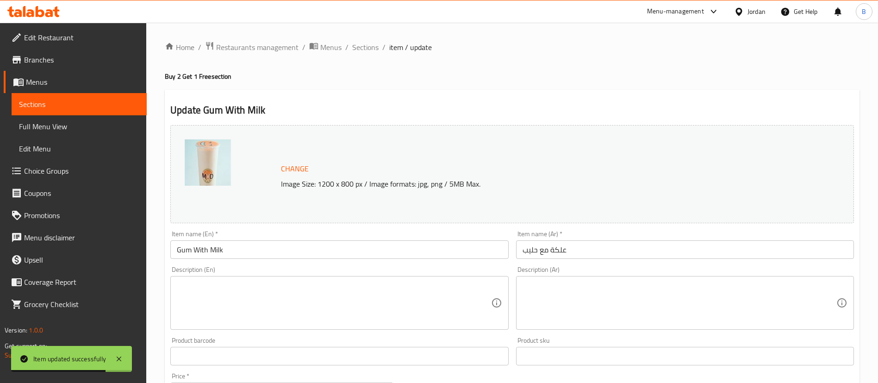
click at [176, 248] on input "Gum With Milk" at bounding box center [339, 249] width 338 height 19
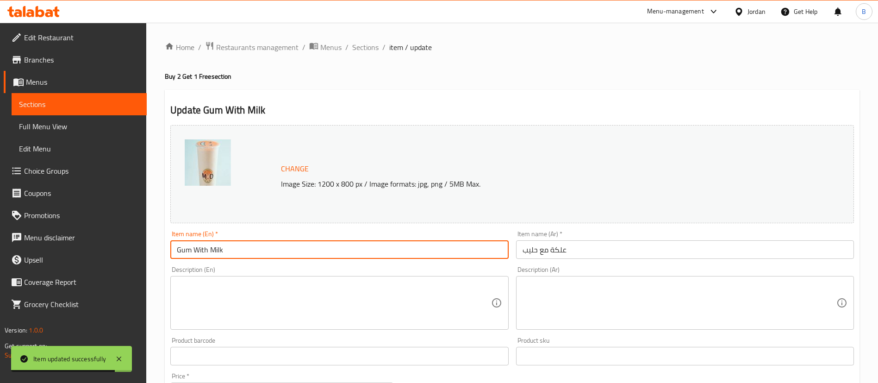
paste input "Buy 2 Get 1 Free"
type input "Buy 2 Get 1 Free Gum With Milk"
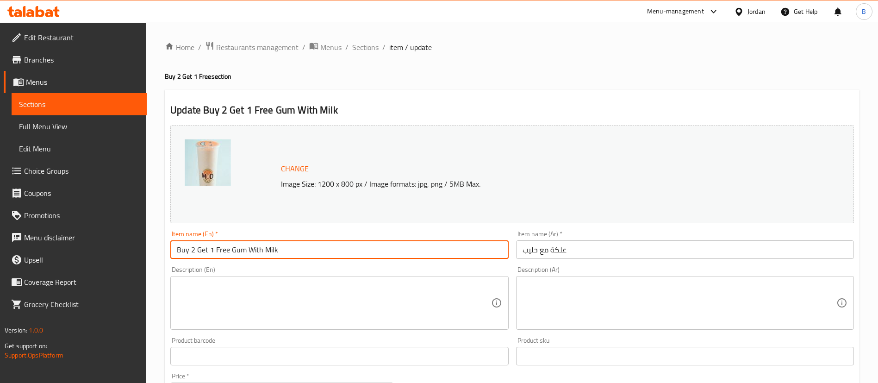
click at [602, 254] on input "علكة مع حليب" at bounding box center [685, 249] width 338 height 19
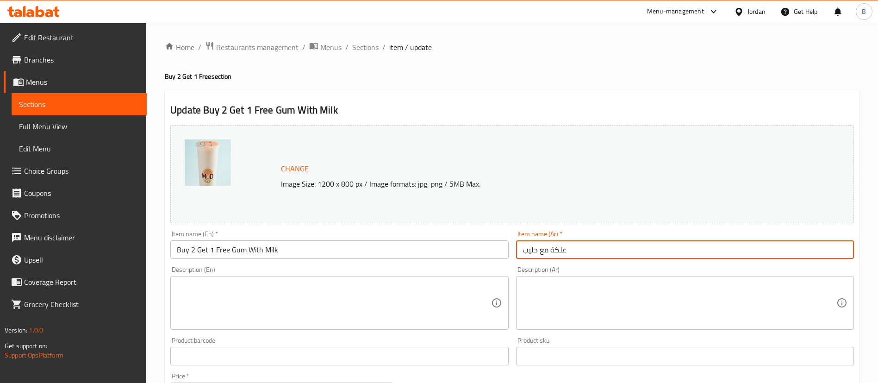
paste input "اشتري 2 واحصل على 1 مجانًا"
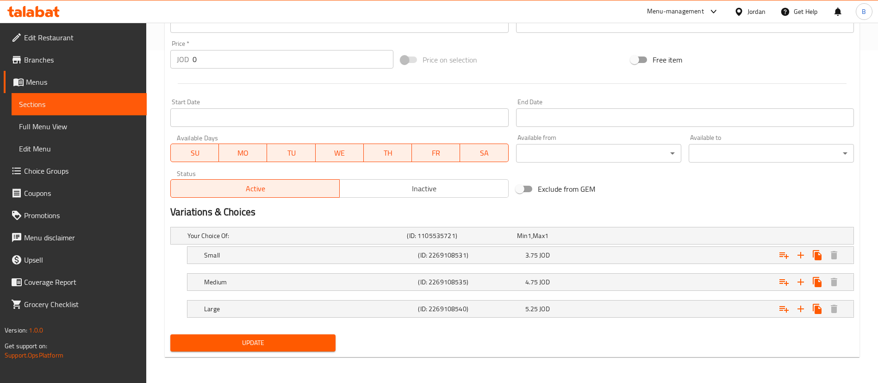
type input "علكة مع حليب اشتري 2 واحصل على 1 مجانًا"
click at [256, 343] on span "Update" at bounding box center [253, 343] width 150 height 12
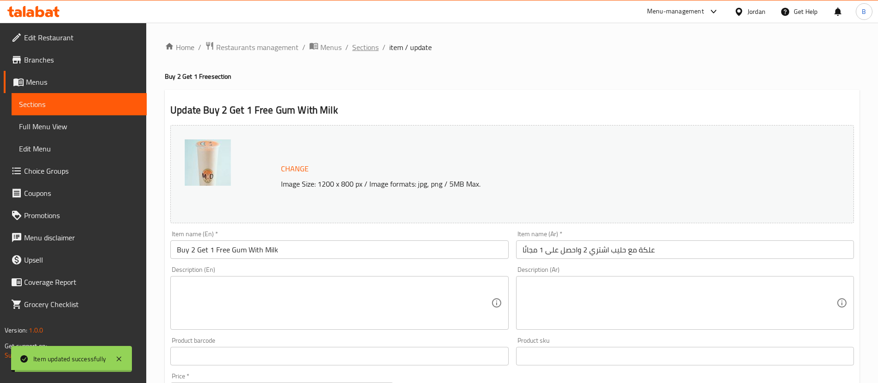
click at [369, 45] on span "Sections" at bounding box center [365, 47] width 26 height 11
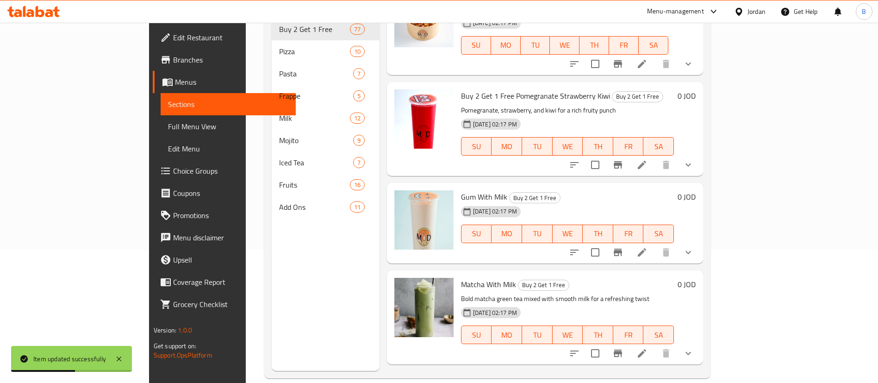
scroll to position [3957, 0]
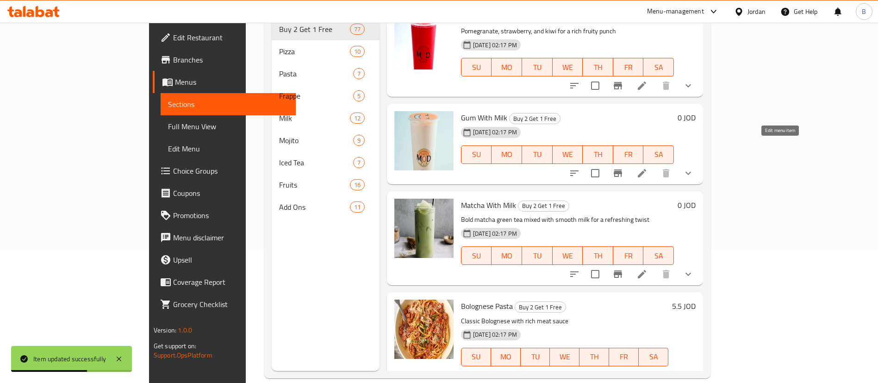
click at [646, 169] on icon at bounding box center [642, 173] width 8 height 8
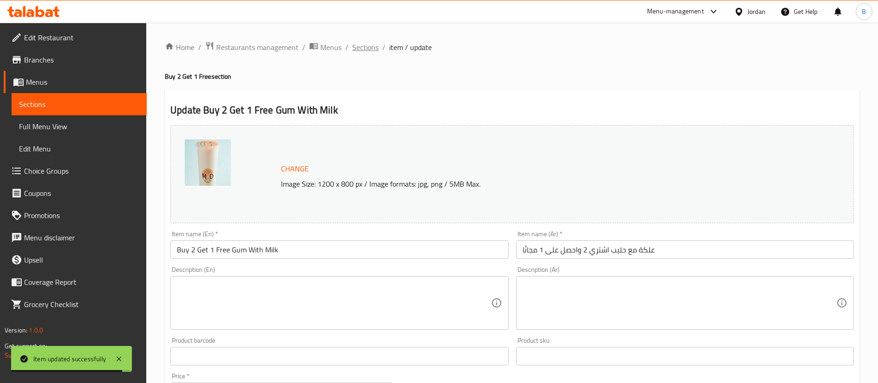
click at [361, 48] on span "Sections" at bounding box center [365, 47] width 26 height 11
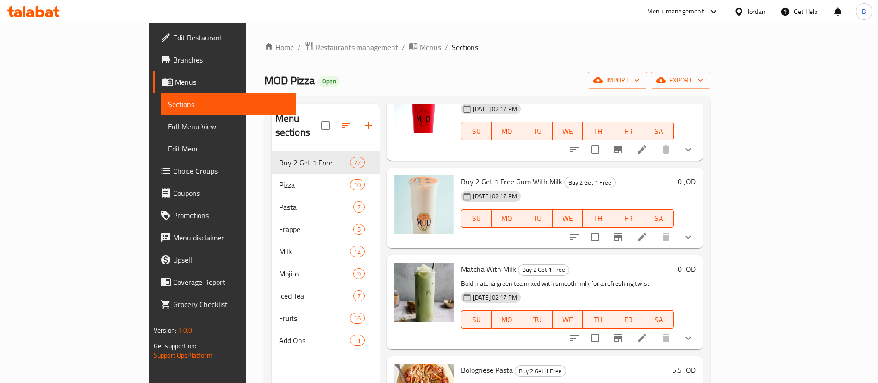
scroll to position [4096, 0]
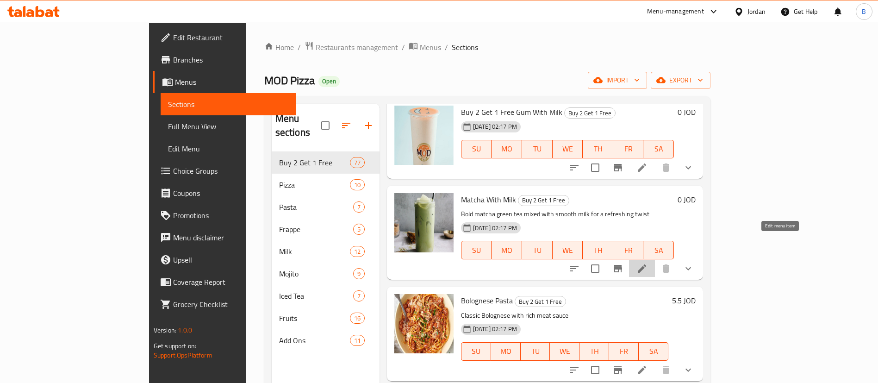
click at [647, 263] on icon at bounding box center [641, 268] width 11 height 11
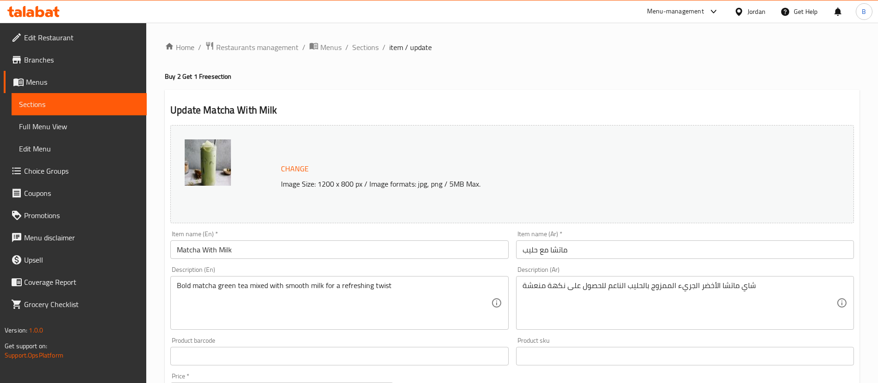
click at [179, 243] on input "Matcha With Milk" at bounding box center [339, 249] width 338 height 19
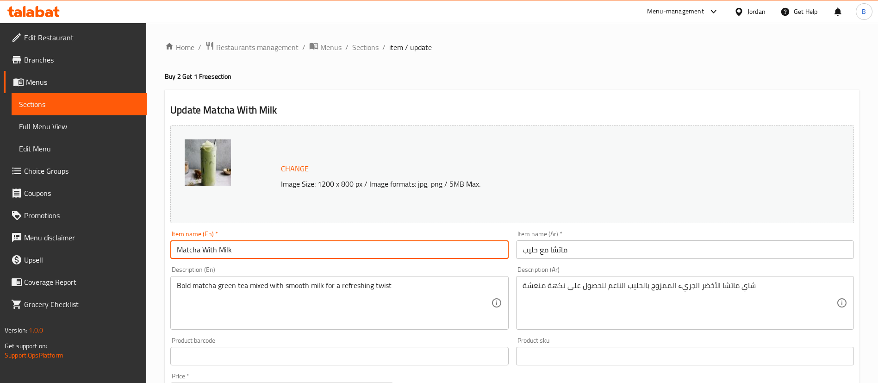
paste input "Buy 2 Get 1 Free"
type input "Buy 2 Get 1 Free Matcha With Milk"
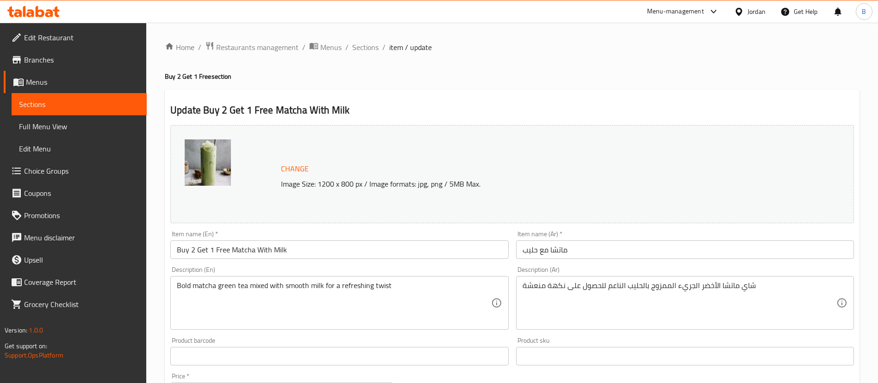
click at [622, 233] on div "Item name (Ar)   * ماتشا مع حليب Item name (Ar) *" at bounding box center [685, 244] width 338 height 28
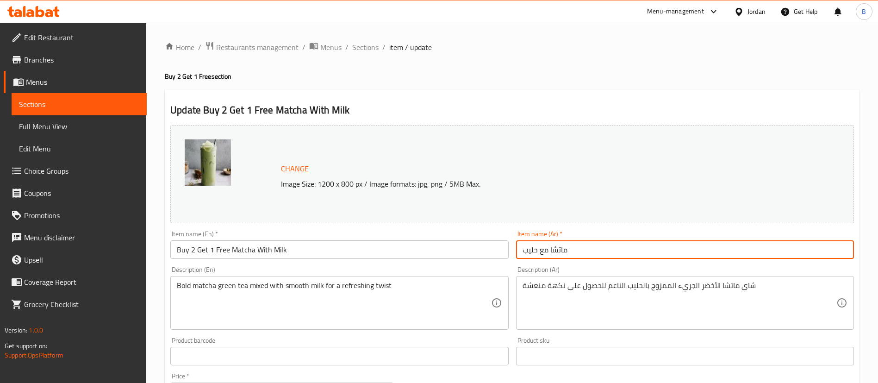
click at [618, 247] on input "ماتشا مع حليب" at bounding box center [685, 249] width 338 height 19
paste input "اشتري 2 واحصل على 1 مجانًا"
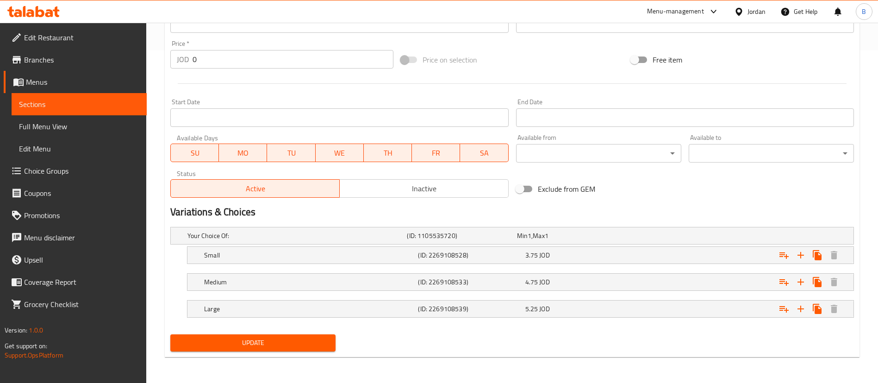
type input "ماتشا مع حليب اشتري 2 واحصل على 1 مجانًا"
click at [303, 342] on span "Update" at bounding box center [253, 343] width 150 height 12
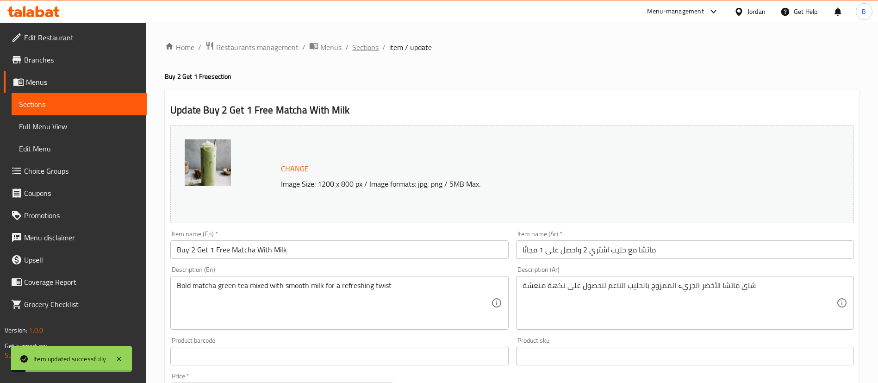
drag, startPoint x: 382, startPoint y: 51, endPoint x: 373, endPoint y: 48, distance: 9.7
click at [373, 48] on ol "Home / Restaurants management / Menus / Sections / item / update" at bounding box center [512, 47] width 695 height 12
click at [373, 48] on span "Sections" at bounding box center [365, 47] width 26 height 11
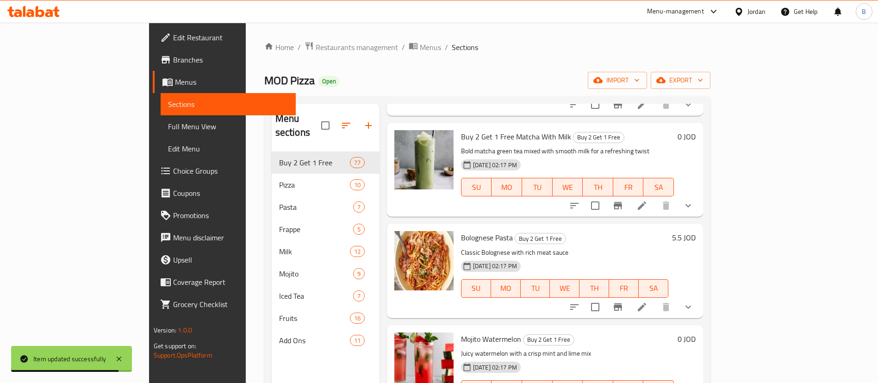
scroll to position [4165, 0]
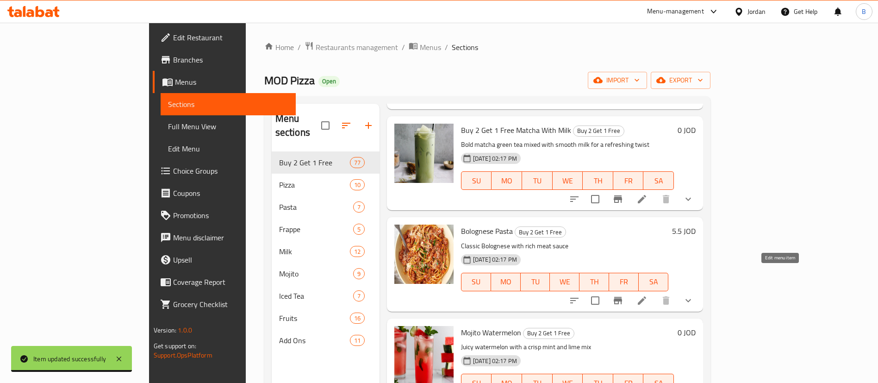
click at [647, 295] on icon at bounding box center [641, 300] width 11 height 11
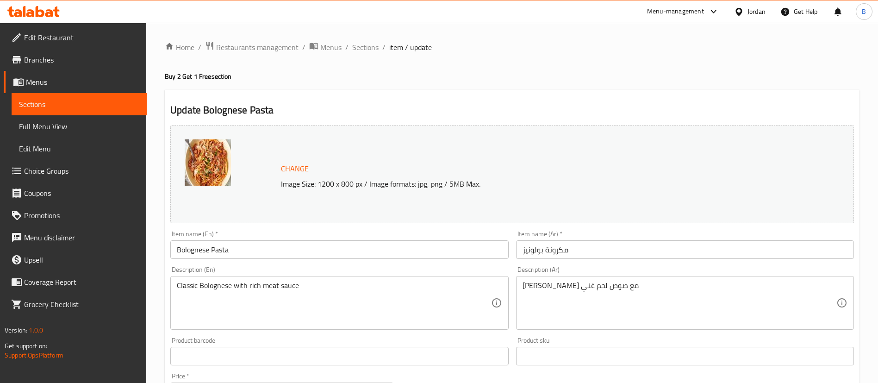
click at [178, 247] on input "Bolognese Pasta" at bounding box center [339, 249] width 338 height 19
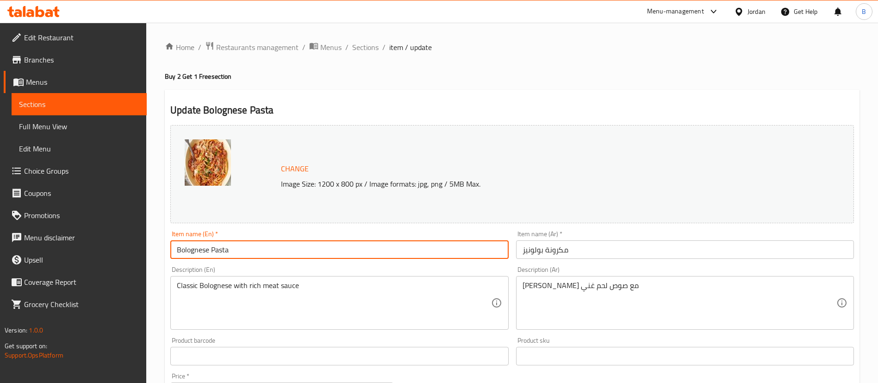
paste input "Buy 2 Get 1 Free"
type input "Buy 2 Get 1 Free Bolognese Pasta"
click at [605, 249] on input "مكرونة بولونيز" at bounding box center [685, 249] width 338 height 19
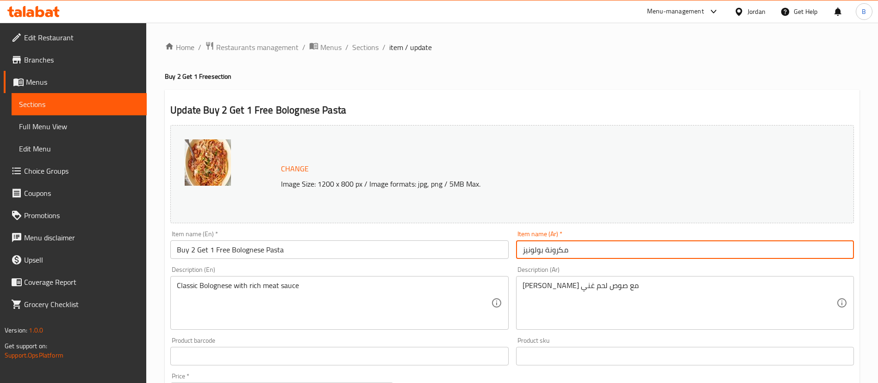
paste input "اشتري 2 واحصل على 1 مجانًا"
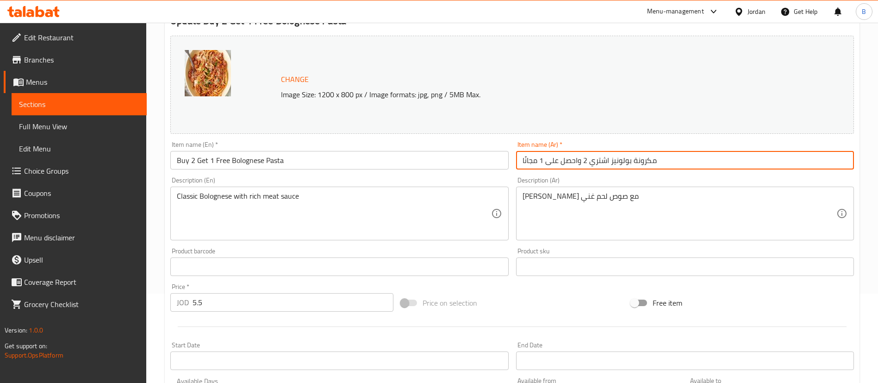
scroll to position [300, 0]
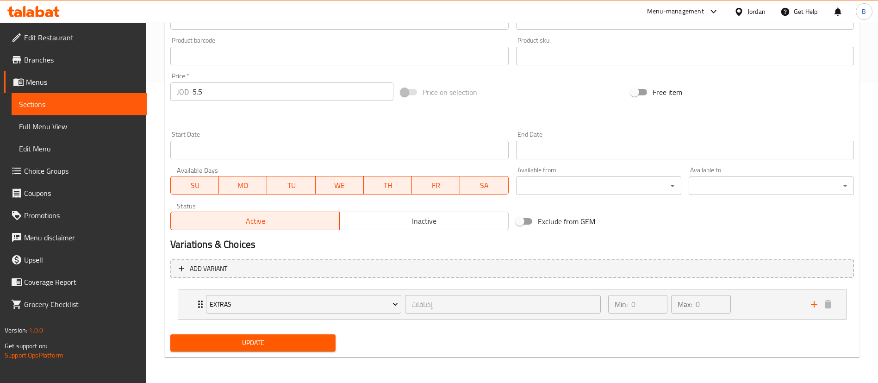
type input "مكرونة بولونيز اشتري 2 واحصل على 1 مجانًا"
click at [278, 345] on span "Update" at bounding box center [253, 343] width 150 height 12
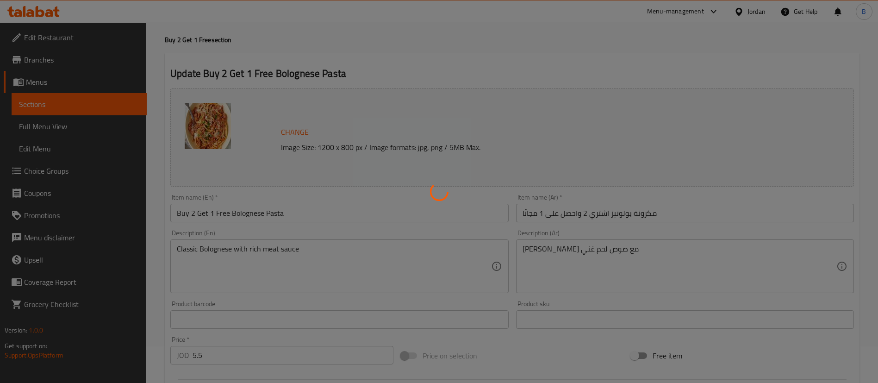
scroll to position [0, 0]
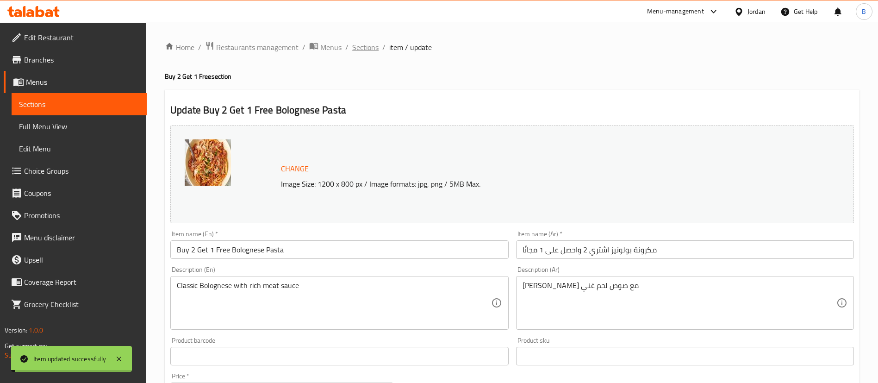
click at [366, 49] on span "Sections" at bounding box center [365, 47] width 26 height 11
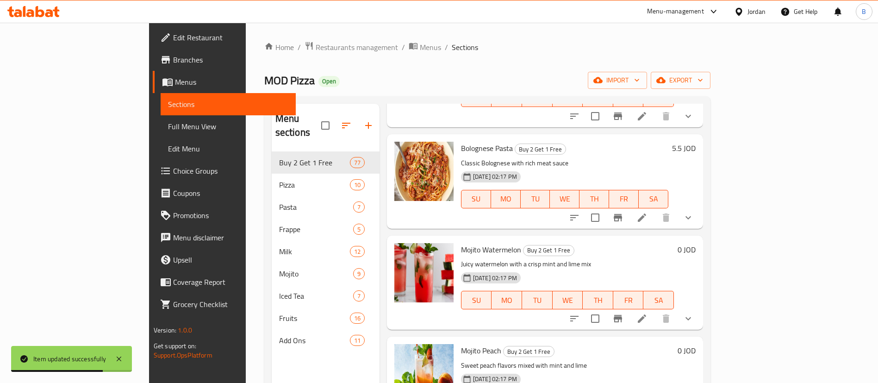
scroll to position [4235, 0]
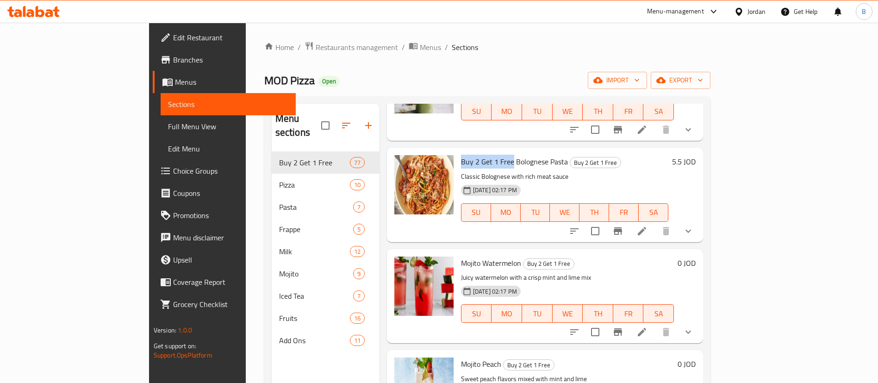
drag, startPoint x: 423, startPoint y: 138, endPoint x: 473, endPoint y: 140, distance: 50.5
click at [473, 151] on div "Buy 2 Get 1 Free Bolognese Pasta Buy 2 Get 1 Free Classic Bolognese with rich m…" at bounding box center [564, 194] width 215 height 87
copy span "Buy 2 Get 1 Free"
click at [647, 326] on icon at bounding box center [641, 331] width 11 height 11
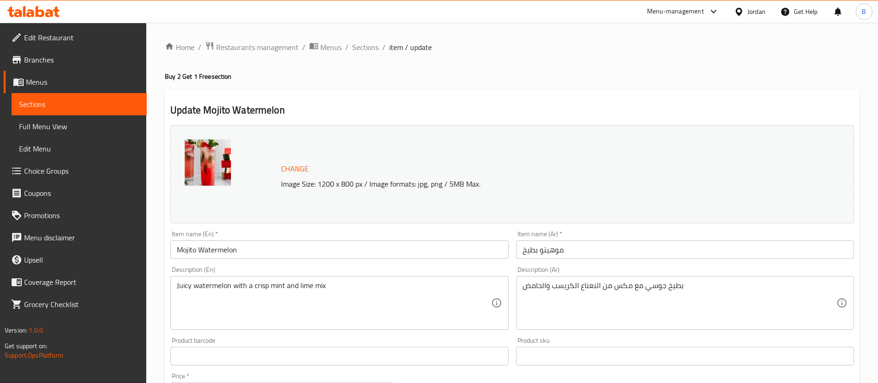
click at [179, 250] on input "Mojito Watermelon" at bounding box center [339, 249] width 338 height 19
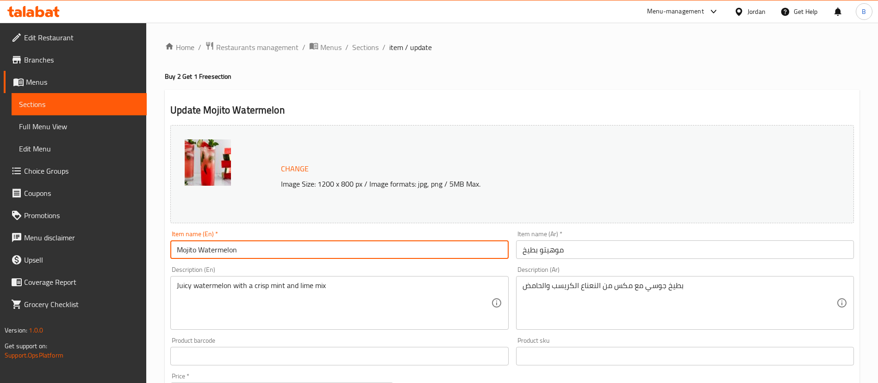
paste input "Buy 2 Get 1 Free"
type input "Buy 2 Get 1 Free Mojito Watermelon"
click at [612, 246] on input "موهيتو بطيخ" at bounding box center [685, 249] width 338 height 19
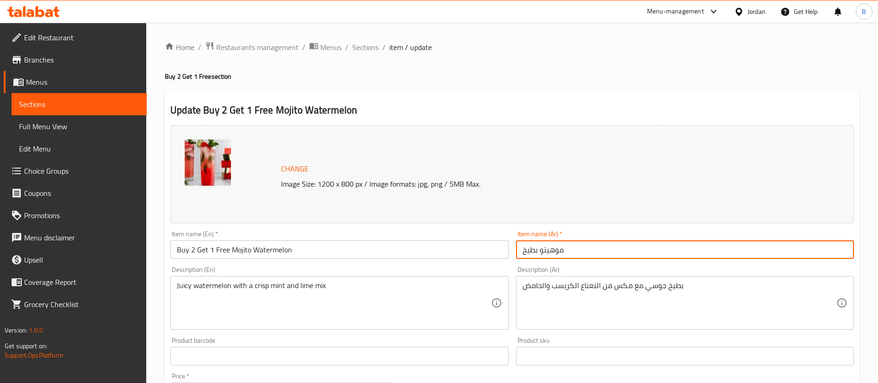
paste input "اشتري 2 واحصل على 1 مجانًا"
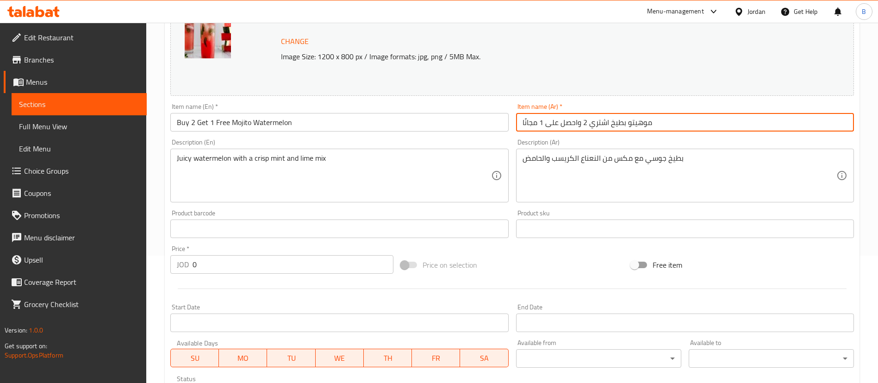
scroll to position [332, 0]
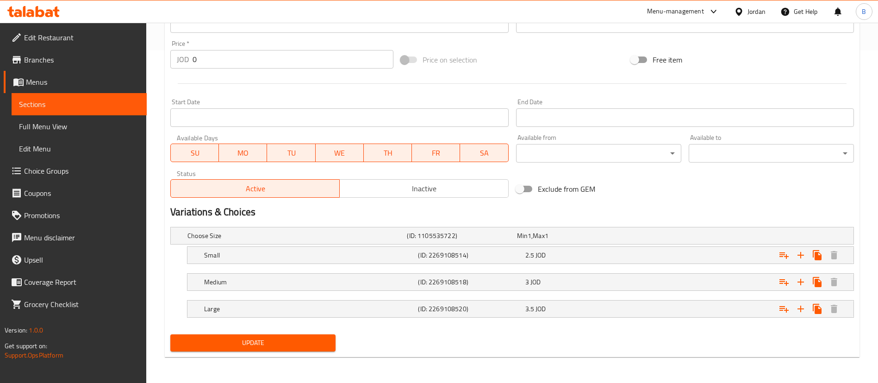
type input "موهيتو بطيخ اشتري 2 واحصل على 1 مجانًا"
click at [249, 350] on button "Update" at bounding box center [252, 342] width 165 height 17
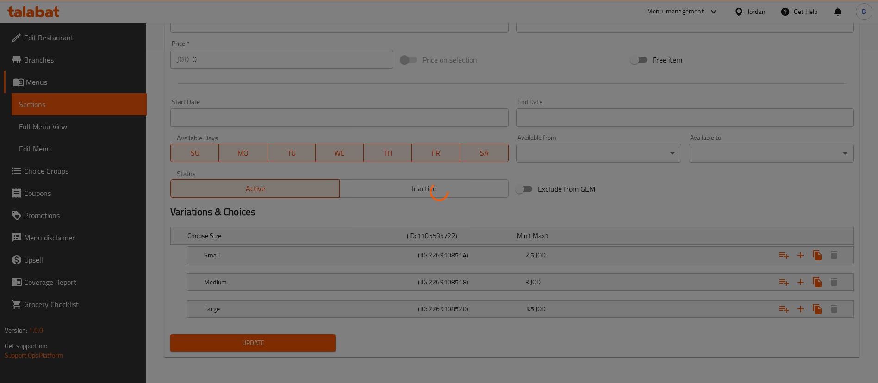
click at [253, 342] on div at bounding box center [439, 191] width 878 height 383
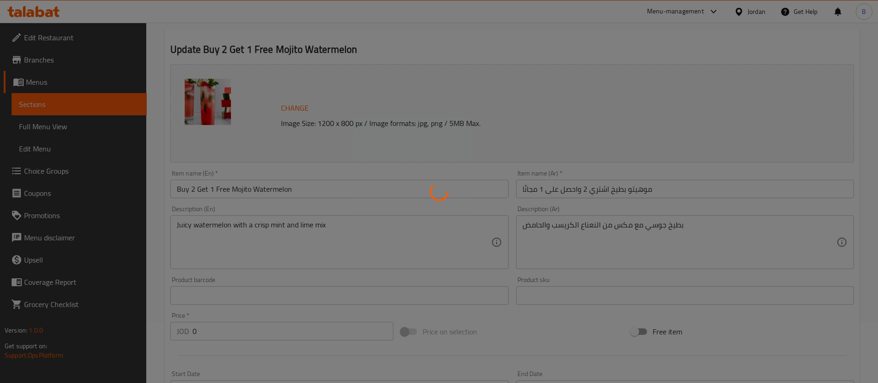
scroll to position [0, 0]
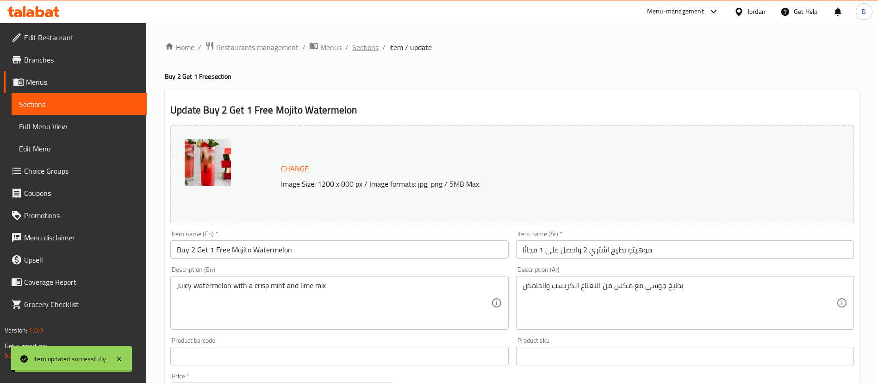
click at [362, 49] on span "Sections" at bounding box center [365, 47] width 26 height 11
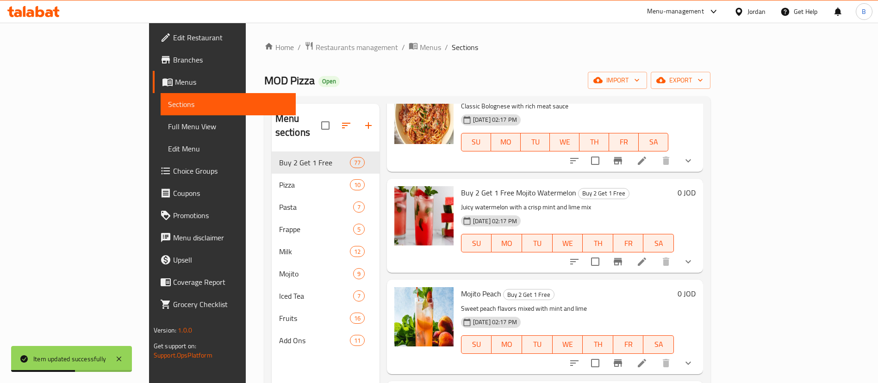
scroll to position [4304, 0]
click at [655, 355] on li at bounding box center [642, 363] width 26 height 17
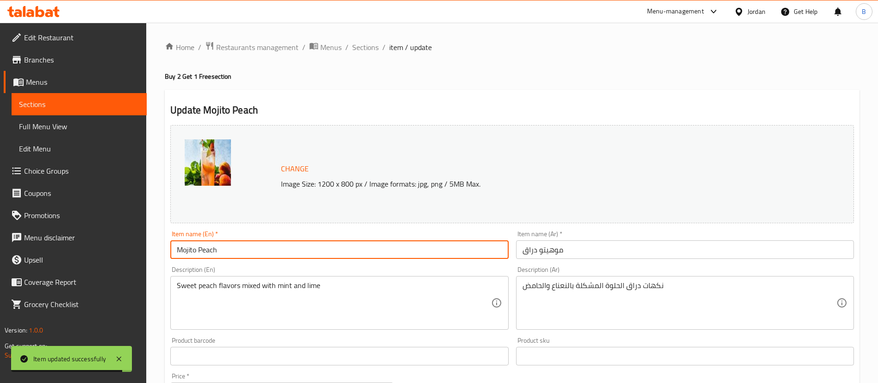
click at [175, 246] on input "Mojito Peach" at bounding box center [339, 249] width 338 height 19
paste input "Buy 2 Get 1 Free"
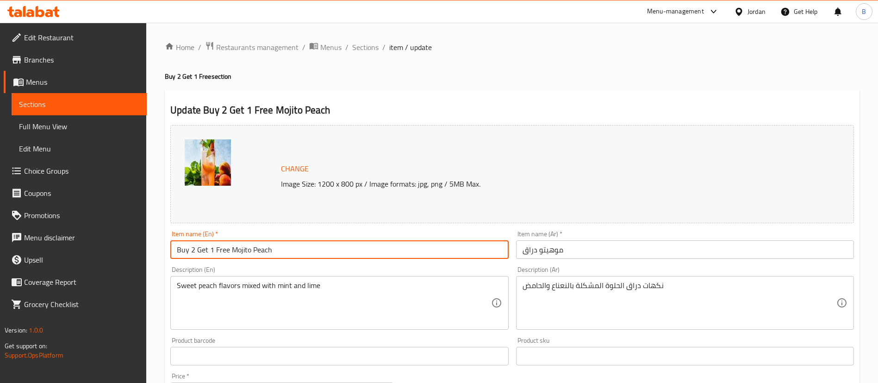
type input "Buy 2 Get 1 Free Mojito Peach"
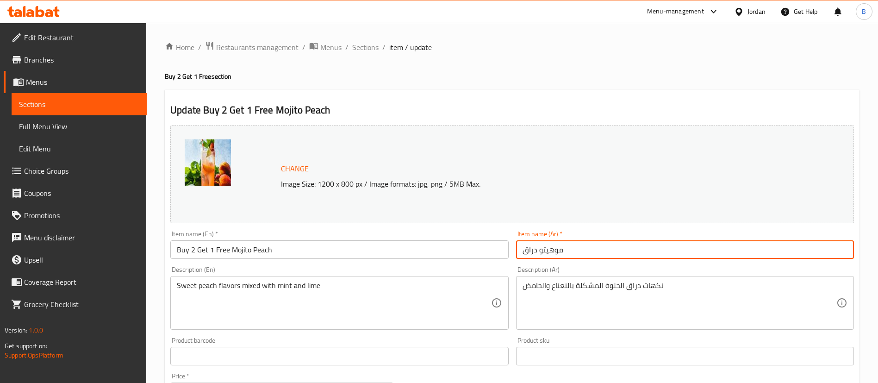
click at [590, 251] on input "موهيتو دراق" at bounding box center [685, 249] width 338 height 19
paste input "اشتري 2 واحصل على 1 مجانًا"
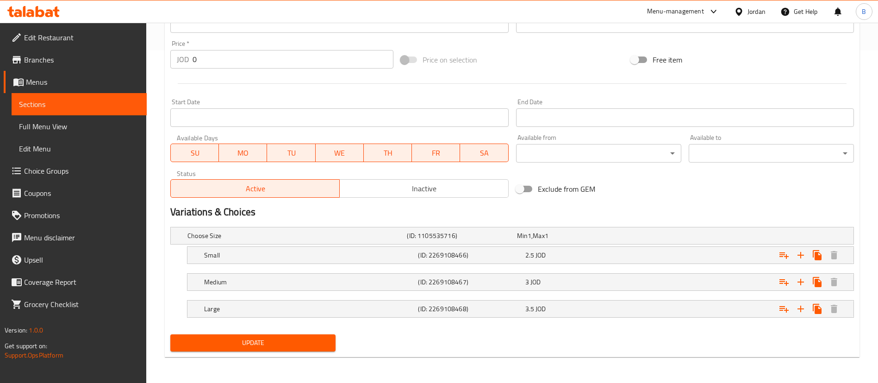
type input "موهيتو دراق اشتري 2 واحصل على 1 مجانًا"
click at [273, 339] on span "Update" at bounding box center [253, 343] width 150 height 12
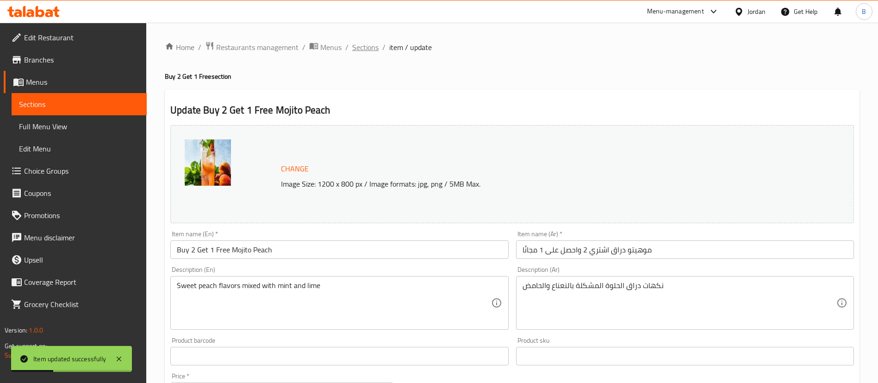
click at [364, 47] on span "Sections" at bounding box center [365, 47] width 26 height 11
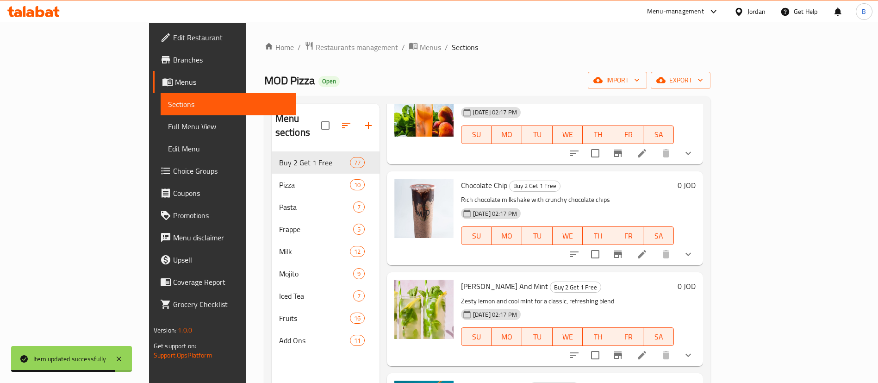
scroll to position [4374, 0]
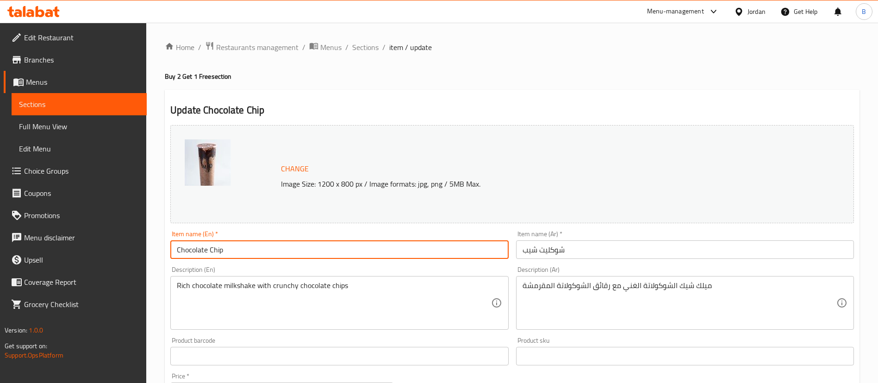
drag, startPoint x: 178, startPoint y: 251, endPoint x: 224, endPoint y: 255, distance: 46.9
click at [178, 251] on input "Chocolate Chip" at bounding box center [339, 249] width 338 height 19
paste input "Buy 2 Get 1 Free"
type input "Buy 2 Get 1 Free Chocolate Chip"
click at [608, 251] on input "شوكليت شيب" at bounding box center [685, 249] width 338 height 19
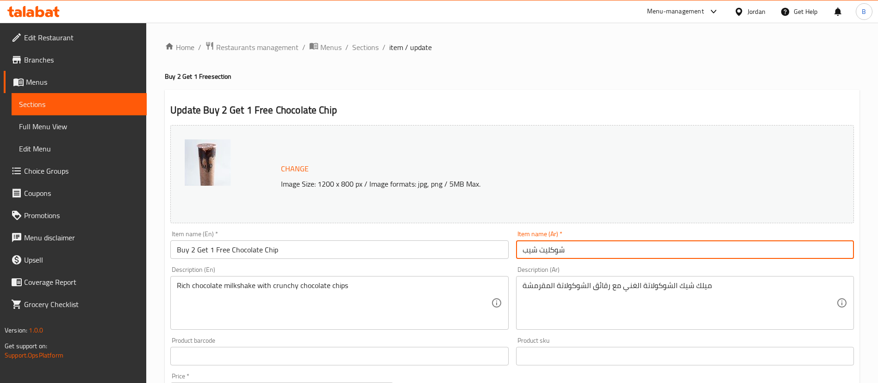
paste input "اشتري 2 واحصل على 1 مجانًا"
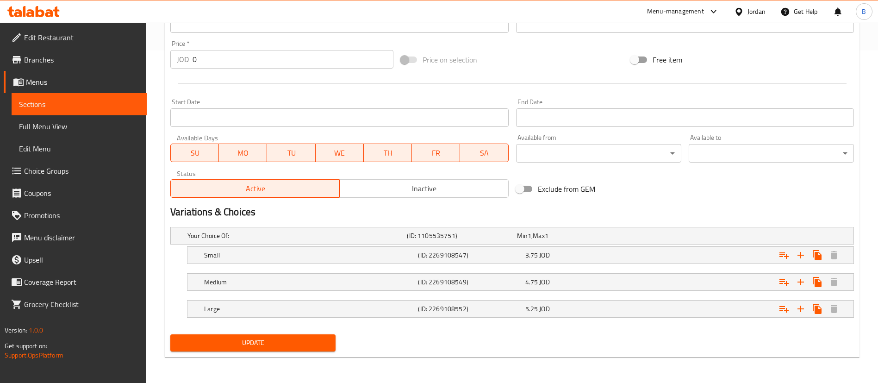
type input "شوكليت شيب اشتري 2 واحصل على 1 مجانًا"
click at [279, 339] on span "Update" at bounding box center [253, 343] width 150 height 12
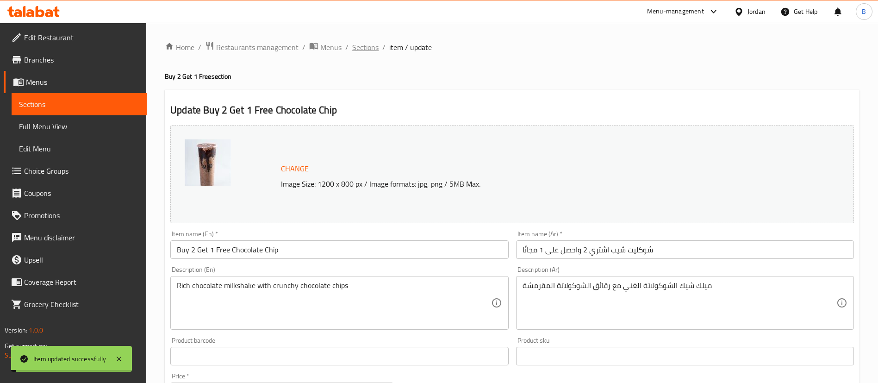
click at [371, 47] on span "Sections" at bounding box center [365, 47] width 26 height 11
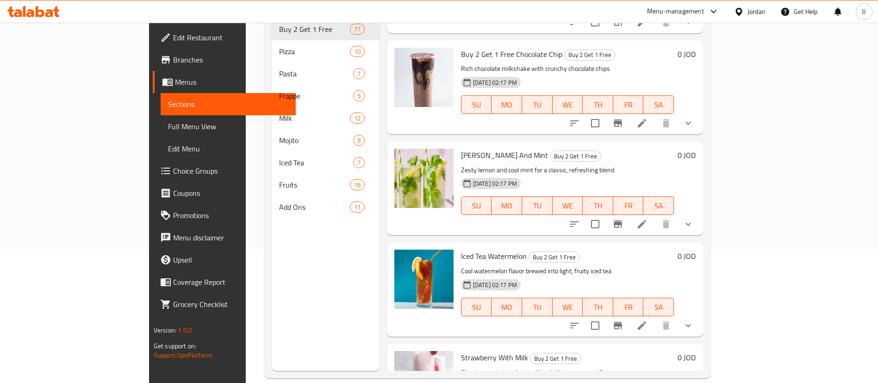
scroll to position [4443, 0]
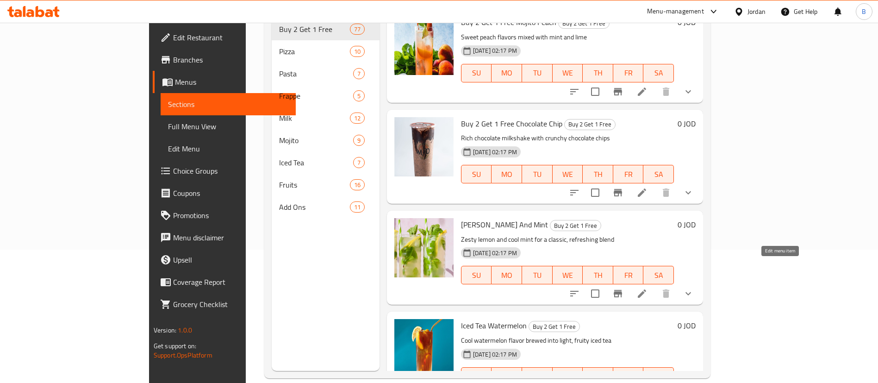
click at [647, 288] on icon at bounding box center [641, 293] width 11 height 11
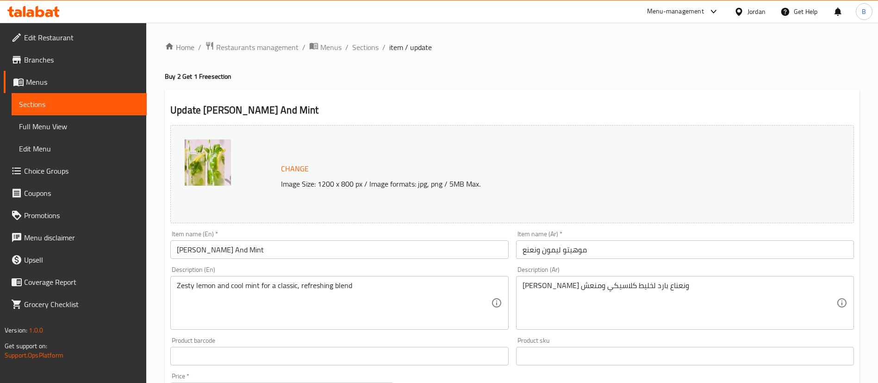
click at [173, 248] on input "Mojito Lemon And Mint" at bounding box center [339, 249] width 338 height 19
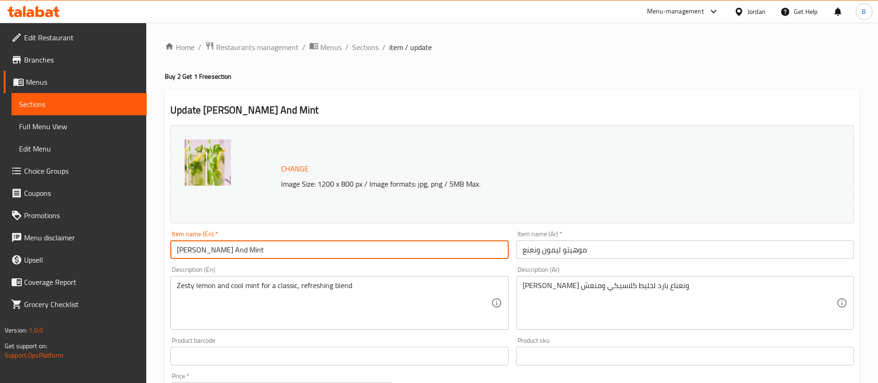
paste input "Buy 2 Get 1 Free"
type input "Buy 2 Get 1 Free Mojito Lemon And Mint"
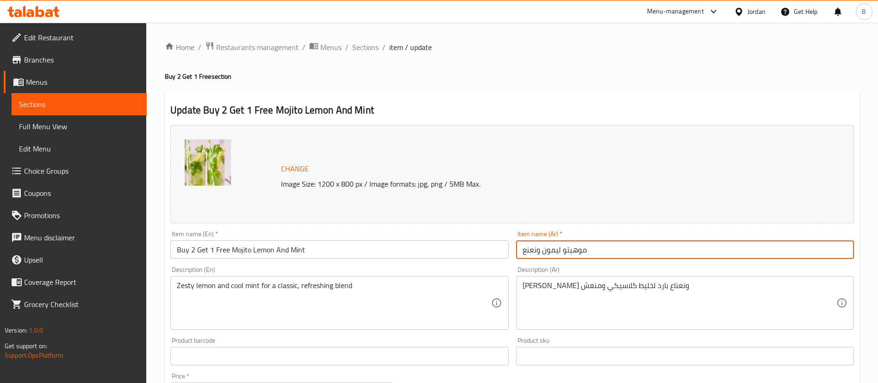
click at [608, 250] on input "موهيتو ليمون ونعنع" at bounding box center [685, 249] width 338 height 19
paste input "اشتري 2 واحصل على 1 مجانًا"
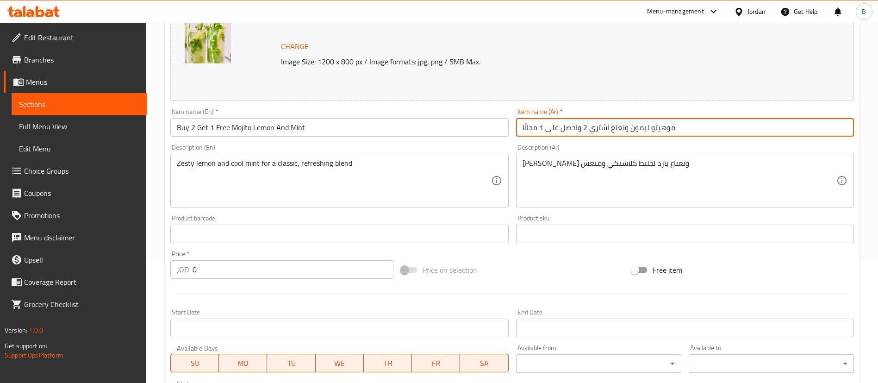
scroll to position [332, 0]
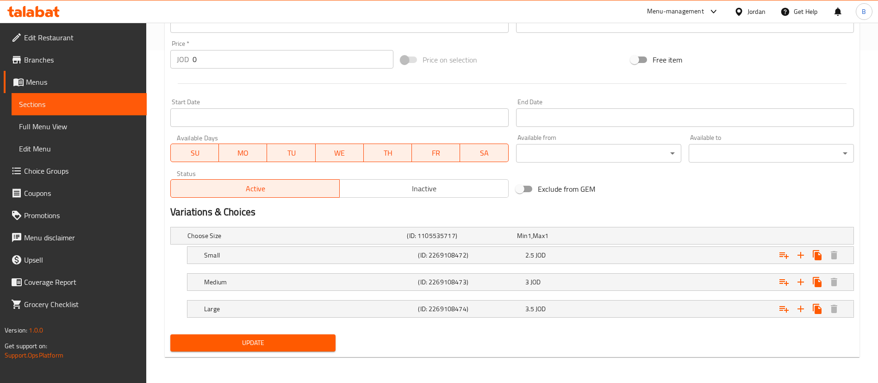
type input "موهيتو ليمون ونعنع اشتري 2 واحصل على 1 مجانًا"
click at [303, 347] on button "Update" at bounding box center [252, 342] width 165 height 17
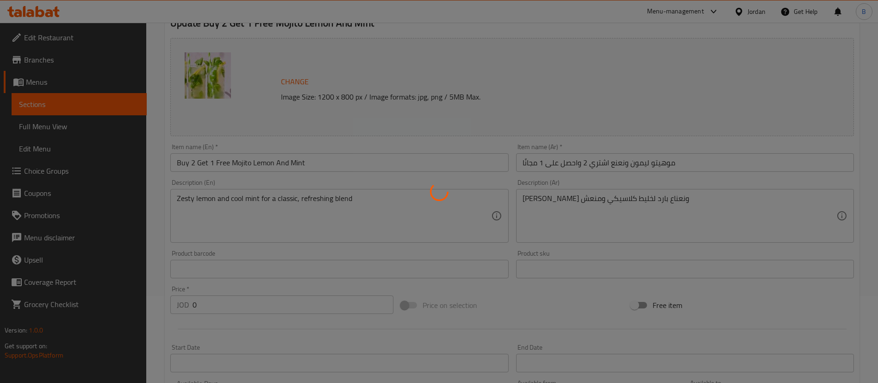
scroll to position [0, 0]
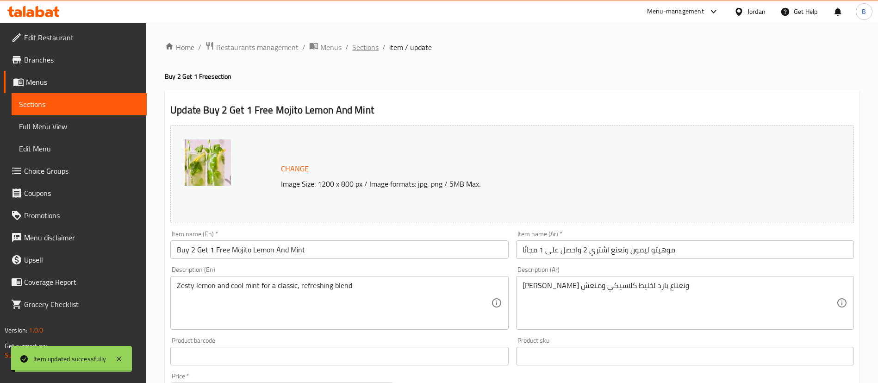
click at [370, 51] on span "Sections" at bounding box center [365, 47] width 26 height 11
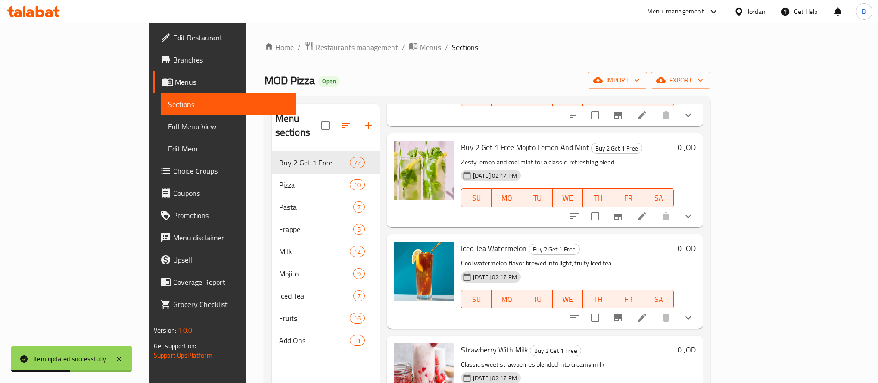
scroll to position [4651, 0]
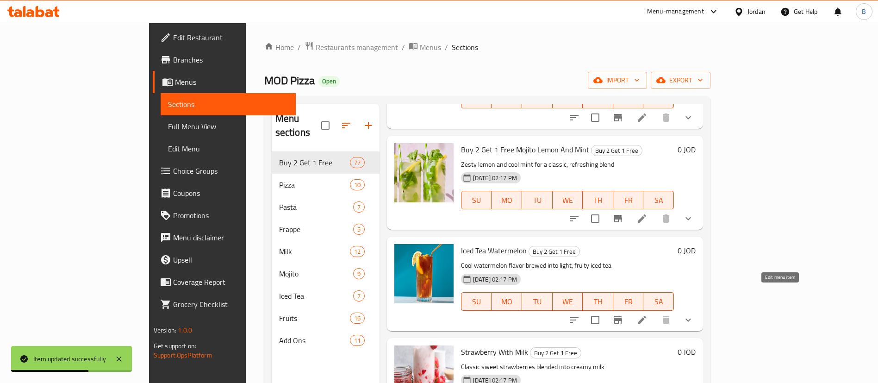
click at [646, 316] on icon at bounding box center [642, 320] width 8 height 8
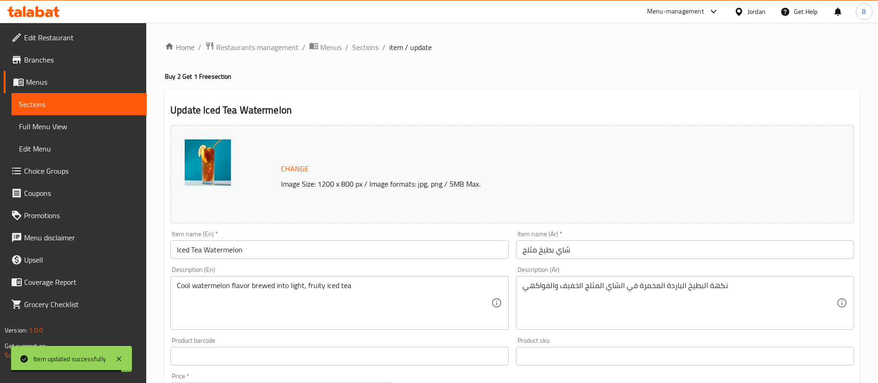
click at [177, 248] on input "Iced Tea Watermelon" at bounding box center [339, 249] width 338 height 19
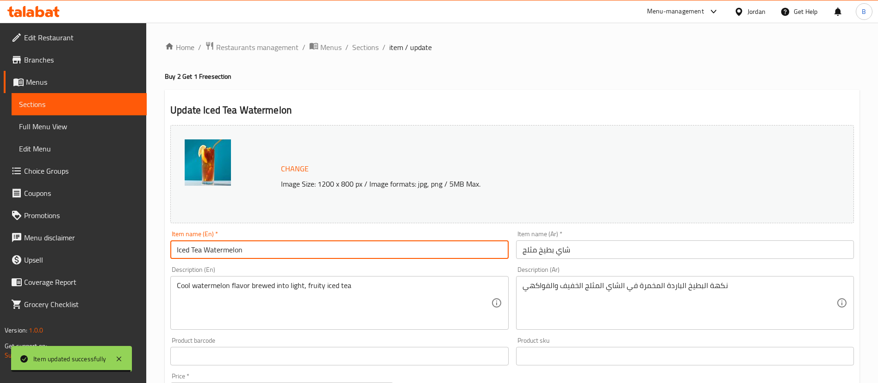
paste input "Buy 2 Get 1 Free"
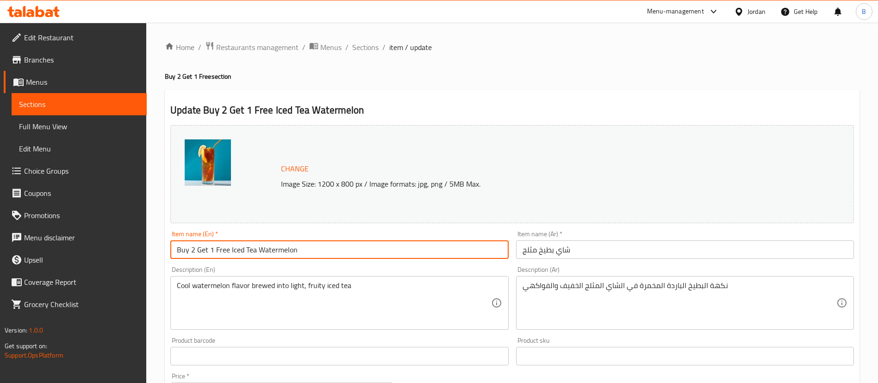
type input "Buy 2 Get 1 Free Iced Tea Watermelon"
click at [576, 256] on input "شاي بطيخ مثلج" at bounding box center [685, 249] width 338 height 19
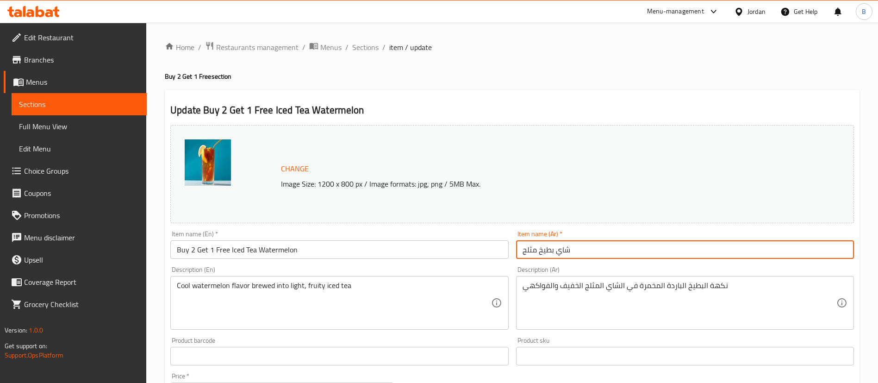
paste input "اشتري 2 واحصل على 1 مجانًا"
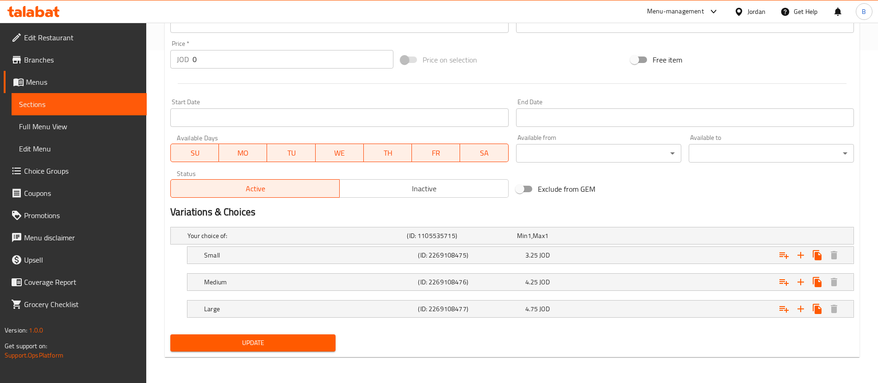
type input "شاي بطيخ مثلج اشتري 2 واحصل على 1 مجانًا"
drag, startPoint x: 296, startPoint y: 345, endPoint x: 298, endPoint y: 334, distance: 11.3
click at [296, 345] on span "Update" at bounding box center [253, 343] width 150 height 12
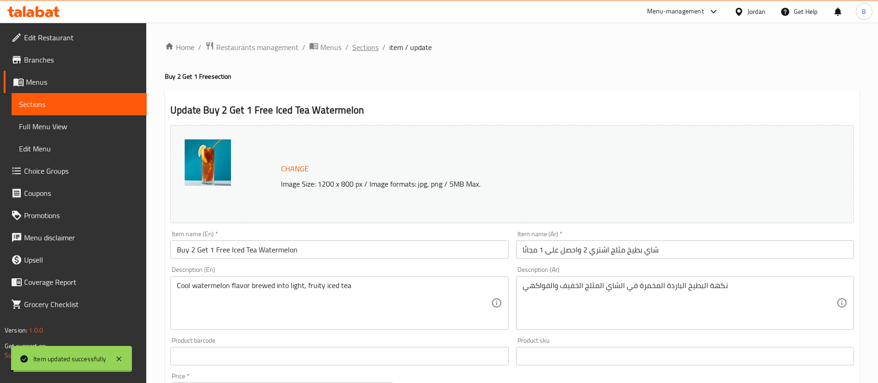
click at [362, 47] on span "Sections" at bounding box center [365, 47] width 26 height 11
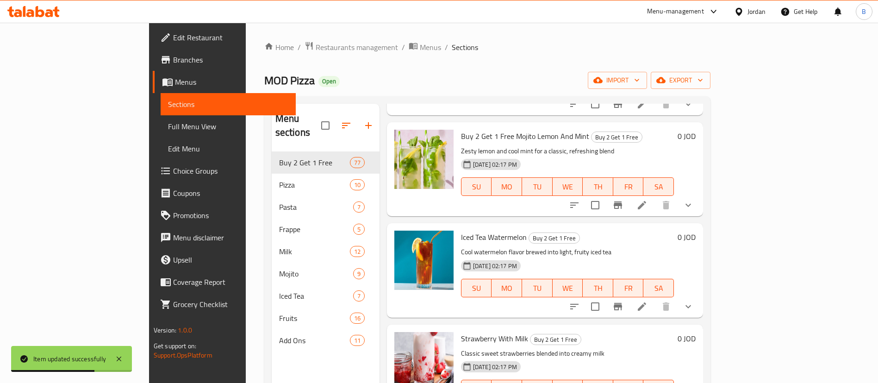
scroll to position [4651, 0]
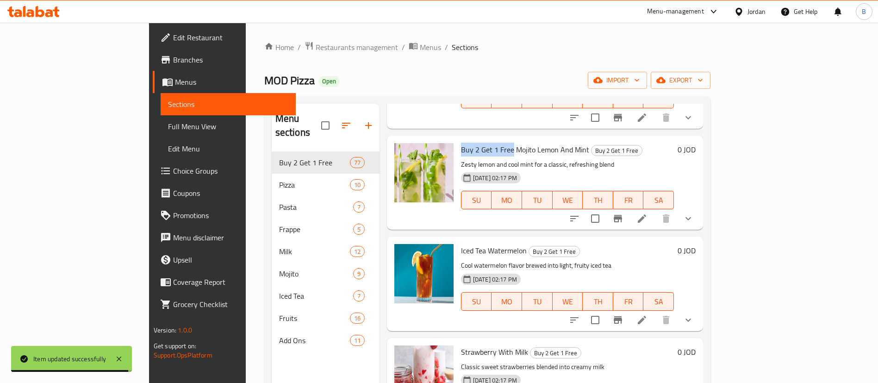
drag, startPoint x: 423, startPoint y: 120, endPoint x: 476, endPoint y: 123, distance: 52.8
click at [476, 139] on div "Buy 2 Get 1 Free Mojito Lemon And Mint Buy 2 Get 1 Free Zesty lemon and cool mi…" at bounding box center [567, 182] width 220 height 87
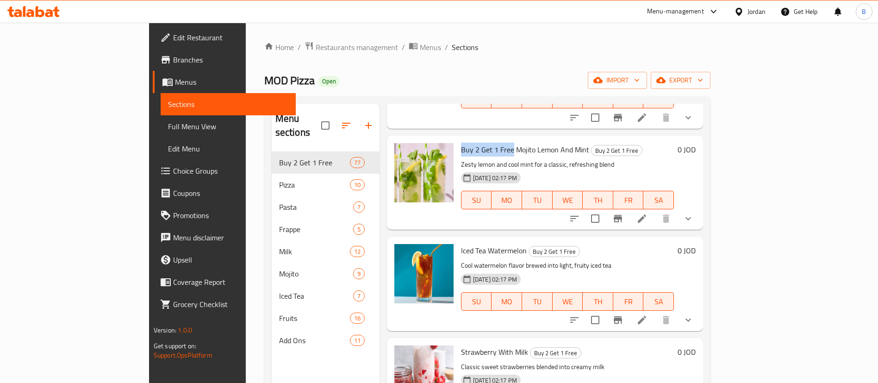
copy span "Buy 2 Get 1 Free"
click at [647, 314] on icon at bounding box center [641, 319] width 11 height 11
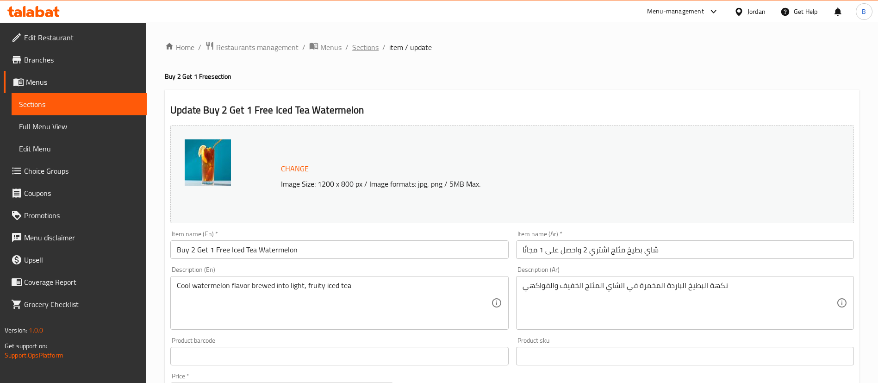
click at [356, 46] on span "Sections" at bounding box center [365, 47] width 26 height 11
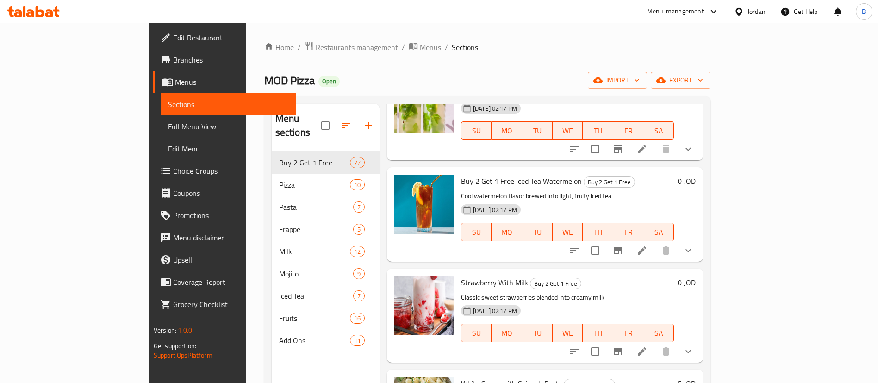
scroll to position [4790, 0]
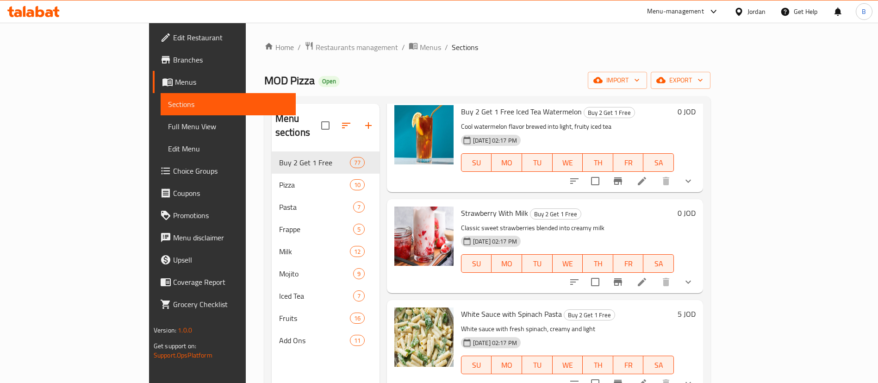
click at [647, 276] on icon at bounding box center [641, 281] width 11 height 11
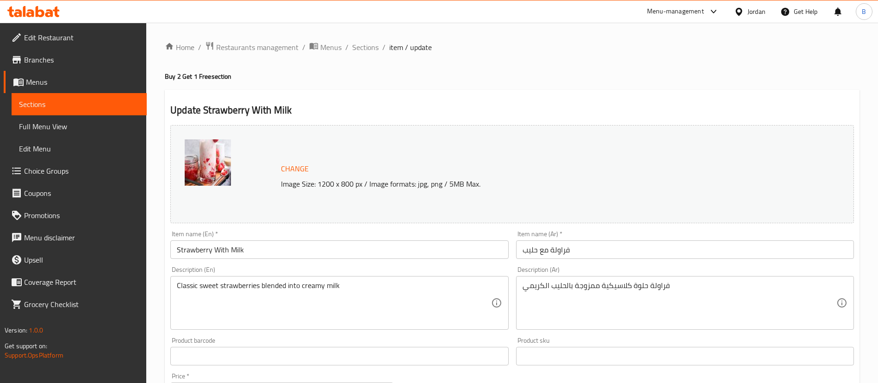
drag, startPoint x: 177, startPoint y: 250, endPoint x: 177, endPoint y: 243, distance: 7.4
click at [177, 250] on input "Strawberry With Milk" at bounding box center [339, 249] width 338 height 19
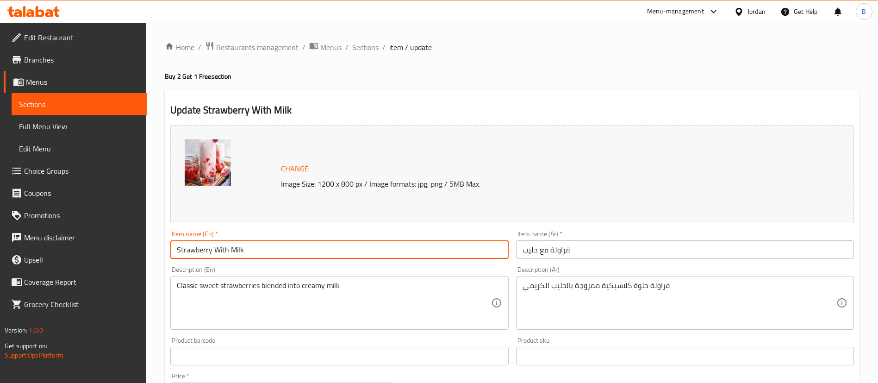
paste input "Buy 2 Get 1 Free"
type input "Buy 2 Get 1 Free Strawberry With Milk"
click at [608, 247] on input "فراولة مع حليب" at bounding box center [685, 249] width 338 height 19
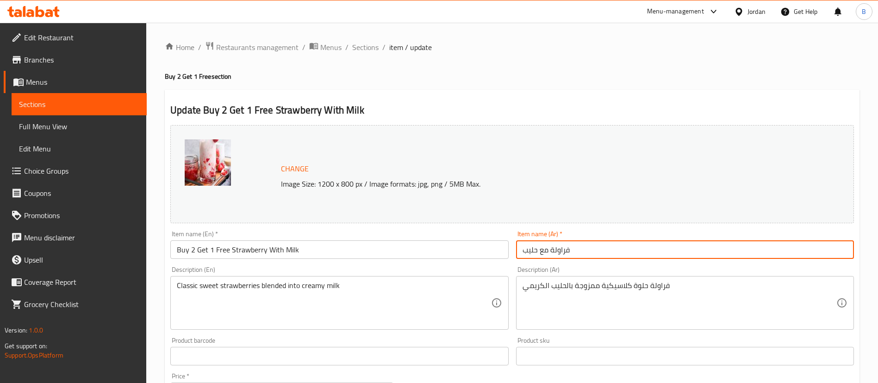
paste input "اشتري 2 واحصل على 1 مجانًا"
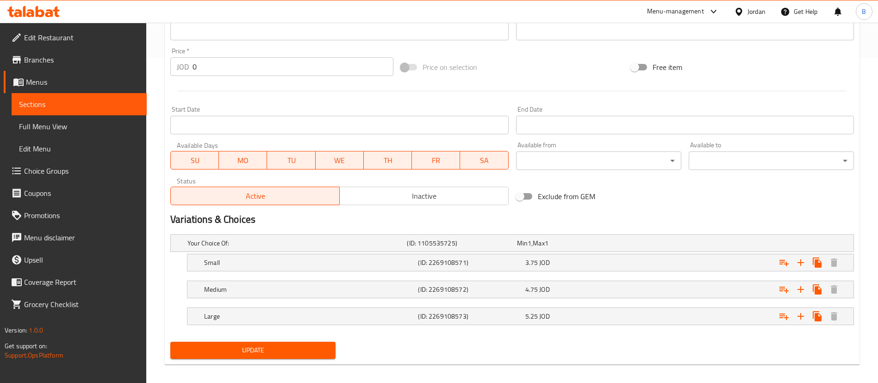
type input "فراولة مع حليب اشتري 2 واحصل على 1 مجانًا"
click at [308, 345] on span "Update" at bounding box center [253, 350] width 150 height 12
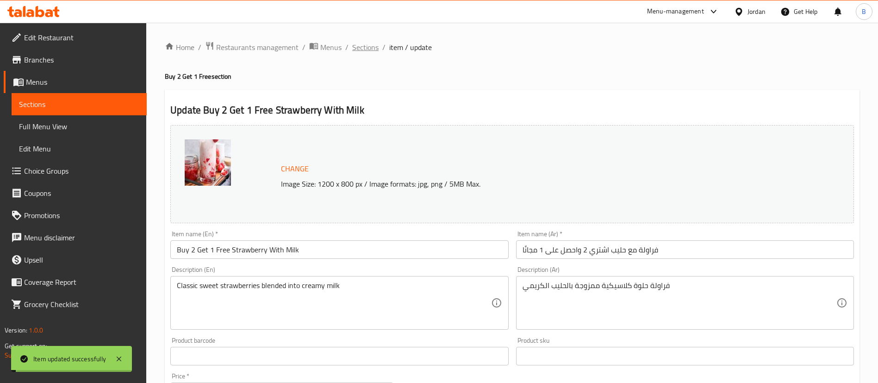
click at [367, 44] on span "Sections" at bounding box center [365, 47] width 26 height 11
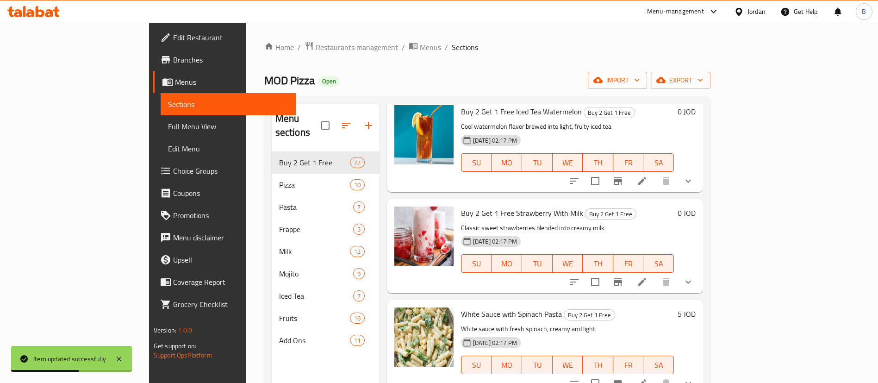
scroll to position [4860, 0]
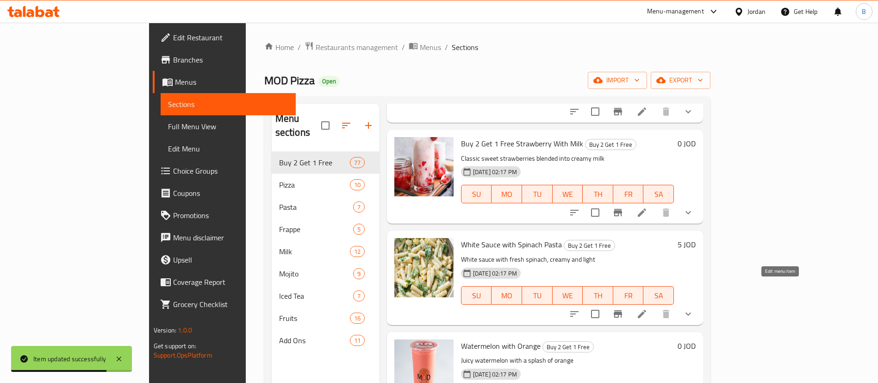
click at [647, 308] on icon at bounding box center [641, 313] width 11 height 11
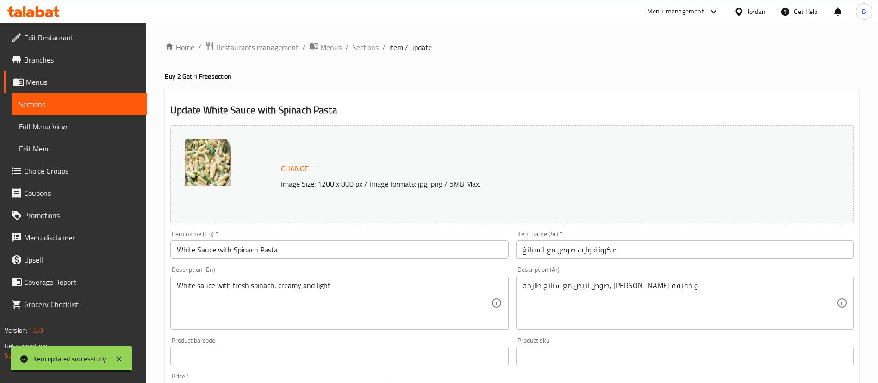
click at [176, 252] on input "White Sauce with Spinach Pasta" at bounding box center [339, 249] width 338 height 19
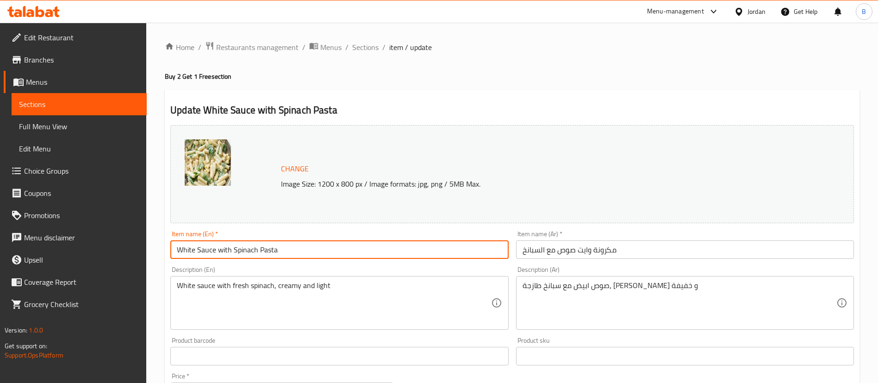
paste input "Buy 2 Get 1 Free"
type input "Buy 2 Get 1 Free White Sauce with Spinach Pasta"
click at [642, 248] on input "مكرونة وايت صوص مع السبانخ" at bounding box center [685, 249] width 338 height 19
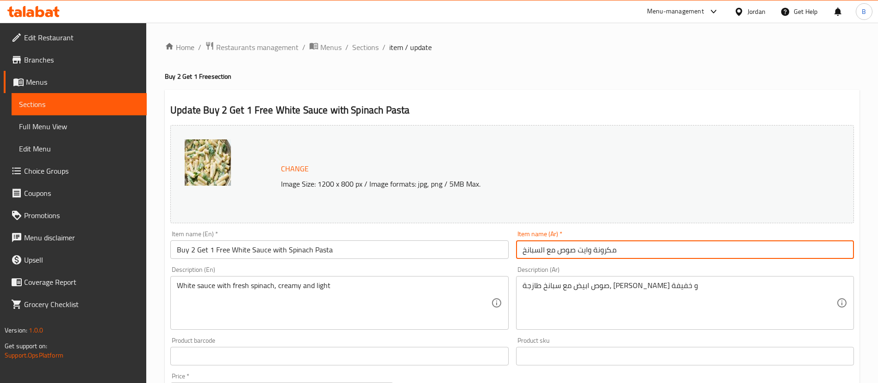
paste input "اشتري 2 واحصل على 1 مجانًا"
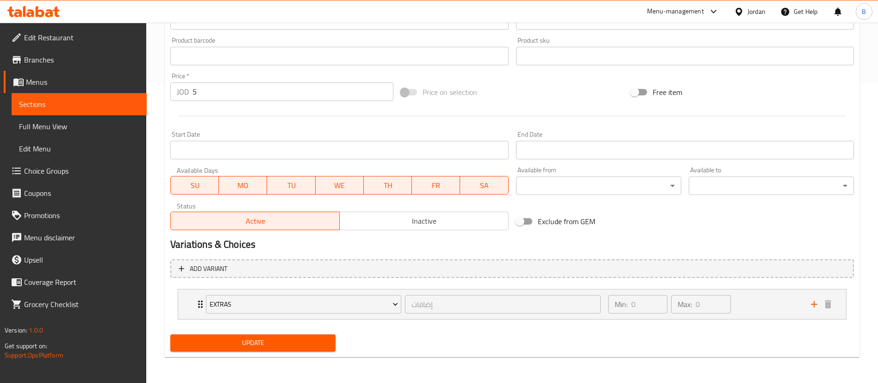
type input "مكرونة وايت صوص مع السبانخ اشتري 2 واحصل على 1 مجانًا"
click at [301, 339] on span "Update" at bounding box center [253, 343] width 150 height 12
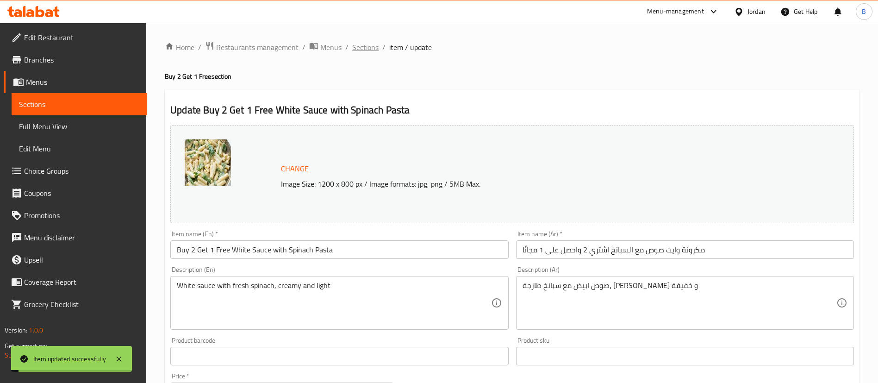
click at [368, 48] on span "Sections" at bounding box center [365, 47] width 26 height 11
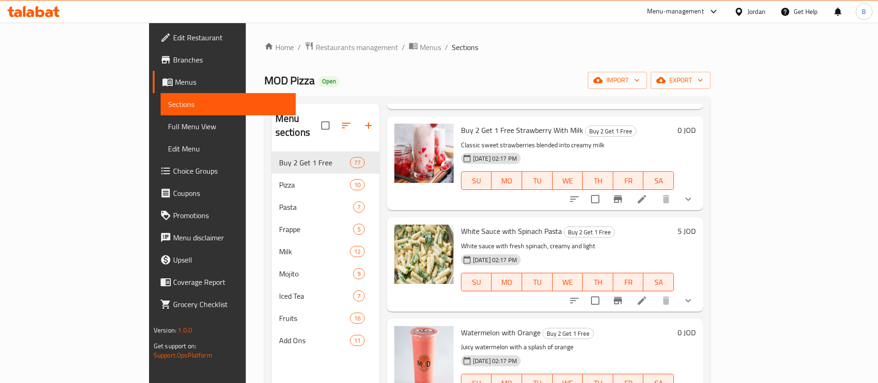
scroll to position [4860, 0]
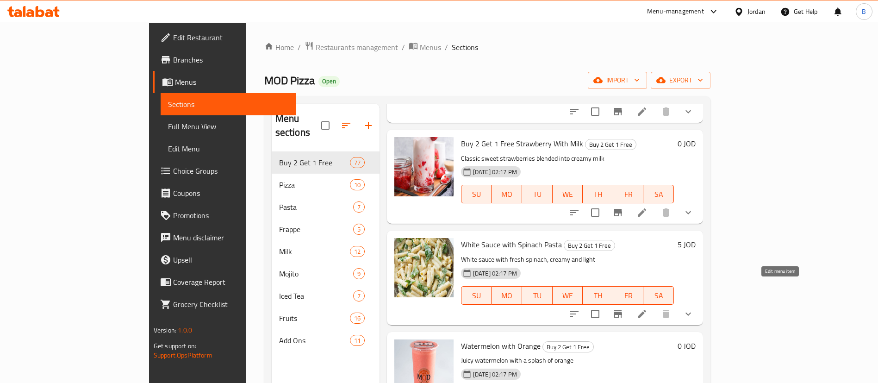
click at [647, 308] on icon at bounding box center [641, 313] width 11 height 11
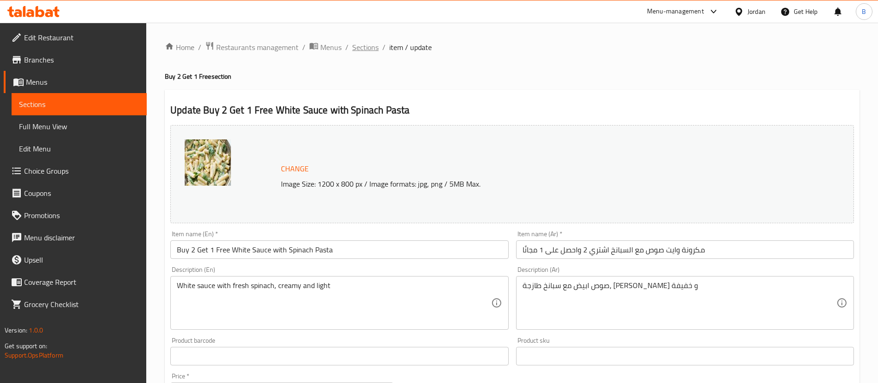
click at [364, 50] on span "Sections" at bounding box center [365, 47] width 26 height 11
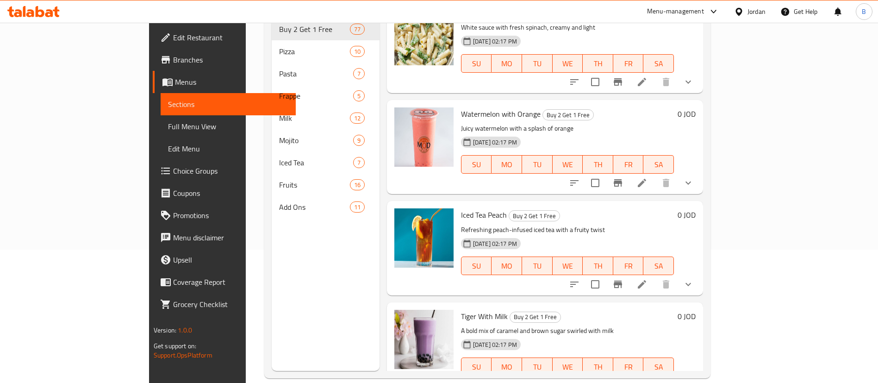
scroll to position [4929, 0]
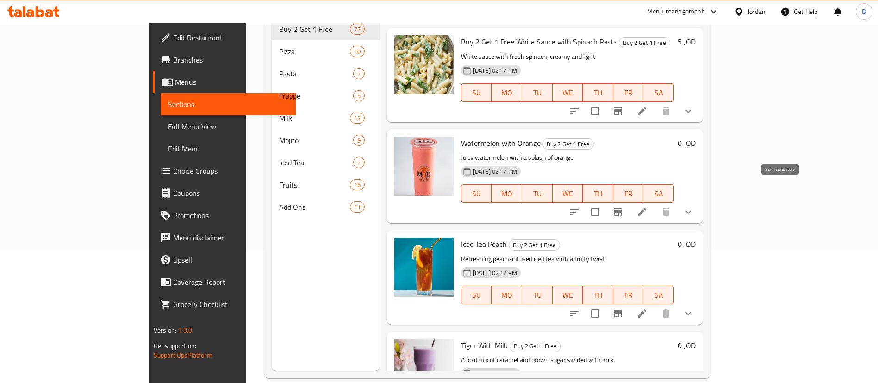
click at [647, 206] on icon at bounding box center [641, 211] width 11 height 11
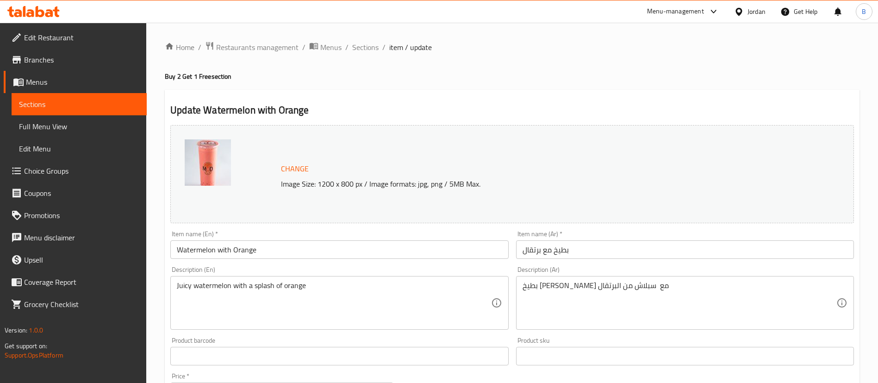
click at [177, 250] on input "Watermelon with Orange" at bounding box center [339, 249] width 338 height 19
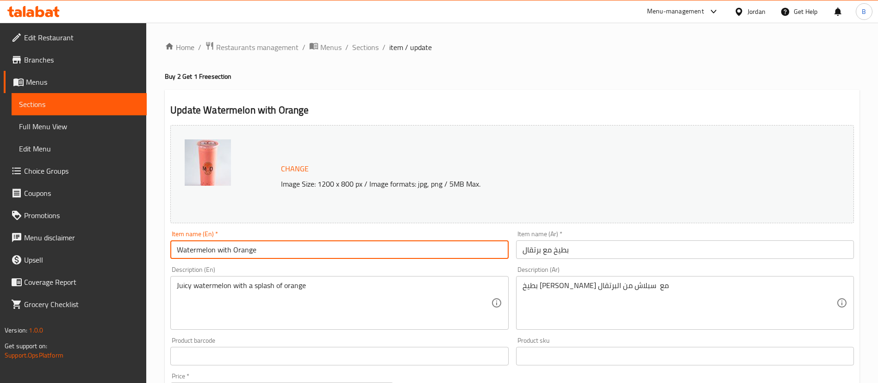
paste input "Buy 2 Get 1 Free"
type input "Buy 2 Get 1 Free Watermelon with Orange"
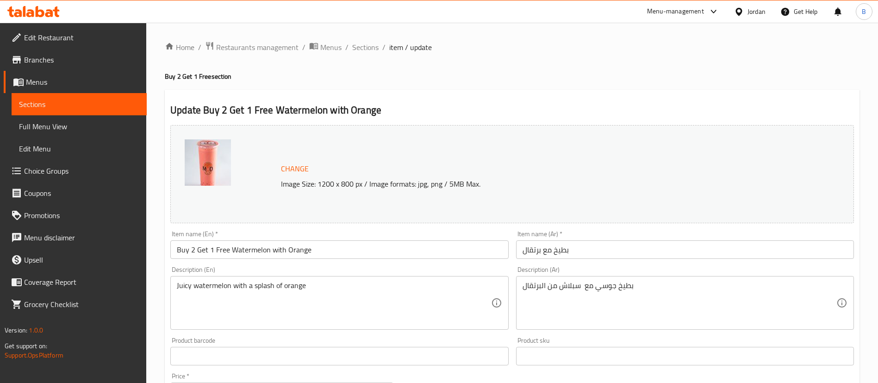
click at [624, 264] on div "Description (Ar) بطيخ جوسي مع سبلاش من البرتقال Description (Ar)" at bounding box center [684, 297] width 345 height 71
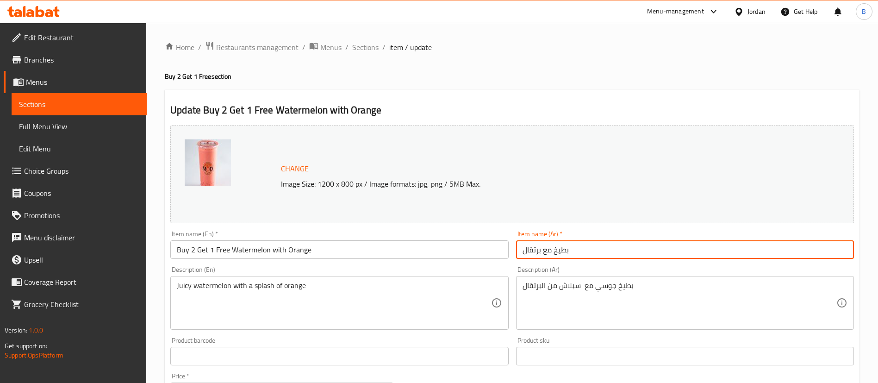
click at [624, 256] on input "بطيخ مع برتقال" at bounding box center [685, 249] width 338 height 19
paste input "اشتري 2 واحصل على 1 مجانًا"
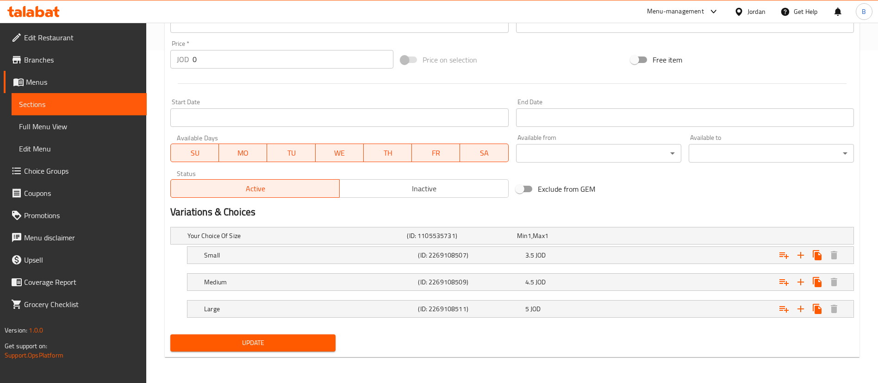
type input "بطيخ مع برتقال اشتري 2 واحصل على 1 مجانًا"
drag, startPoint x: 277, startPoint y: 342, endPoint x: 314, endPoint y: 285, distance: 67.9
click at [277, 342] on span "Update" at bounding box center [253, 343] width 150 height 12
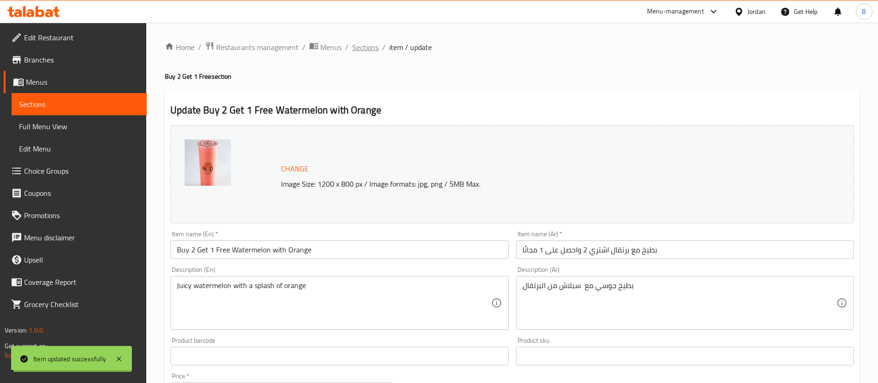
click at [366, 45] on span "Sections" at bounding box center [365, 47] width 26 height 11
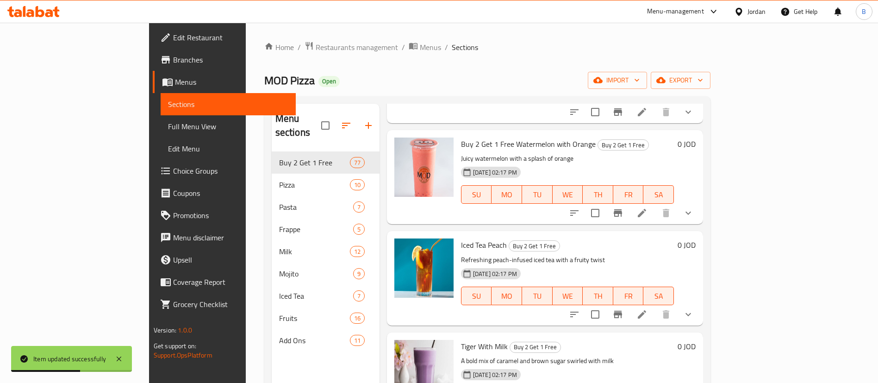
scroll to position [5068, 0]
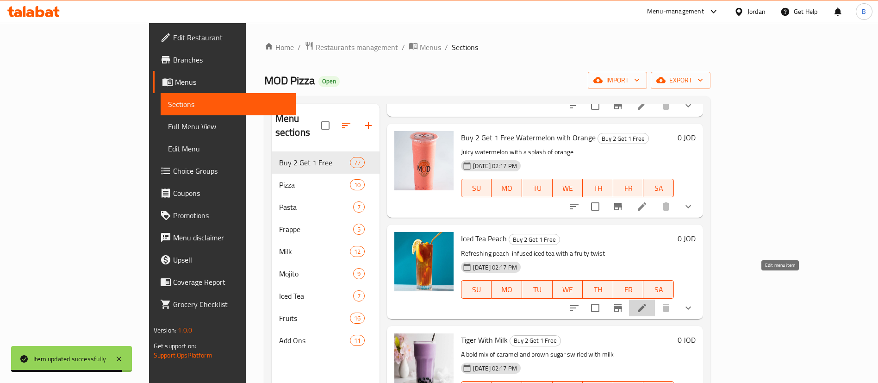
click at [647, 302] on icon at bounding box center [641, 307] width 11 height 11
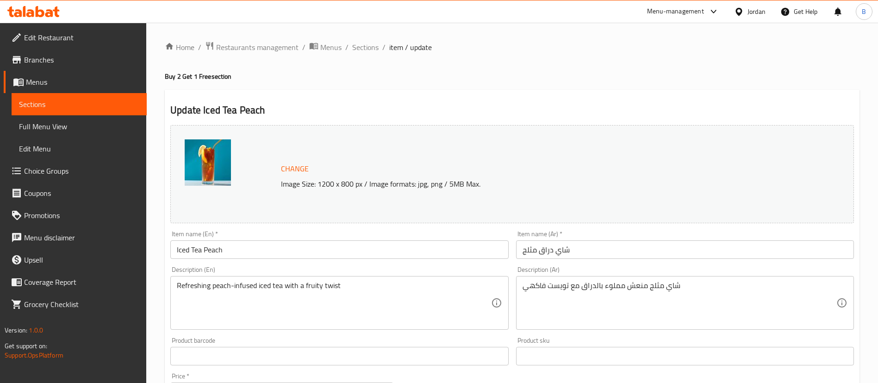
drag, startPoint x: 177, startPoint y: 249, endPoint x: 193, endPoint y: 252, distance: 15.5
click at [177, 249] on input "Iced Tea Peach" at bounding box center [339, 249] width 338 height 19
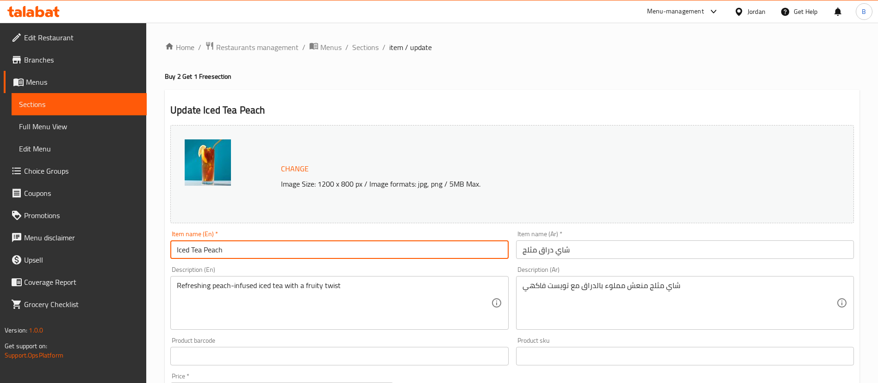
paste input "Buy 2 Get 1 Free"
type input "Buy 2 Get 1 Free Iced Tea Peach"
click at [642, 242] on input "شاي دراق مثلج" at bounding box center [685, 249] width 338 height 19
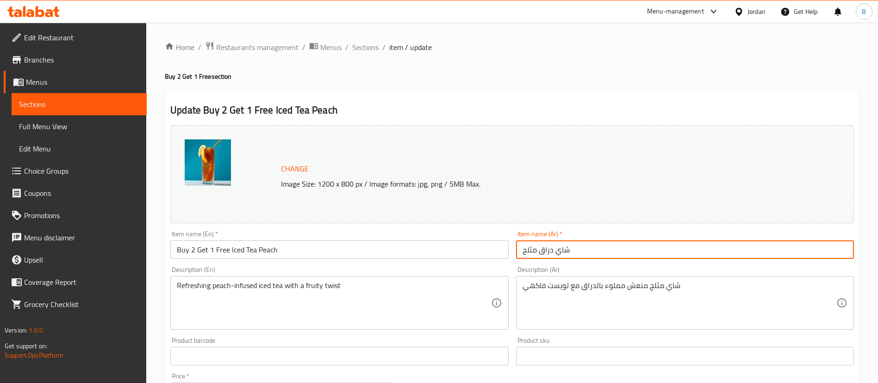
paste input "اشتري 2 واحصل على 1 مجانًا"
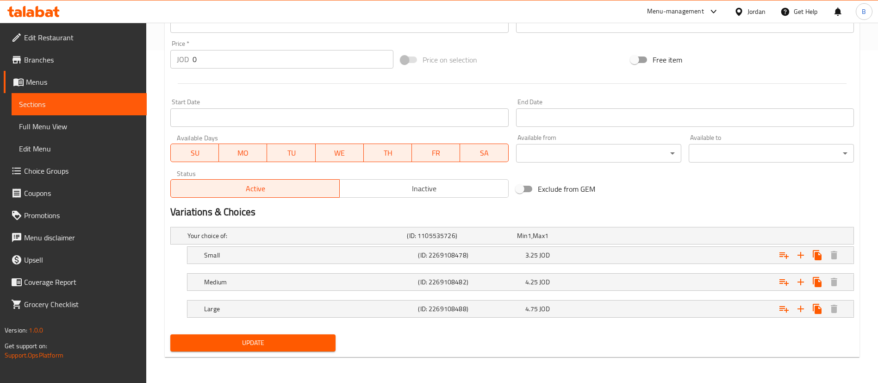
type input "شاي دراق مثلج اشتري 2 واحصل على 1 مجانًا"
click at [283, 339] on span "Update" at bounding box center [253, 343] width 150 height 12
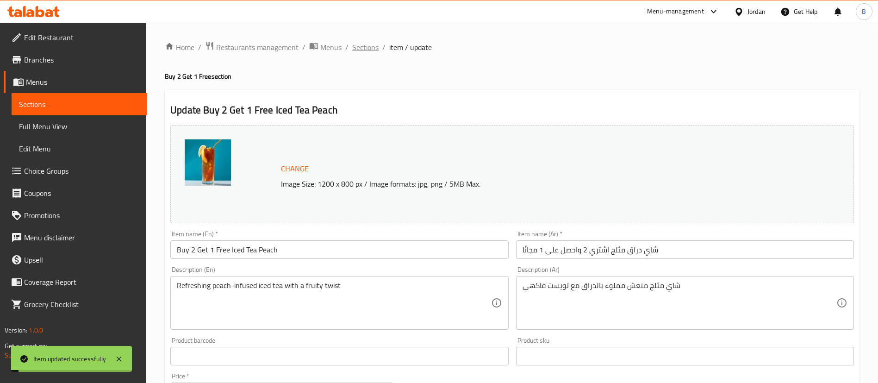
click at [371, 48] on span "Sections" at bounding box center [365, 47] width 26 height 11
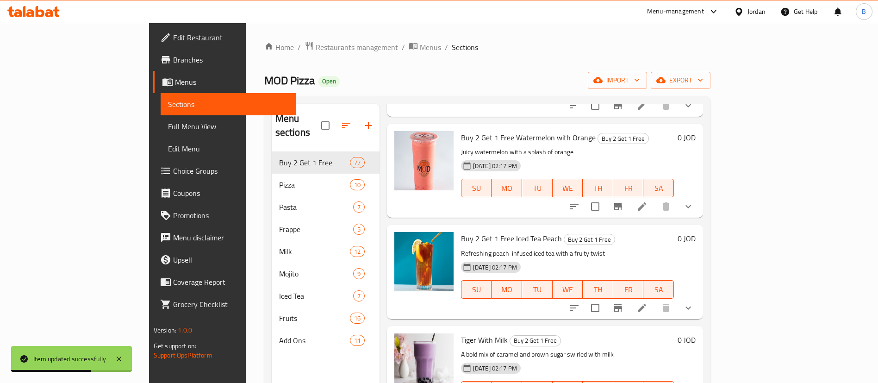
scroll to position [5137, 0]
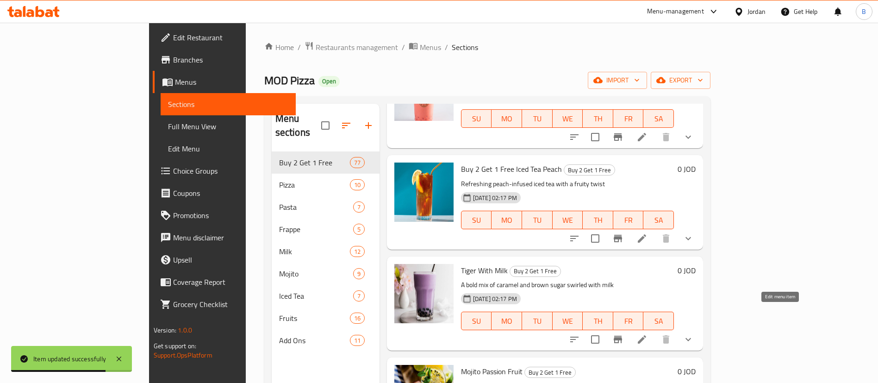
click at [647, 334] on icon at bounding box center [641, 339] width 11 height 11
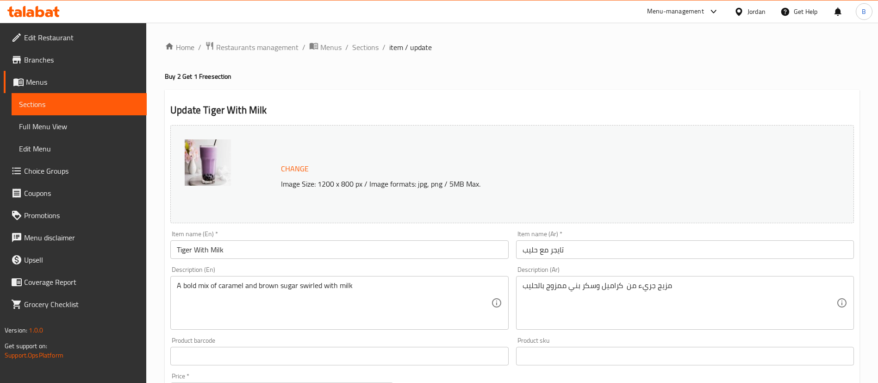
click at [176, 244] on input "Tiger With Milk" at bounding box center [339, 249] width 338 height 19
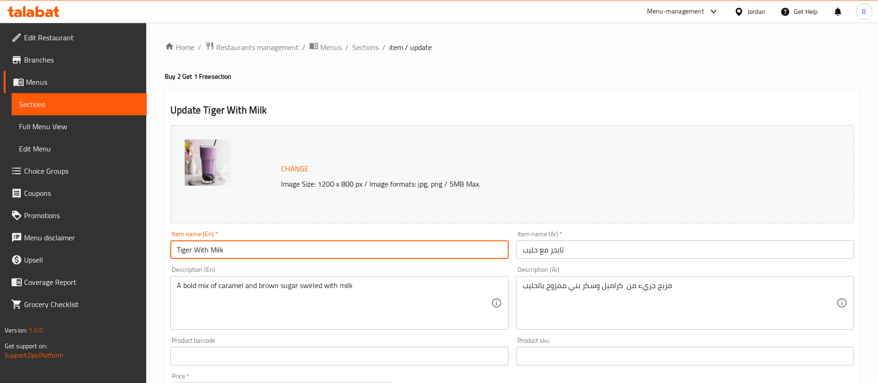
paste input "Buy 2 Get 1 Free"
type input "Buy 2 Get 1 Free Tiger With Milk"
drag, startPoint x: 579, startPoint y: 250, endPoint x: 587, endPoint y: 243, distance: 11.1
click at [580, 249] on input "تايجر مع حليب" at bounding box center [685, 249] width 338 height 19
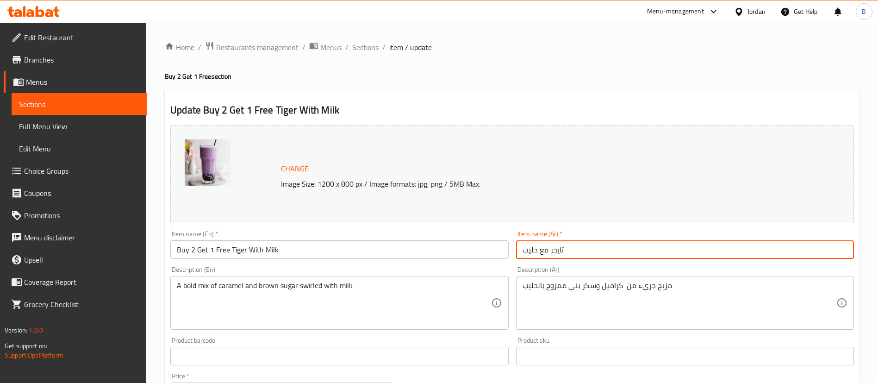
paste input "اشتري 2 واحصل على 1 مجانًا"
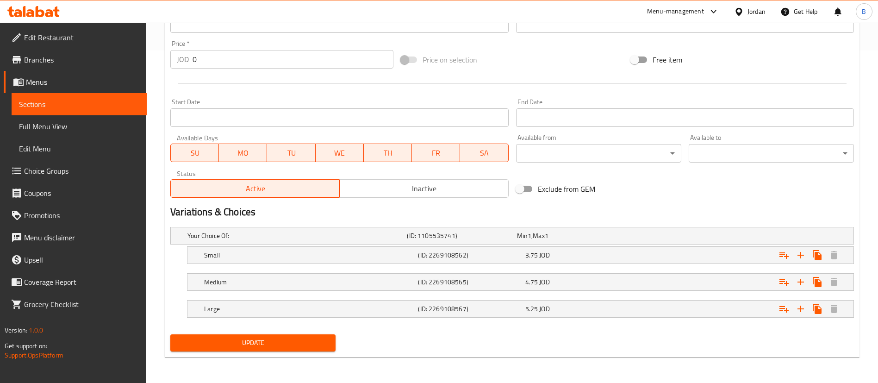
type input "تايجر مع حليب اشتري 2 واحصل على 1 مجانًا"
click at [286, 349] on button "Update" at bounding box center [252, 342] width 165 height 17
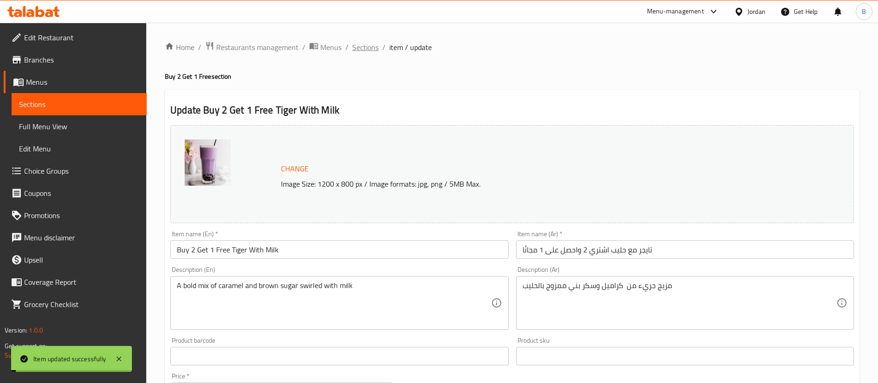
click at [369, 47] on span "Sections" at bounding box center [365, 47] width 26 height 11
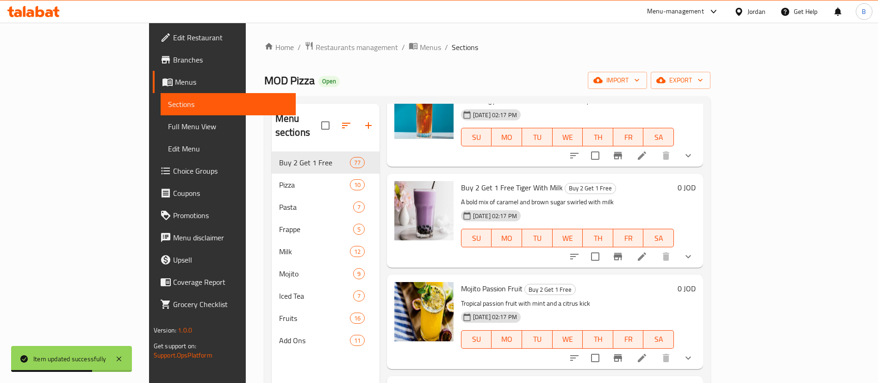
scroll to position [5276, 0]
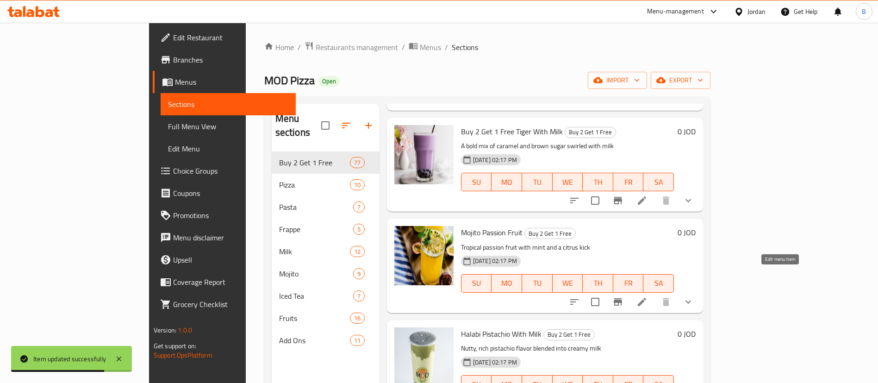
click at [646, 298] on icon at bounding box center [642, 302] width 8 height 8
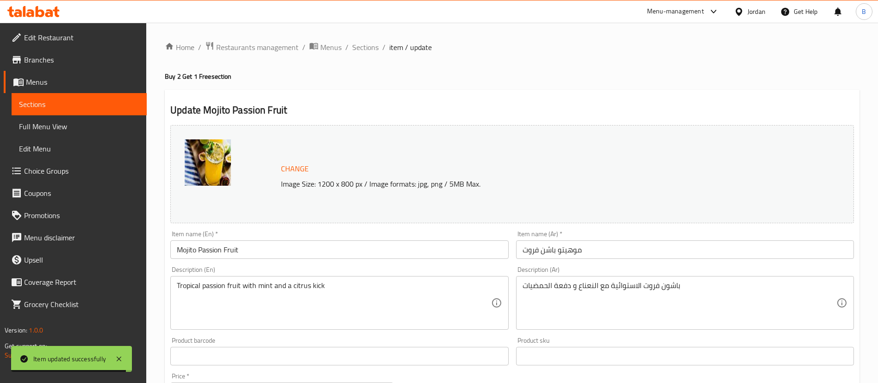
click at [175, 251] on input "Mojito Passion Fruit" at bounding box center [339, 249] width 338 height 19
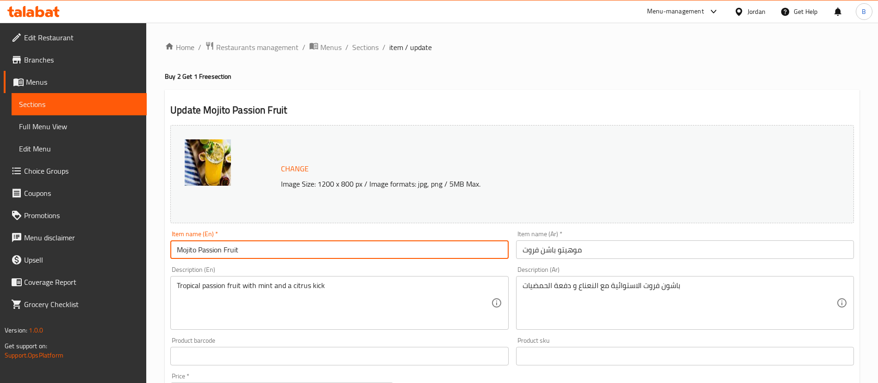
paste input "Buy 2 Get 1 Free"
type input "Buy 2 Get 1 Free Mojito Passion Fruit"
click at [608, 245] on input "موهيتو باشن فروت" at bounding box center [685, 249] width 338 height 19
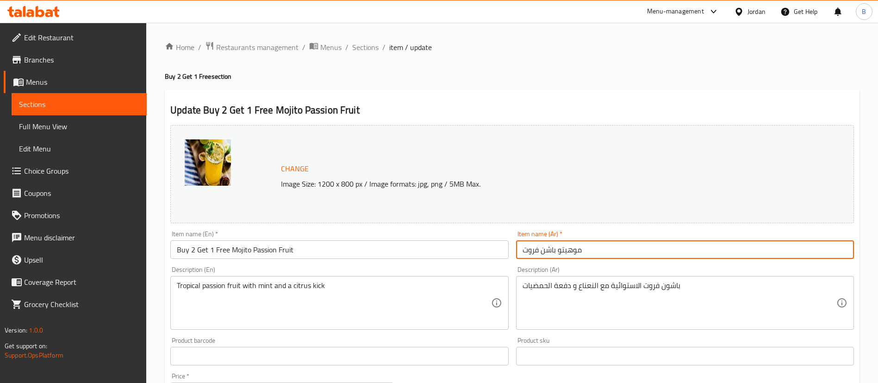
paste input "اشتري 2 واحصل على 1 مجانًا"
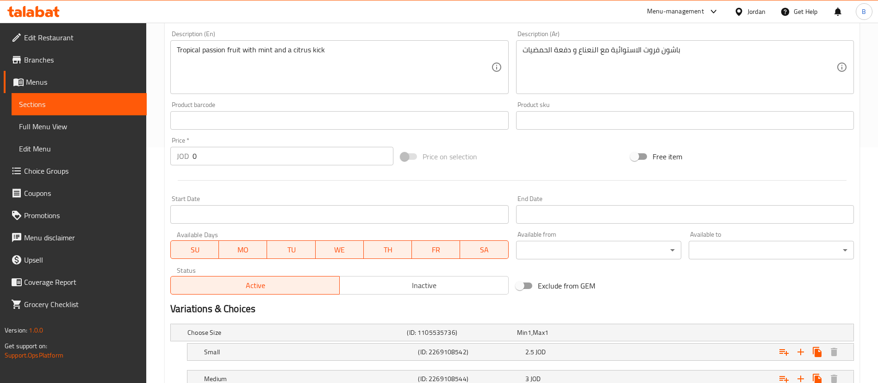
scroll to position [332, 0]
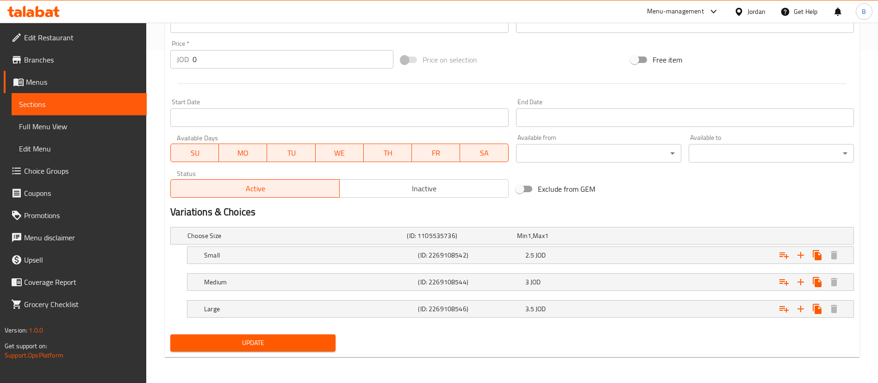
type input "[PERSON_NAME] فروت اشتري 2 واحصل على 1 مجانًا"
click at [273, 342] on span "Update" at bounding box center [253, 343] width 150 height 12
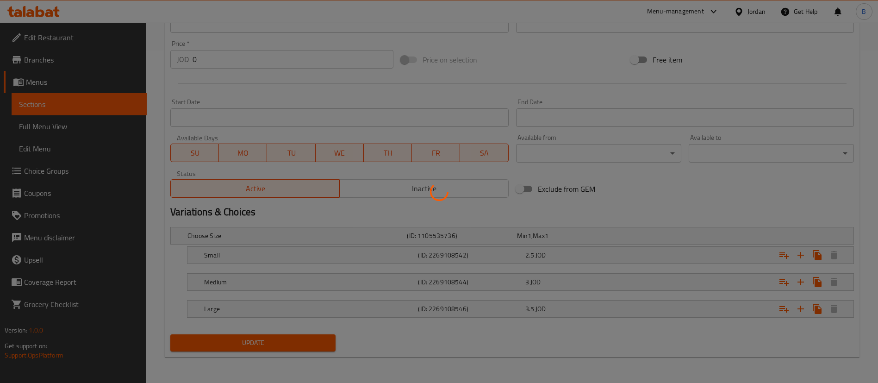
scroll to position [0, 0]
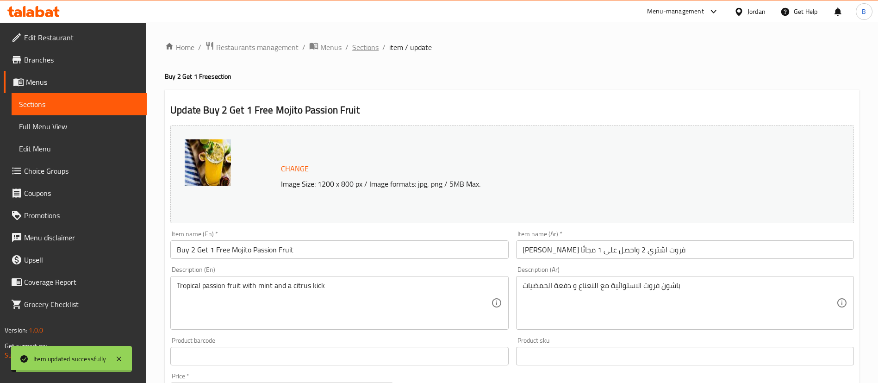
click at [358, 46] on span "Sections" at bounding box center [365, 47] width 26 height 11
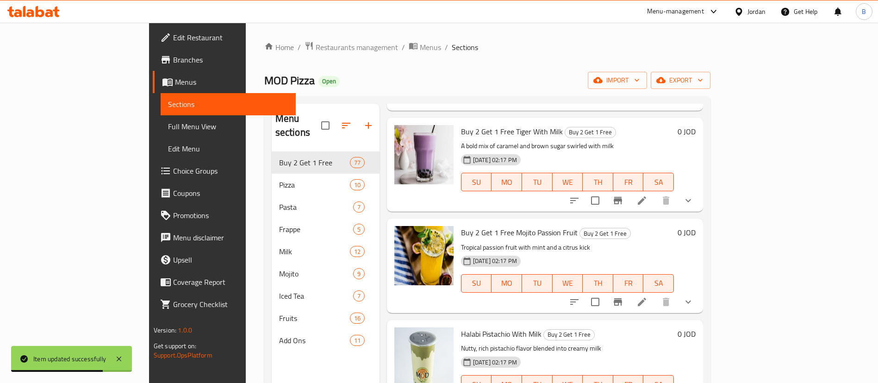
scroll to position [5346, 0]
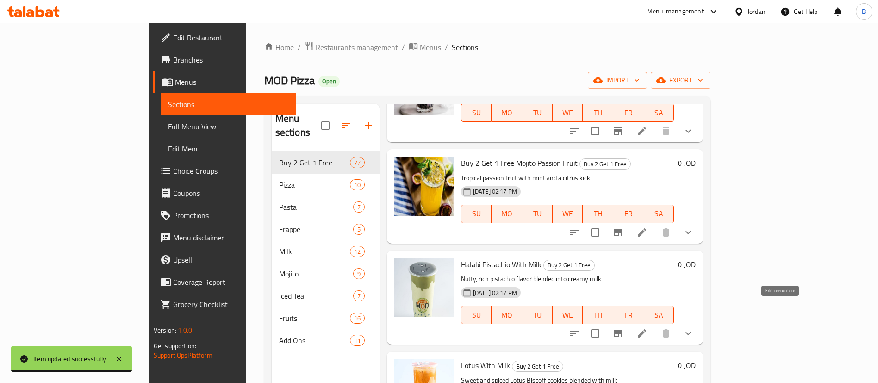
click at [647, 328] on icon at bounding box center [641, 333] width 11 height 11
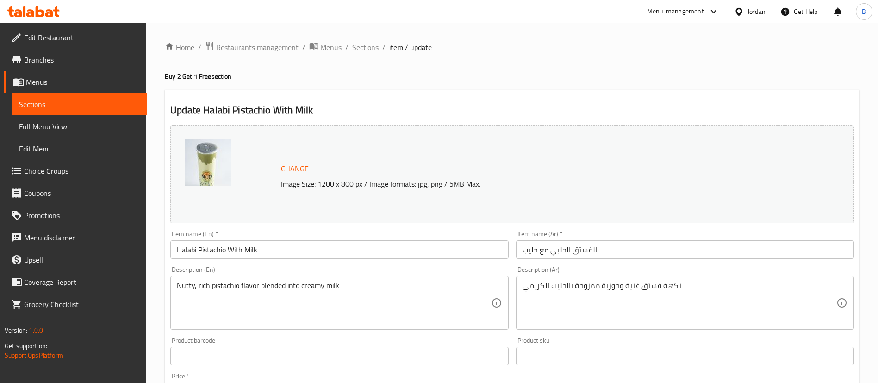
click at [291, 257] on input "Halabi Pistachio With Milk" at bounding box center [339, 249] width 338 height 19
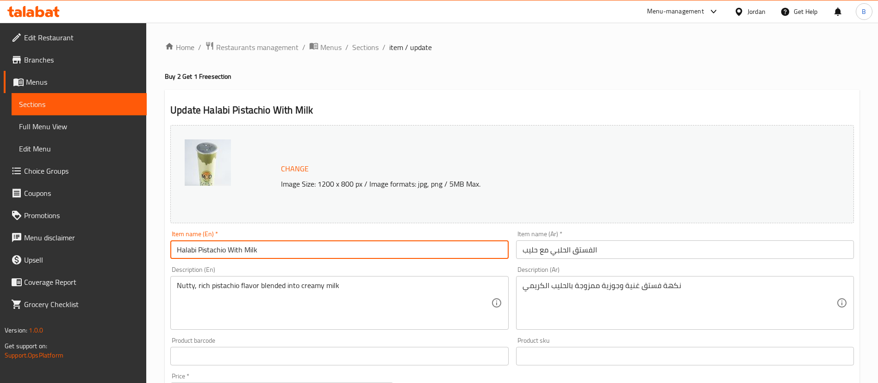
paste input "Buy 2 Get 1 Free"
click at [173, 246] on input "Halabi Pistachio With Milk" at bounding box center [339, 249] width 338 height 19
paste input "Buy 2 Get 1 Free"
type input "Buy 2 Get 1 Free Halabi Pistachio With Milk"
click at [618, 247] on input "الفستق الحلبي مع حليب" at bounding box center [685, 249] width 338 height 19
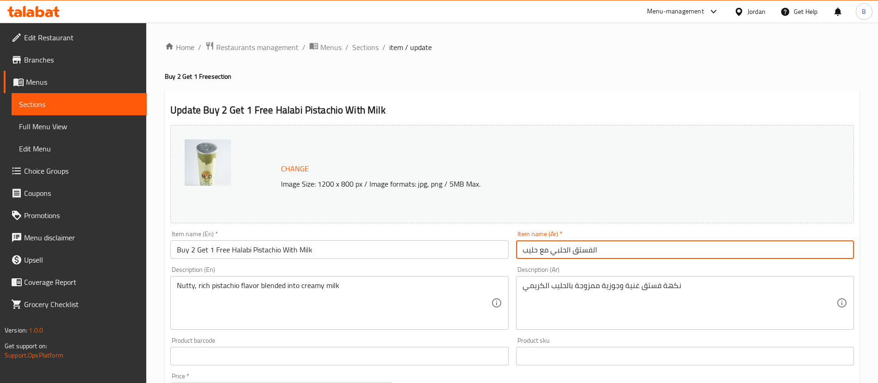
paste input "اشتري 2 واحصل على 1 مجانًا"
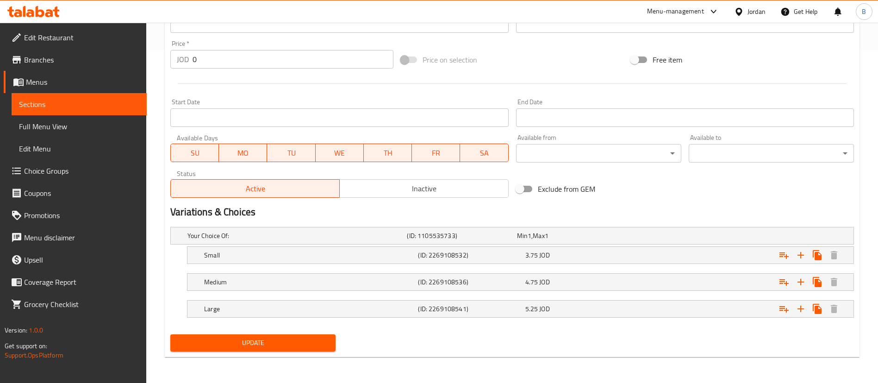
type input "الفستق الحلبي مع حليب اشتري 2 واحصل على 1 مجانًا"
click at [265, 346] on span "Update" at bounding box center [253, 343] width 150 height 12
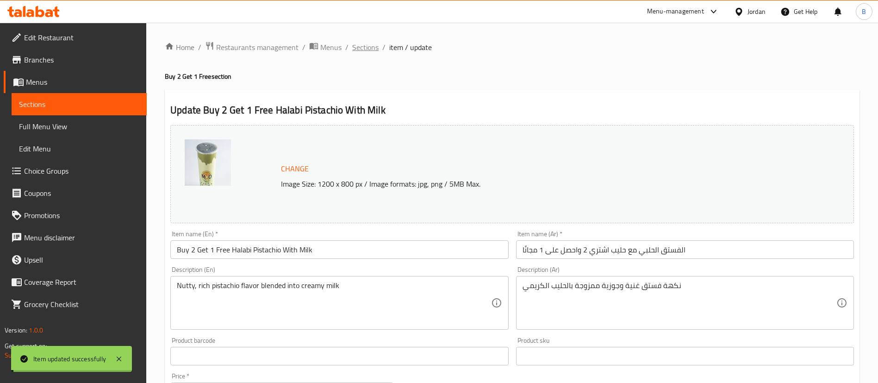
click at [361, 47] on span "Sections" at bounding box center [365, 47] width 26 height 11
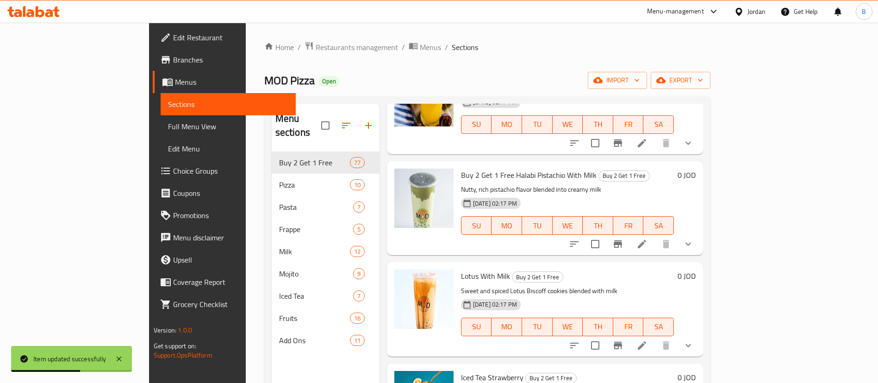
scroll to position [5415, 0]
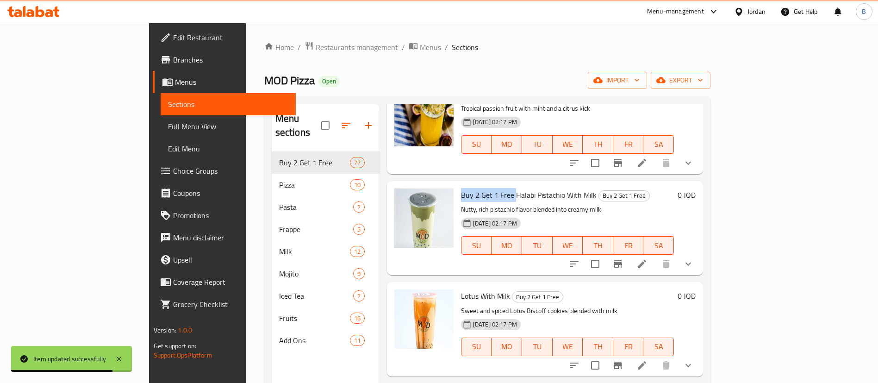
drag, startPoint x: 424, startPoint y: 169, endPoint x: 479, endPoint y: 170, distance: 54.2
click at [479, 188] on span "Buy 2 Get 1 Free Halabi Pistachio With Milk" at bounding box center [529, 195] width 136 height 14
copy span "Buy 2 Get 1 Free"
click at [646, 361] on icon at bounding box center [642, 365] width 8 height 8
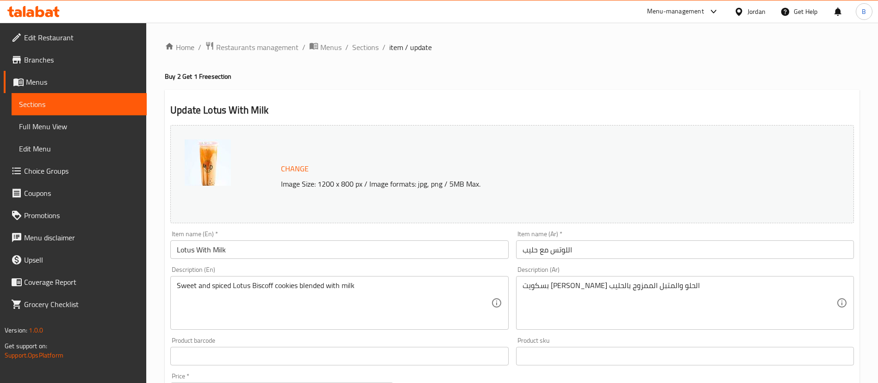
click at [172, 249] on input "Lotus With Milk" at bounding box center [339, 249] width 338 height 19
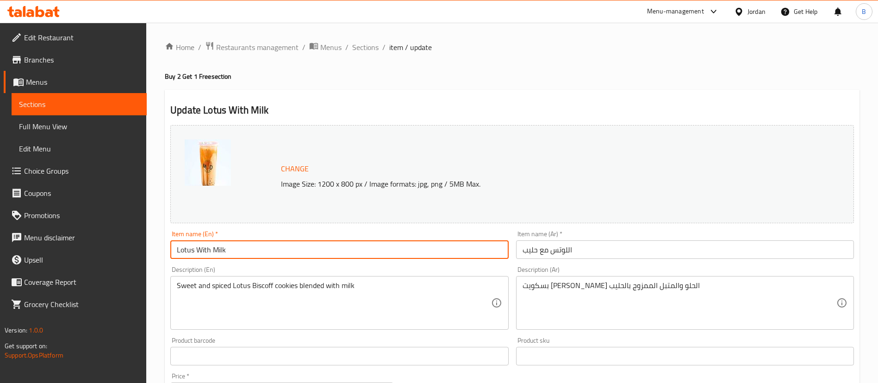
paste input "Buy 2 Get 1 Free"
type input "Buy 2 Get 1 Free Lotus With Milk"
click at [615, 249] on input "اللوتس مع حليب" at bounding box center [685, 249] width 338 height 19
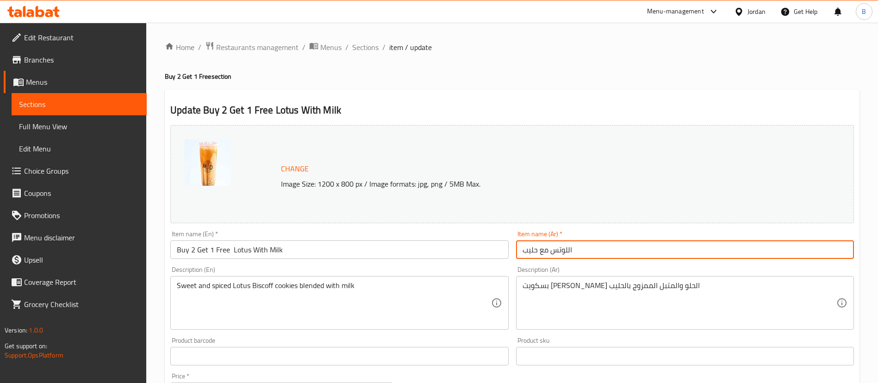
paste input "اشتري 2 واحصل على 1 مجانًا"
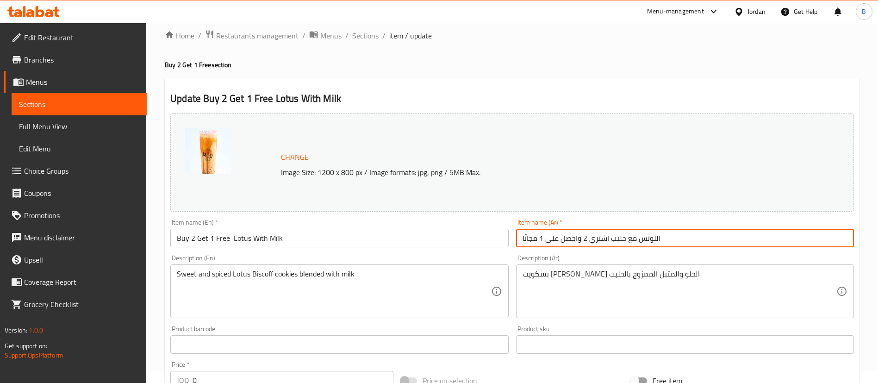
scroll to position [332, 0]
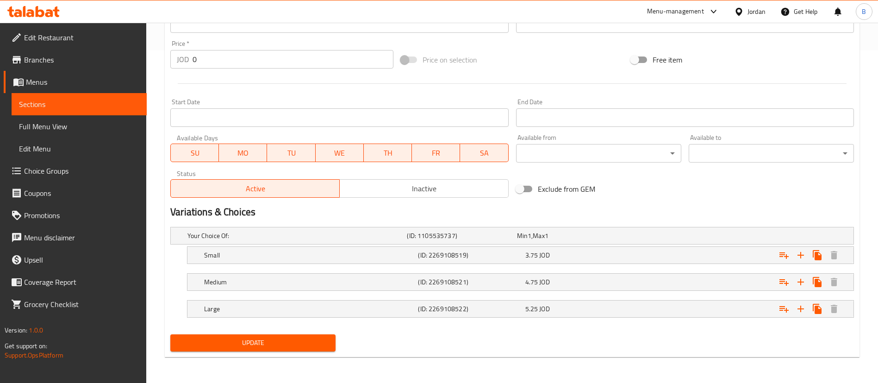
type input "اللوتس مع حليب اشتري 2 واحصل على 1 مجانًا"
click at [296, 360] on div "Home / Restaurants management / Menus / Sections / item / update Buy 2 Get 1 Fr…" at bounding box center [512, 36] width 695 height 655
click at [302, 337] on button "Update" at bounding box center [252, 342] width 165 height 17
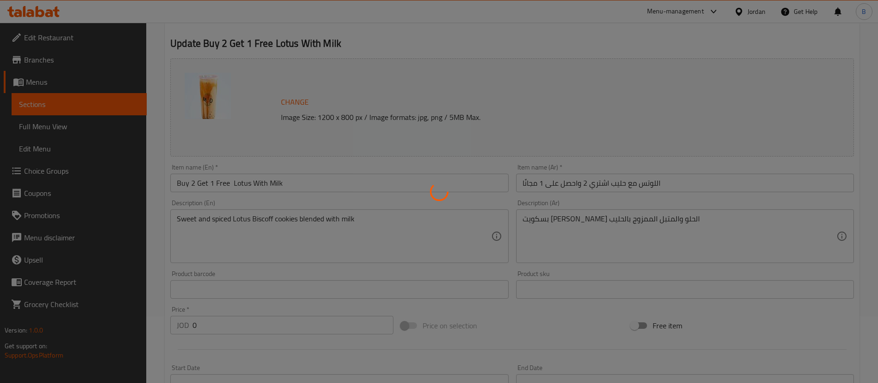
scroll to position [0, 0]
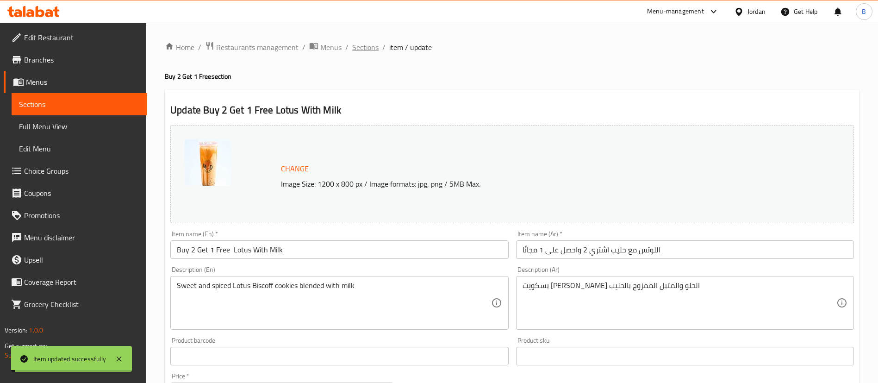
click at [362, 48] on span "Sections" at bounding box center [365, 47] width 26 height 11
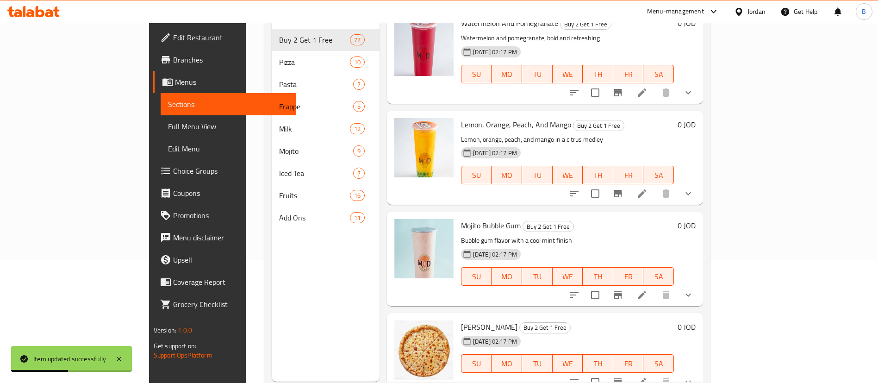
scroll to position [133, 0]
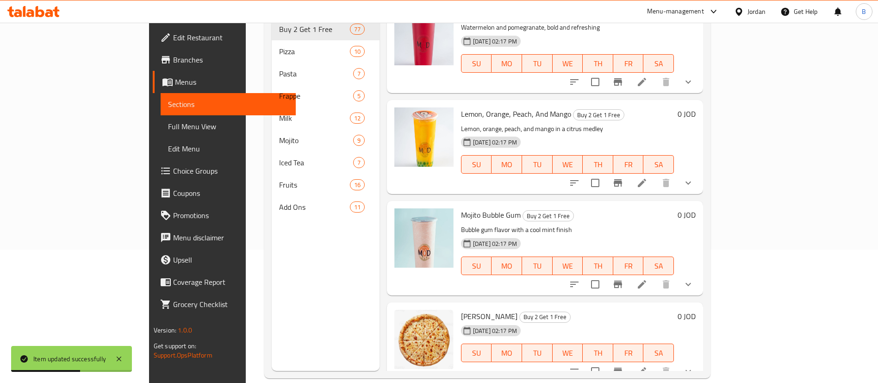
click at [647, 366] on icon at bounding box center [641, 371] width 11 height 11
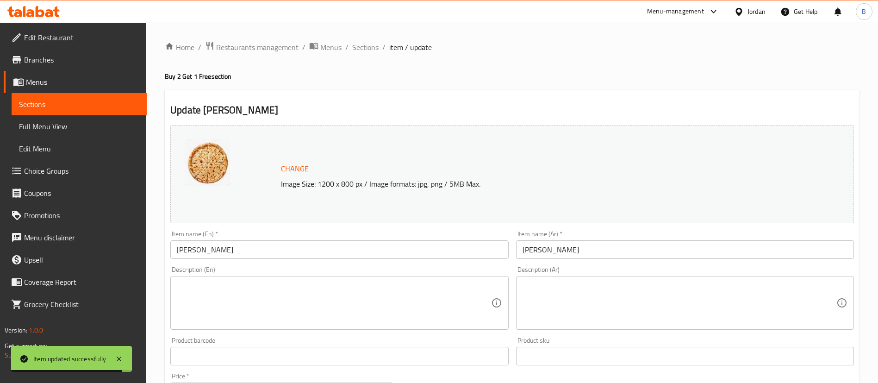
click at [175, 247] on input "[PERSON_NAME]" at bounding box center [339, 249] width 338 height 19
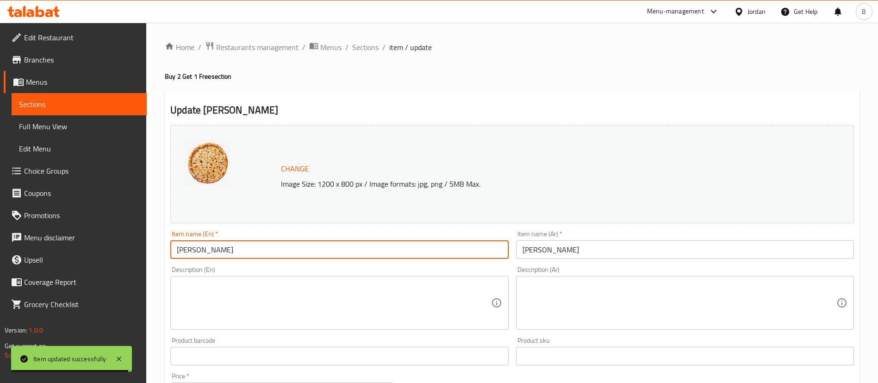
paste input "Buy 2 Get 1 Free"
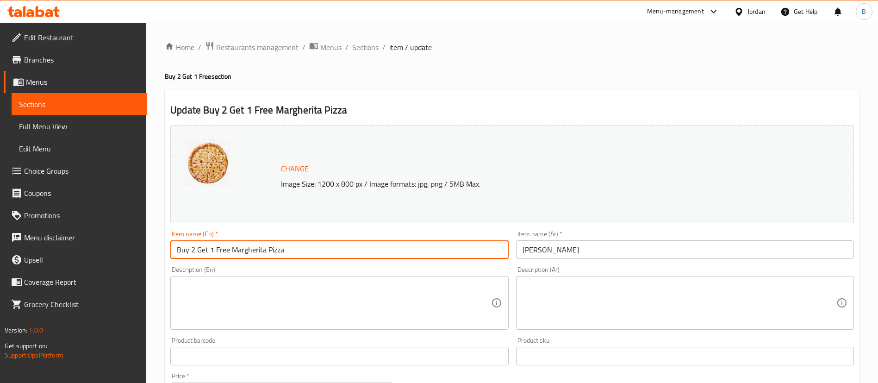
type input "Buy 2 Get 1 Free Margherita Pizza"
click at [591, 257] on input "[PERSON_NAME]" at bounding box center [685, 249] width 338 height 19
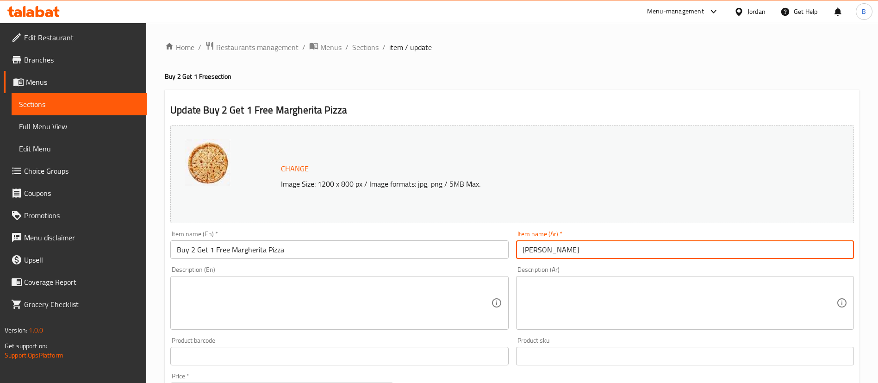
paste input "اشتري 2 واحصل على 1 مجانًا"
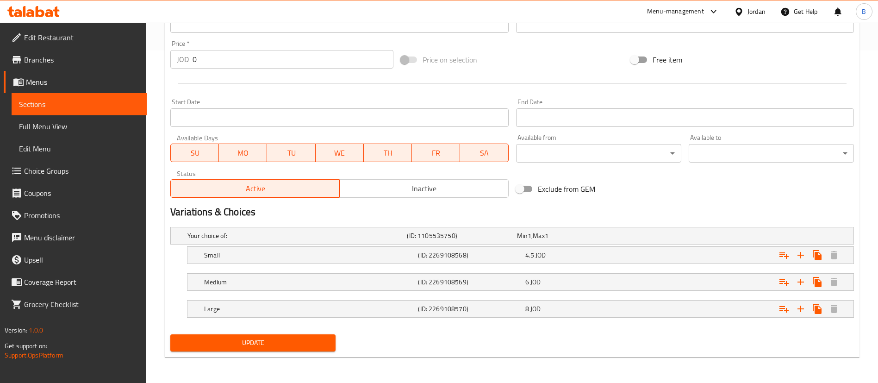
type input "مرجريتا بيتزا اشتري 2 واحصل على 1 مجانًا"
click at [244, 339] on span "Update" at bounding box center [253, 343] width 150 height 12
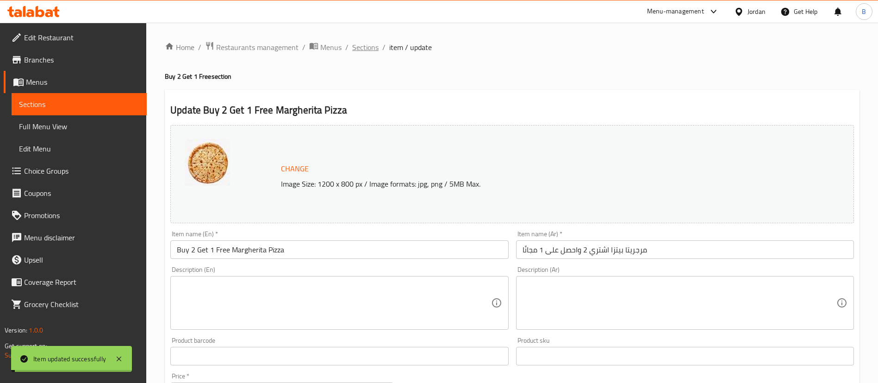
click at [366, 46] on span "Sections" at bounding box center [365, 47] width 26 height 11
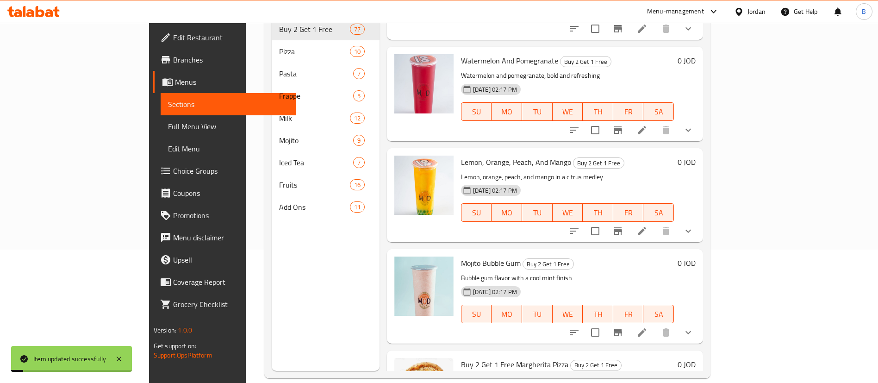
scroll to position [7256, 0]
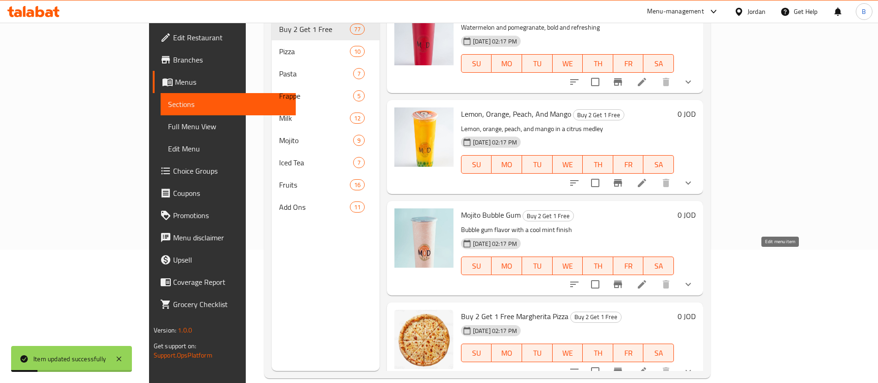
click at [647, 279] on icon at bounding box center [641, 284] width 11 height 11
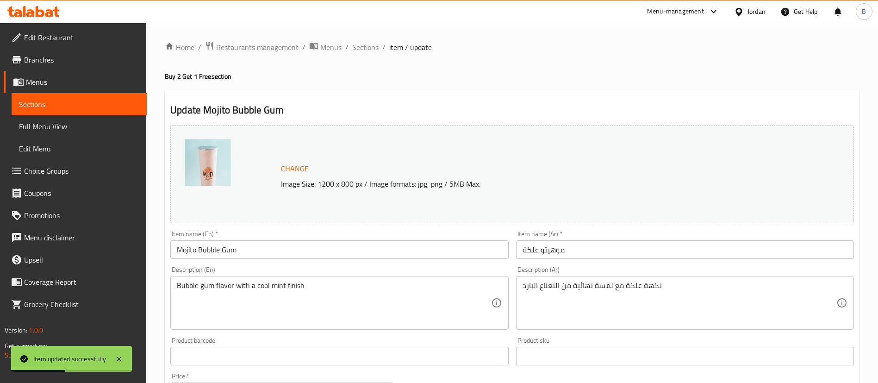
click at [175, 247] on input "Mojito Bubble Gum" at bounding box center [339, 249] width 338 height 19
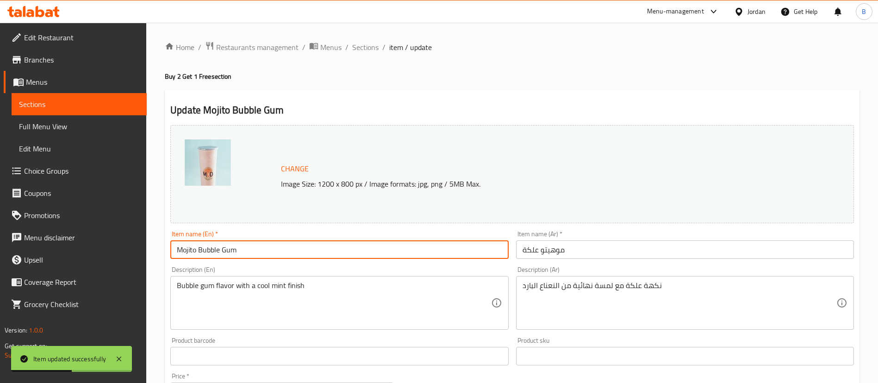
paste input "Buy 2 Get 1 Free"
type input "Buy 2 Get 1 Free Mojito Bubble Gum"
click at [602, 250] on input "موهيتو علكة" at bounding box center [685, 249] width 338 height 19
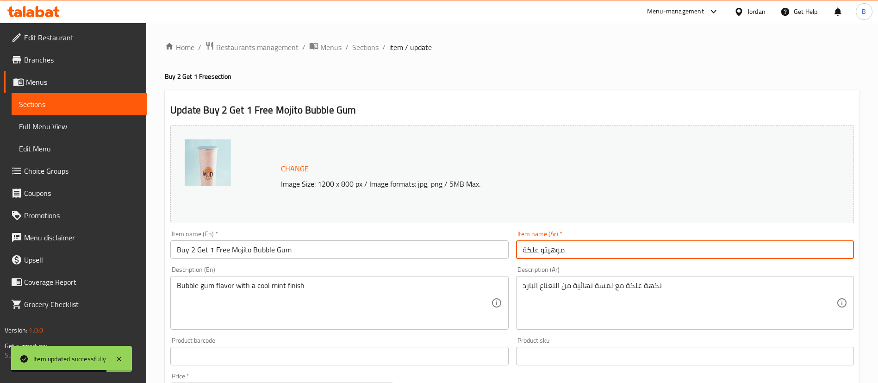
paste input "اشتري 2 واحصل على 1 مجانًا"
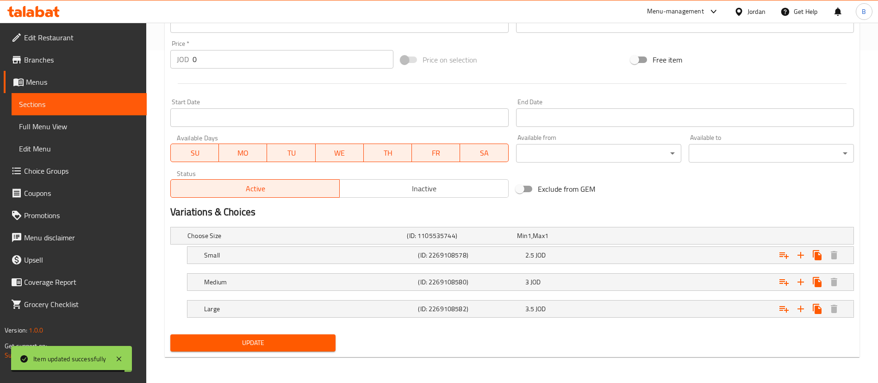
type input "موهيتو علكة اشتري 2 واحصل على 1 مجانًا"
click at [290, 342] on span "Update" at bounding box center [253, 343] width 150 height 12
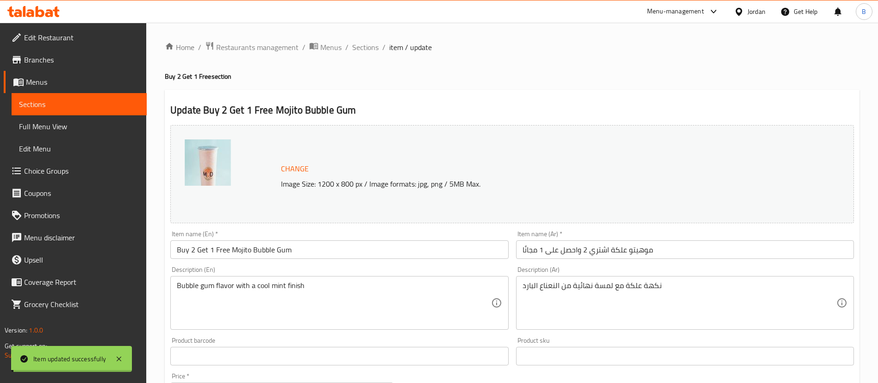
drag, startPoint x: 364, startPoint y: 48, endPoint x: 888, endPoint y: 131, distance: 530.4
click at [364, 48] on span "Sections" at bounding box center [365, 47] width 26 height 11
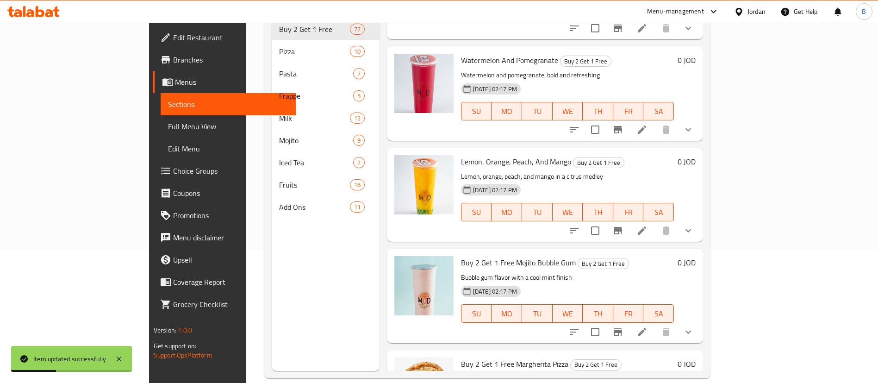
scroll to position [7187, 0]
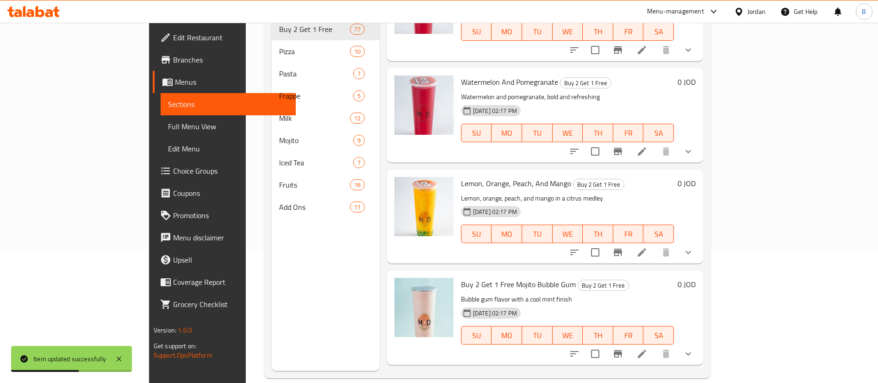
click at [646, 248] on icon at bounding box center [642, 252] width 8 height 8
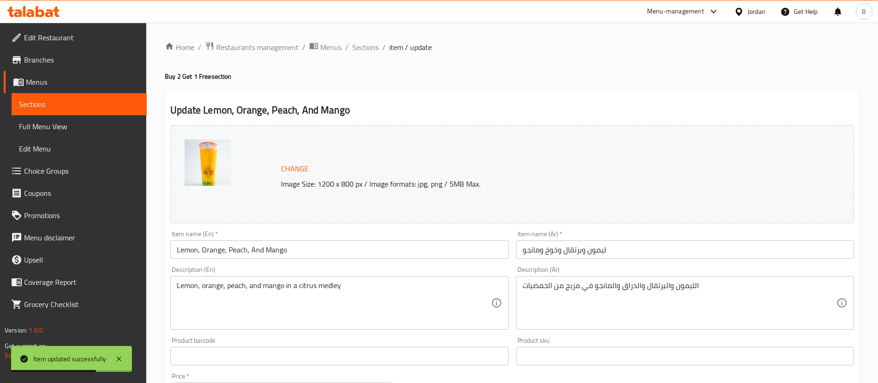
click at [177, 245] on input "Lemon, Orange, Peach, And Mango" at bounding box center [339, 249] width 338 height 19
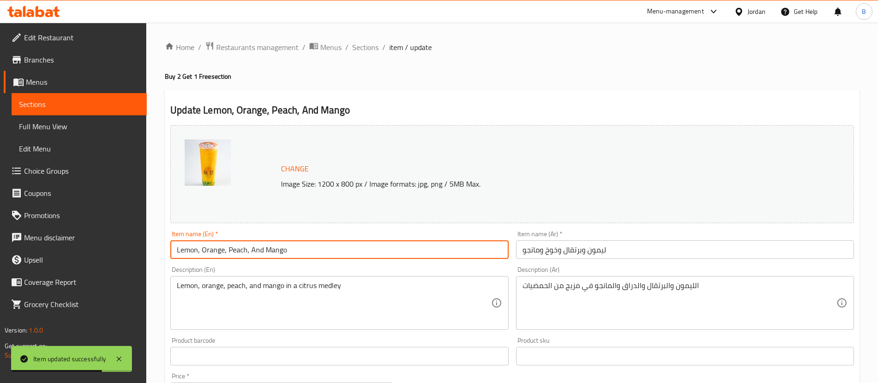
paste input "Buy 2 Get 1 Free"
type input "Buy 2 Get 1 Free Lemon, Orange, Peach, And Mango"
click at [665, 246] on input "ليمون وبرتقال وخوخ ومانجو" at bounding box center [685, 249] width 338 height 19
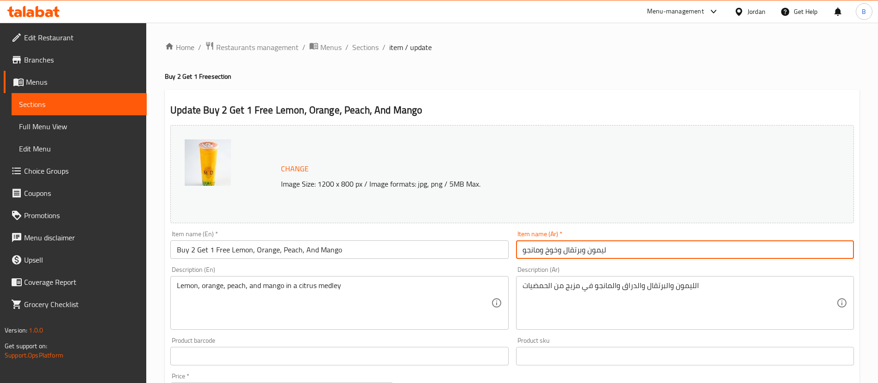
paste input "اشتري 2 واحصل على 1 مجانًا"
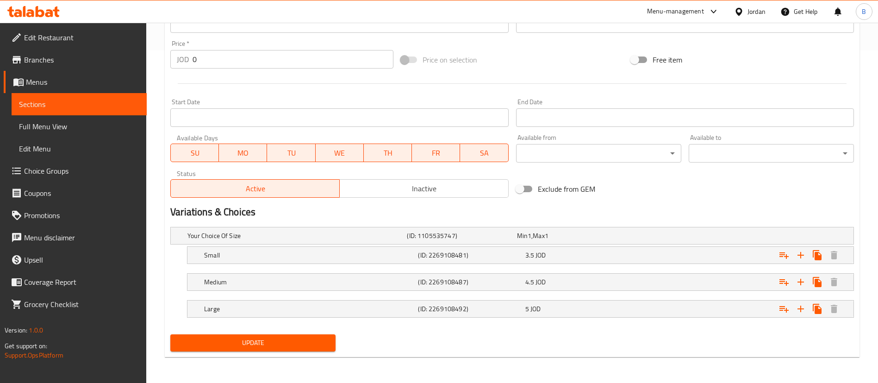
type input "ليمون وبرتقال وخوخ ومانجو اشتري 2 واحصل على 1 مجانًا"
click at [293, 347] on span "Update" at bounding box center [253, 343] width 150 height 12
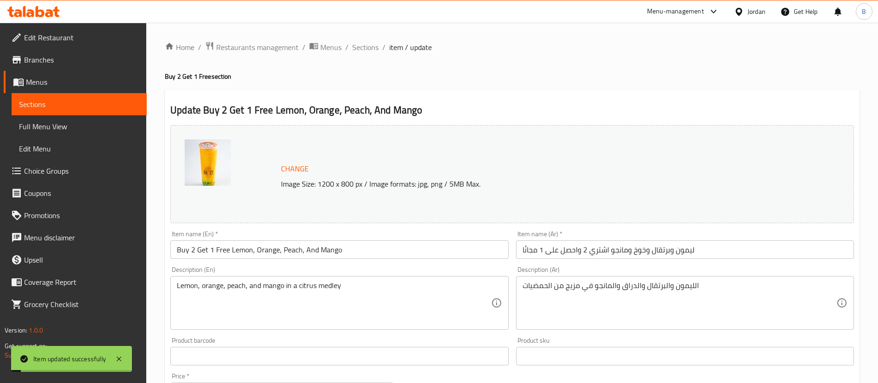
click at [362, 47] on span "Sections" at bounding box center [365, 47] width 26 height 11
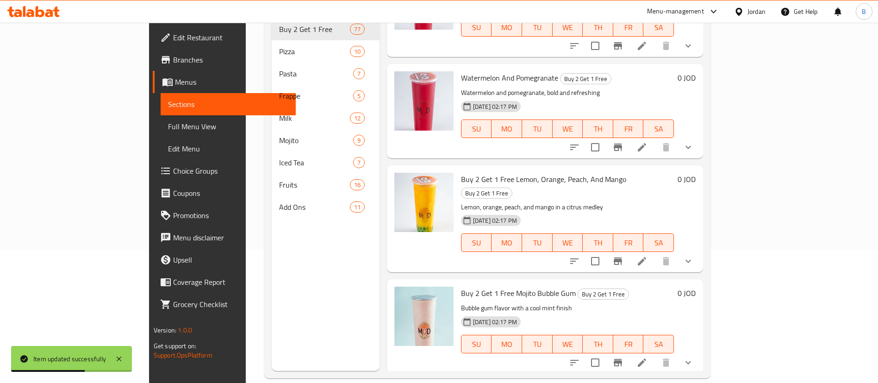
scroll to position [7117, 0]
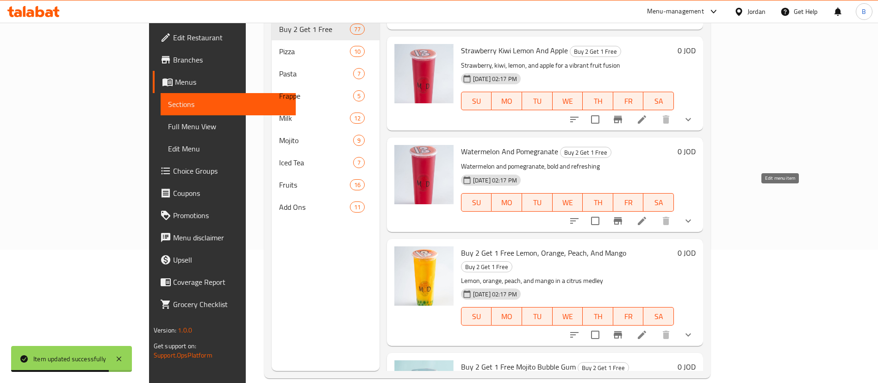
click at [647, 215] on icon at bounding box center [641, 220] width 11 height 11
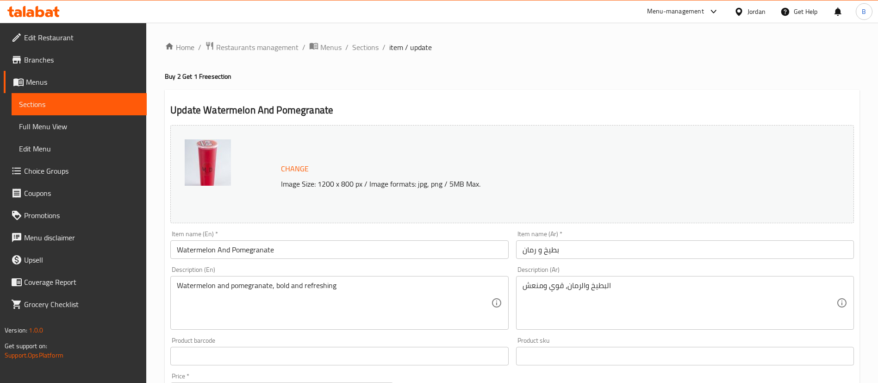
click at [174, 243] on input "Watermelon And Pomegranate" at bounding box center [339, 249] width 338 height 19
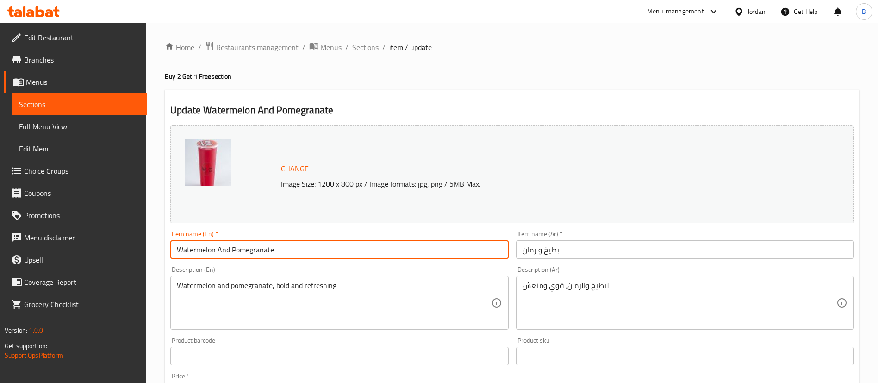
paste input "Buy 2 Get 1 Free"
type input "Buy 2 Get 1 Free Watermelon And Pomegranate"
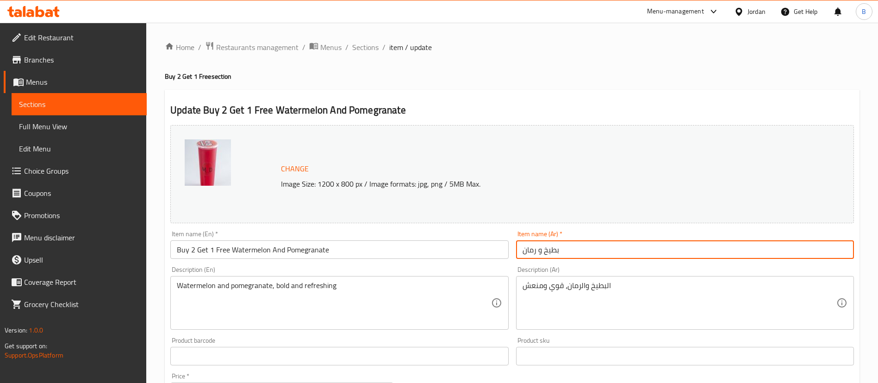
click at [597, 254] on input "بطيخ و رمان" at bounding box center [685, 249] width 338 height 19
paste input "اشتري 2 واحصل على 1 مجانًا"
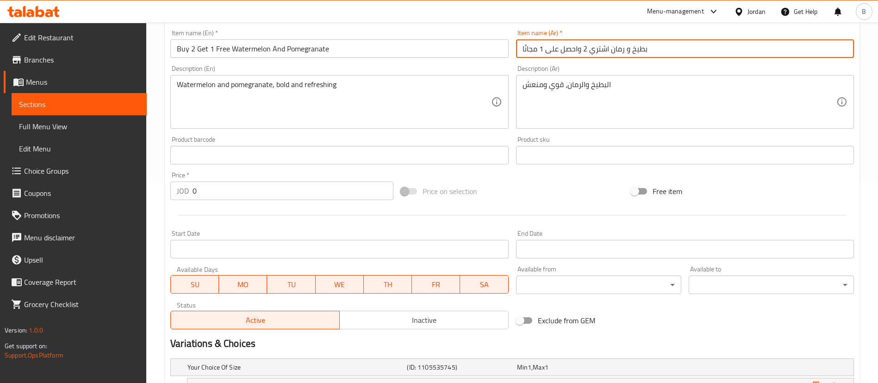
scroll to position [332, 0]
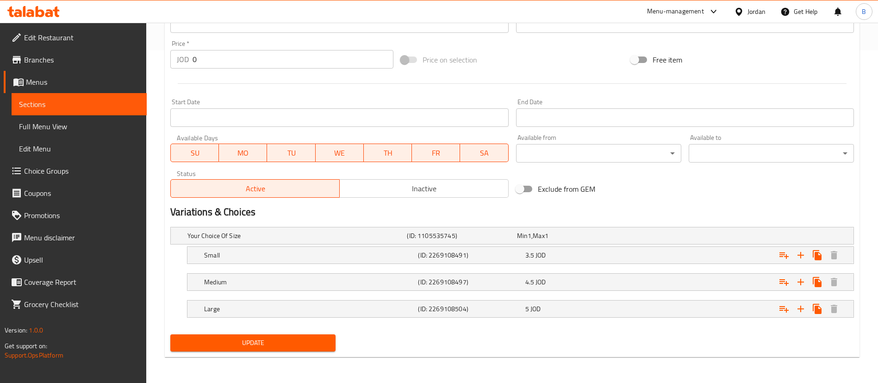
type input "بطيخ و رمان اشتري 2 واحصل على 1 مجانًا"
click at [268, 340] on span "Update" at bounding box center [253, 343] width 150 height 12
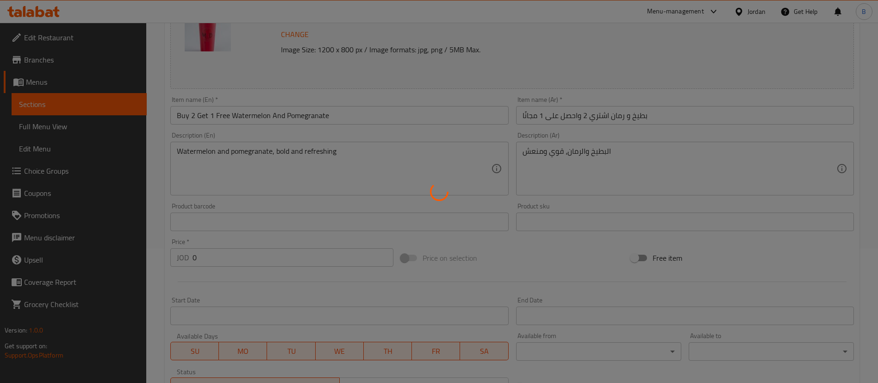
scroll to position [0, 0]
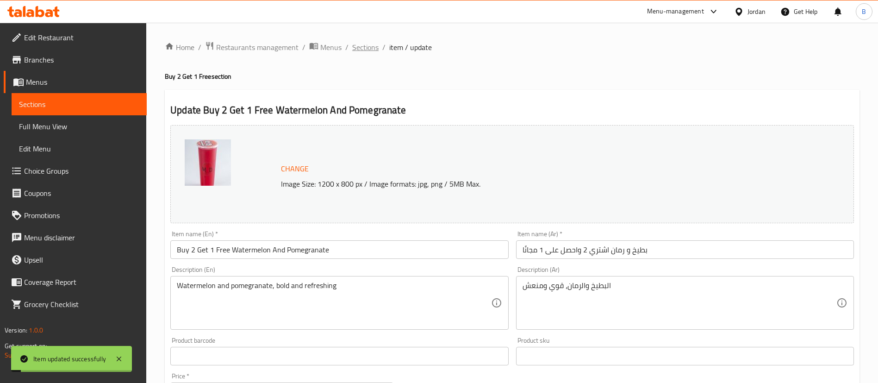
click at [367, 43] on span "Sections" at bounding box center [365, 47] width 26 height 11
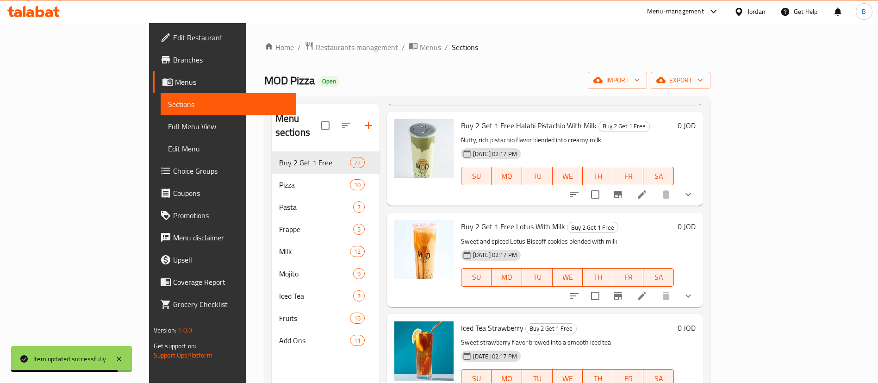
scroll to position [5554, 0]
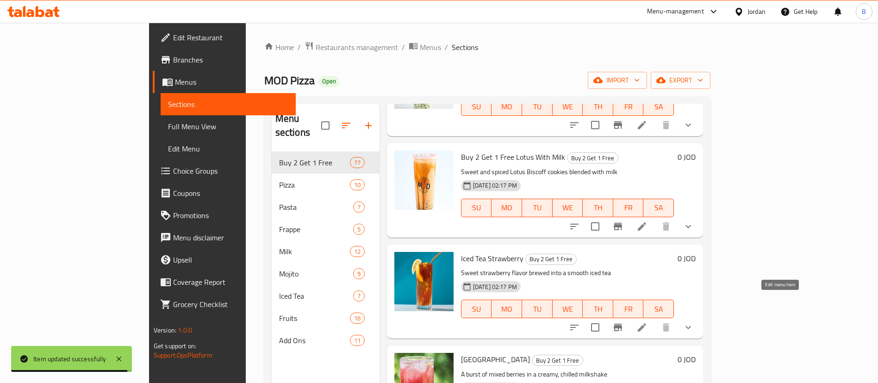
click at [647, 322] on icon at bounding box center [641, 327] width 11 height 11
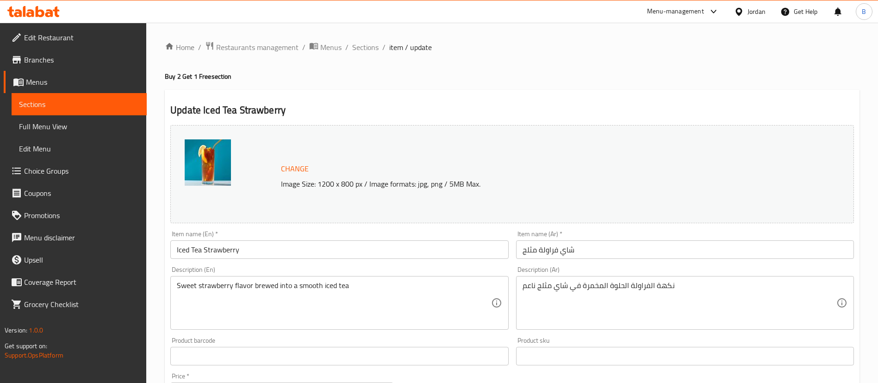
click at [173, 246] on input "Iced Tea Strawberry" at bounding box center [339, 249] width 338 height 19
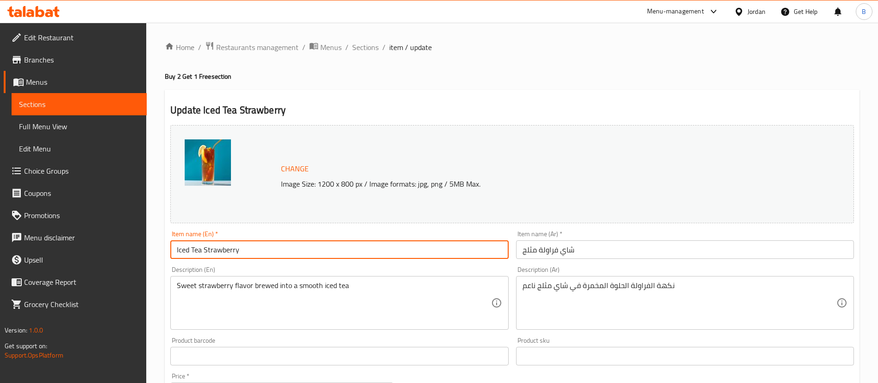
paste input "Buy 2 Get 1 Free"
type input "Buy 2 Get 1 Free Iced Tea Strawberry"
drag, startPoint x: 603, startPoint y: 242, endPoint x: 580, endPoint y: 275, distance: 41.0
click at [603, 244] on input "شاي فراولة مثلج" at bounding box center [685, 249] width 338 height 19
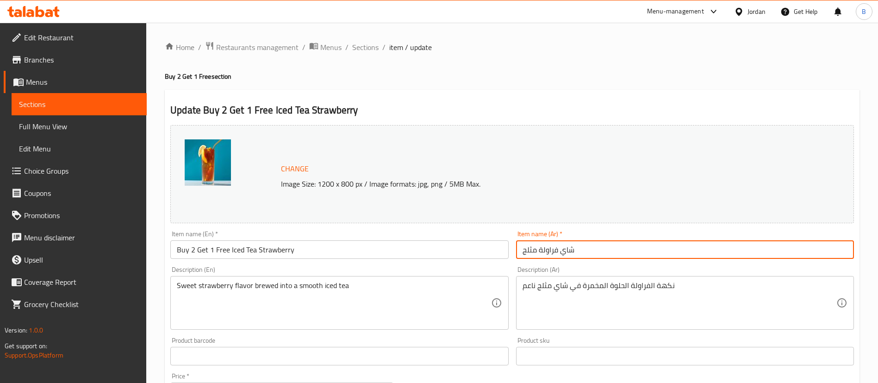
paste input "اشتري 2 واحصل على 1 مجانًا"
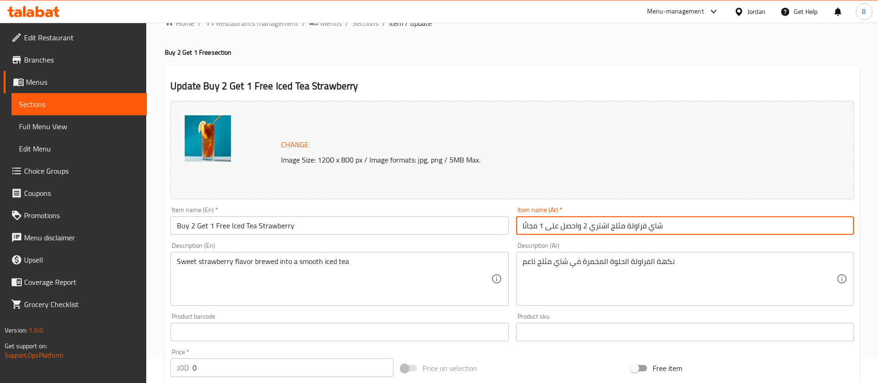
scroll to position [332, 0]
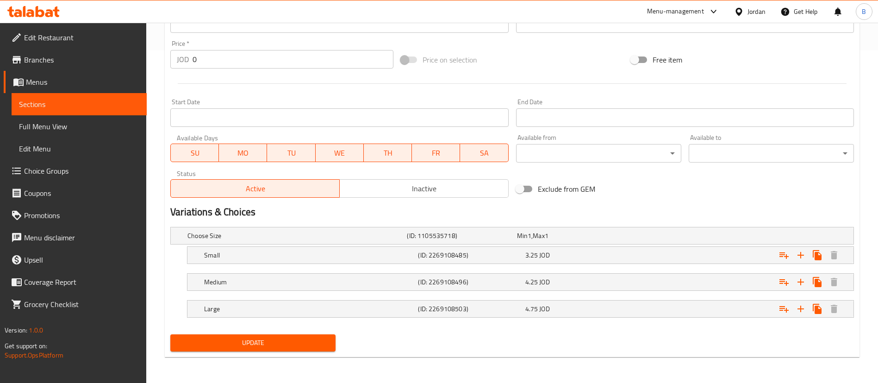
type input "شاي فراولة مثلج اشتري 2 واحصل على 1 مجانًا"
click at [286, 350] on button "Update" at bounding box center [252, 342] width 165 height 17
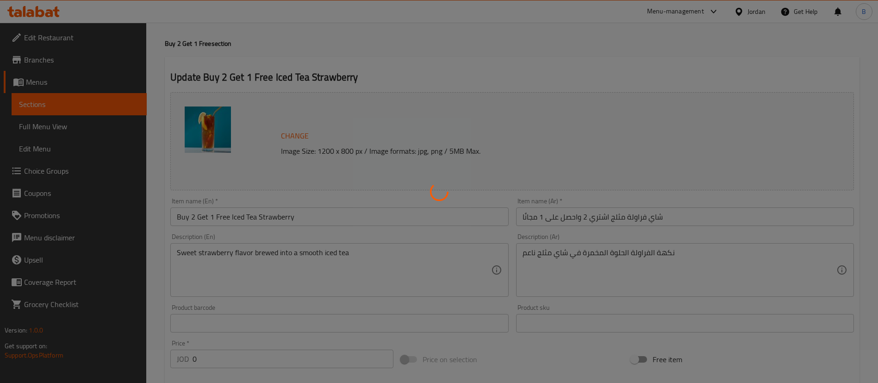
scroll to position [0, 0]
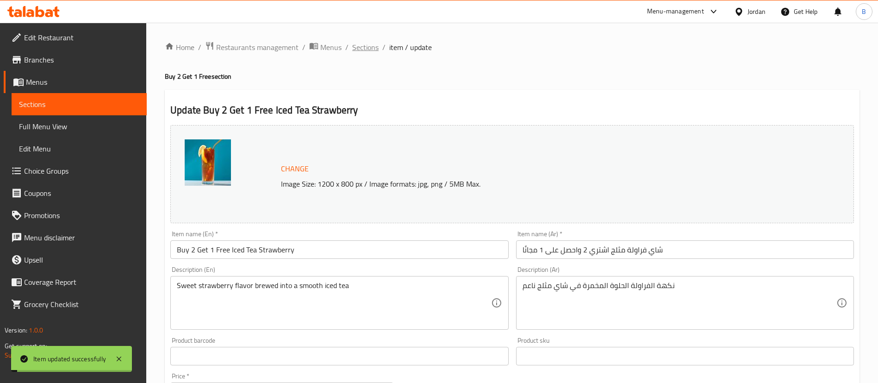
click at [363, 48] on span "Sections" at bounding box center [365, 47] width 26 height 11
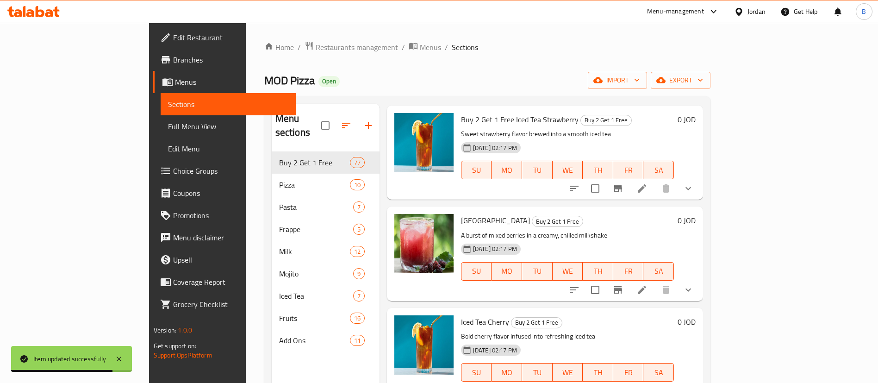
scroll to position [5623, 0]
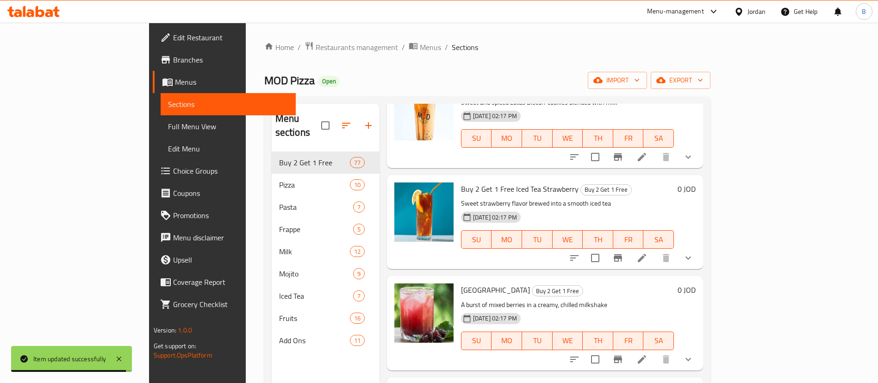
click at [655, 351] on li at bounding box center [642, 359] width 26 height 17
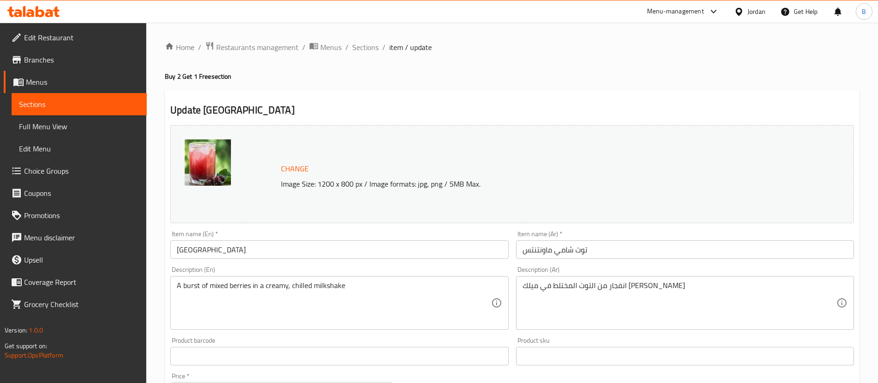
click at [178, 247] on input "[GEOGRAPHIC_DATA]" at bounding box center [339, 249] width 338 height 19
paste input "Buy 2 Get 1 Free"
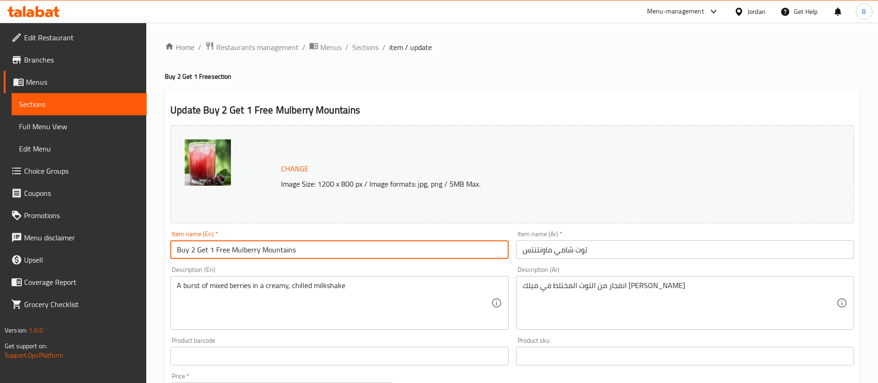
type input "Buy 2 Get 1 Free Mulberry Mountains"
click at [615, 261] on div "Item name (Ar)   * [PERSON_NAME] Item name (Ar) *" at bounding box center [684, 245] width 345 height 36
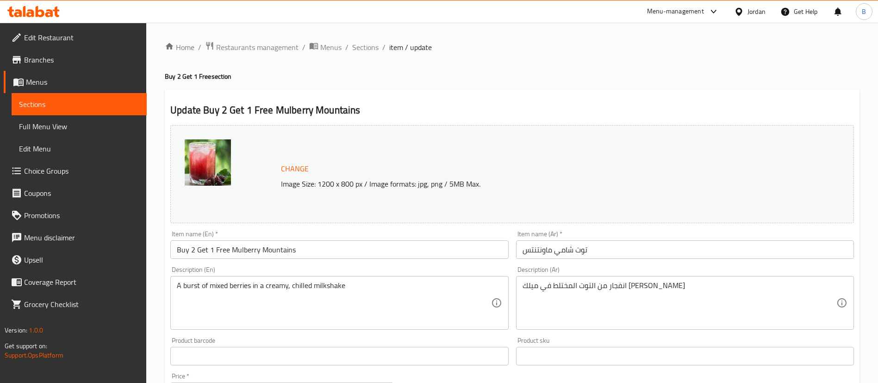
click at [624, 253] on input "توت شامي ماونتنتس" at bounding box center [685, 249] width 338 height 19
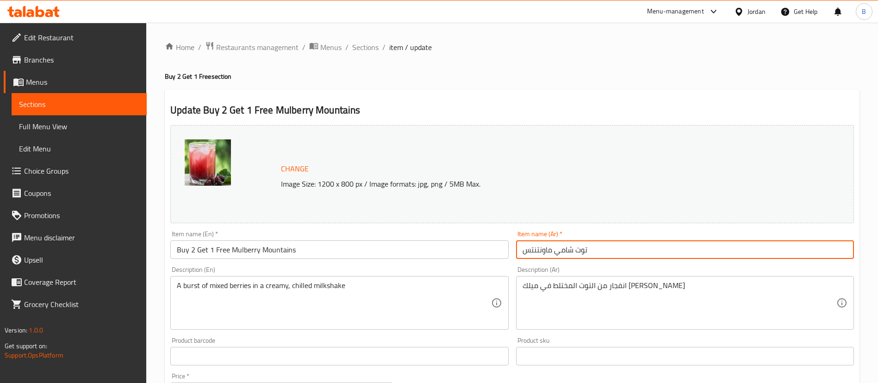
paste input "اشتري 2 واحصل على 1 مجانًا"
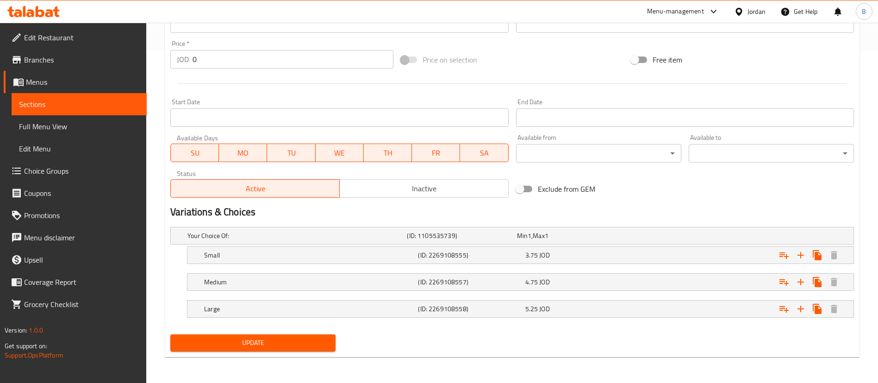
type input "توت شامي ماونتنتس اشتري 2 واحصل على 1 مجانًا"
click at [266, 339] on span "Update" at bounding box center [253, 343] width 150 height 12
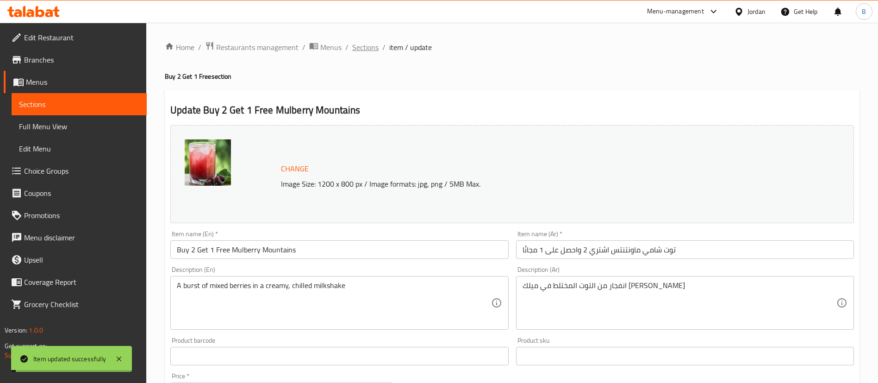
click at [362, 48] on span "Sections" at bounding box center [365, 47] width 26 height 11
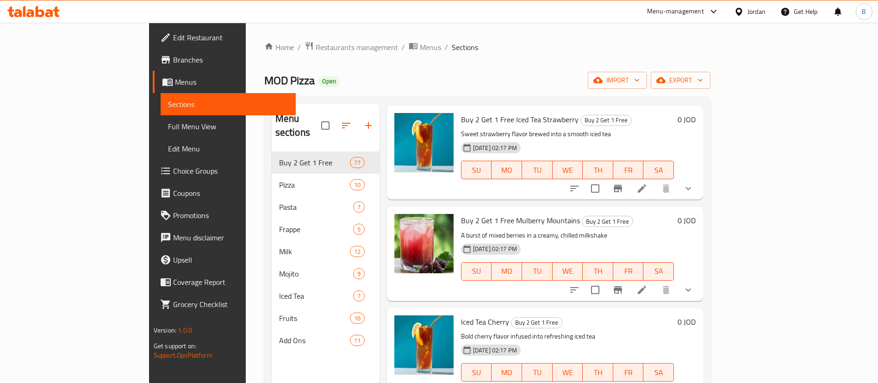
scroll to position [5762, 0]
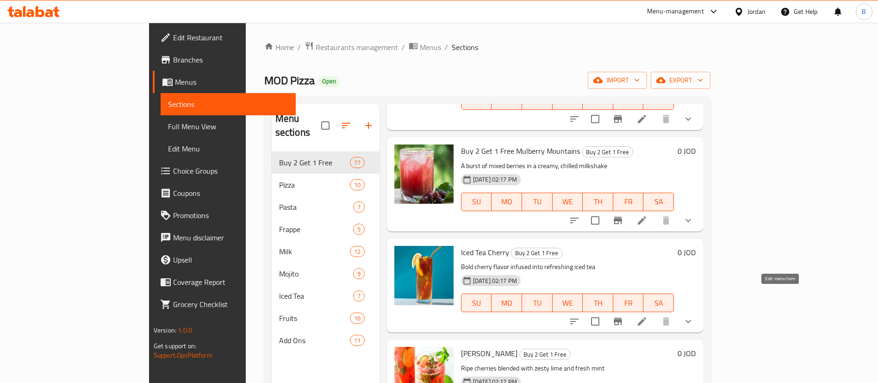
click at [646, 317] on icon at bounding box center [642, 321] width 8 height 8
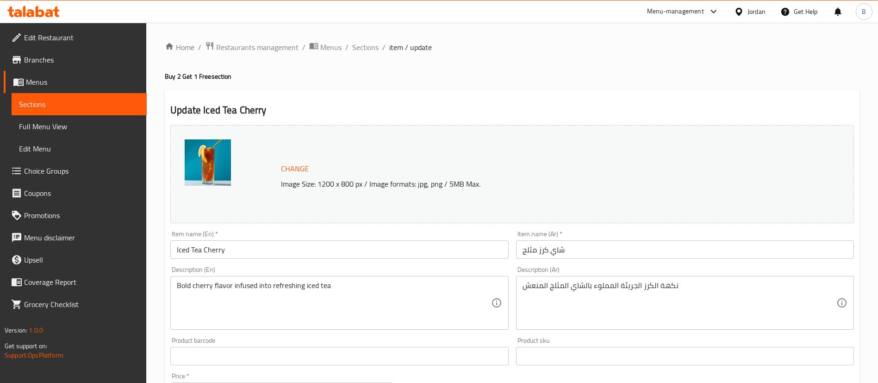
click at [237, 251] on input "Iced Tea Cherry" at bounding box center [339, 249] width 338 height 19
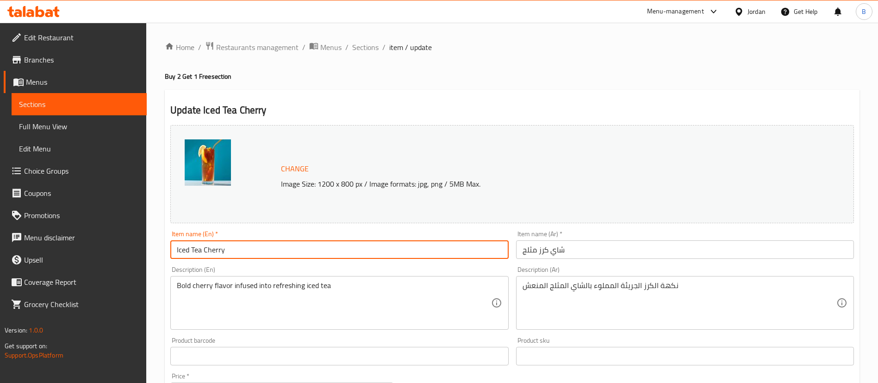
click at [173, 251] on input "Iced Tea Cherry" at bounding box center [339, 249] width 338 height 19
paste input "Buy 2 Get 1 Free"
type input "Buy 2 Get 1 Free Iced Tea Cherry"
click at [610, 253] on input "شاي كرز مثلج" at bounding box center [685, 249] width 338 height 19
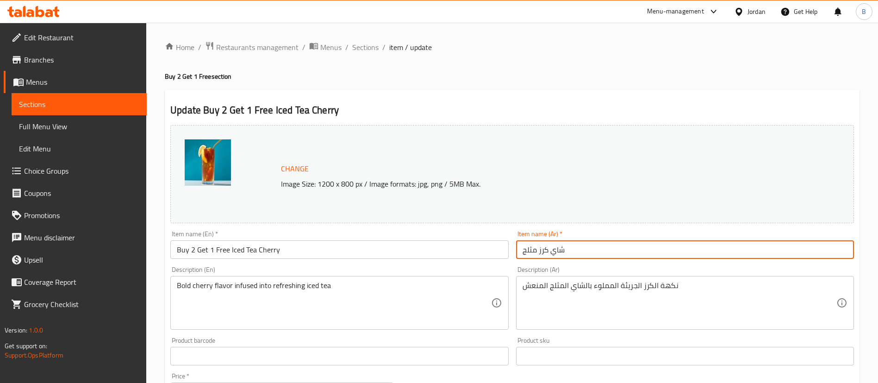
paste input "اشتري 2 واحصل على 1 مجانًا"
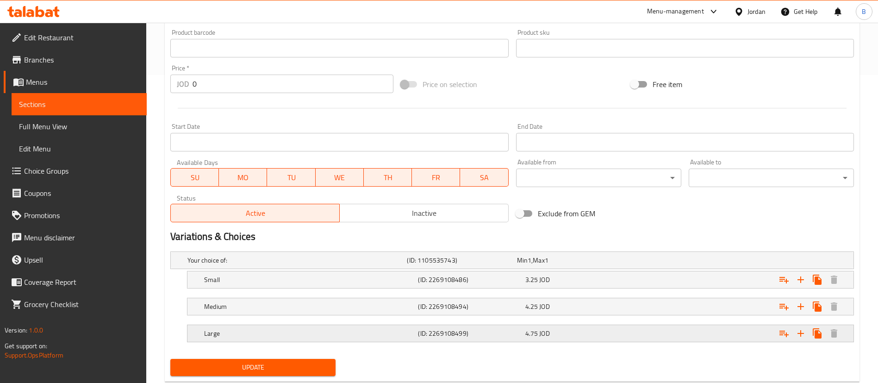
scroll to position [332, 0]
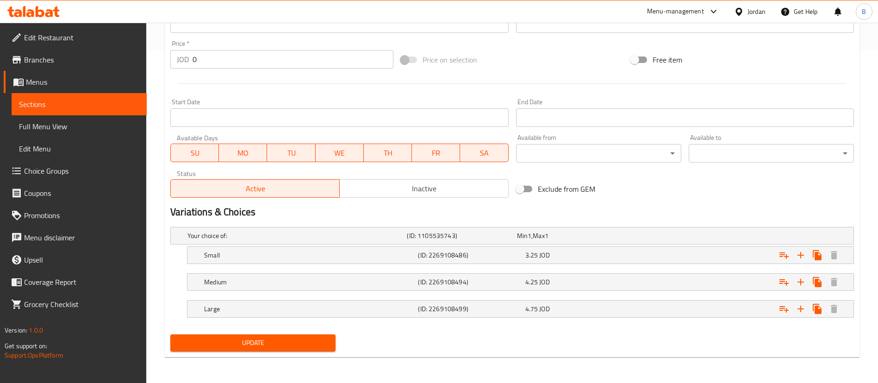
type input "شاي كرز مثلج اشتري 2 واحصل على 1 مجانًا"
click at [296, 342] on span "Update" at bounding box center [253, 343] width 150 height 12
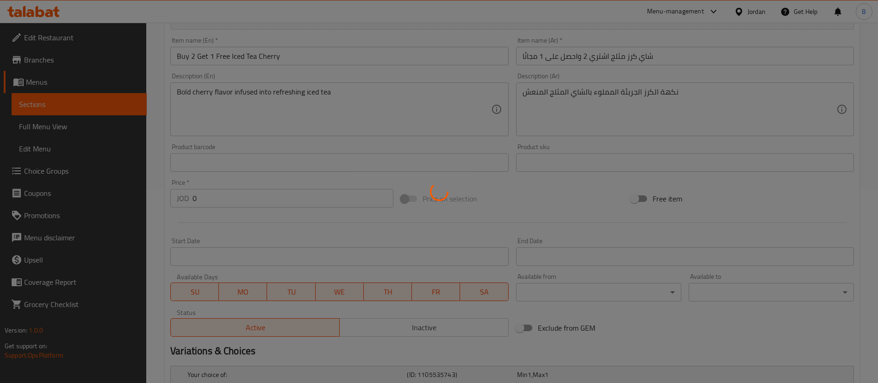
scroll to position [0, 0]
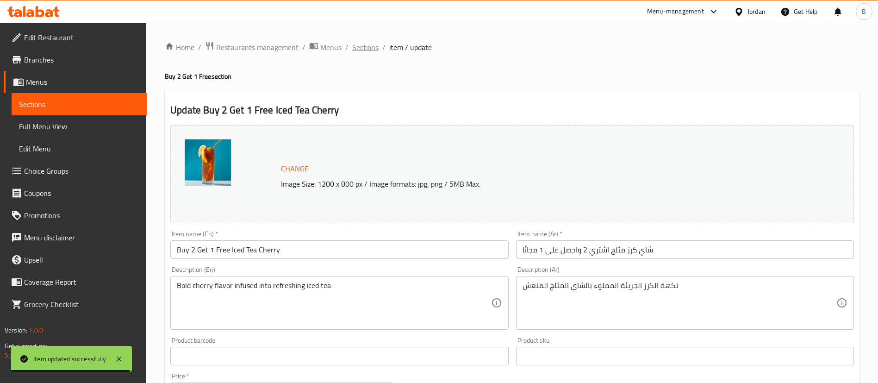
click at [369, 50] on span "Sections" at bounding box center [365, 47] width 26 height 11
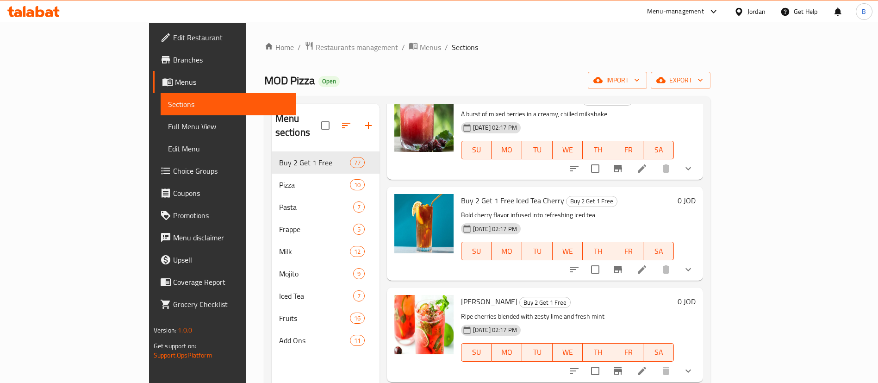
scroll to position [5832, 0]
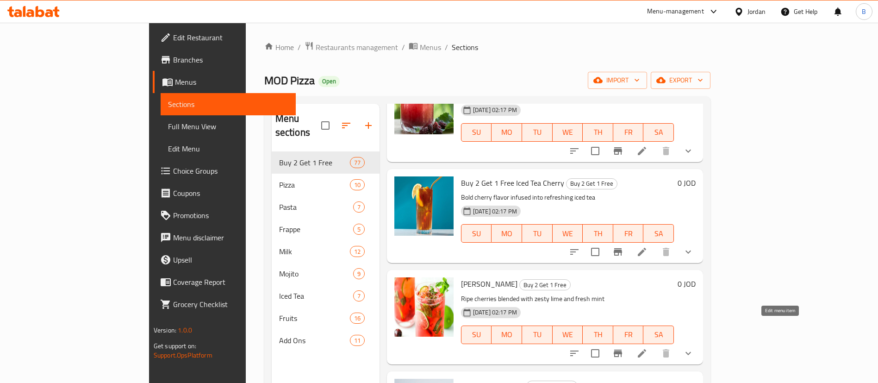
click at [647, 348] on icon at bounding box center [641, 353] width 11 height 11
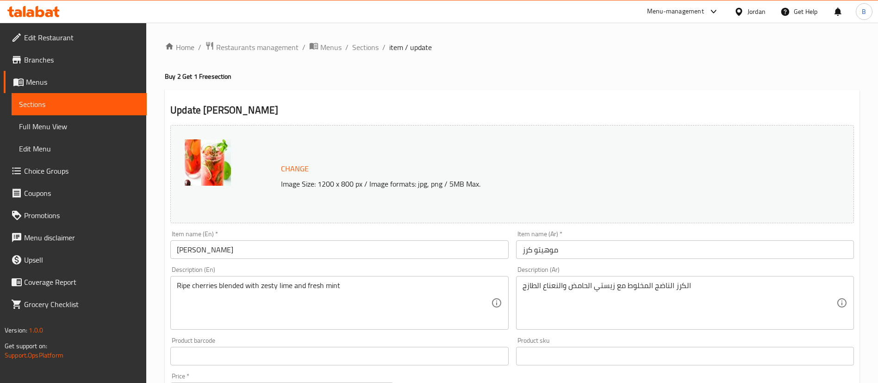
click at [175, 246] on input "[PERSON_NAME]" at bounding box center [339, 249] width 338 height 19
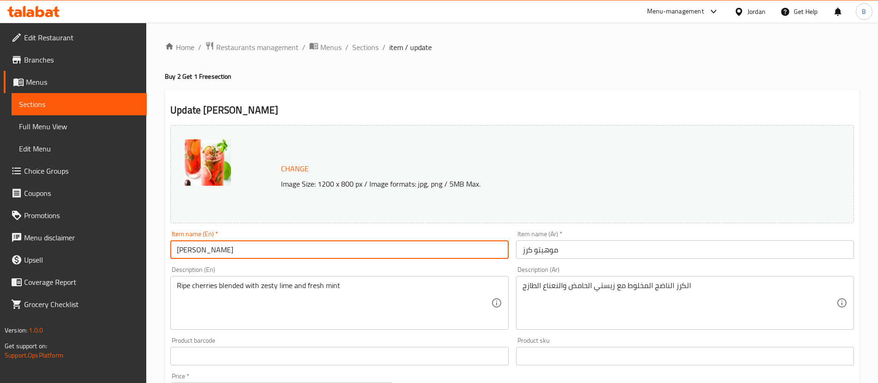
paste input "Buy 2 Get 1 Free"
type input "Buy 2 Get 1 Free Mojito Cherry"
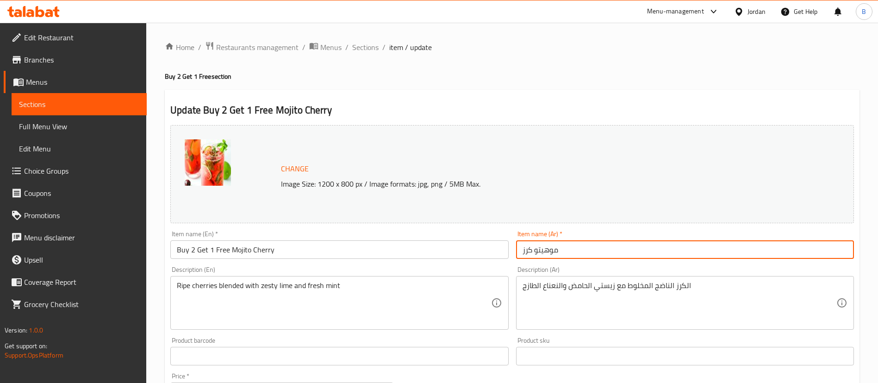
click at [602, 250] on input "موهيتو كرز" at bounding box center [685, 249] width 338 height 19
paste input "اشتري 2 واحصل على 1 مجانًا"
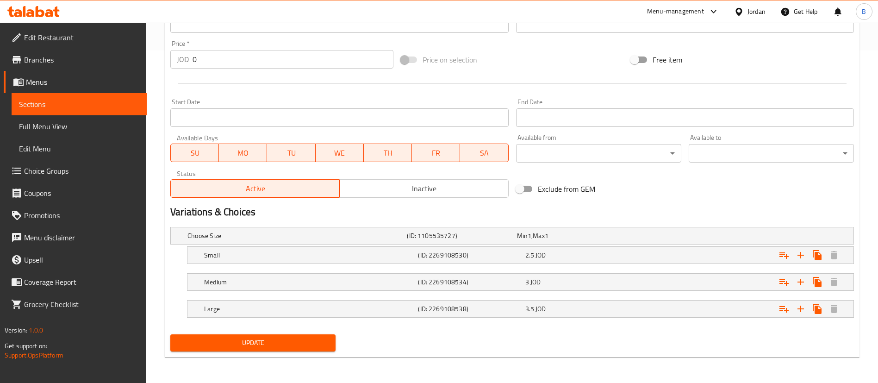
type input "[PERSON_NAME] اشتري 2 واحصل على 1 مجانًا"
click at [253, 344] on span "Update" at bounding box center [253, 343] width 150 height 12
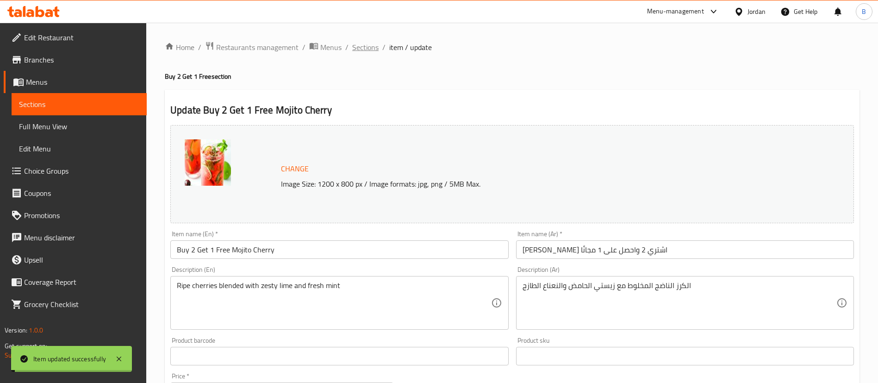
click at [359, 49] on span "Sections" at bounding box center [365, 47] width 26 height 11
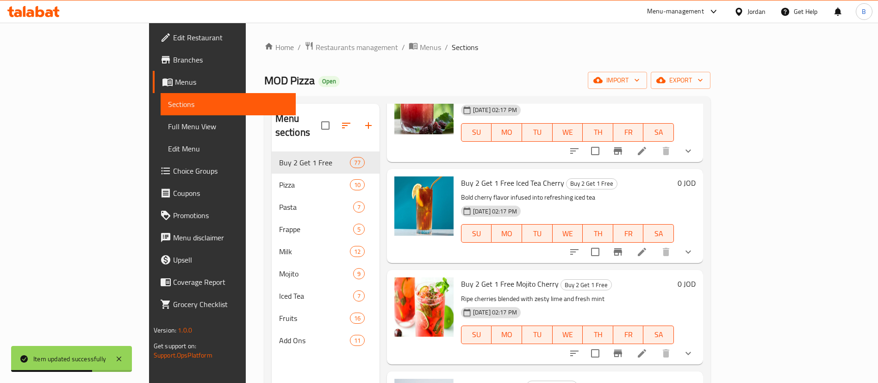
scroll to position [5971, 0]
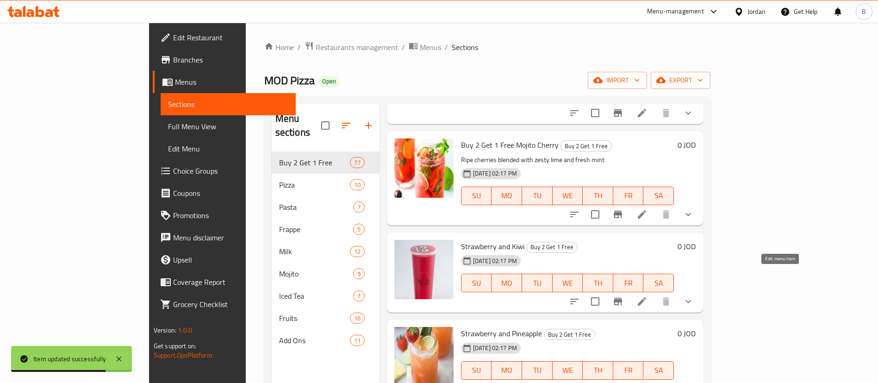
click at [647, 296] on icon at bounding box center [641, 301] width 11 height 11
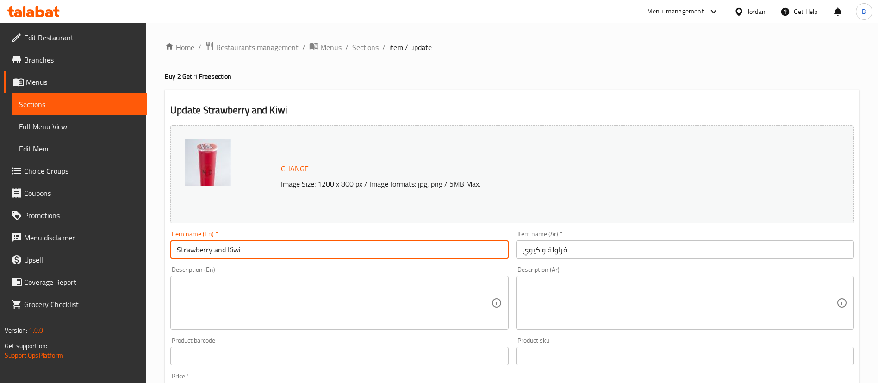
click at [179, 246] on input "Strawberry and Kiwi" at bounding box center [339, 249] width 338 height 19
paste input "Buy 2 Get 1 Free"
type input "Buy 2 Get 1 Free Strawberry and Kiwi"
click at [591, 251] on input "فراولة و كيوي" at bounding box center [685, 249] width 338 height 19
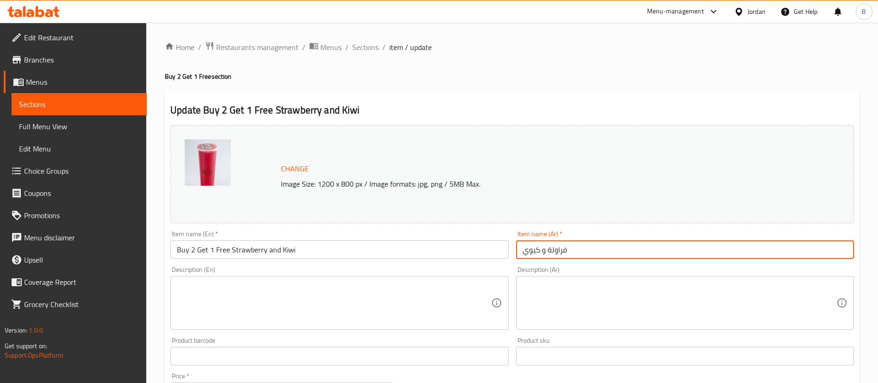
paste input "اشتري 2 واحصل على 1 مجانًا"
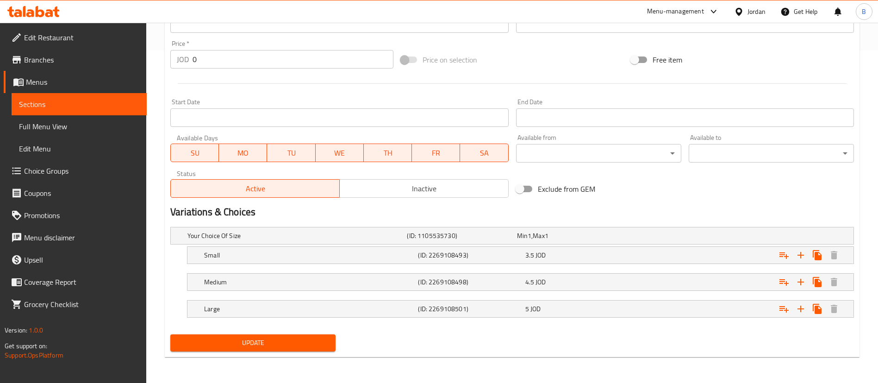
type input "فراولة و [PERSON_NAME] 2 واحصل على 1 مجانًا"
click at [222, 346] on span "Update" at bounding box center [253, 343] width 150 height 12
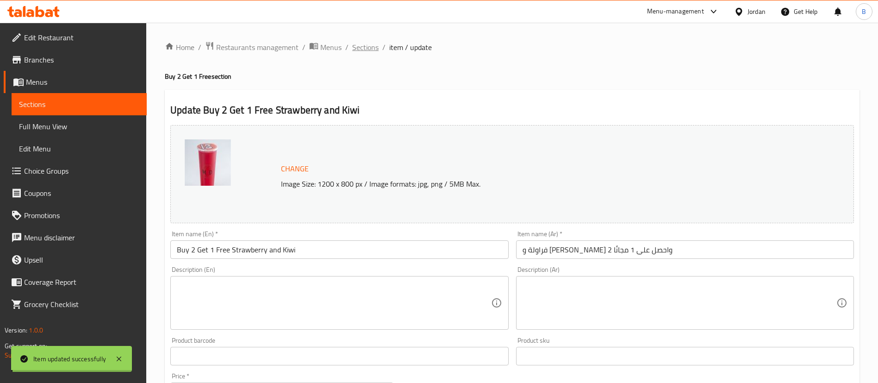
click at [368, 47] on span "Sections" at bounding box center [365, 47] width 26 height 11
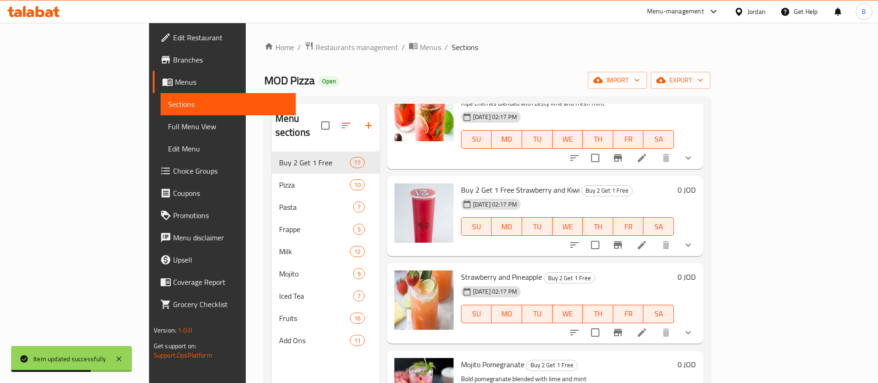
scroll to position [6040, 0]
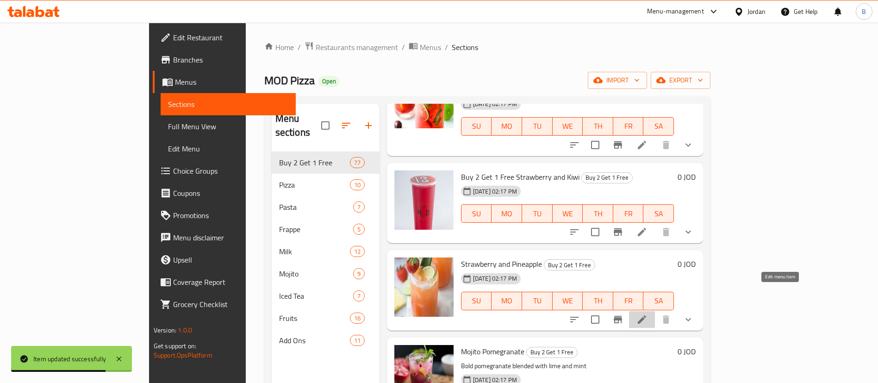
click at [647, 314] on icon at bounding box center [641, 319] width 11 height 11
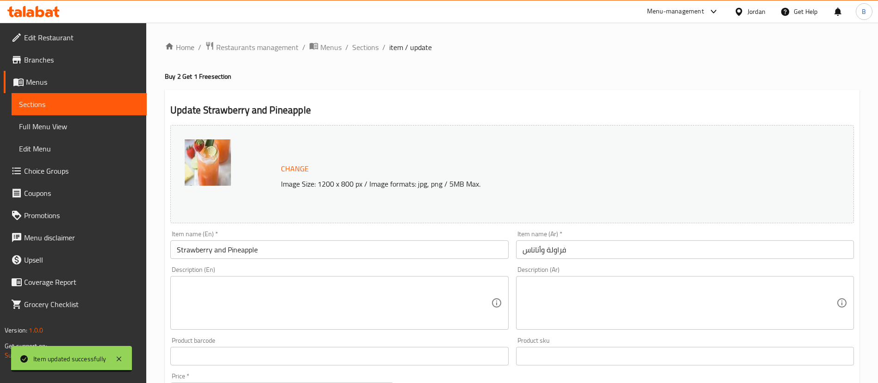
click at [180, 251] on input "Strawberry and Pineapple" at bounding box center [339, 249] width 338 height 19
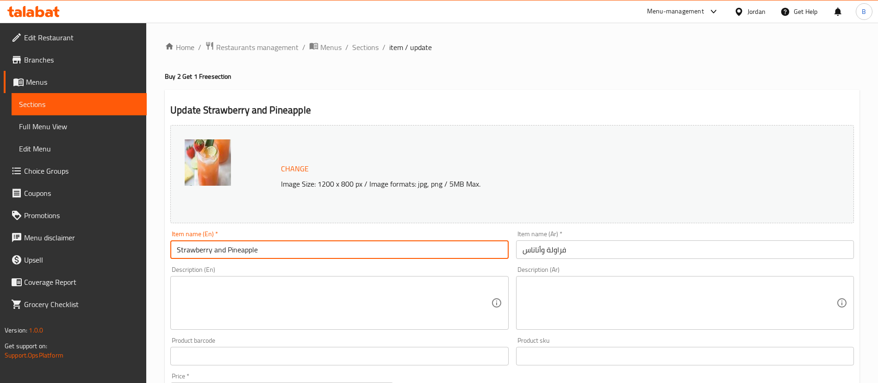
click at [174, 249] on input "Strawberry and Pineapple" at bounding box center [339, 249] width 338 height 19
paste input "Buy 2 Get 1 Free"
type input "Buy 2 Get 1 Free Strawberry and Pineapple"
click at [578, 255] on input "فراولة وأناناس" at bounding box center [685, 249] width 338 height 19
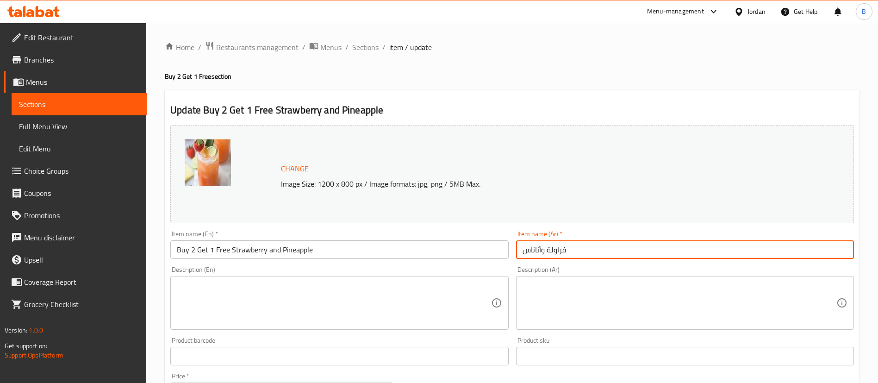
paste input "اشتري 2 واحصل على 1 مجانًا"
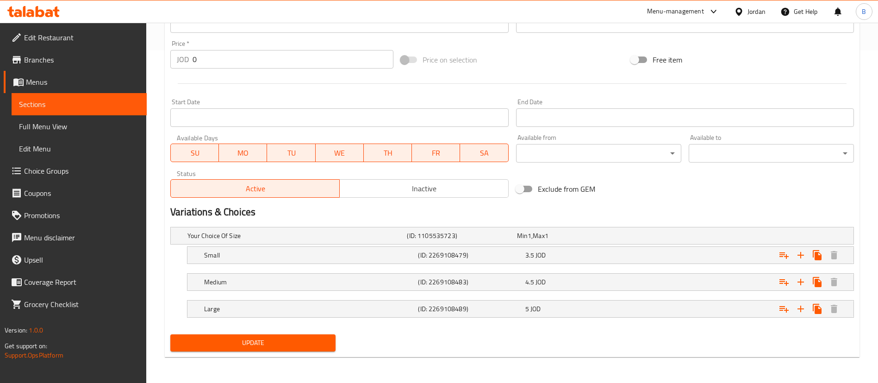
type input "فراولة وأناناس اشتري 2 واحصل على 1 مجانًا"
drag, startPoint x: 252, startPoint y: 348, endPoint x: 261, endPoint y: 347, distance: 8.3
click at [253, 347] on span "Update" at bounding box center [253, 343] width 150 height 12
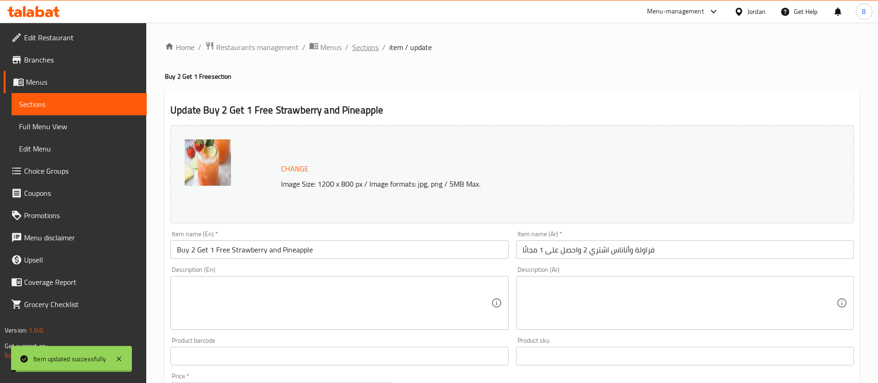
click at [364, 45] on span "Sections" at bounding box center [365, 47] width 26 height 11
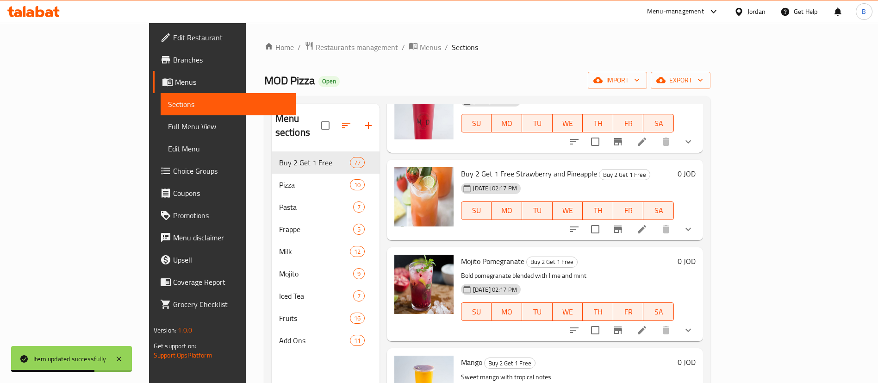
scroll to position [6109, 0]
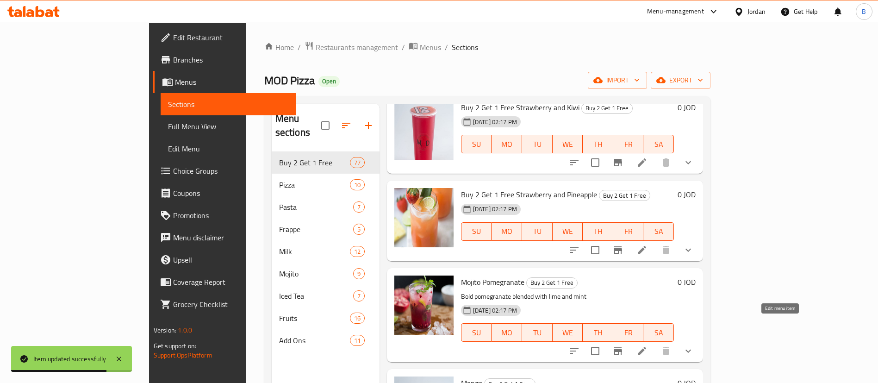
click at [647, 345] on icon at bounding box center [641, 350] width 11 height 11
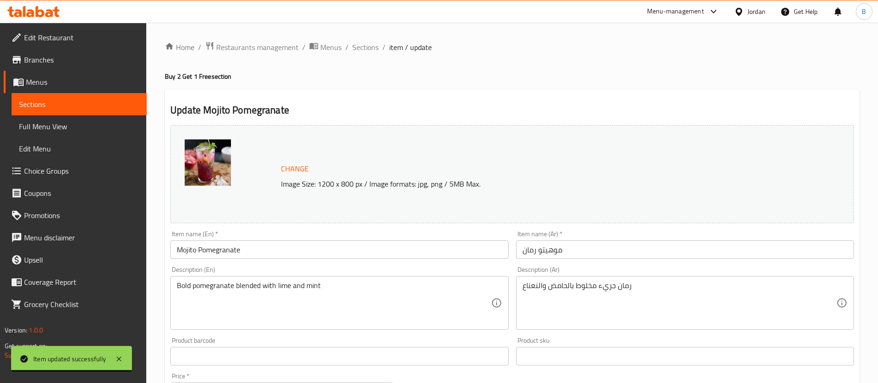
click at [175, 250] on input "Mojito Pomegranate" at bounding box center [339, 249] width 338 height 19
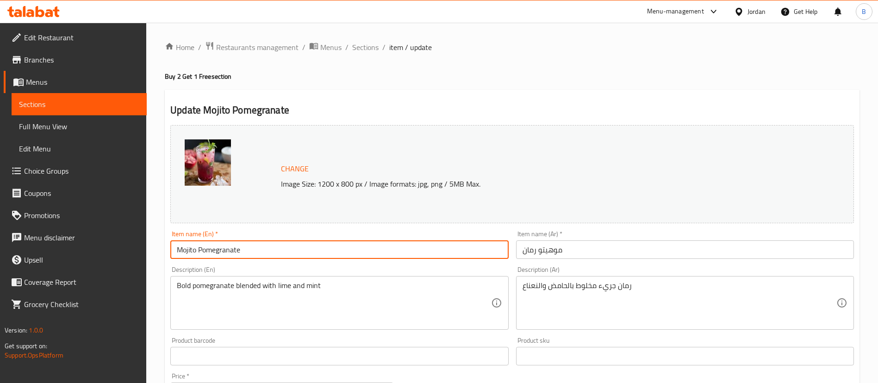
paste input "Buy 2 Get 1 Free"
type input "Buy 2 Get 1 Free Mojito Pomegranate"
click at [586, 256] on input "موهيتو رمان" at bounding box center [685, 249] width 338 height 19
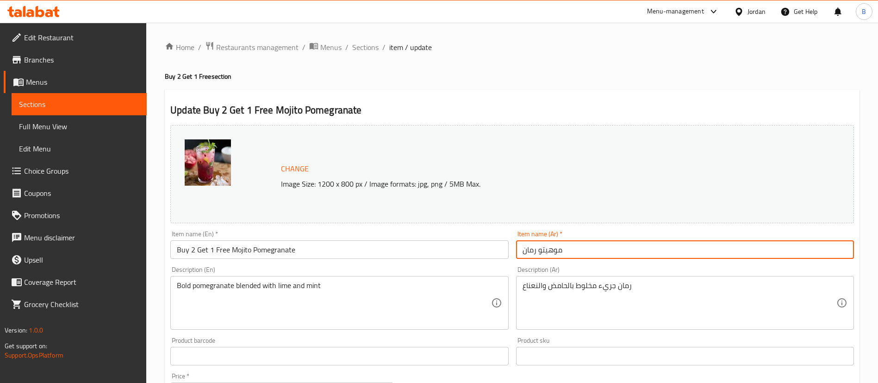
paste input "اشتري 2 واحصل على 1 مجانًا"
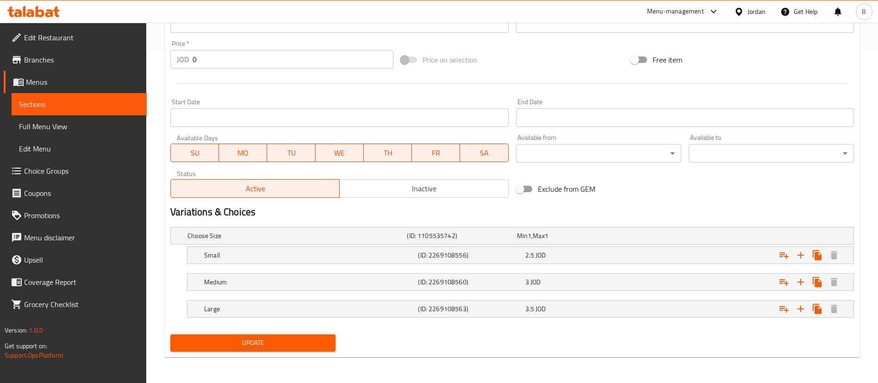
type input "موهيتو رمان اشتري 2 واحصل على 1 مجانًا"
click at [261, 344] on span "Update" at bounding box center [253, 343] width 150 height 12
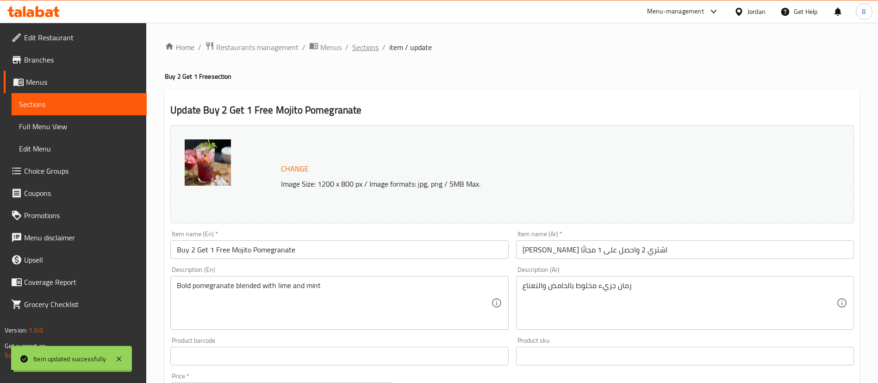
click at [357, 46] on span "Sections" at bounding box center [365, 47] width 26 height 11
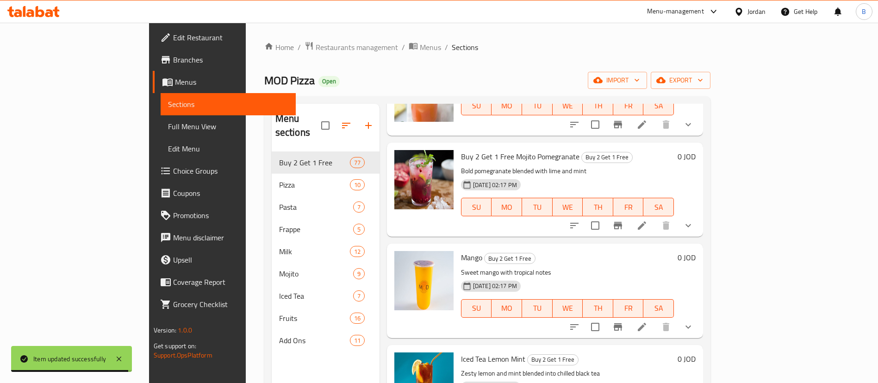
scroll to position [6248, 0]
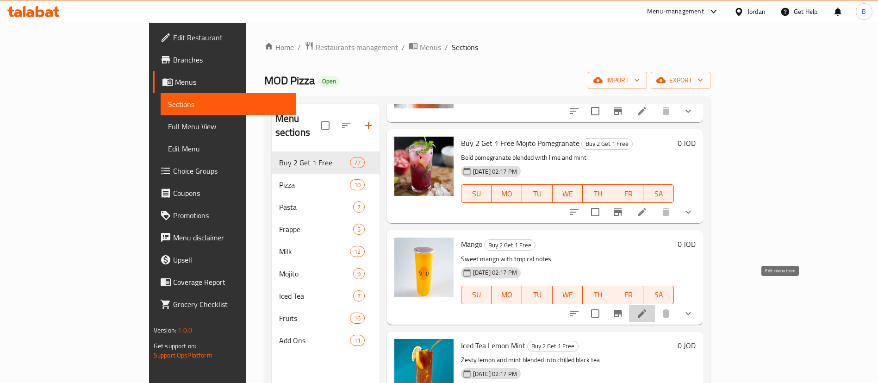
click at [646, 309] on icon at bounding box center [642, 313] width 8 height 8
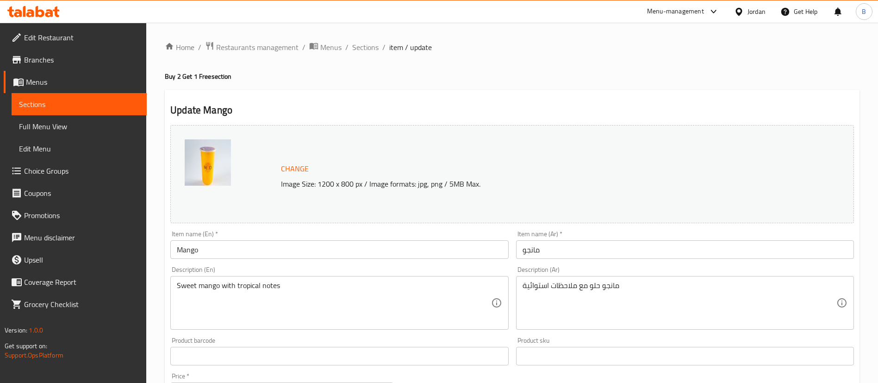
click at [178, 248] on input "Mango" at bounding box center [339, 249] width 338 height 19
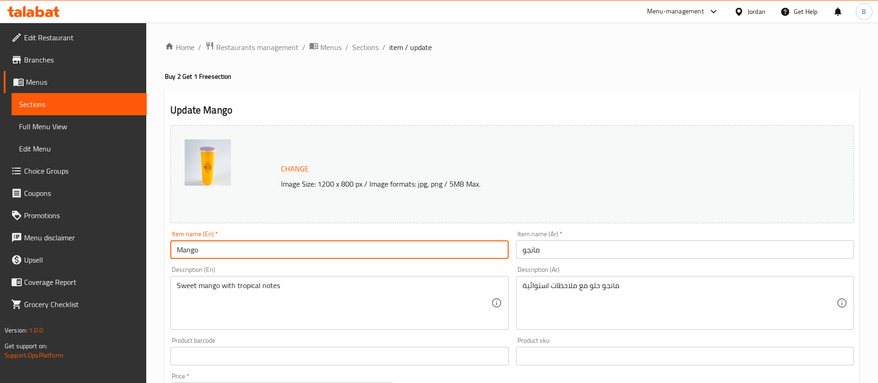
paste input "Buy 2 Get 1 Free"
type input "Buy 2 Get 1 Free Mango"
click at [593, 256] on input "مانجو" at bounding box center [685, 249] width 338 height 19
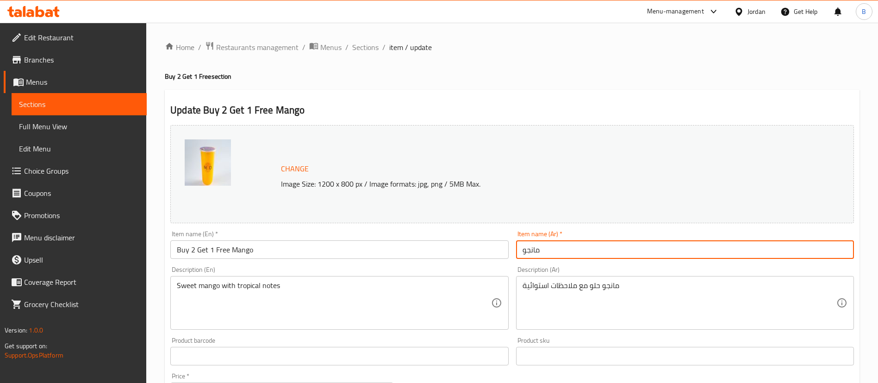
paste input "اشتري 2 واحصل على 1 مجانًا"
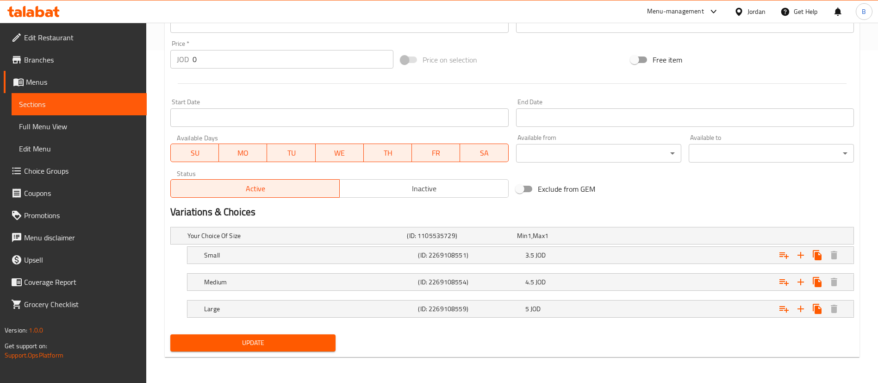
type input "مانجو اشتري 2 واحصل على 1 مجانًا"
click at [244, 336] on button "Update" at bounding box center [252, 342] width 165 height 17
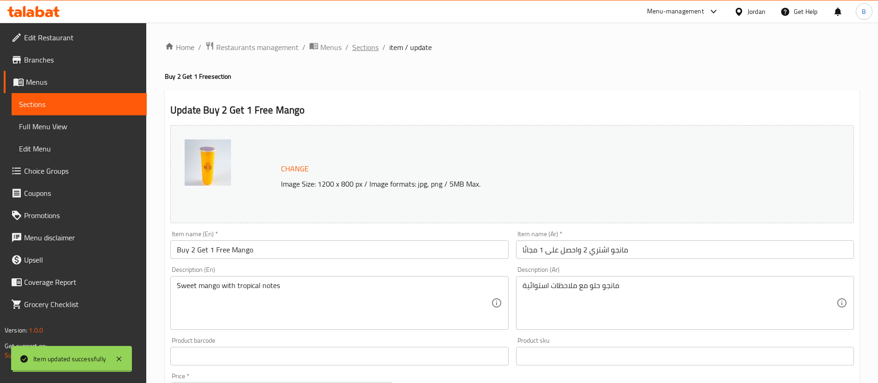
click at [355, 47] on span "Sections" at bounding box center [365, 47] width 26 height 11
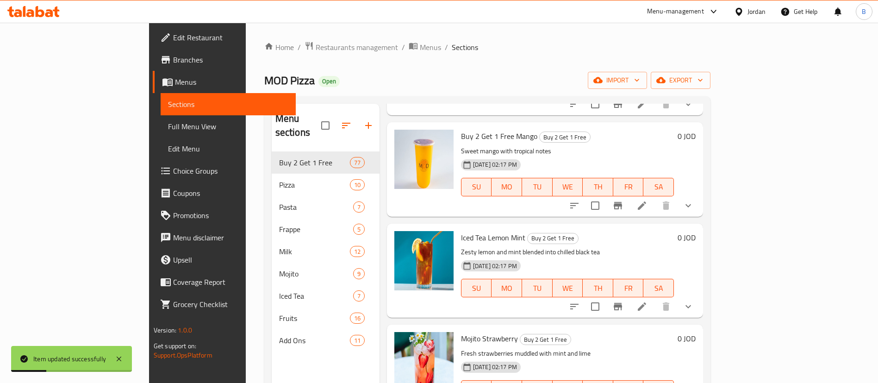
scroll to position [6387, 0]
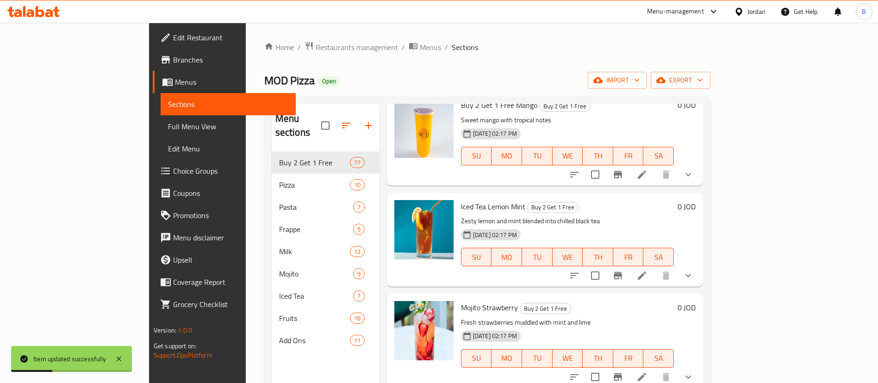
click at [647, 270] on icon at bounding box center [641, 275] width 11 height 11
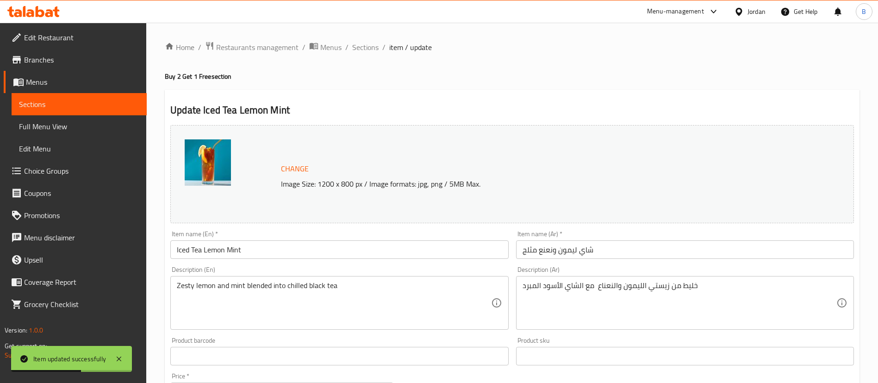
click at [174, 253] on input "Iced Tea Lemon Mint" at bounding box center [339, 249] width 338 height 19
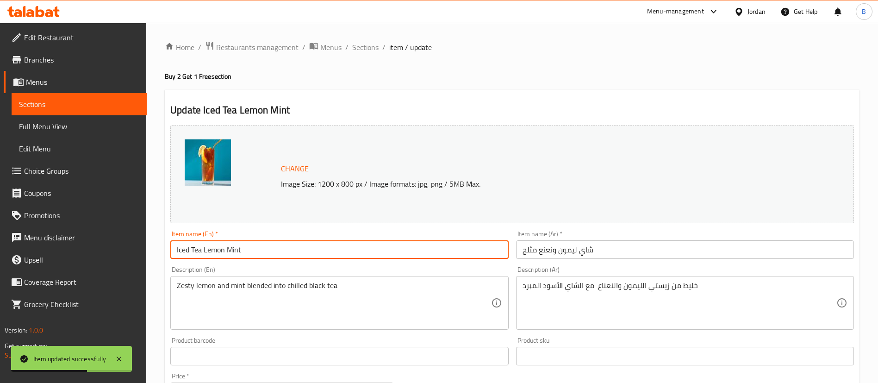
paste input "Buy 2 Get 1 Free"
type input "Buy 2 Get 1 Free Iced Tea Lemon Mint"
click at [645, 250] on input "شاي ليمون ونعنع مثلج" at bounding box center [685, 249] width 338 height 19
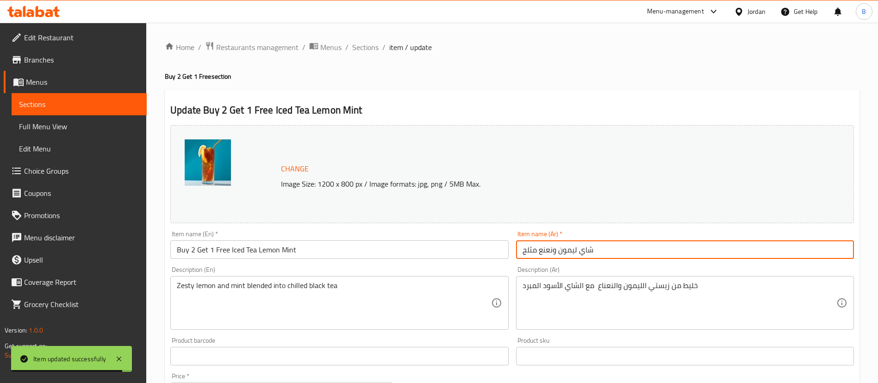
paste input "اشتري 2 واحصل على 1 مجانًا"
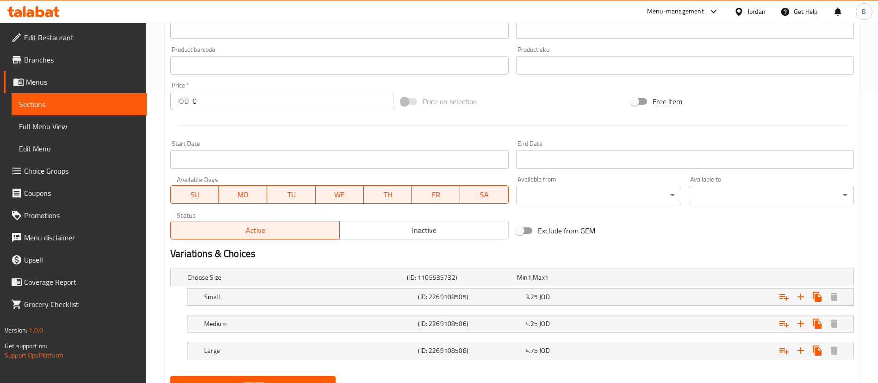
scroll to position [332, 0]
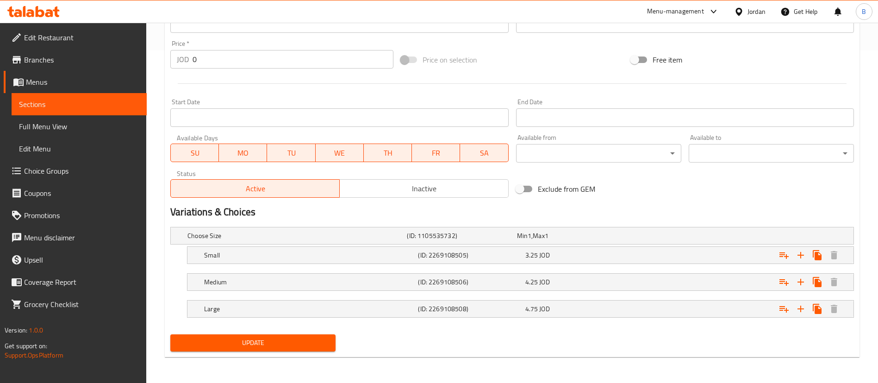
type input "شاي ليمون ونعنع مثلج اشتري 2 واحصل على 1 مجانًا"
click at [287, 349] on button "Update" at bounding box center [252, 342] width 165 height 17
click at [288, 339] on div at bounding box center [439, 191] width 878 height 383
click at [306, 349] on div at bounding box center [439, 191] width 878 height 383
click at [305, 344] on div at bounding box center [439, 191] width 878 height 383
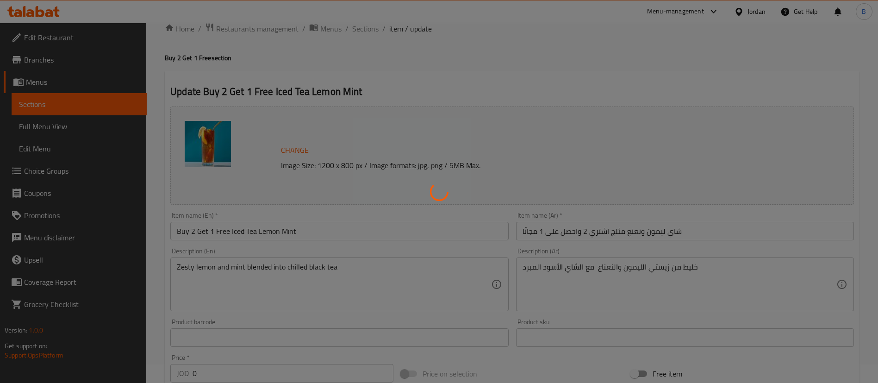
scroll to position [0, 0]
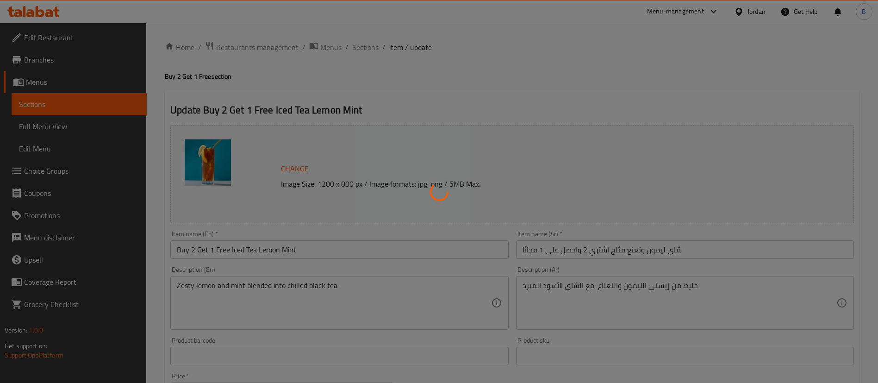
click at [362, 46] on div at bounding box center [439, 191] width 878 height 383
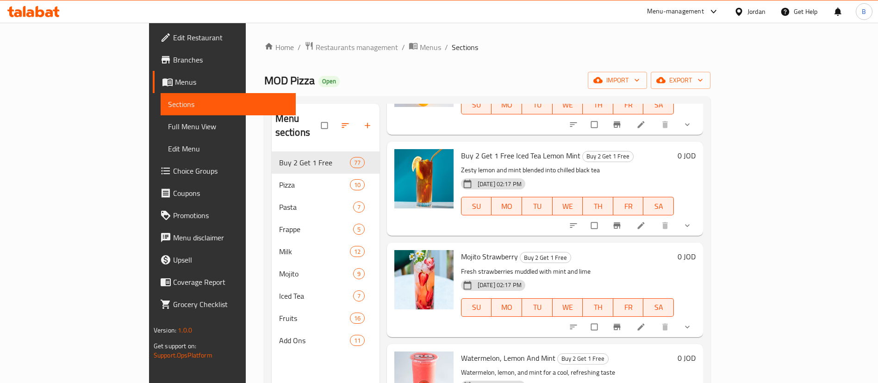
scroll to position [6456, 0]
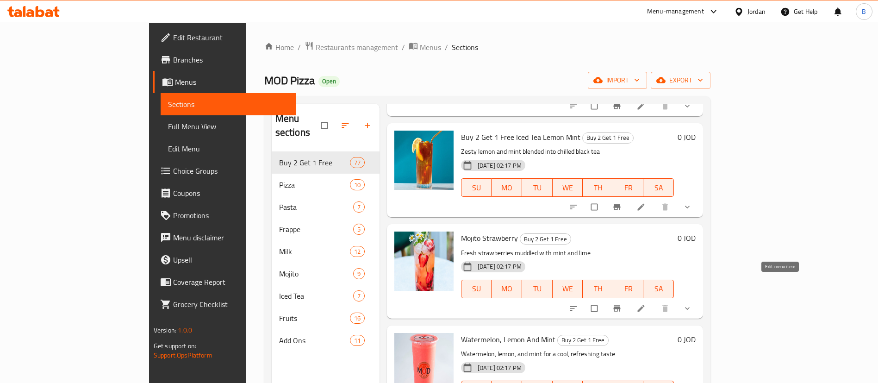
click at [646, 304] on icon at bounding box center [640, 308] width 9 height 9
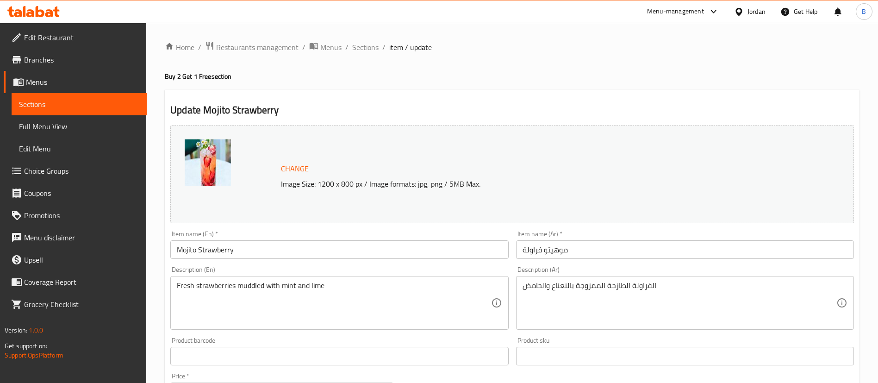
click at [173, 246] on input "Mojito Strawberry" at bounding box center [339, 249] width 338 height 19
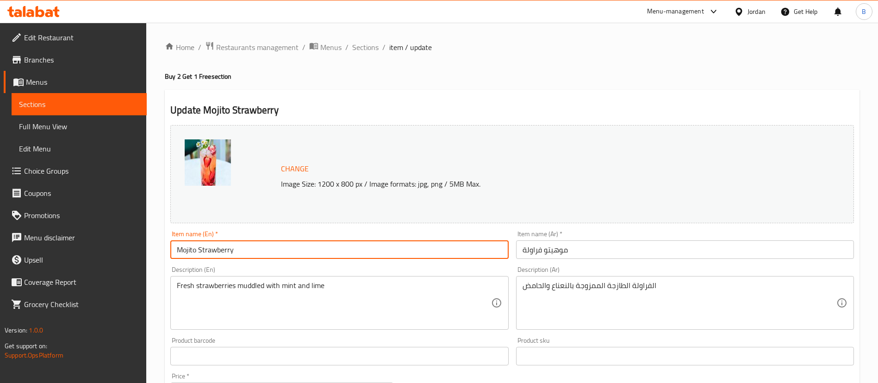
paste input "Buy 2 Get 1 Free"
type input "Buy 2 Get 1 Free Mojito Strawberry"
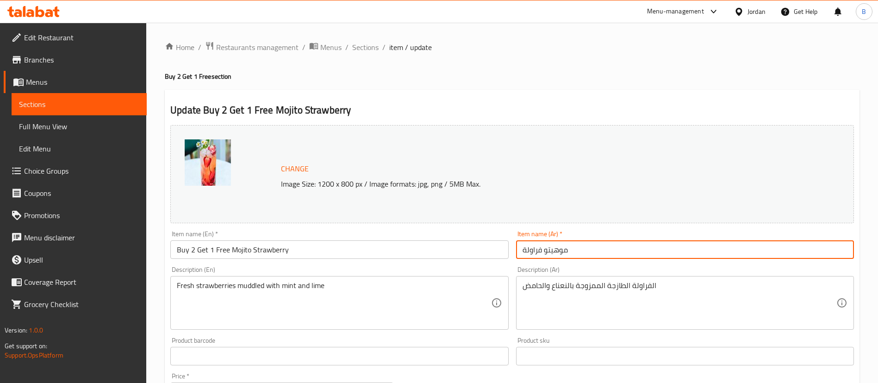
click at [593, 245] on input "موهيتو فراولة" at bounding box center [685, 249] width 338 height 19
paste input "اشتري 2 واحصل على 1 مجانًا"
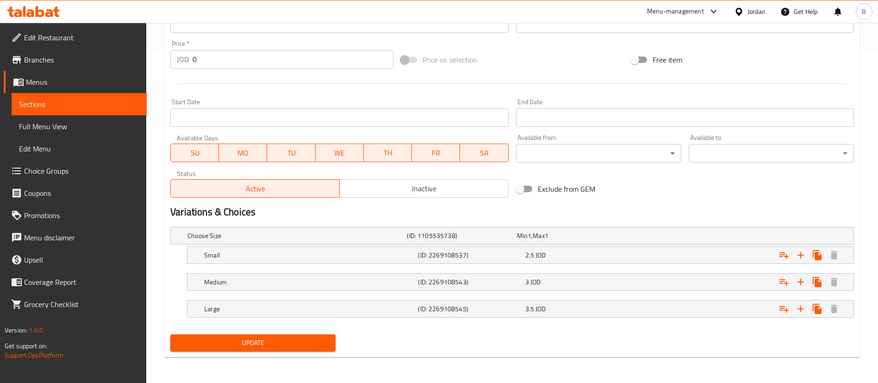
type input "[PERSON_NAME] اشتري 2 واحصل على 1 مجانًا"
click at [314, 346] on span "Update" at bounding box center [253, 343] width 150 height 12
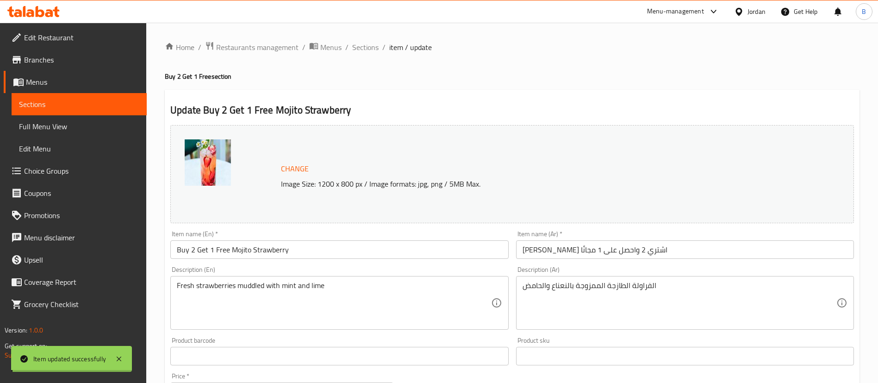
click at [357, 45] on span "Sections" at bounding box center [365, 47] width 26 height 11
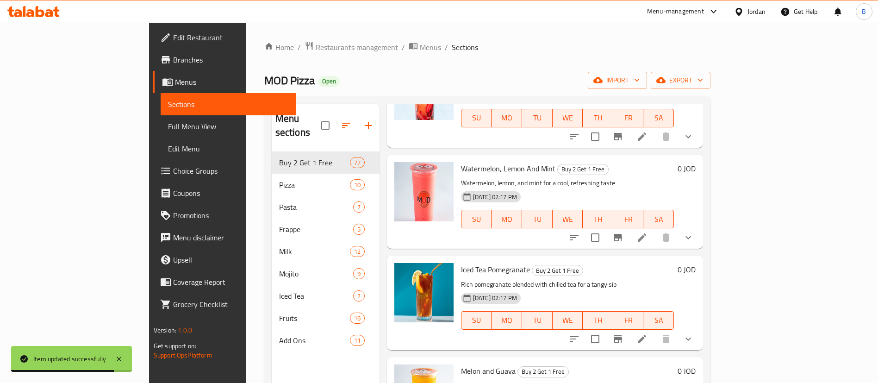
scroll to position [6558, 0]
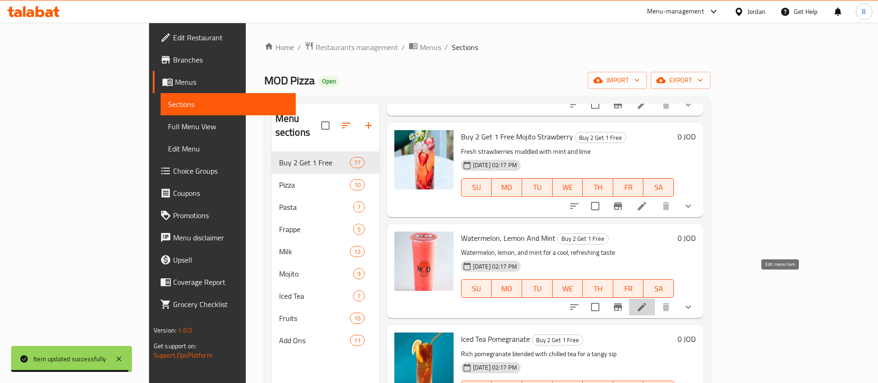
click at [646, 303] on icon at bounding box center [642, 307] width 8 height 8
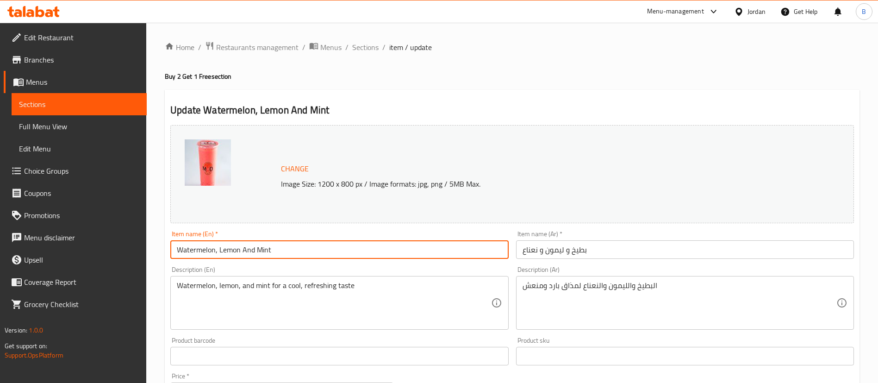
click at [171, 250] on input "Watermelon, Lemon And Mint" at bounding box center [339, 249] width 338 height 19
paste input "Buy 2 Get 1 Free"
type input "Buy 2 Get 1 Free Watermelon, Lemon And Mint"
click at [610, 240] on input "بطيخ و ليمون و نعناع" at bounding box center [685, 249] width 338 height 19
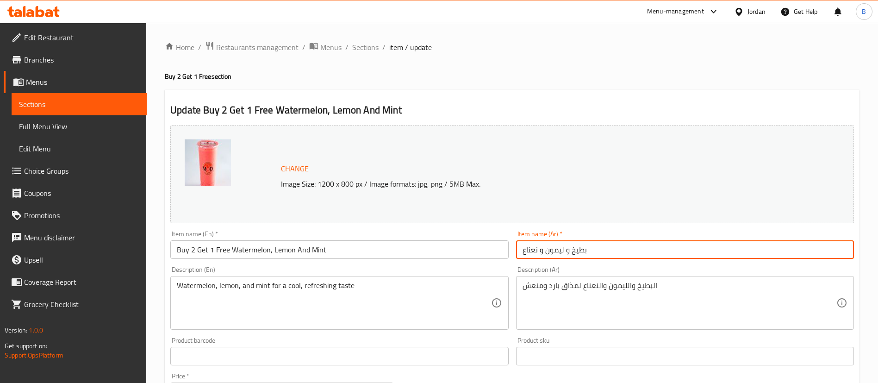
paste input "اشتري 2 واحصل على 1 مجانًا"
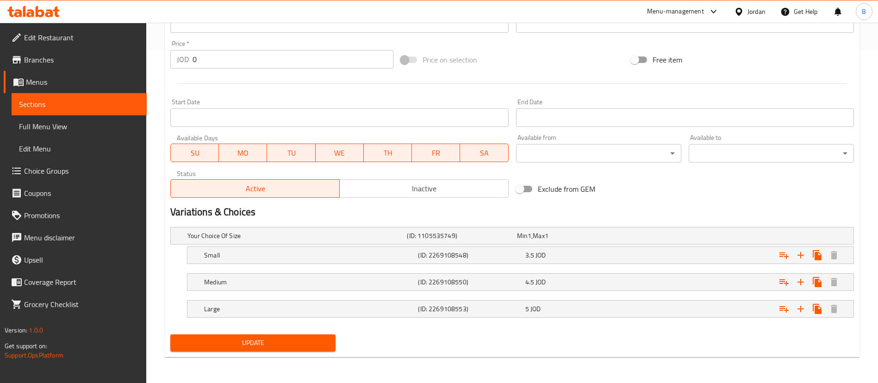
type input "بطيخ و ليمون و نعناع اشتري 2 واحصل على 1 مجانًا"
click at [308, 350] on button "Update" at bounding box center [252, 342] width 165 height 17
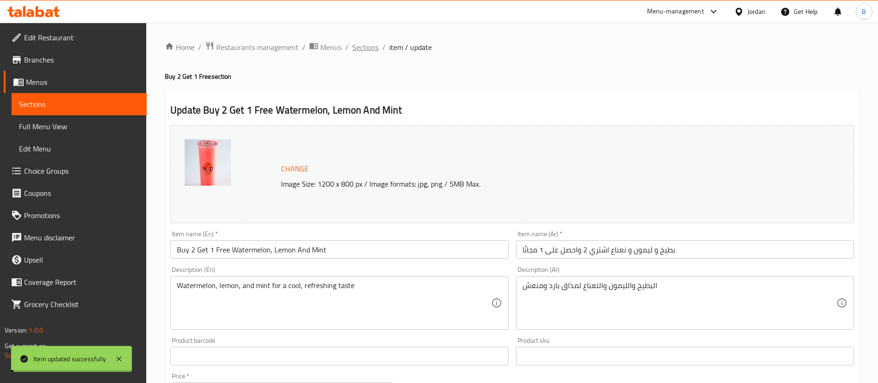
click at [362, 50] on span "Sections" at bounding box center [365, 47] width 26 height 11
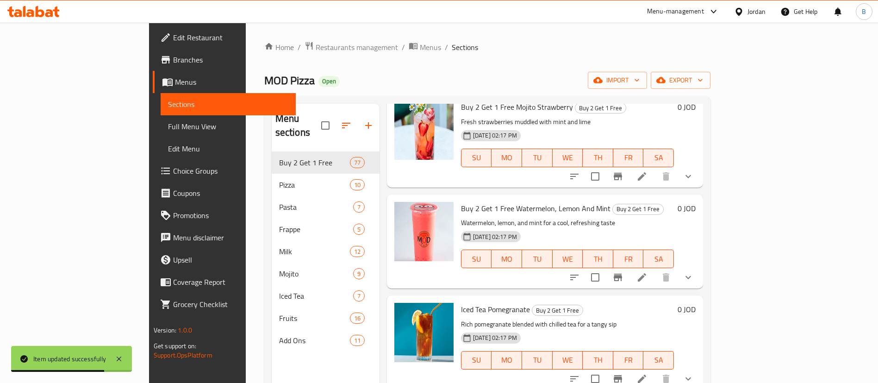
scroll to position [6608, 0]
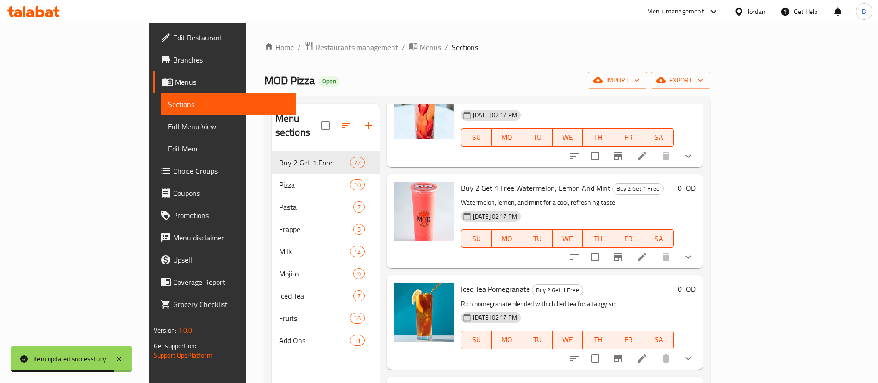
click at [646, 354] on icon at bounding box center [642, 358] width 8 height 8
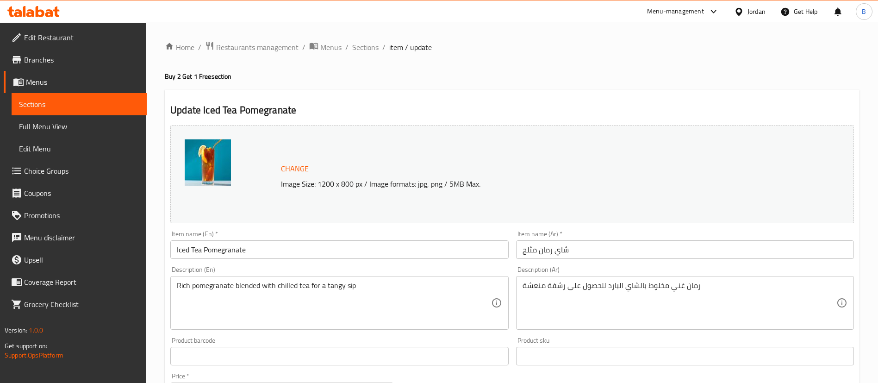
click at [175, 244] on input "Iced Tea Pomegranate" at bounding box center [339, 249] width 338 height 19
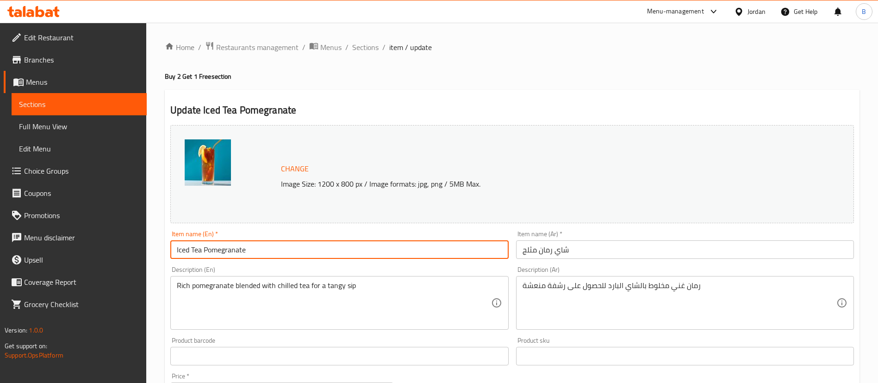
paste input "Buy 2 Get 1 Free"
type input "Buy 2 Get 1 Free Iced Tea Pomegranate"
click at [606, 246] on input "شاي رمان مثلج" at bounding box center [685, 249] width 338 height 19
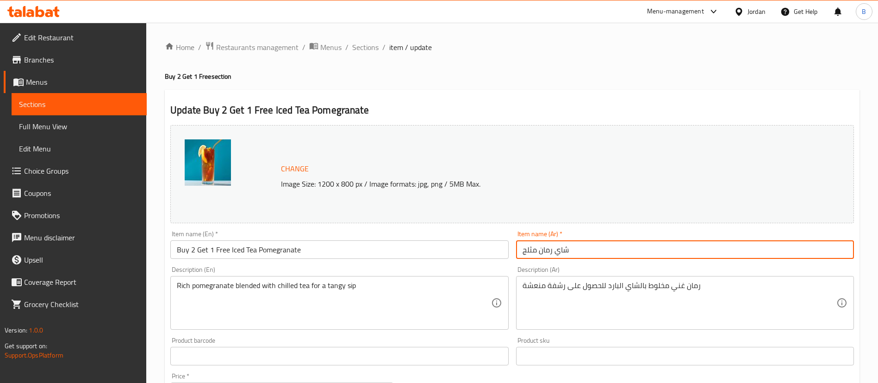
paste input "اشتري 2 واحصل على 1 مجانًا"
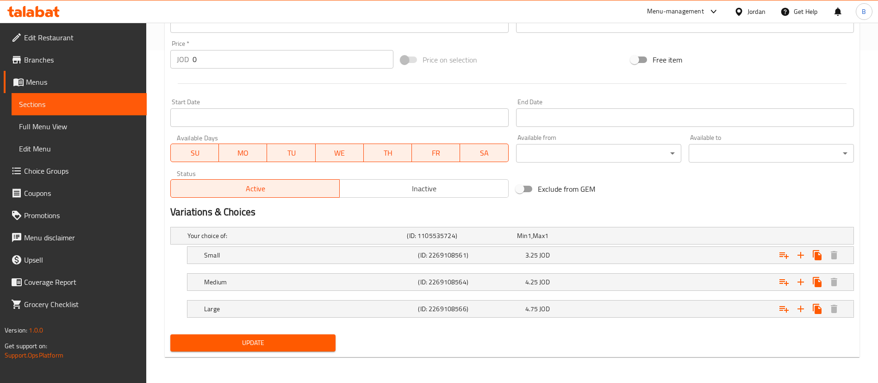
type input "شاي رمان مثلج اشتري 2 واحصل على 1 مجانًا"
click at [222, 349] on button "Update" at bounding box center [252, 342] width 165 height 17
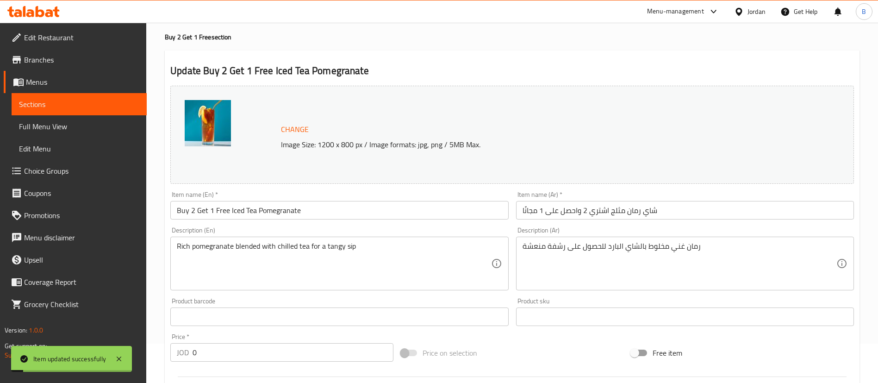
scroll to position [0, 0]
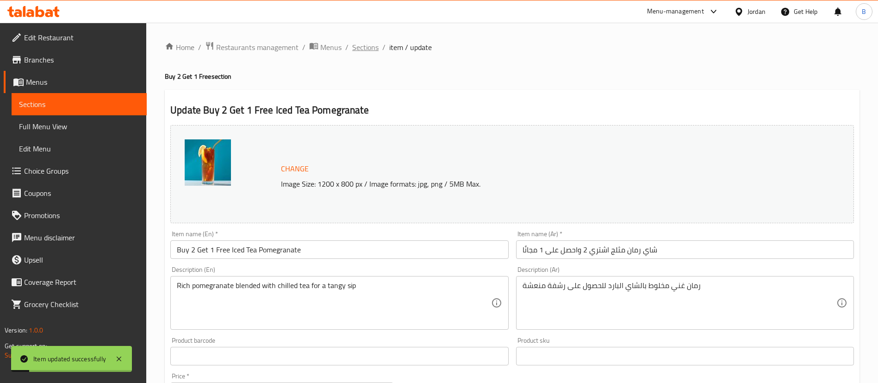
click at [357, 44] on span "Sections" at bounding box center [365, 47] width 26 height 11
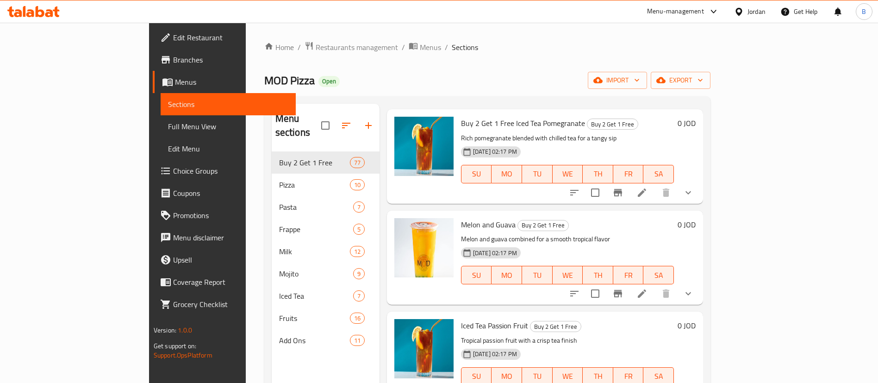
scroll to position [6804, 0]
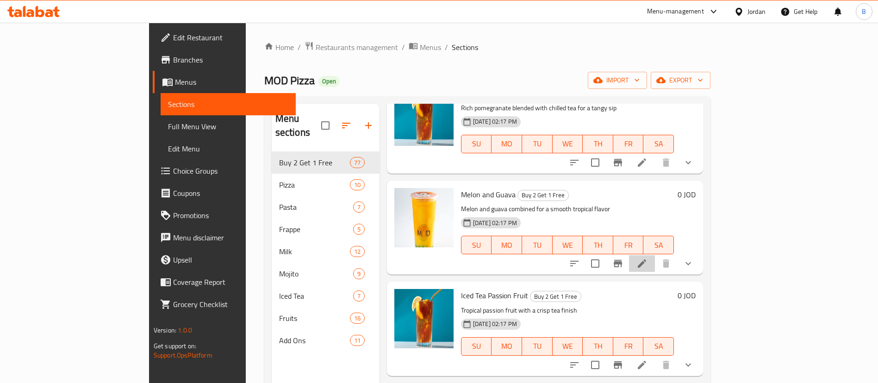
click at [655, 255] on li at bounding box center [642, 263] width 26 height 17
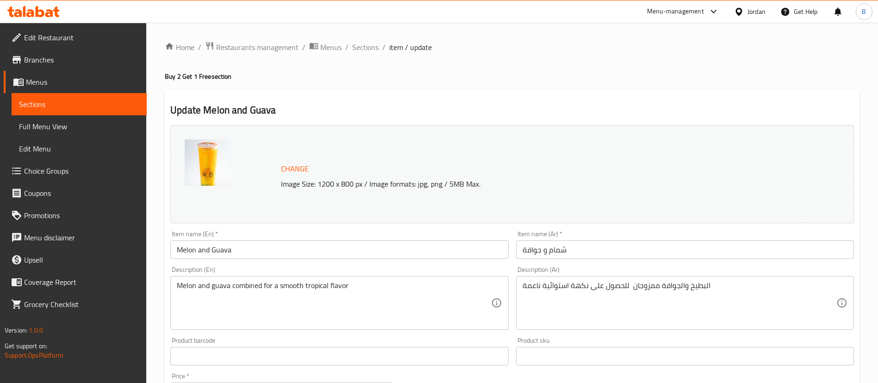
click at [177, 247] on input "Melon and Guava" at bounding box center [339, 249] width 338 height 19
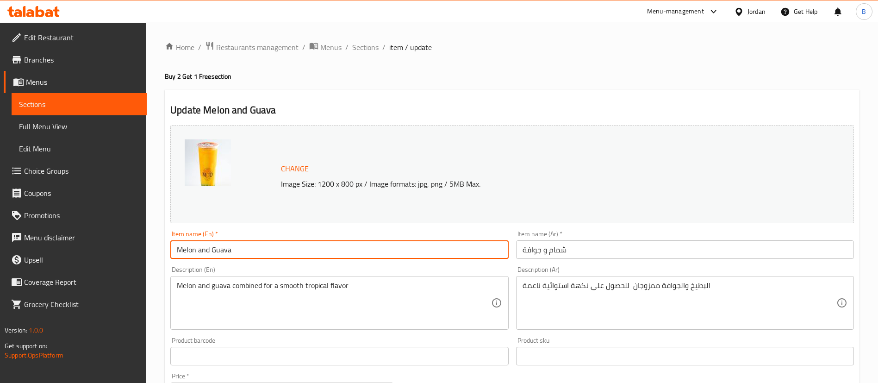
paste input "Buy 2 Get 1 Free"
type input "Buy 2 Get 1 Free Melon and Guava"
drag, startPoint x: 641, startPoint y: 250, endPoint x: 608, endPoint y: 244, distance: 33.3
click at [638, 249] on input "شمام و جوافة" at bounding box center [685, 249] width 338 height 19
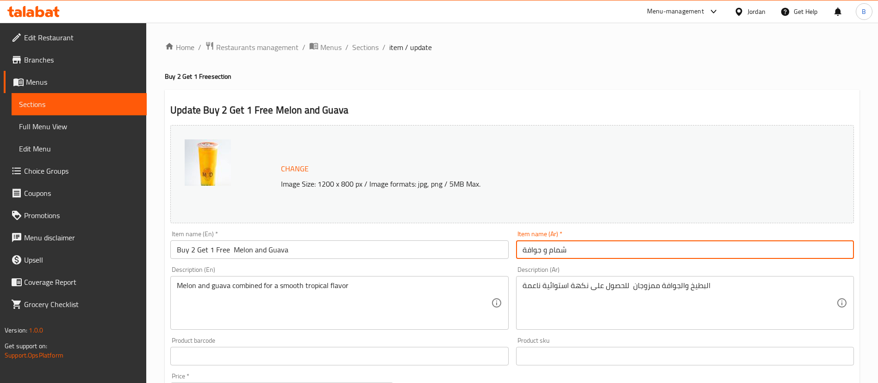
paste input "اشتري 2 واحصل على 1 مجانًا"
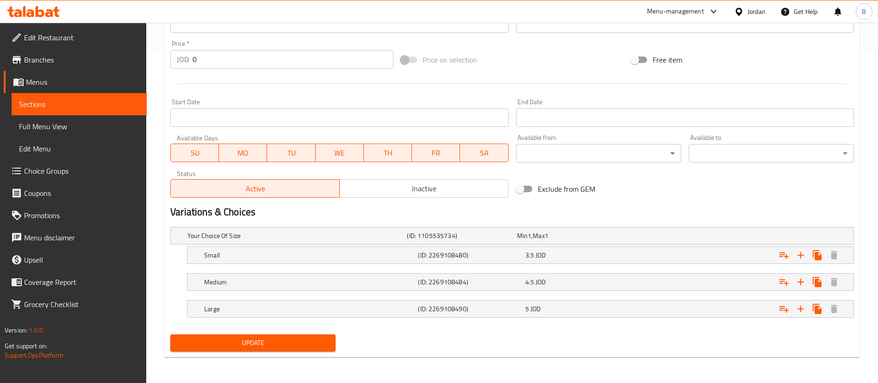
type input "شمام و جوافة اشتري 2 واحصل على 1 مجانًا"
click at [259, 342] on span "Update" at bounding box center [253, 343] width 150 height 12
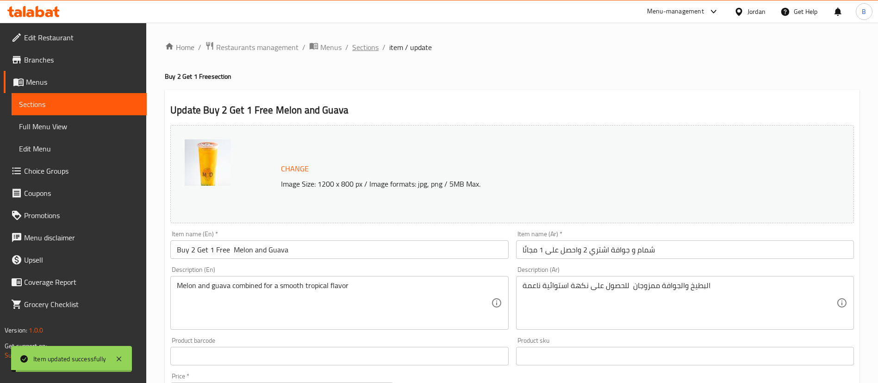
click at [364, 47] on span "Sections" at bounding box center [365, 47] width 26 height 11
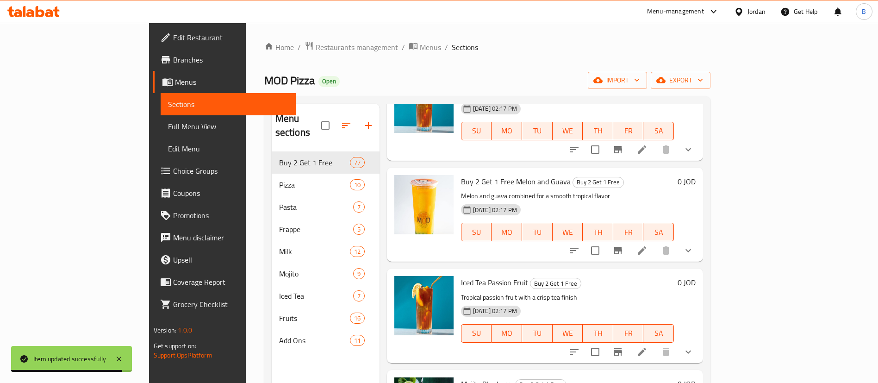
scroll to position [6804, 0]
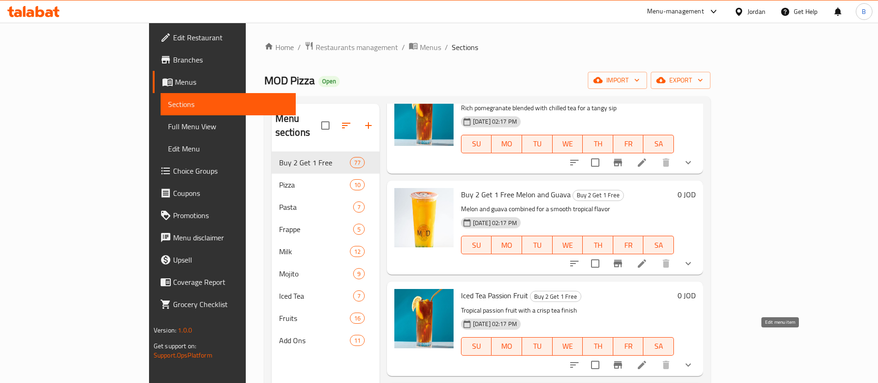
click at [646, 360] on icon at bounding box center [642, 364] width 8 height 8
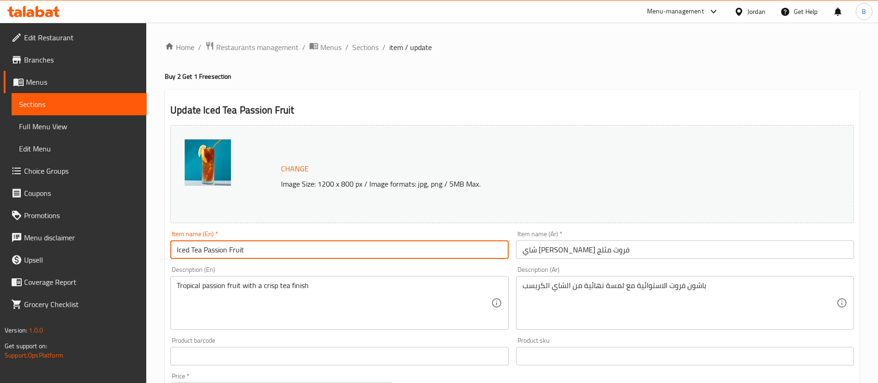
click at [171, 248] on input "Iced Tea Passion Fruit" at bounding box center [339, 249] width 338 height 19
paste input "Buy 2 Get 1 Free"
type input "Buy 2 Get 1 Free Iced Tea Passion Fruit"
click at [617, 246] on input "شاي [PERSON_NAME] فروت مثلج" at bounding box center [685, 249] width 338 height 19
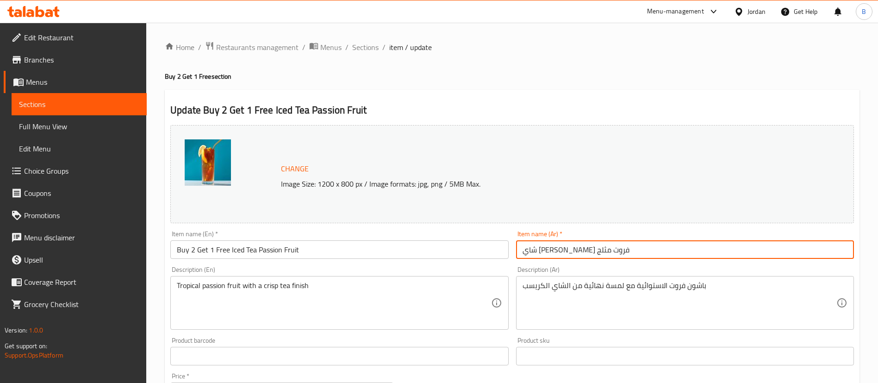
paste input "اشتري 2 واحصل على 1 مجانًا"
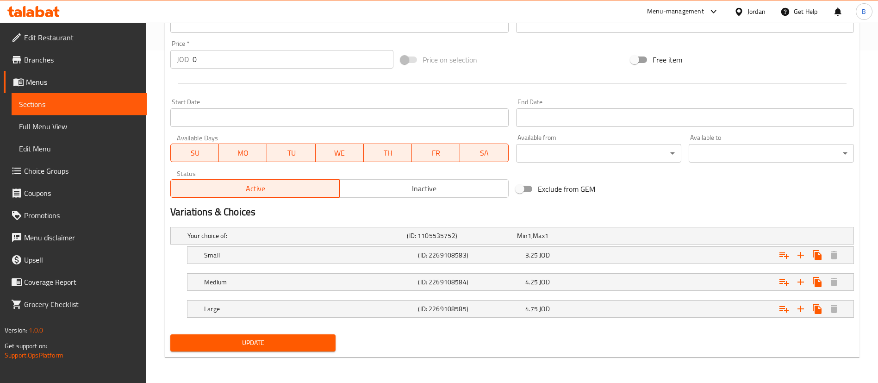
type input "شاي [PERSON_NAME] فروت مثلج اشتري 2 واحصل على 1 مجانًا"
click at [250, 347] on span "Update" at bounding box center [253, 343] width 150 height 12
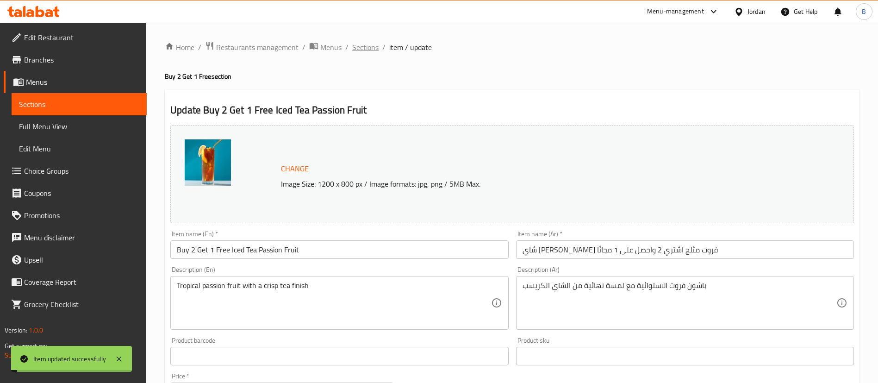
click at [364, 47] on span "Sections" at bounding box center [365, 47] width 26 height 11
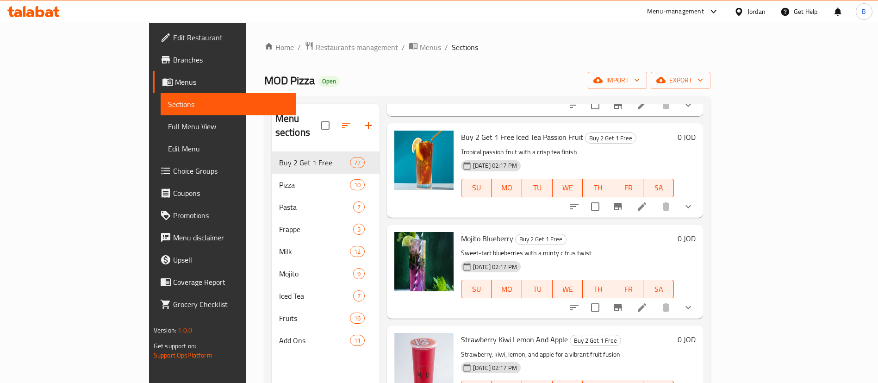
scroll to position [6975, 0]
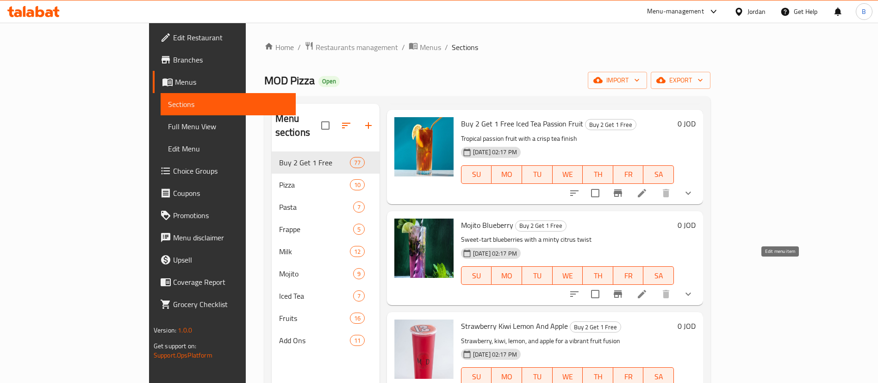
click at [647, 288] on icon at bounding box center [641, 293] width 11 height 11
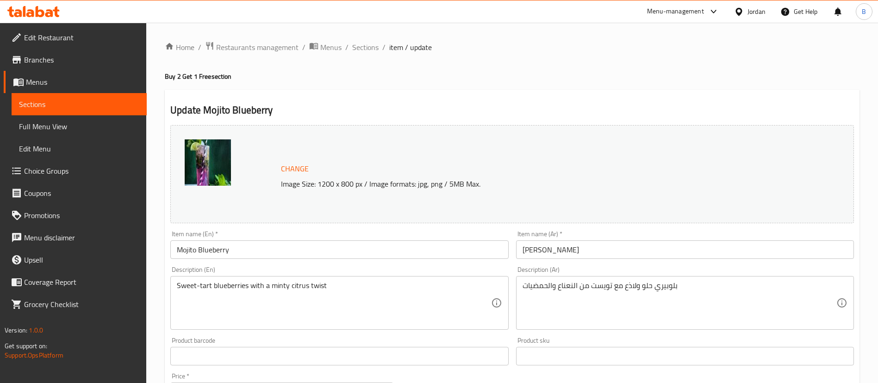
click at [178, 251] on input "Mojito Blueberry" at bounding box center [339, 249] width 338 height 19
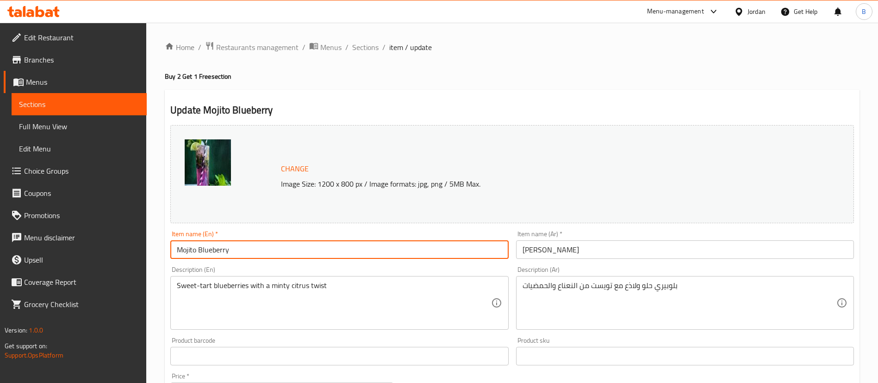
paste input "Buy 2 Get 1 Free"
type input "Buy 2 Get 1 Free Mojito Blueberry"
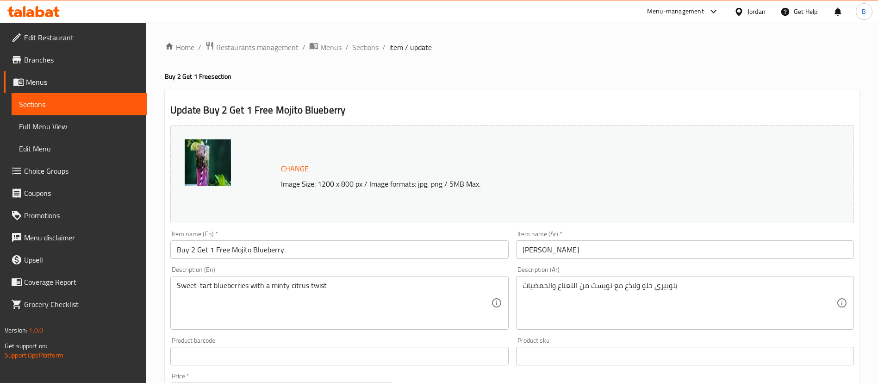
click at [635, 234] on div "Item name (Ar)   * [PERSON_NAME] Item name (Ar) *" at bounding box center [685, 244] width 338 height 28
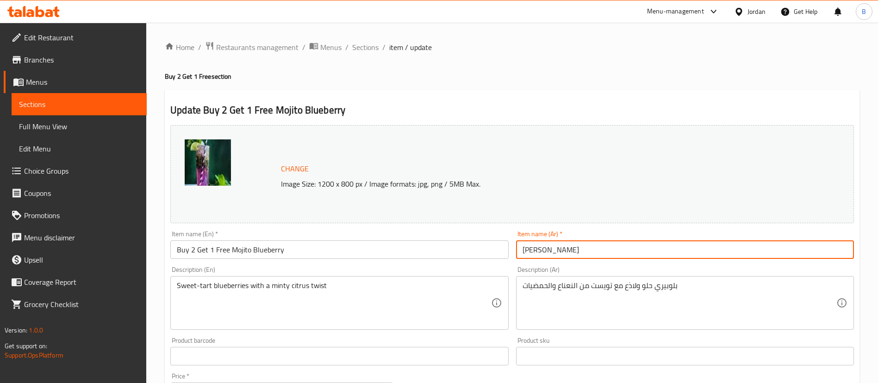
click at [627, 248] on input "[PERSON_NAME]" at bounding box center [685, 249] width 338 height 19
paste input "اشتري 2 واحصل على 1 مجانًا"
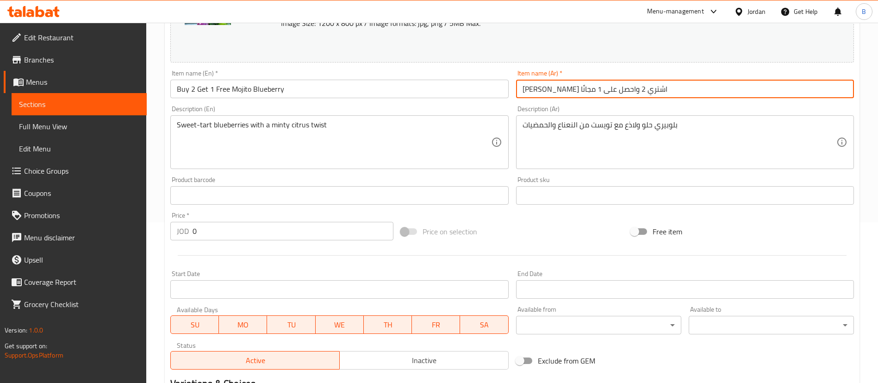
scroll to position [139, 0]
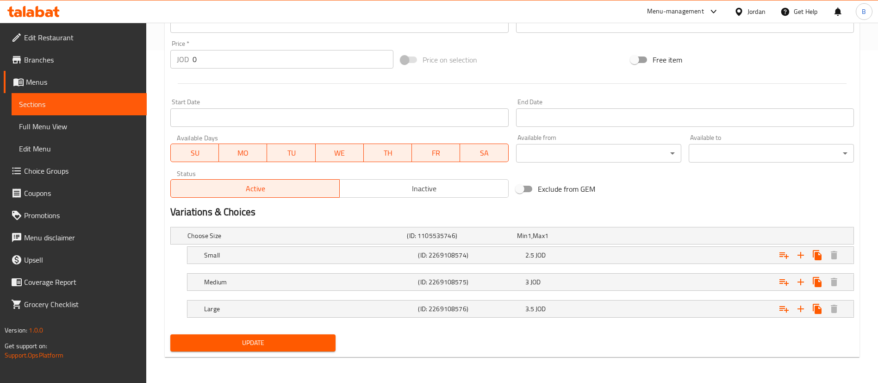
type input "[PERSON_NAME] اشتري 2 واحصل على 1 مجانًا"
click at [259, 337] on span "Update" at bounding box center [253, 343] width 150 height 12
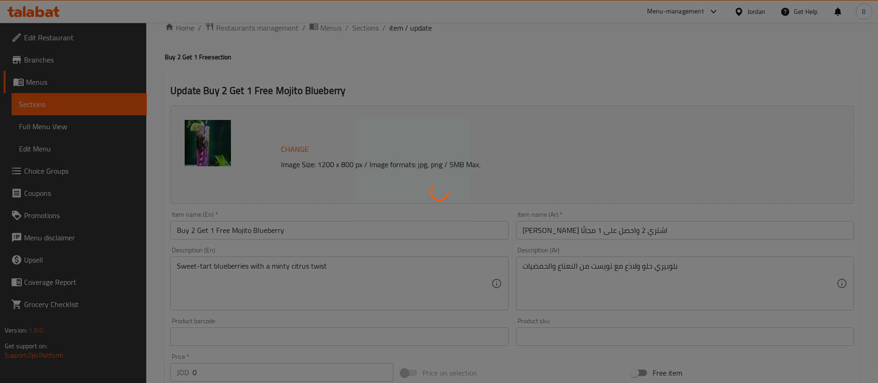
scroll to position [0, 0]
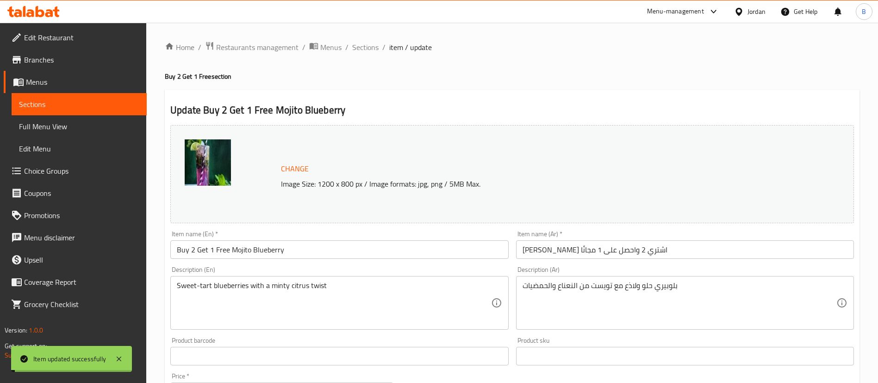
drag, startPoint x: 364, startPoint y: 47, endPoint x: 888, endPoint y: 170, distance: 538.2
click at [364, 47] on span "Sections" at bounding box center [365, 47] width 26 height 11
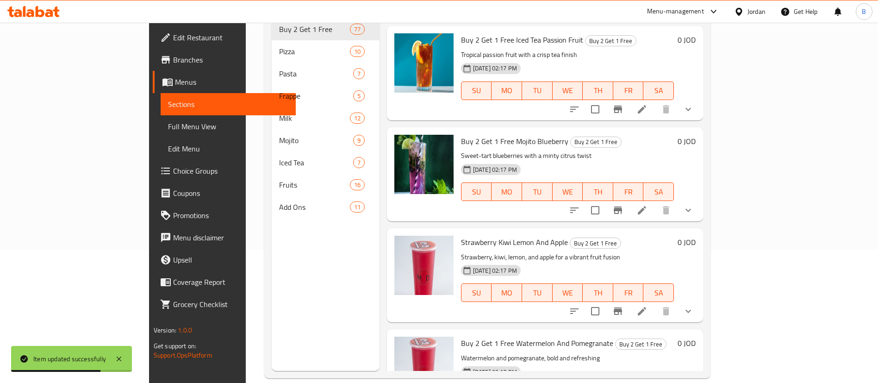
scroll to position [6909, 0]
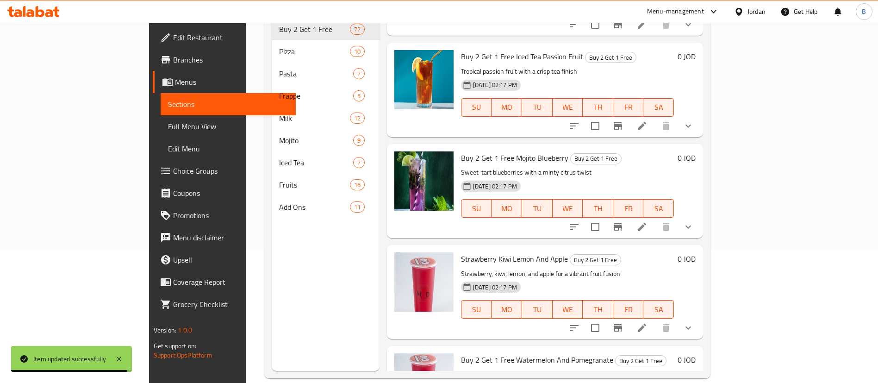
click at [646, 324] on icon at bounding box center [642, 328] width 8 height 8
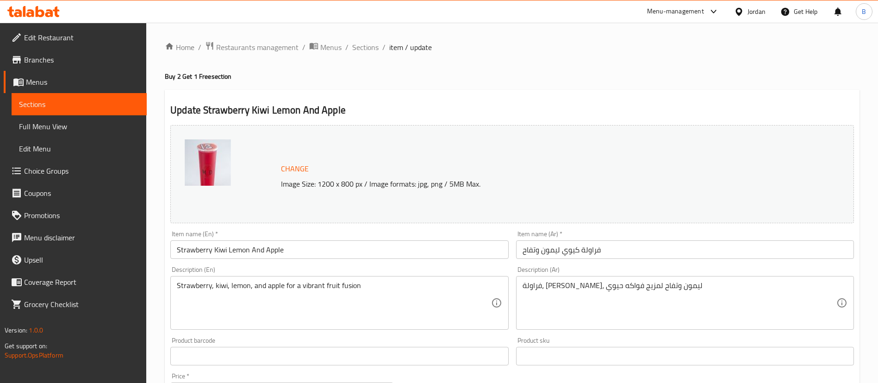
click at [176, 248] on input "Strawberry Kiwi Lemon And Apple" at bounding box center [339, 249] width 338 height 19
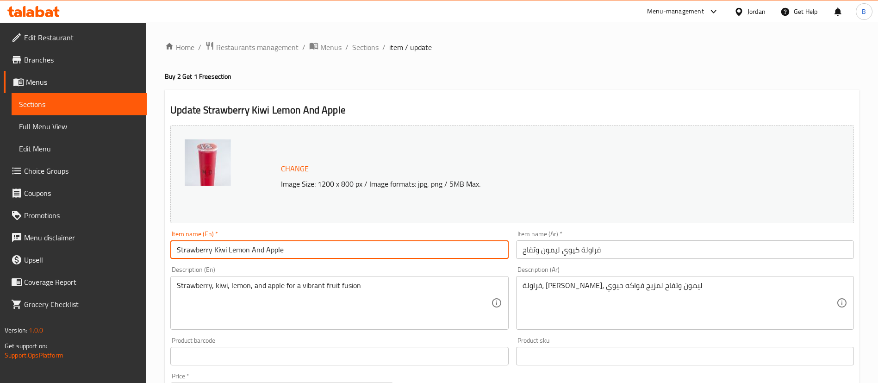
paste input "Buy 2 Get 1 Free"
type input "Buy 2 Get 1 Free Strawberry Kiwi Lemon And Apple"
drag, startPoint x: 629, startPoint y: 243, endPoint x: 625, endPoint y: 250, distance: 8.1
click at [629, 243] on input "فراولة كيوي ليمون وتفاح" at bounding box center [685, 249] width 338 height 19
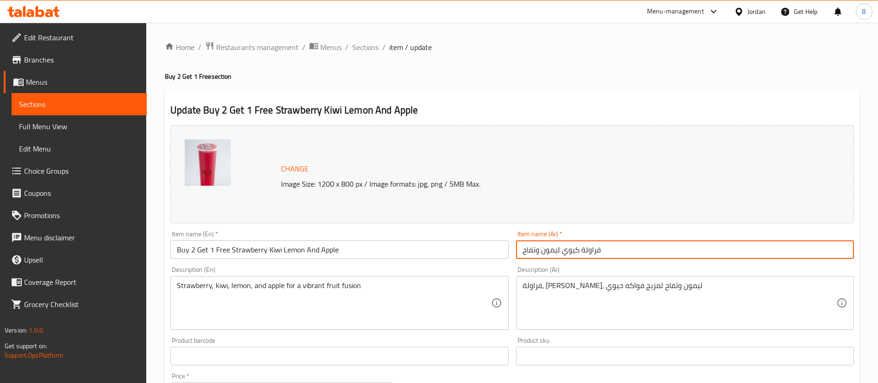
paste input "اشتري 2 واحصل على 1 مجانًا"
click at [610, 249] on input "[PERSON_NAME] ليمون وتفاحاشتري 2 واحصل على 1 مجانًا" at bounding box center [685, 249] width 338 height 19
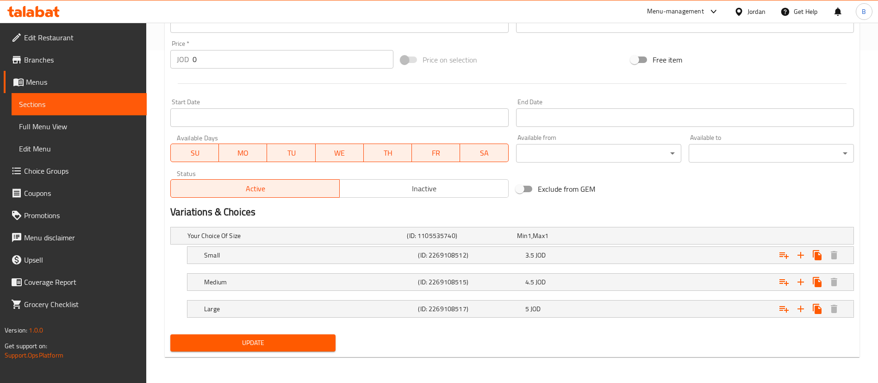
type input "فراولة كيوي ليمون وتفاح اشتري 2 واحصل على 1 مجانًا"
click at [277, 343] on span "Update" at bounding box center [253, 343] width 150 height 12
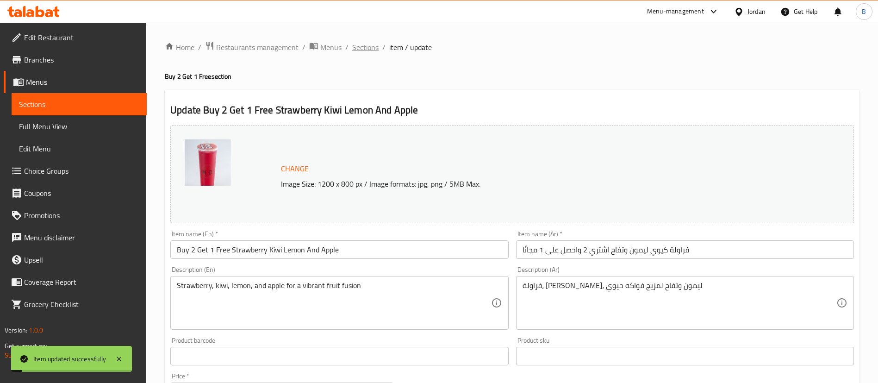
click at [365, 52] on span "Sections" at bounding box center [365, 47] width 26 height 11
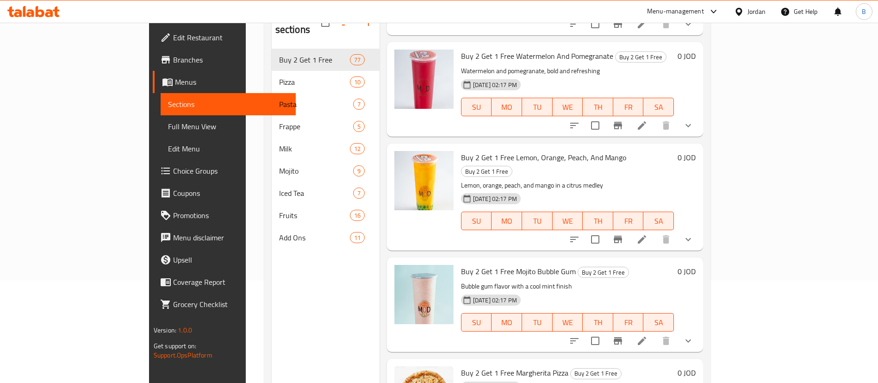
scroll to position [133, 0]
